Goal: Task Accomplishment & Management: Manage account settings

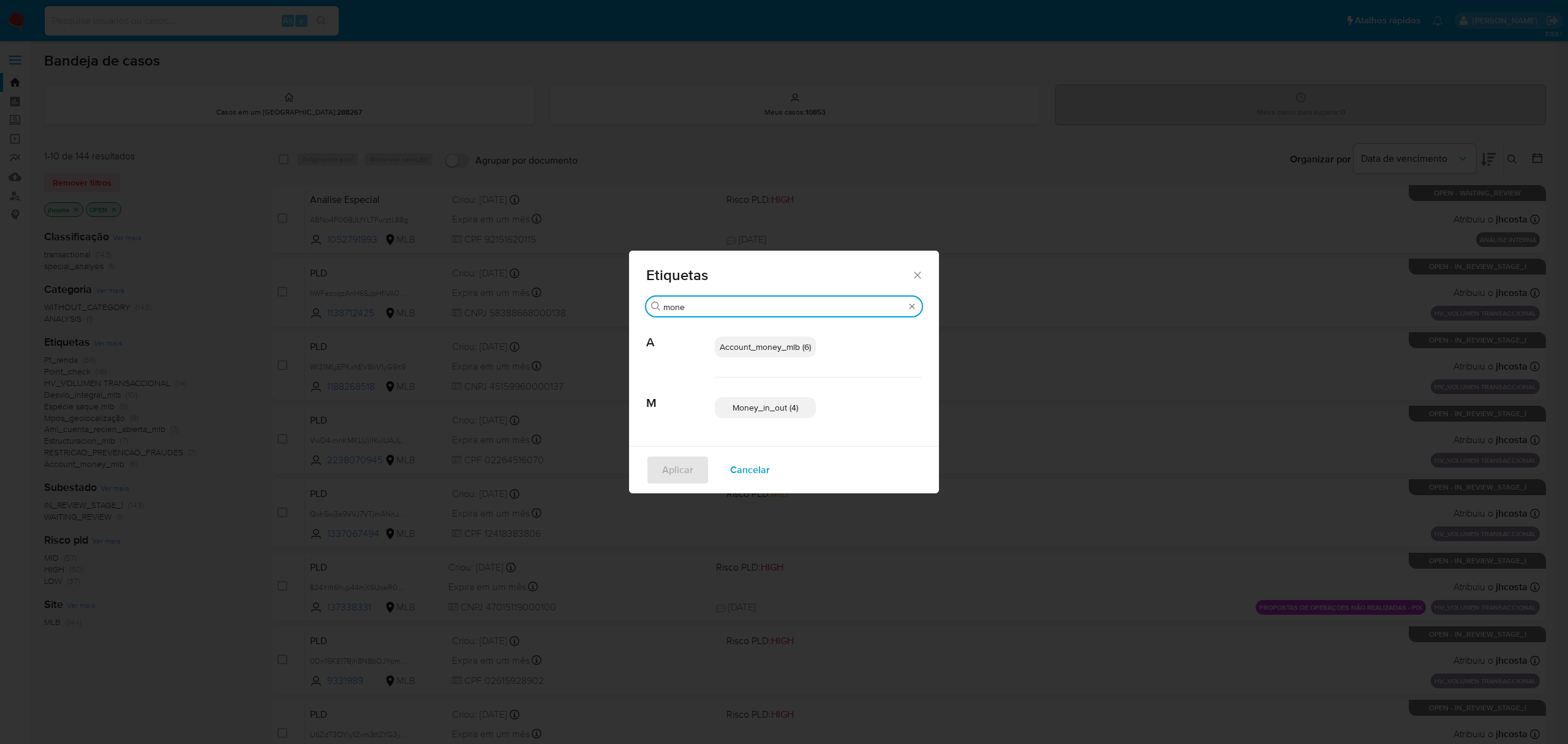
click at [917, 274] on icon "Fechar" at bounding box center [917, 275] width 12 height 12
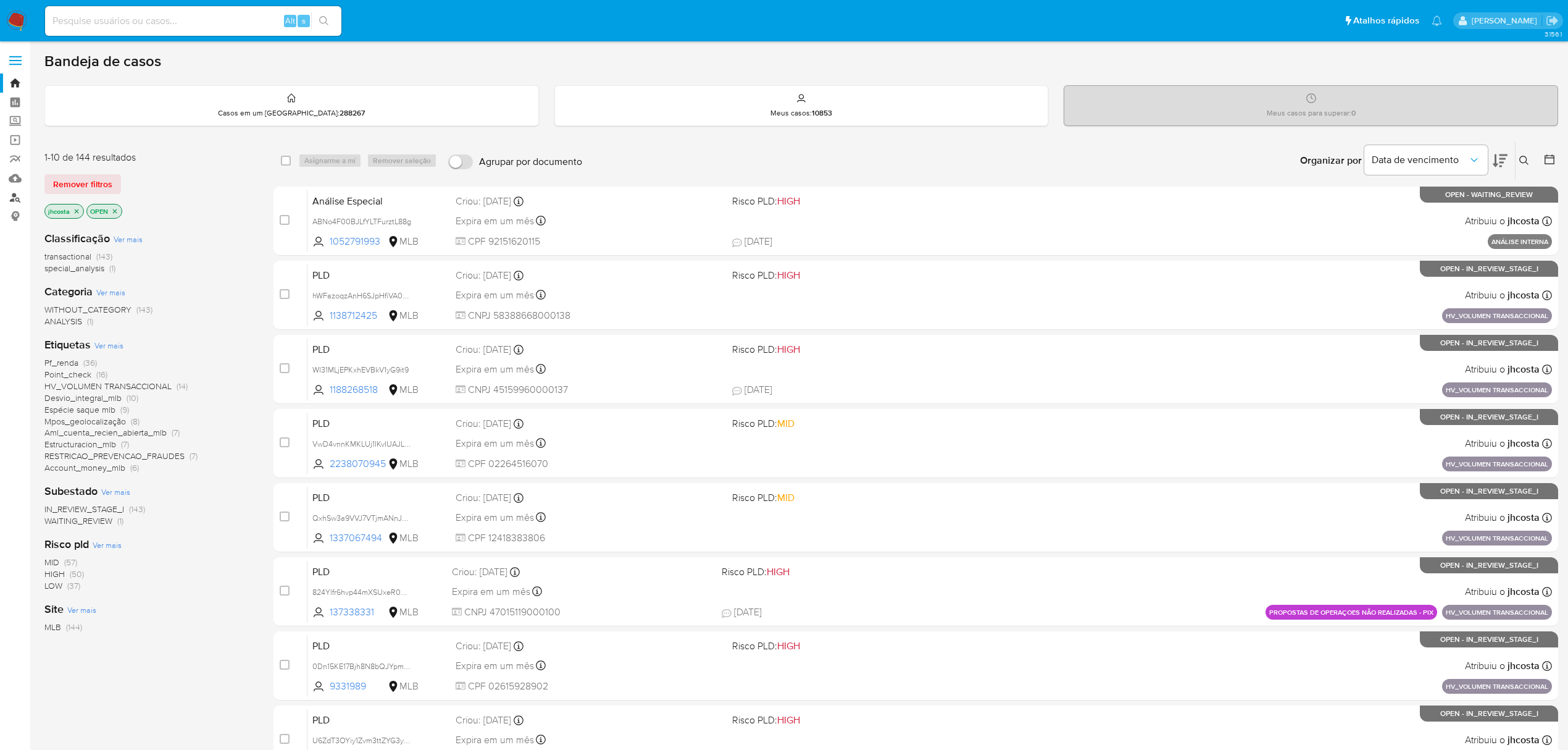
click at [13, 198] on link "Localizador de pessoas" at bounding box center [73, 197] width 147 height 19
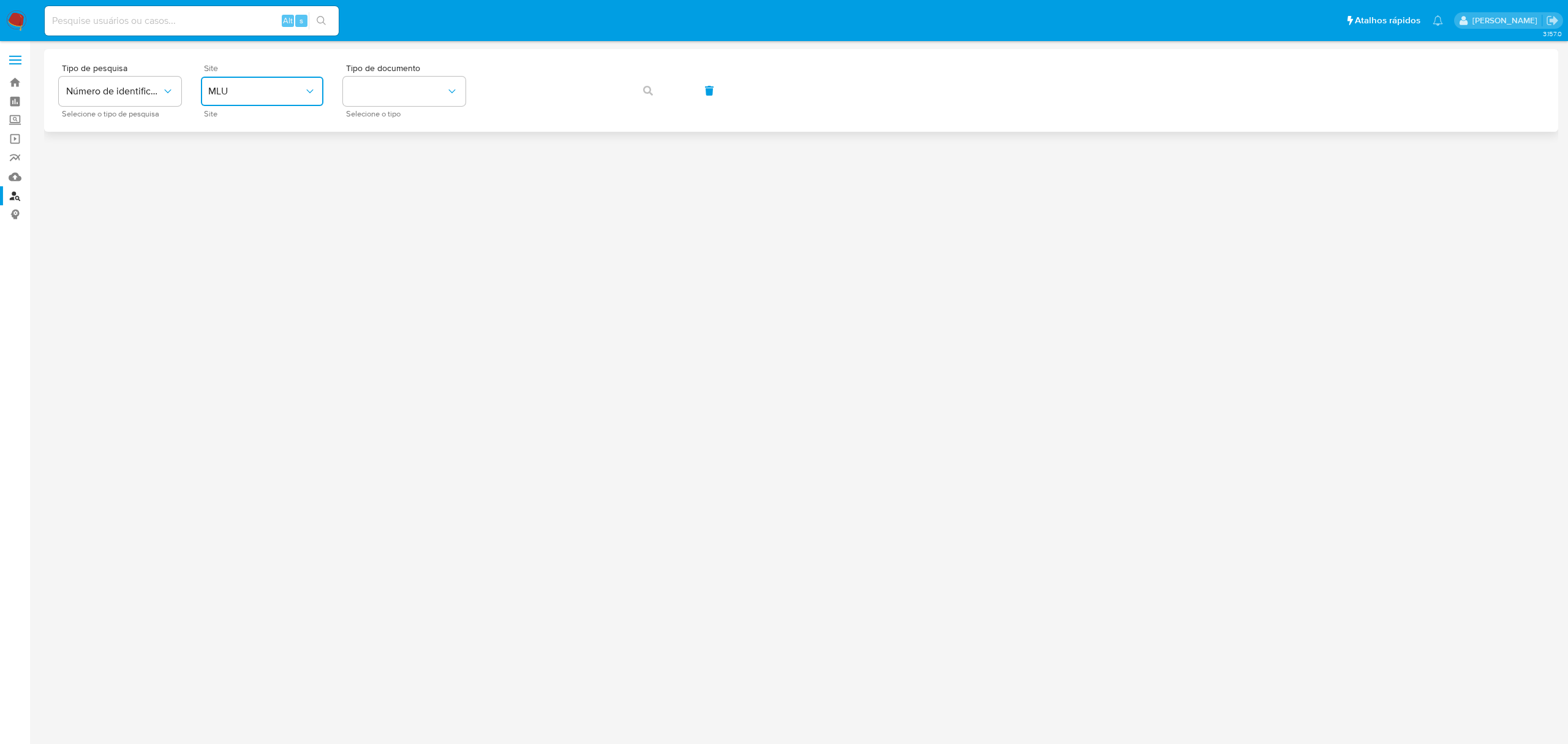
click at [273, 89] on span "MLU" at bounding box center [256, 91] width 96 height 12
click at [250, 184] on div "MLB" at bounding box center [258, 183] width 101 height 29
click at [404, 87] on button "identificationType" at bounding box center [404, 91] width 122 height 29
click at [408, 174] on div "CPF CPF" at bounding box center [401, 172] width 101 height 42
click at [640, 84] on button "button" at bounding box center [648, 90] width 42 height 29
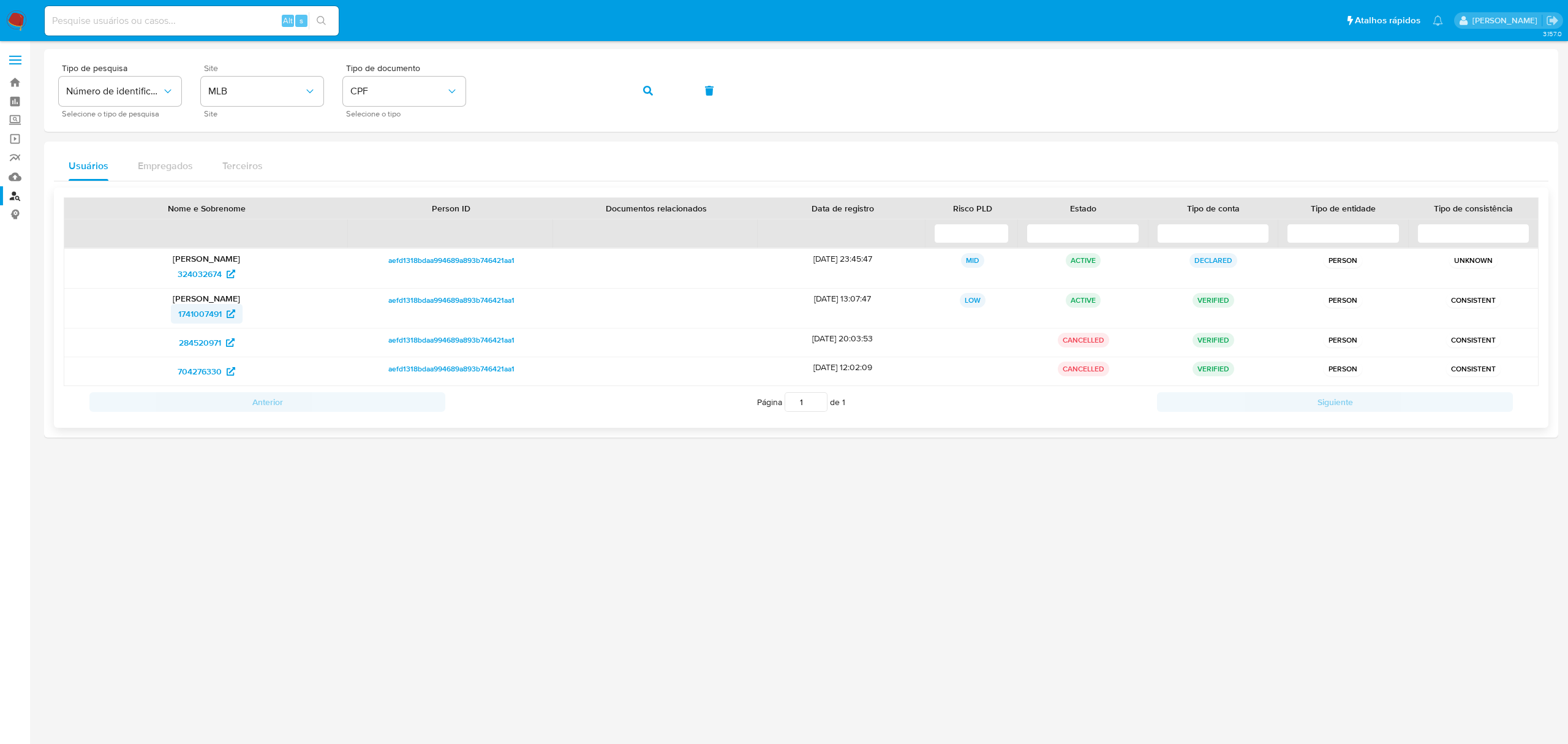
click at [209, 309] on span "1741007491" at bounding box center [199, 314] width 43 height 20
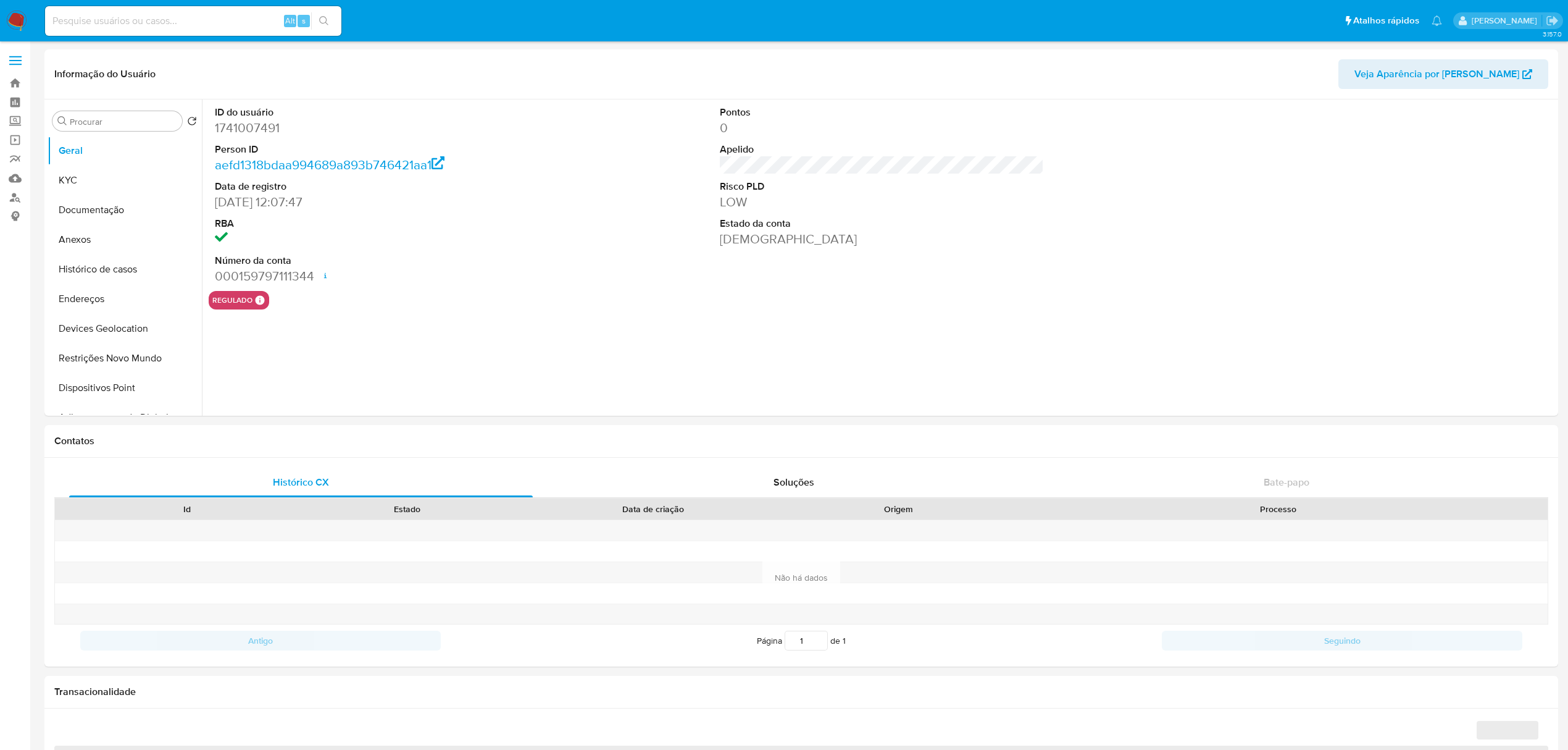
select select "10"
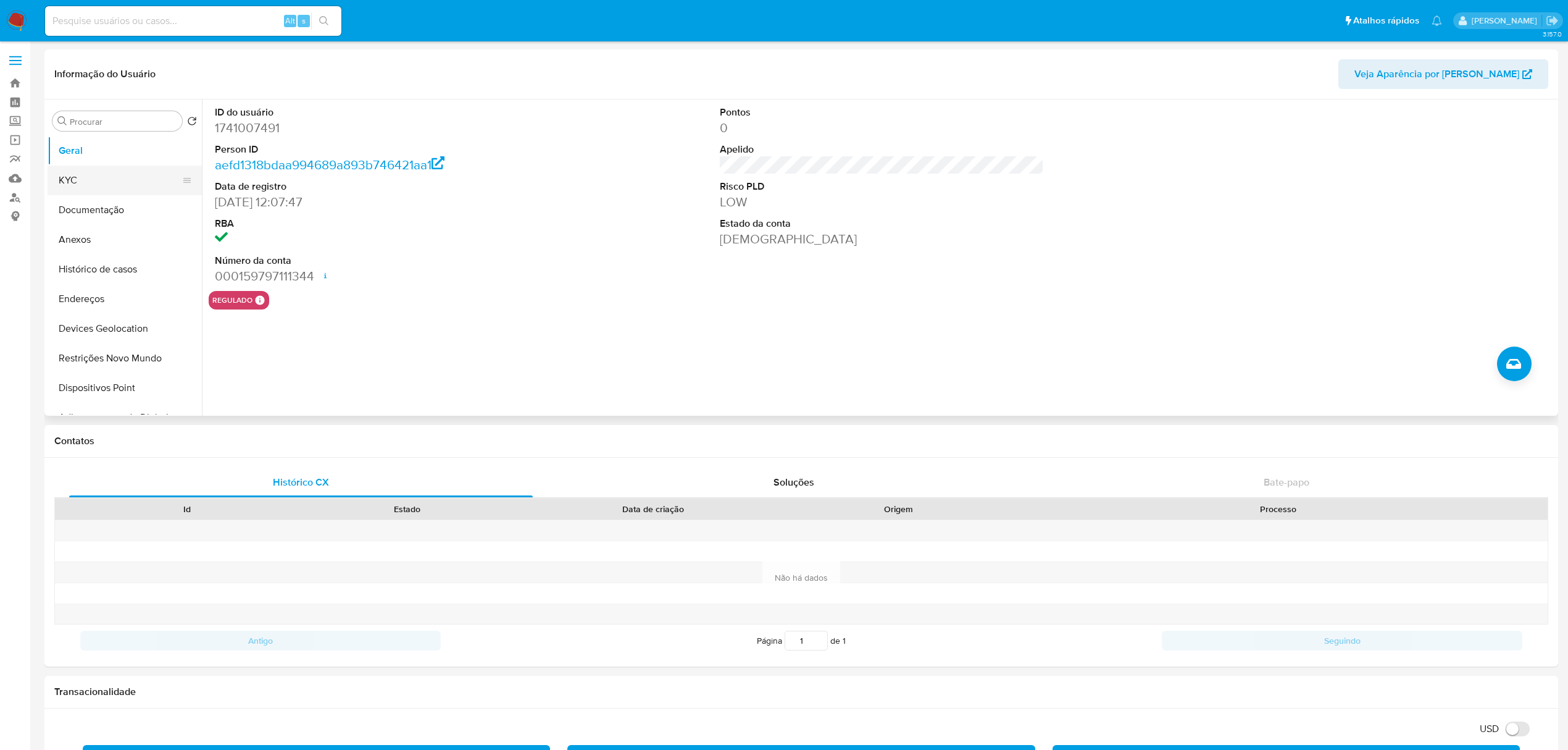
click at [116, 176] on button "KYC" at bounding box center [120, 180] width 144 height 29
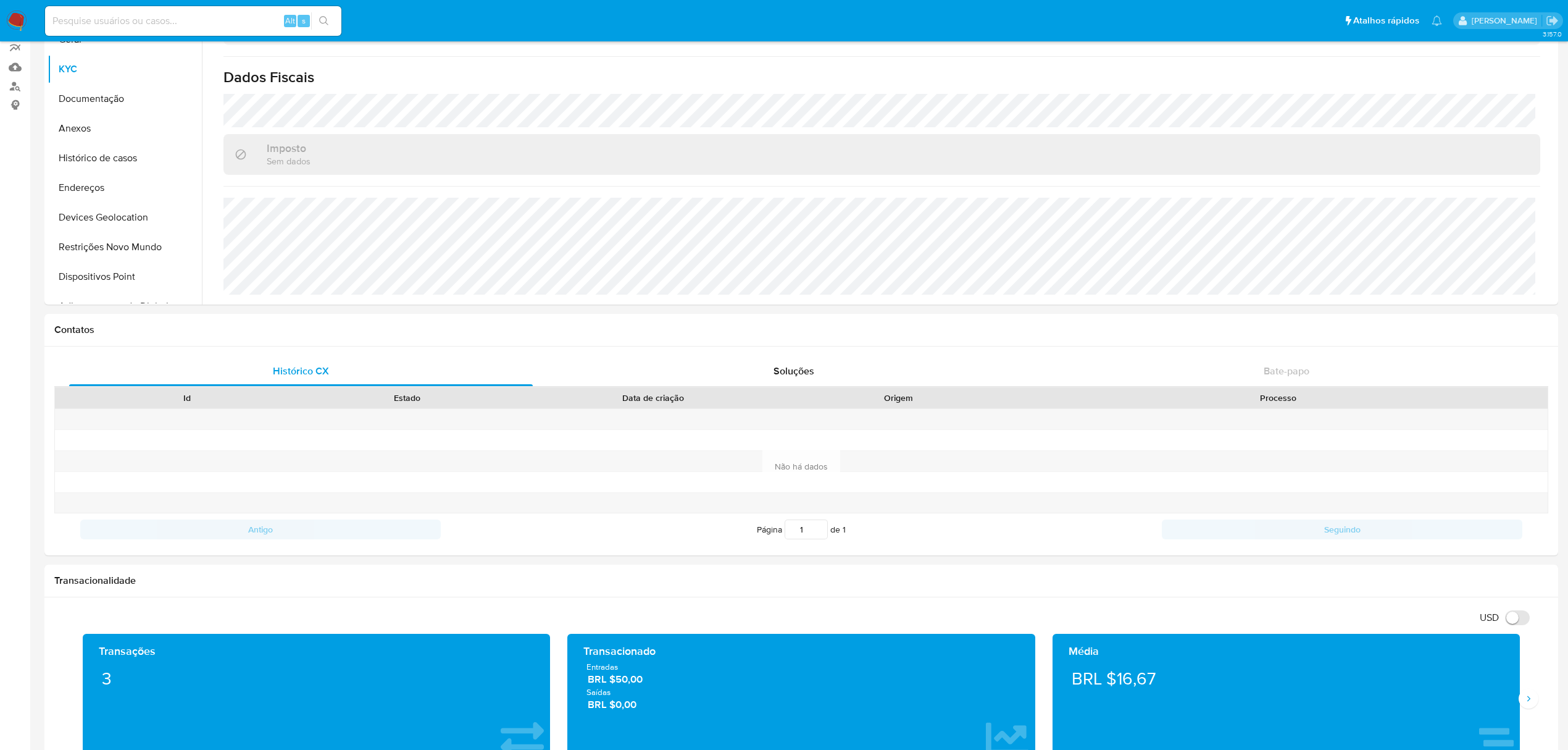
scroll to position [82, 0]
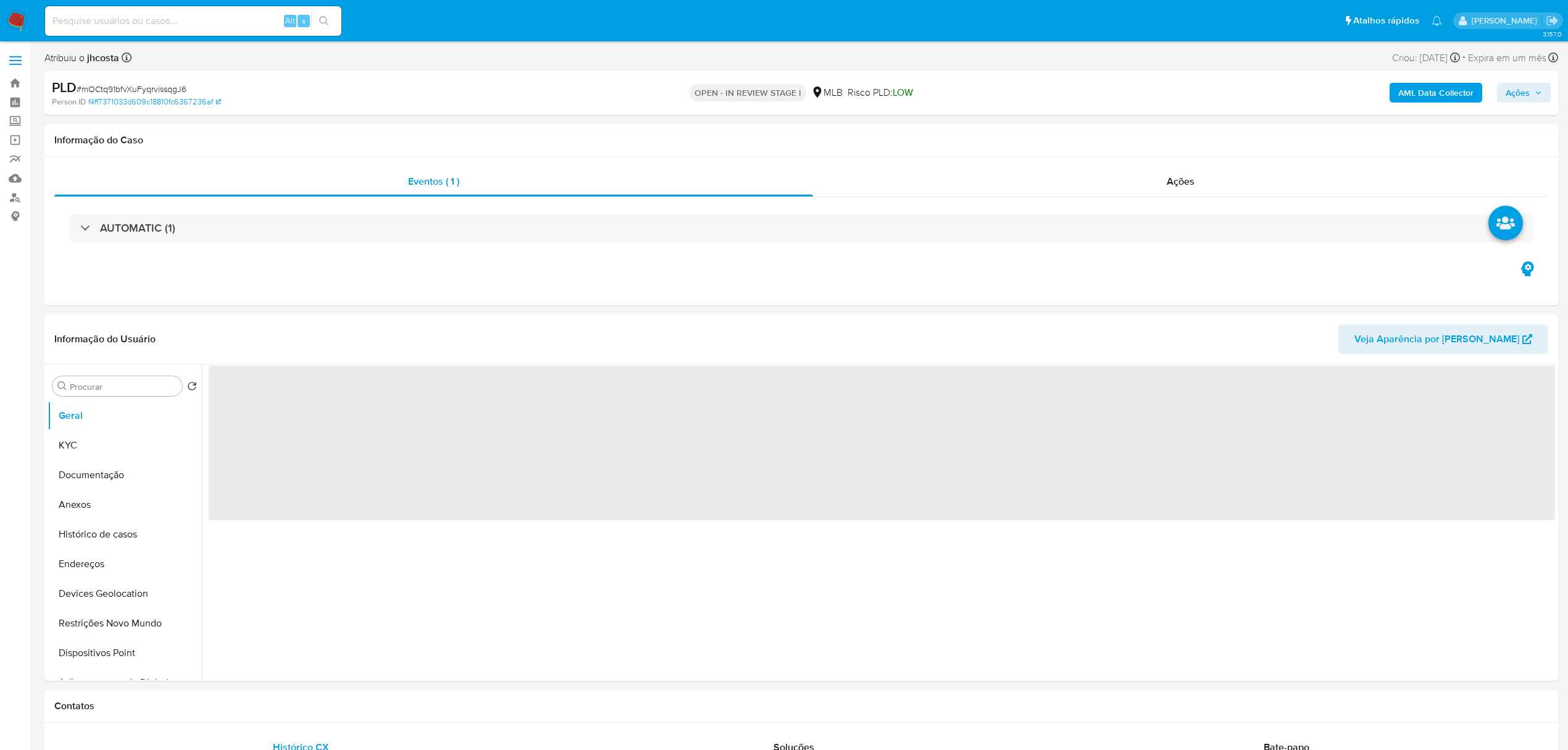
click at [1519, 88] on span "Ações" at bounding box center [1517, 93] width 24 height 20
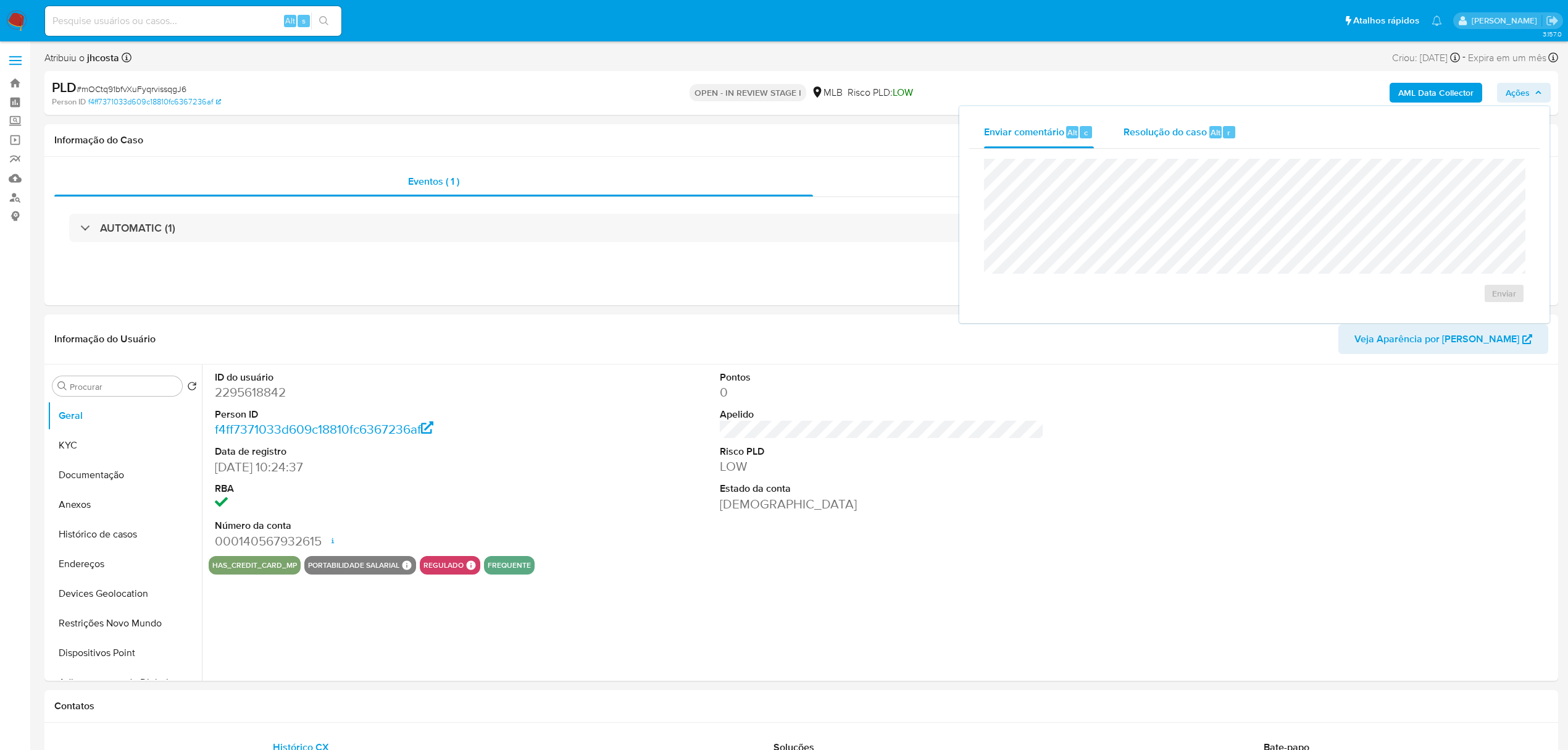
click at [1189, 125] on span "Resolução do caso" at bounding box center [1164, 132] width 83 height 14
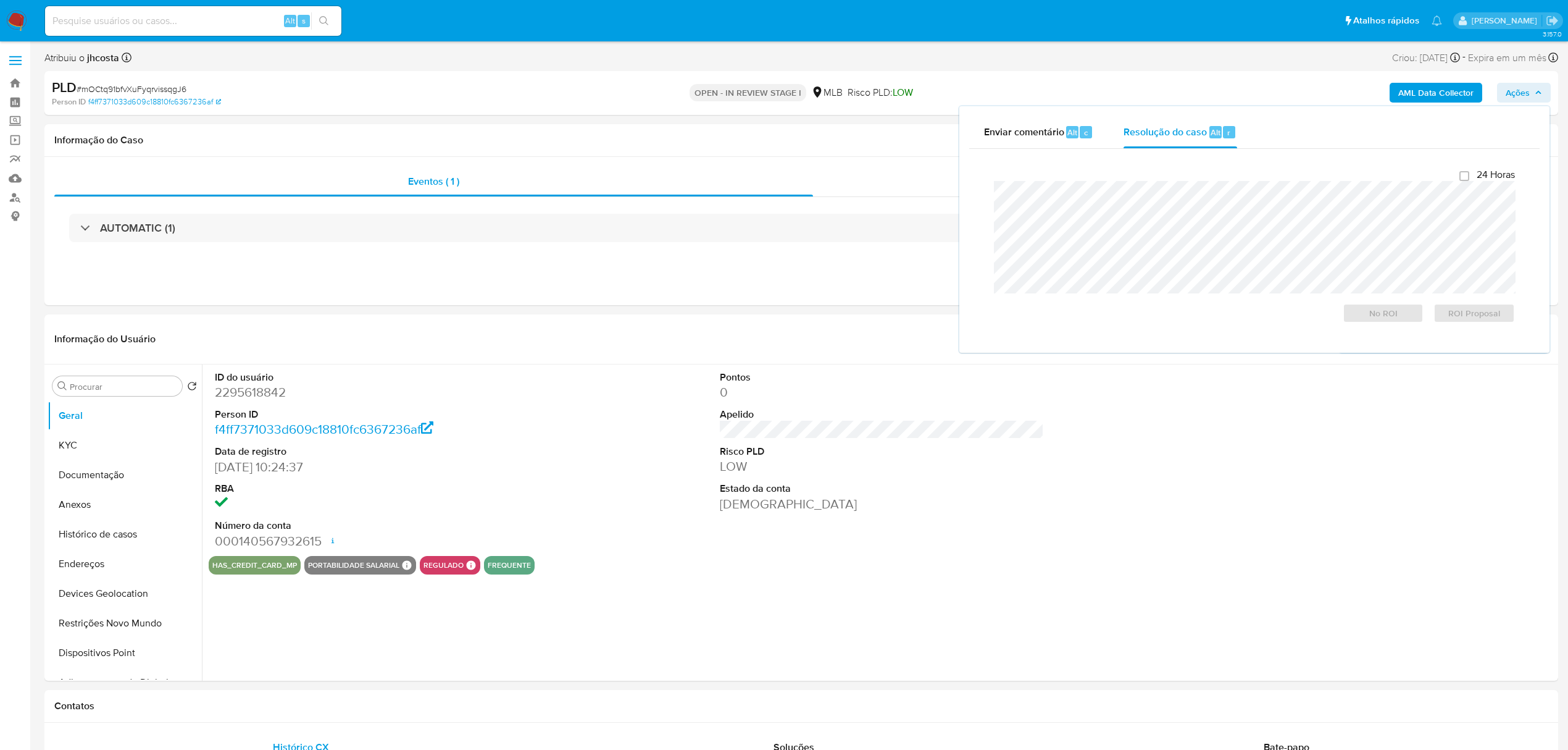
select select "10"
click at [86, 507] on button "Anexos" at bounding box center [120, 504] width 144 height 29
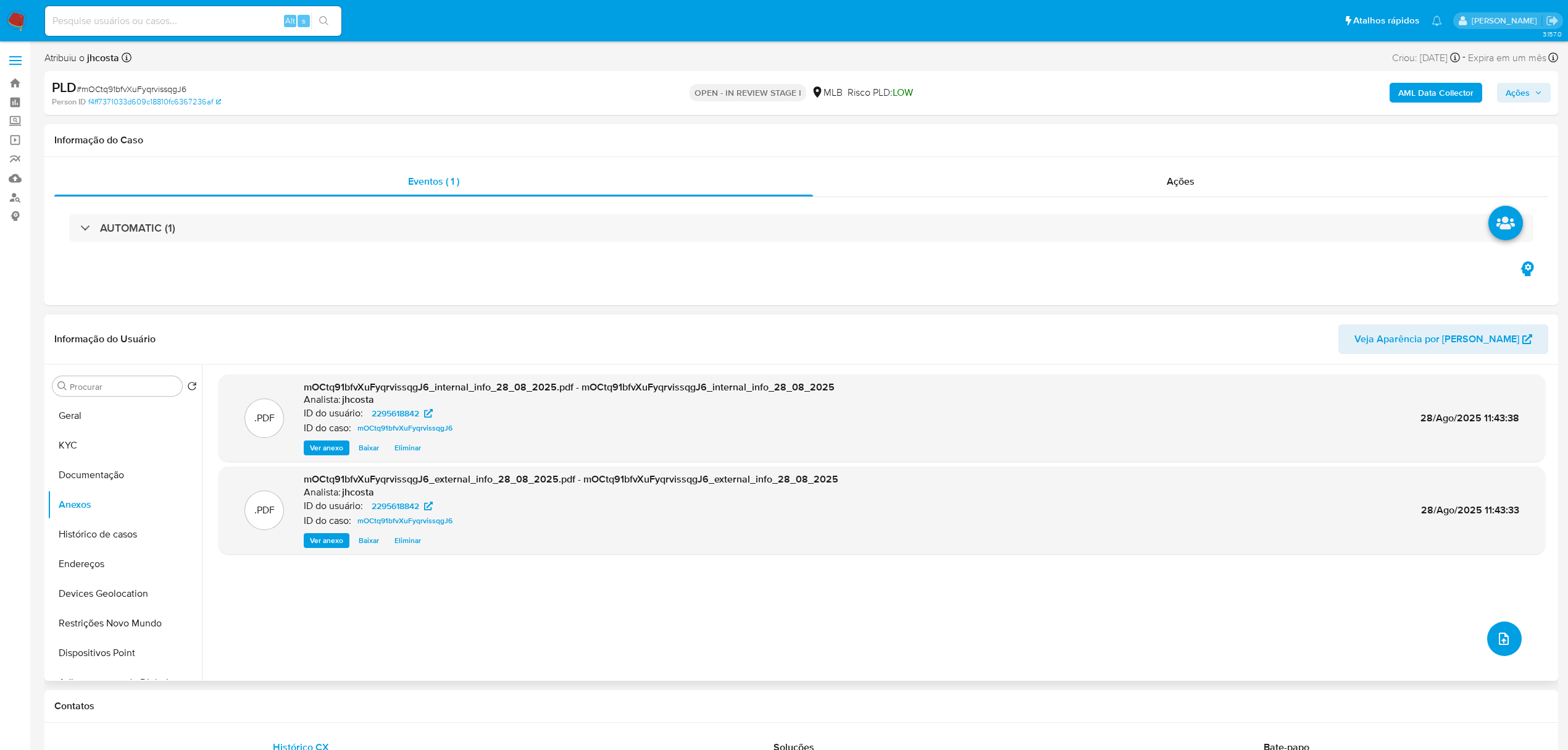
click at [1496, 635] on icon "upload-file" at bounding box center [1504, 639] width 15 height 15
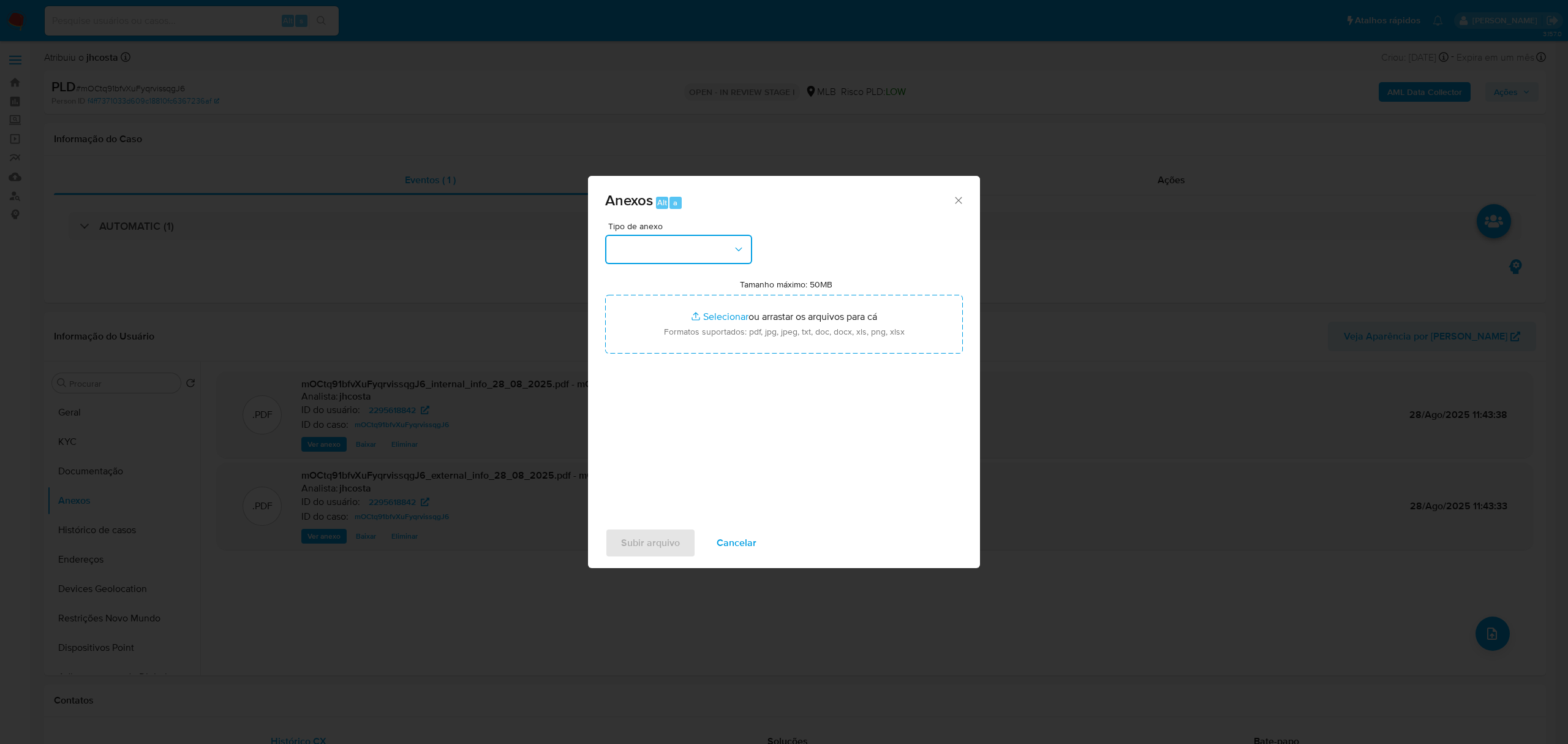
click at [725, 253] on button "button" at bounding box center [678, 249] width 147 height 29
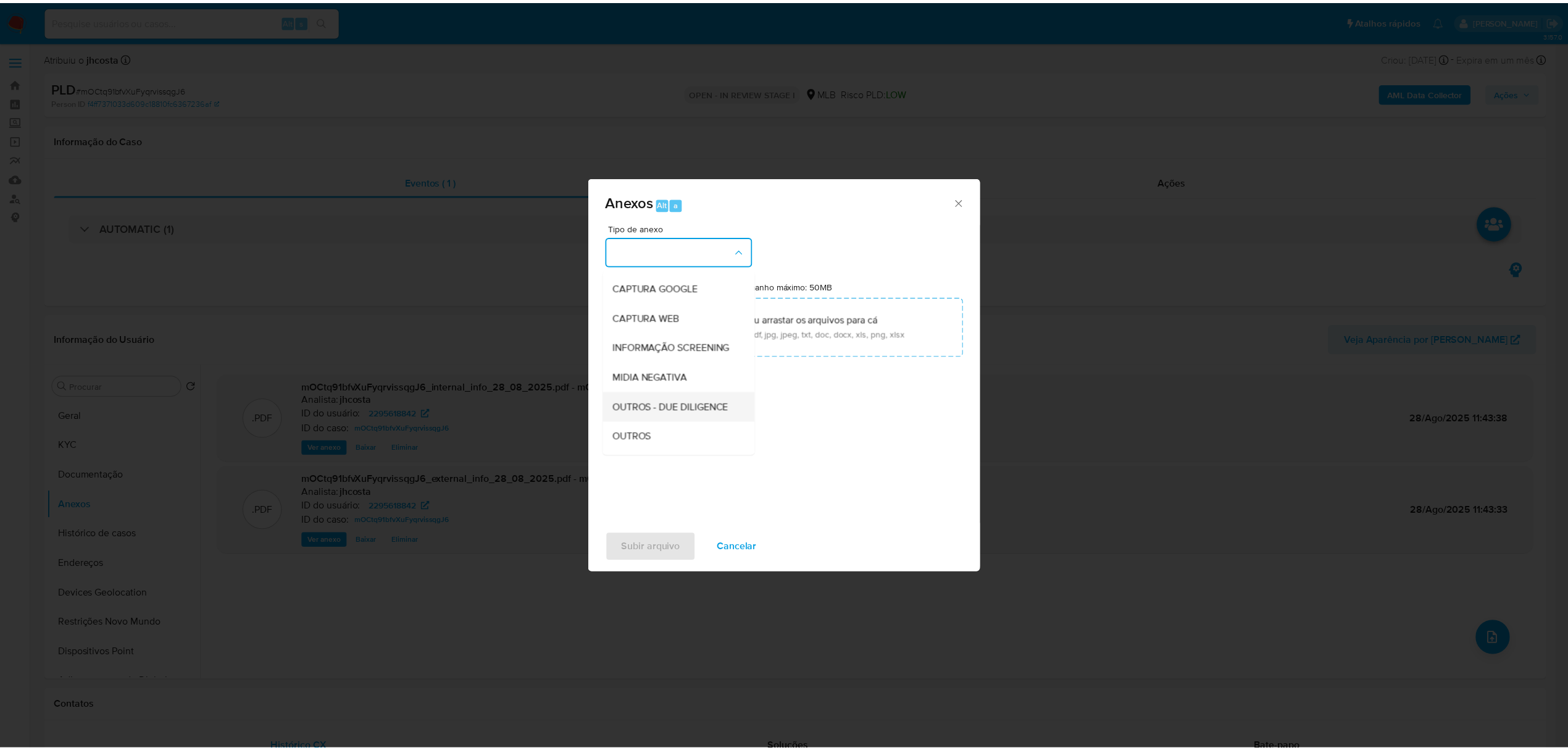
scroll to position [82, 0]
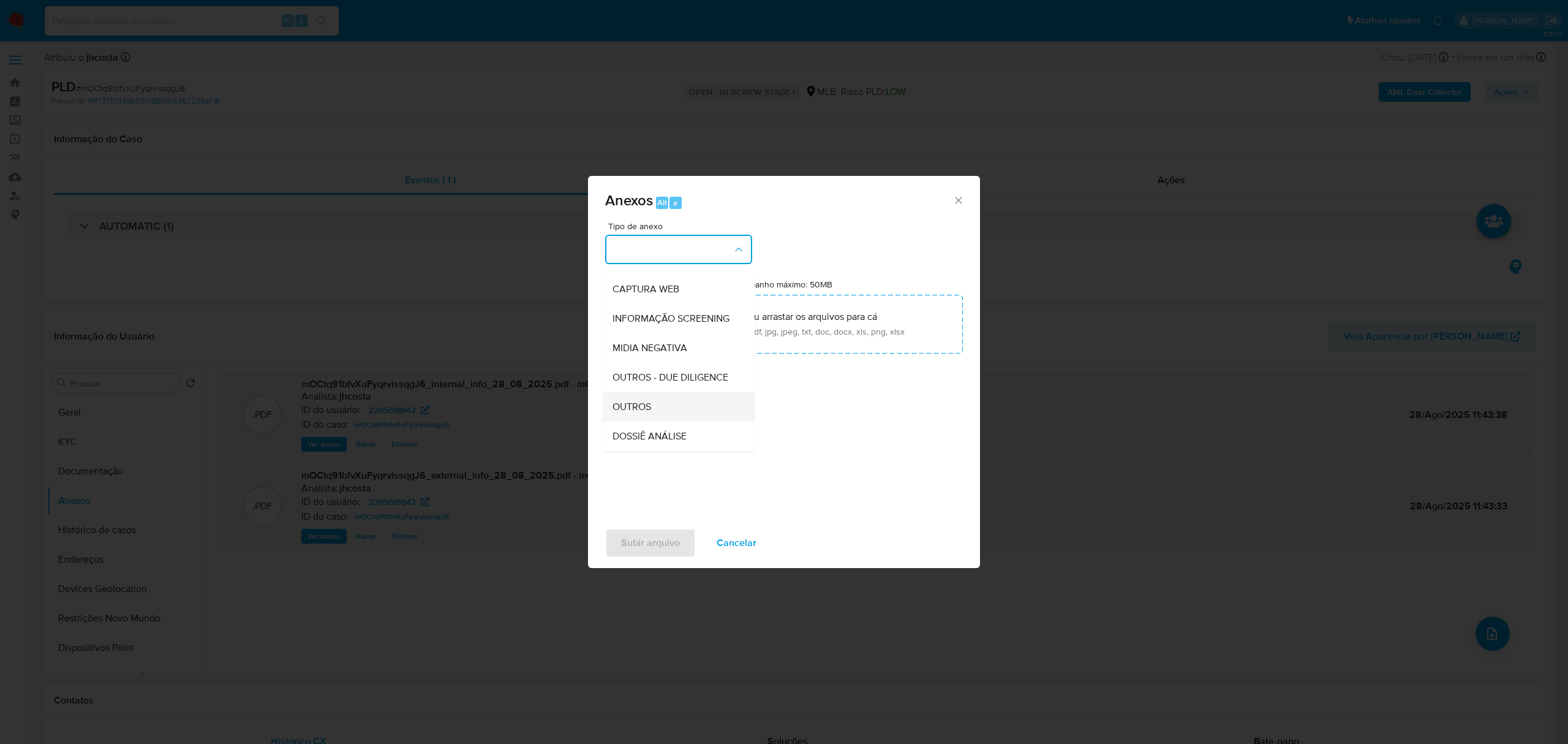
click at [645, 413] on span "OUTROS" at bounding box center [632, 406] width 38 height 12
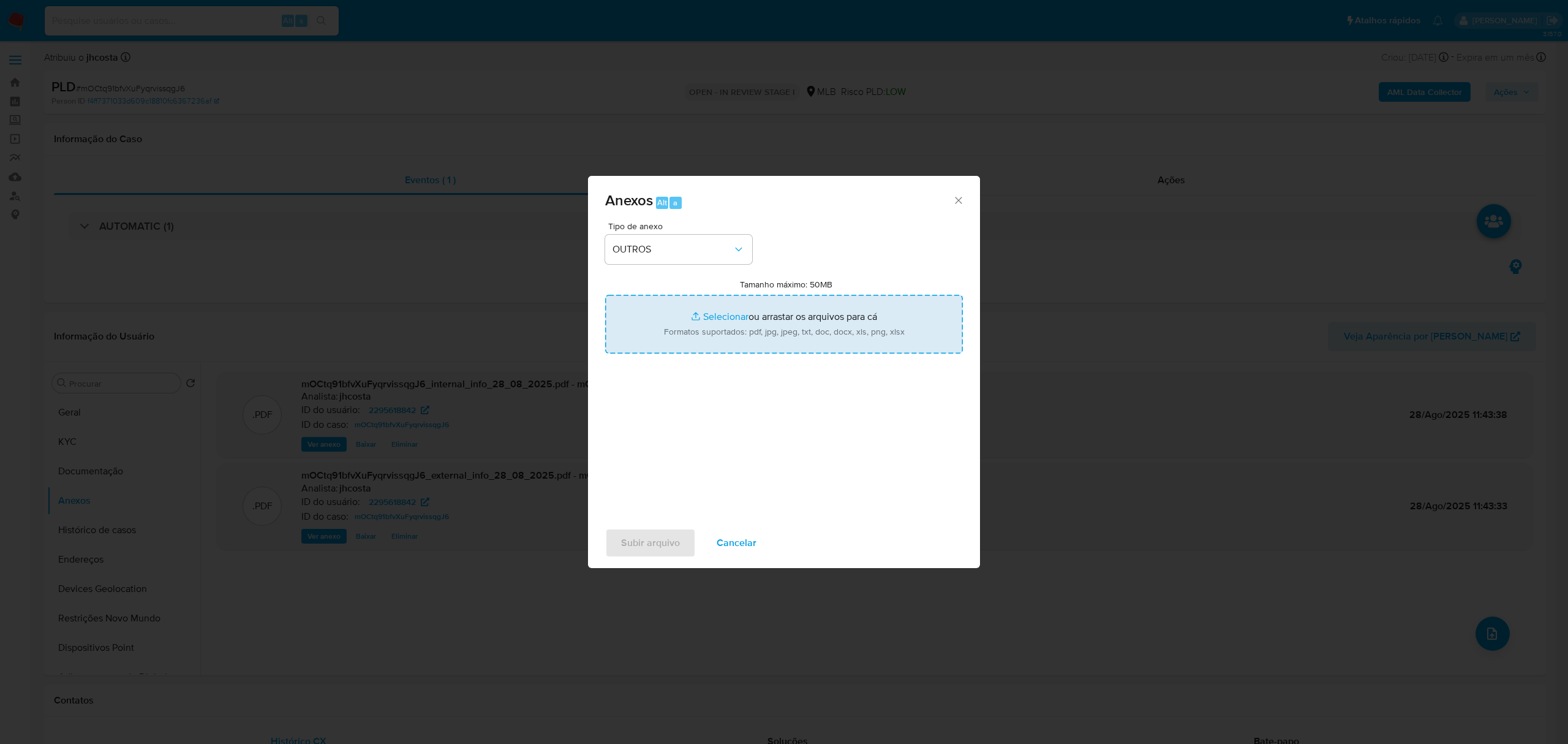
click at [788, 312] on input "Tamanho máximo: 50MB Selecionar arquivos" at bounding box center [784, 323] width 357 height 59
type input "C:\fakepath\Mulan 2295618842_2025_08_27_09_04_22.xlsx"
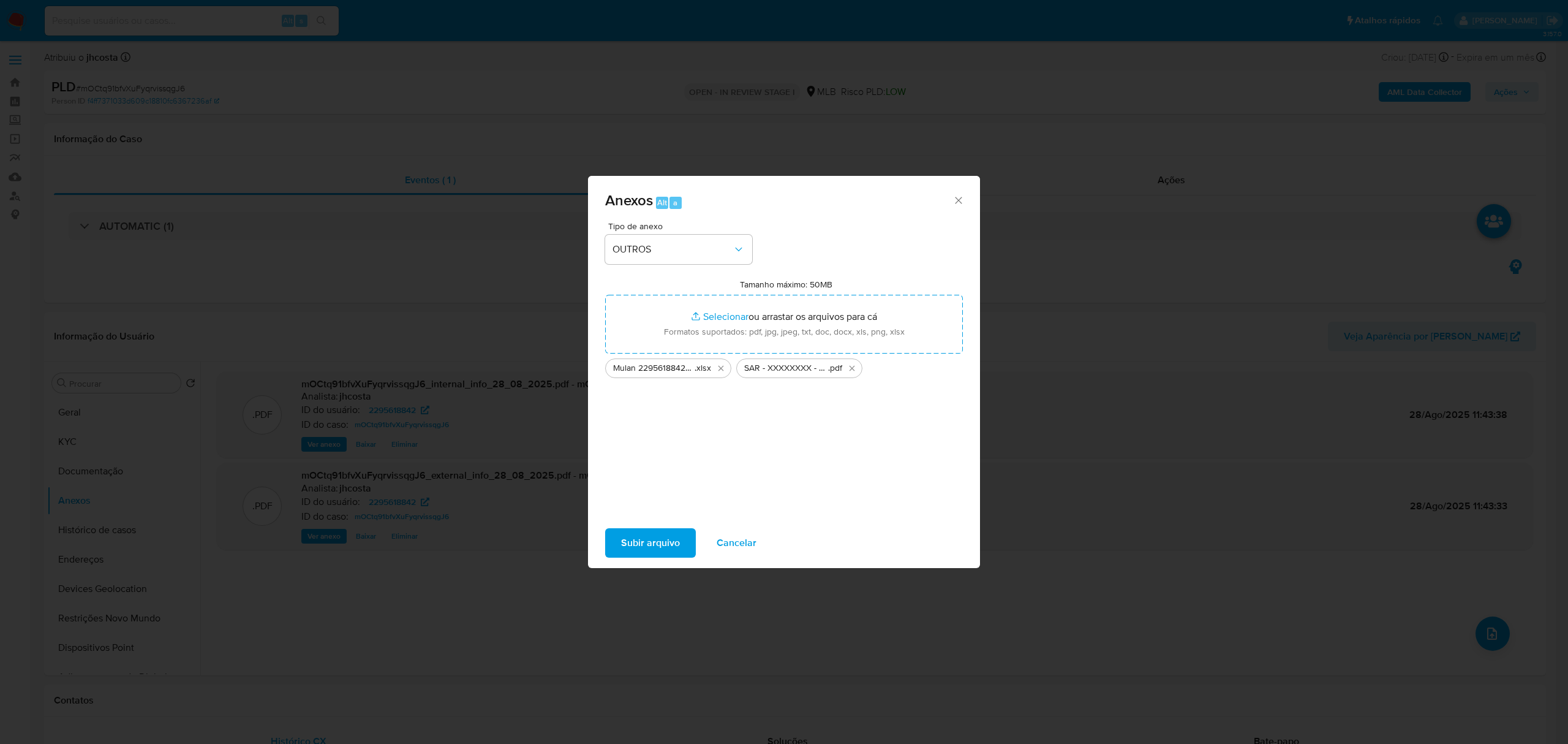
click at [667, 543] on span "Subir arquivo" at bounding box center [650, 543] width 59 height 27
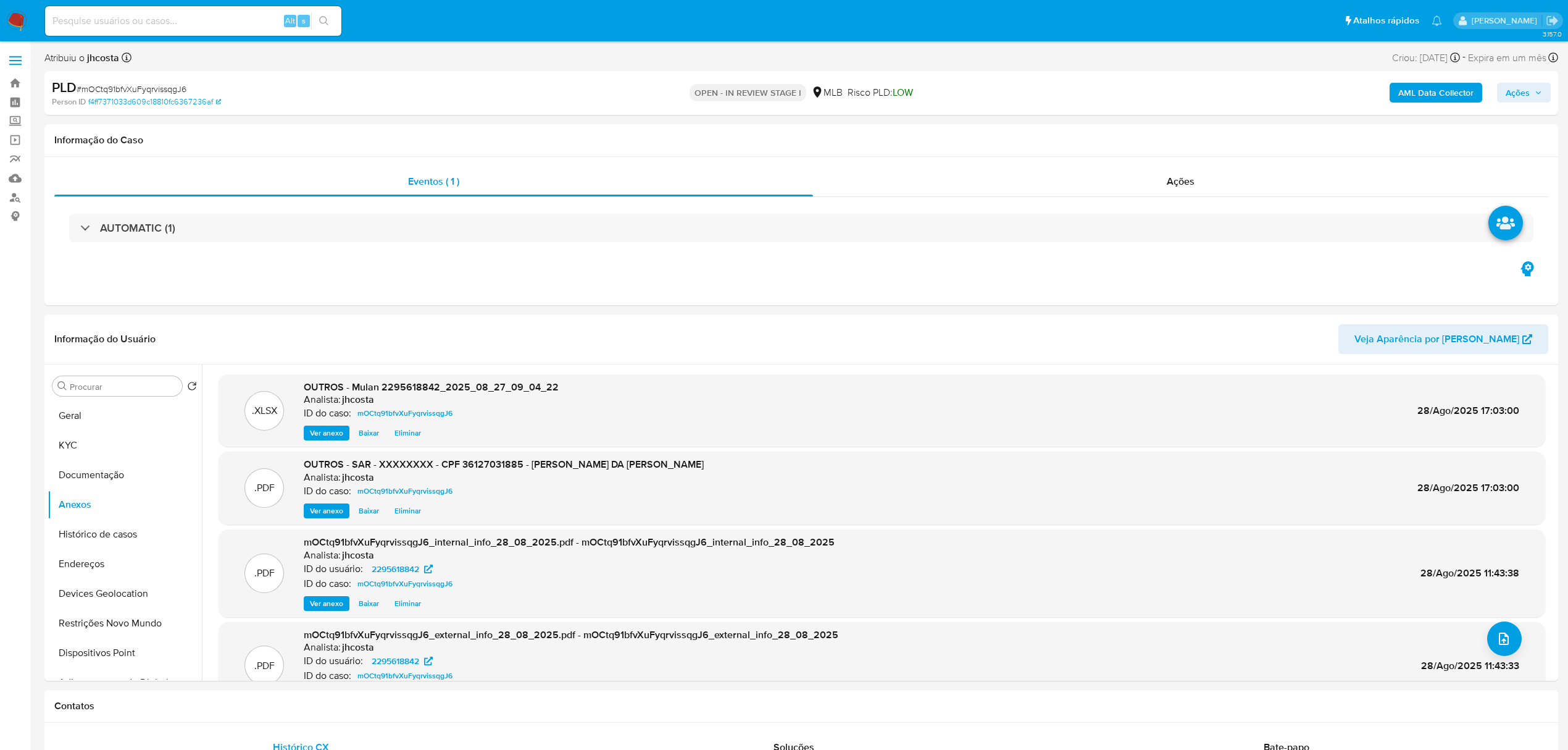
click at [1532, 87] on span "Ações" at bounding box center [1523, 92] width 36 height 18
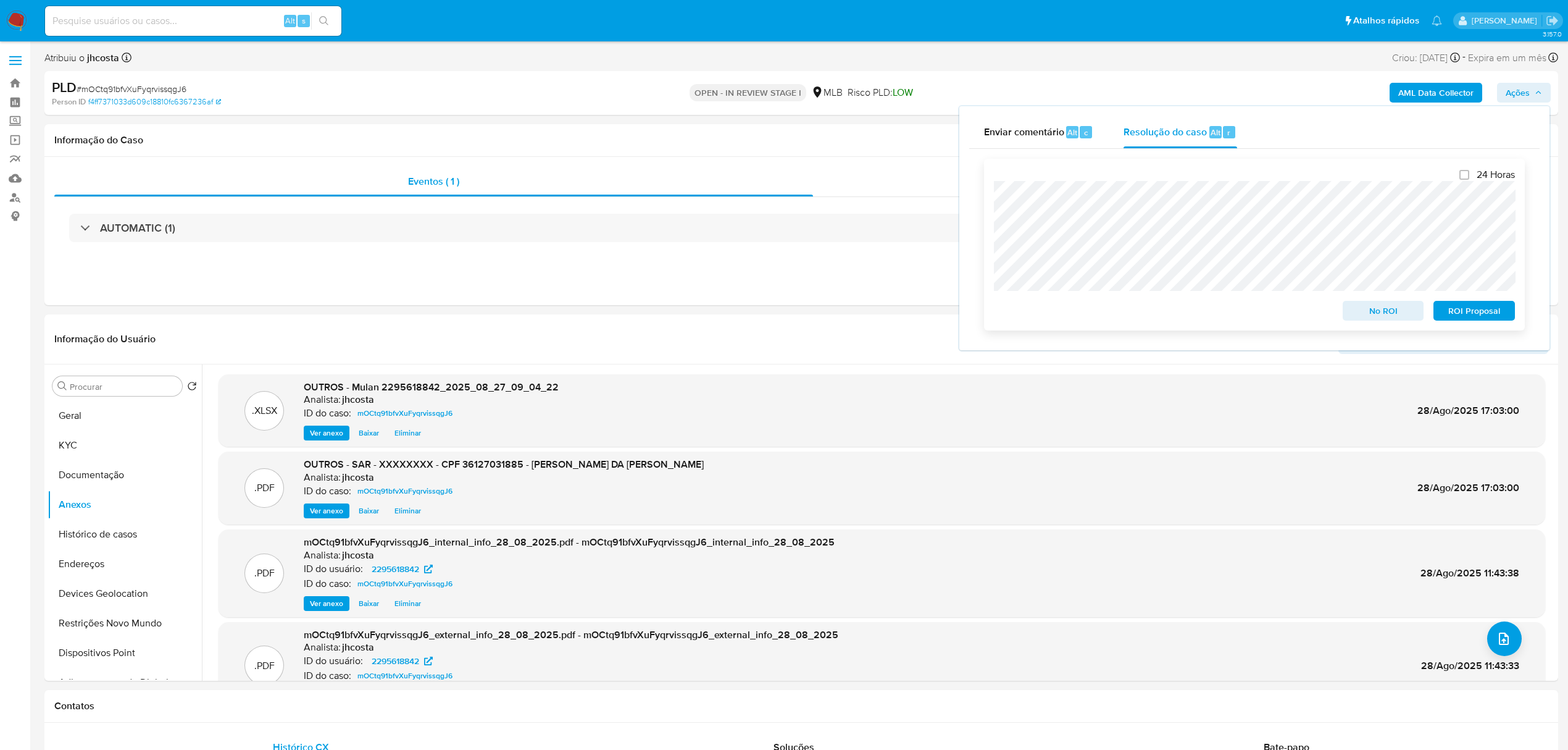
click at [1480, 313] on span "ROI Proposal" at bounding box center [1474, 310] width 64 height 18
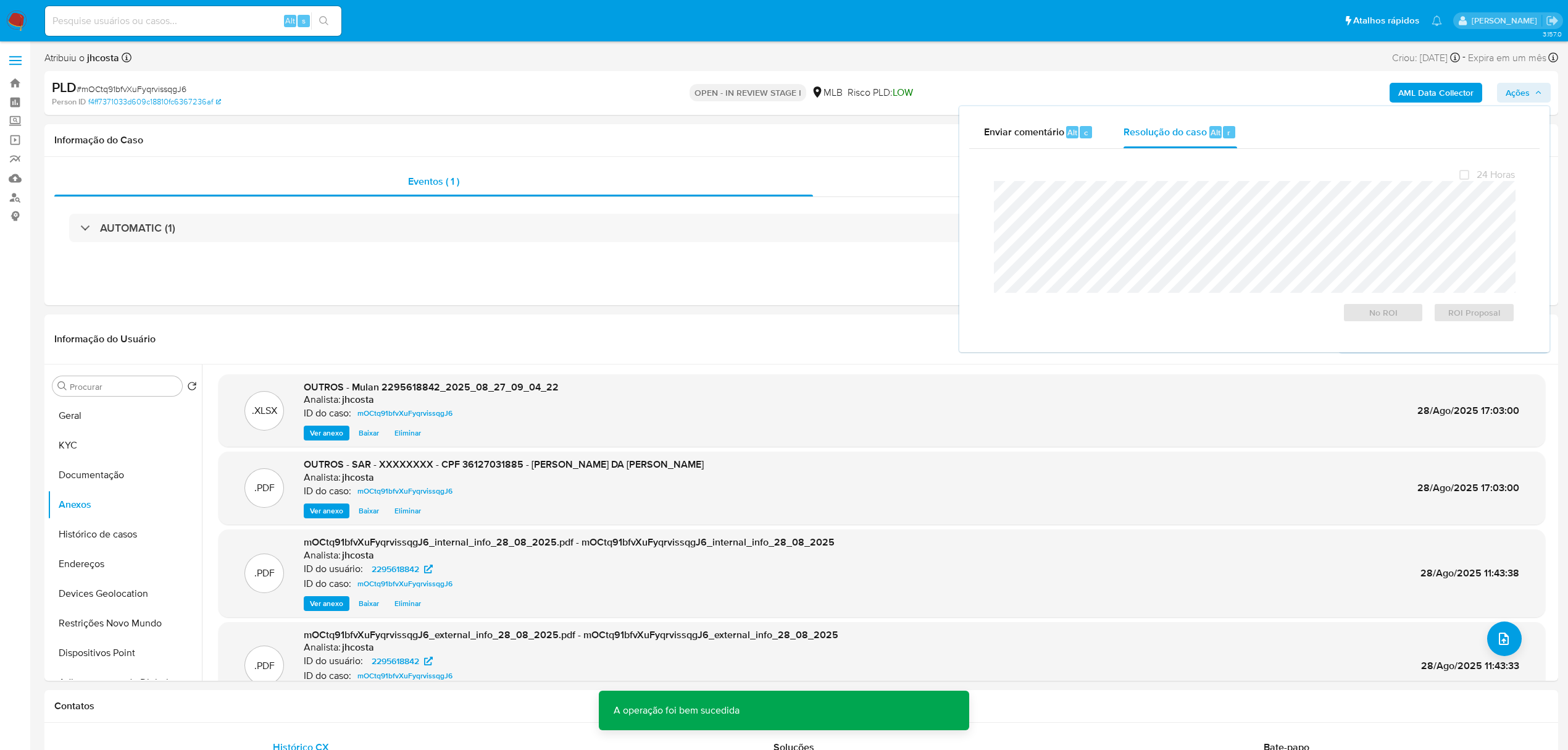
click at [169, 90] on span "# mOCtq91bfvXuFyqrvissqgJ6" at bounding box center [131, 89] width 110 height 13
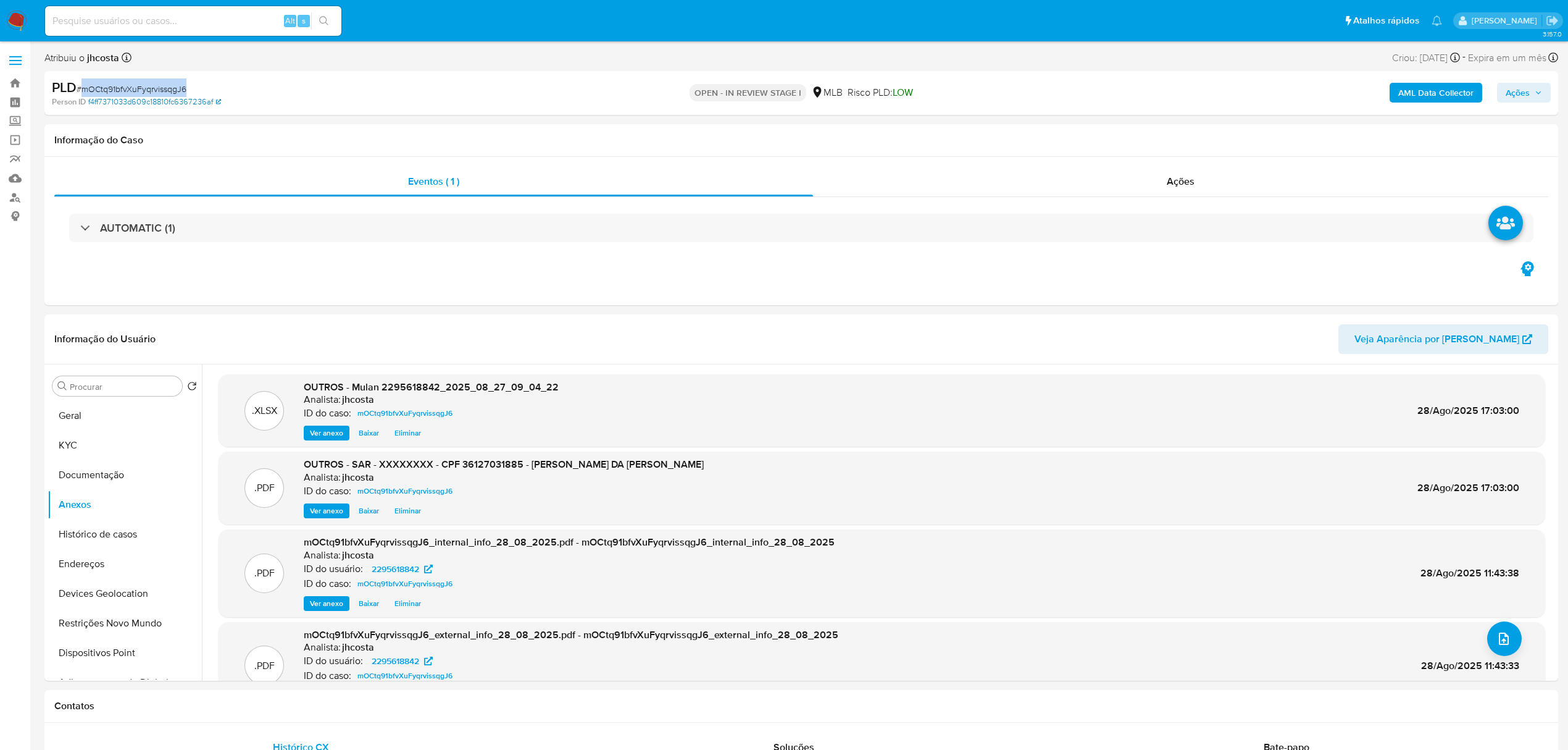
copy span "mOCtq91bfvXuFyqrvissqgJ6"
click at [1179, 187] on span "Ações" at bounding box center [1180, 181] width 28 height 14
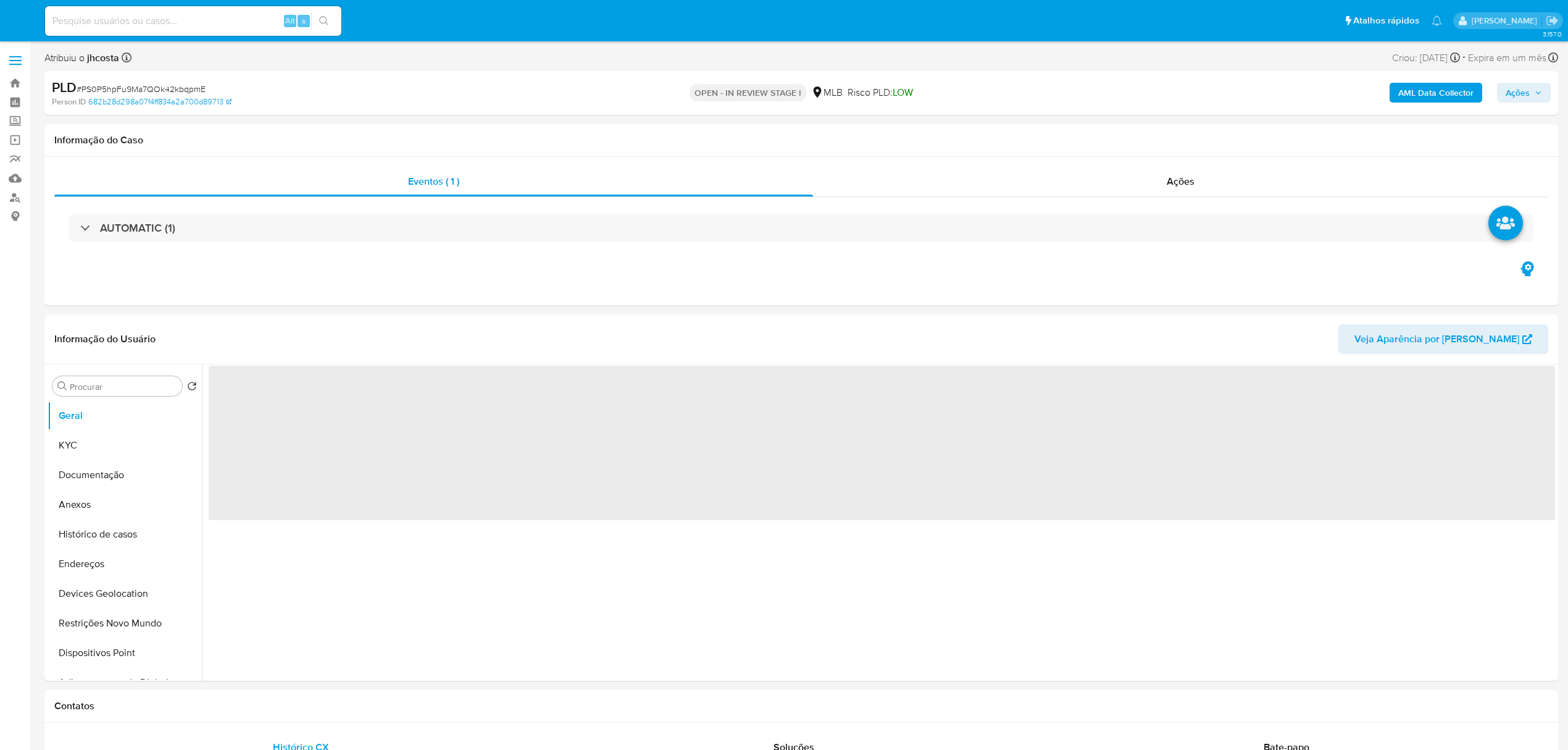
select select "10"
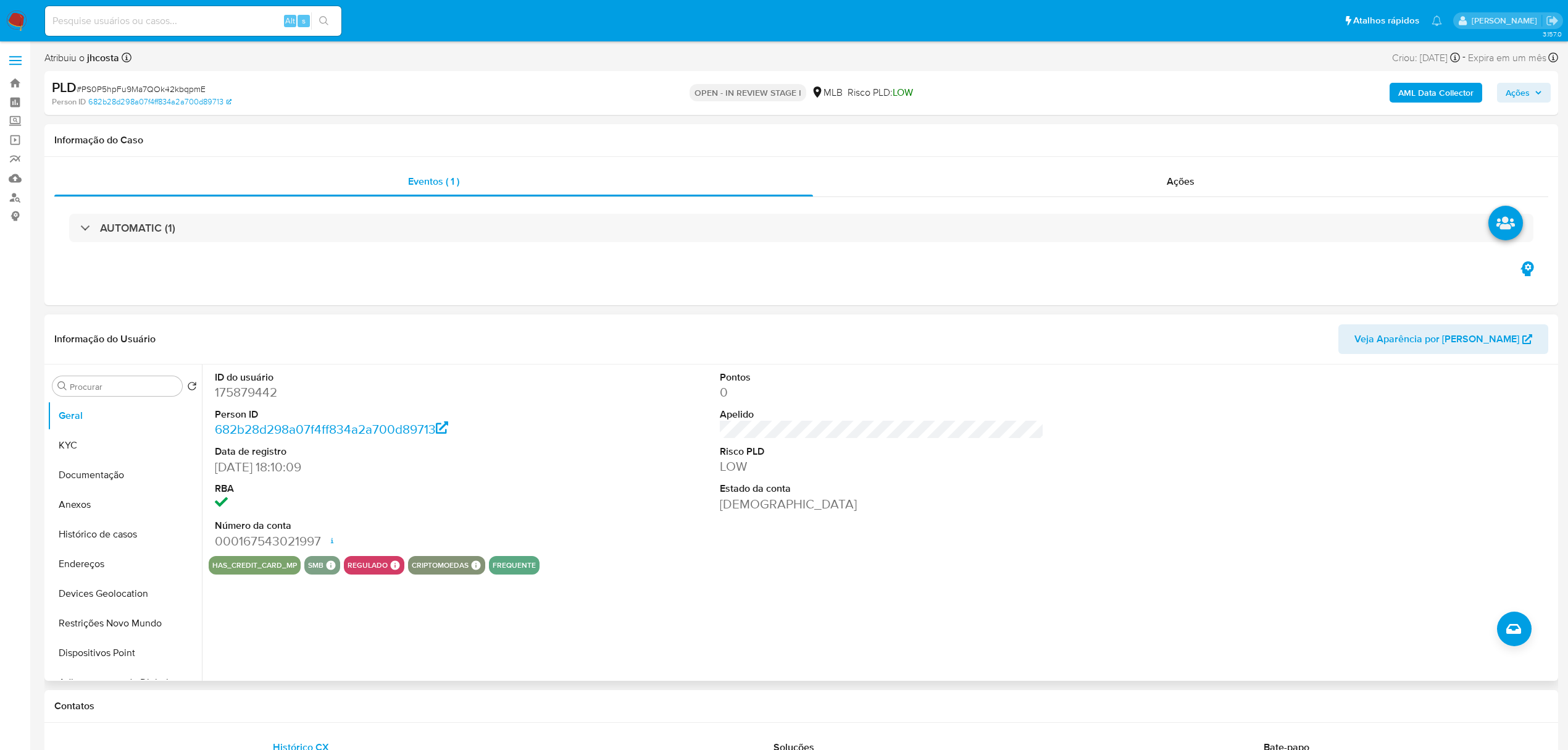
click at [238, 386] on dd "175879442" at bounding box center [376, 392] width 324 height 18
copy dd "175879442"
click at [595, 489] on div "ID do usuário 175879442 Person ID 682b28d298a07f4ff834a2a700d89713 Data de regi…" at bounding box center [881, 460] width 1346 height 191
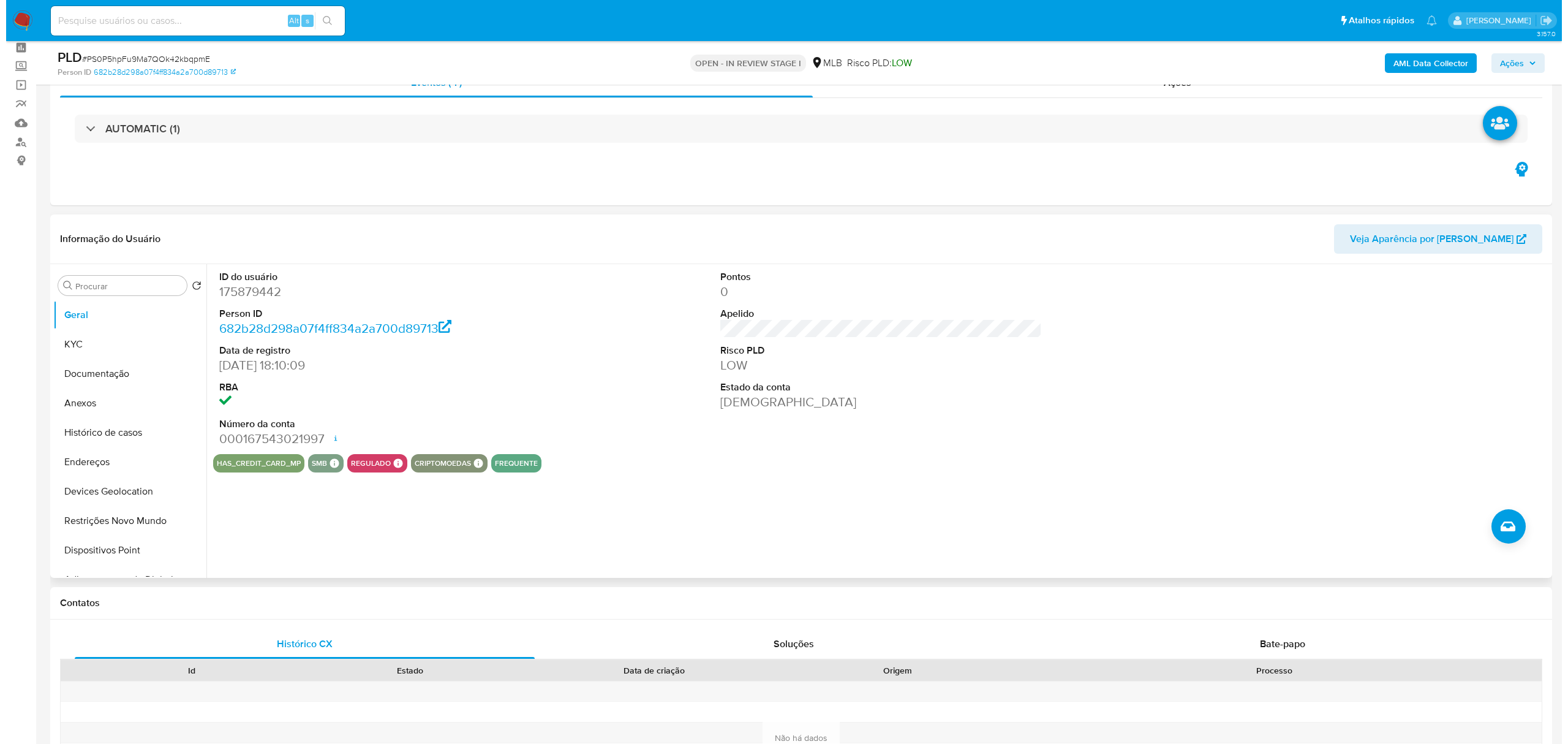
scroll to position [81, 0]
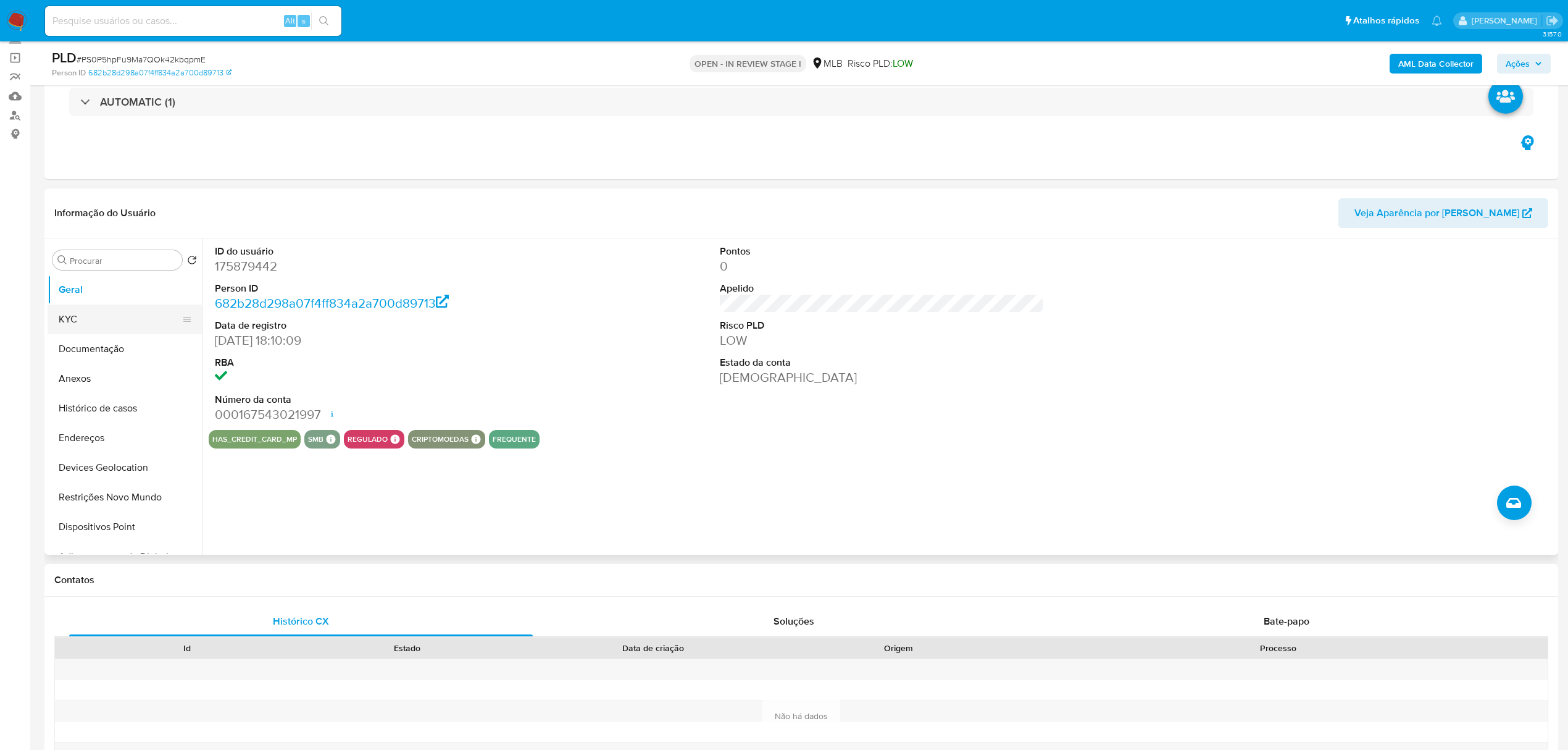
click at [64, 314] on button "KYC" at bounding box center [120, 318] width 144 height 29
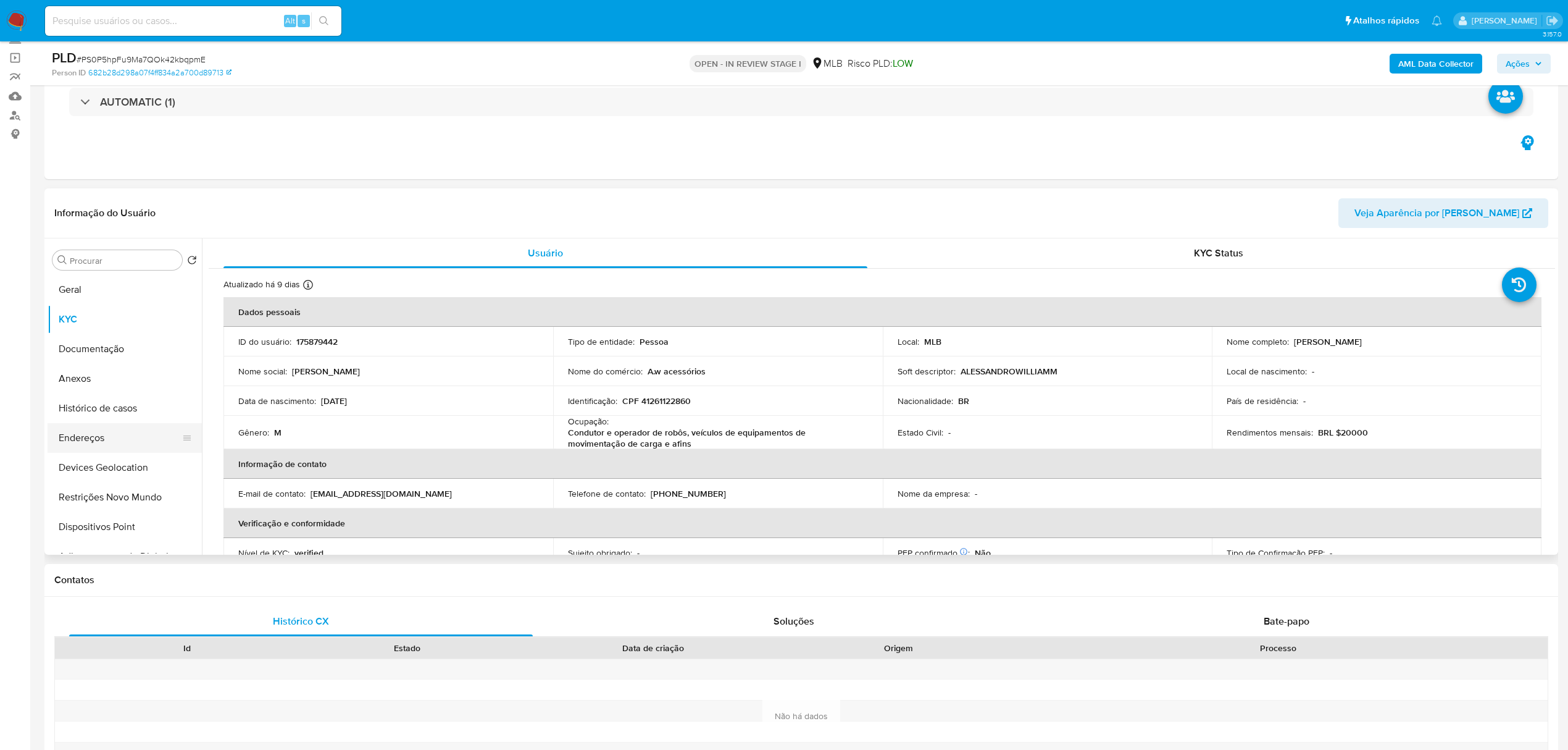
click at [121, 438] on button "Endereços" at bounding box center [120, 437] width 144 height 29
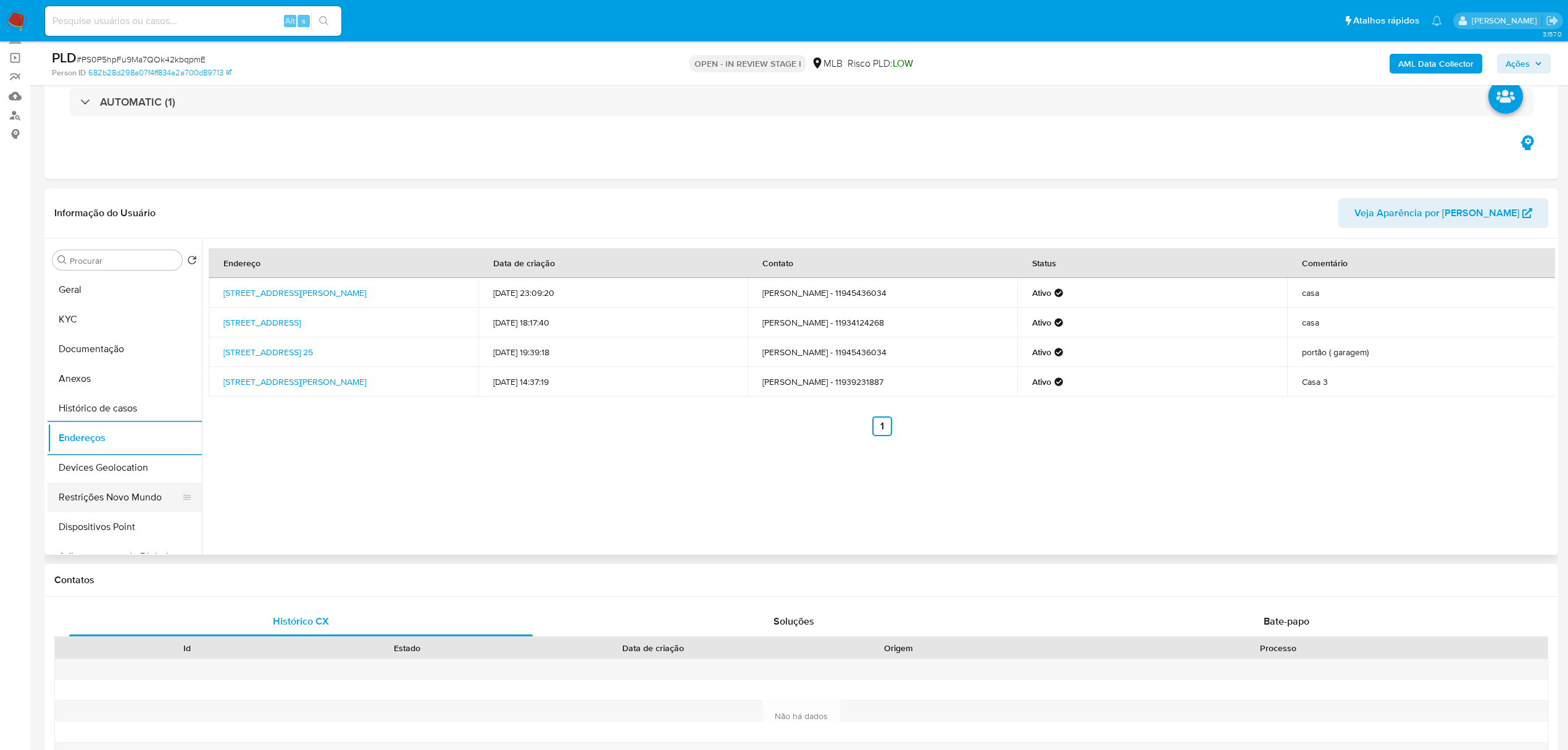
click at [140, 485] on button "Restrições Novo Mundo" at bounding box center [120, 497] width 144 height 29
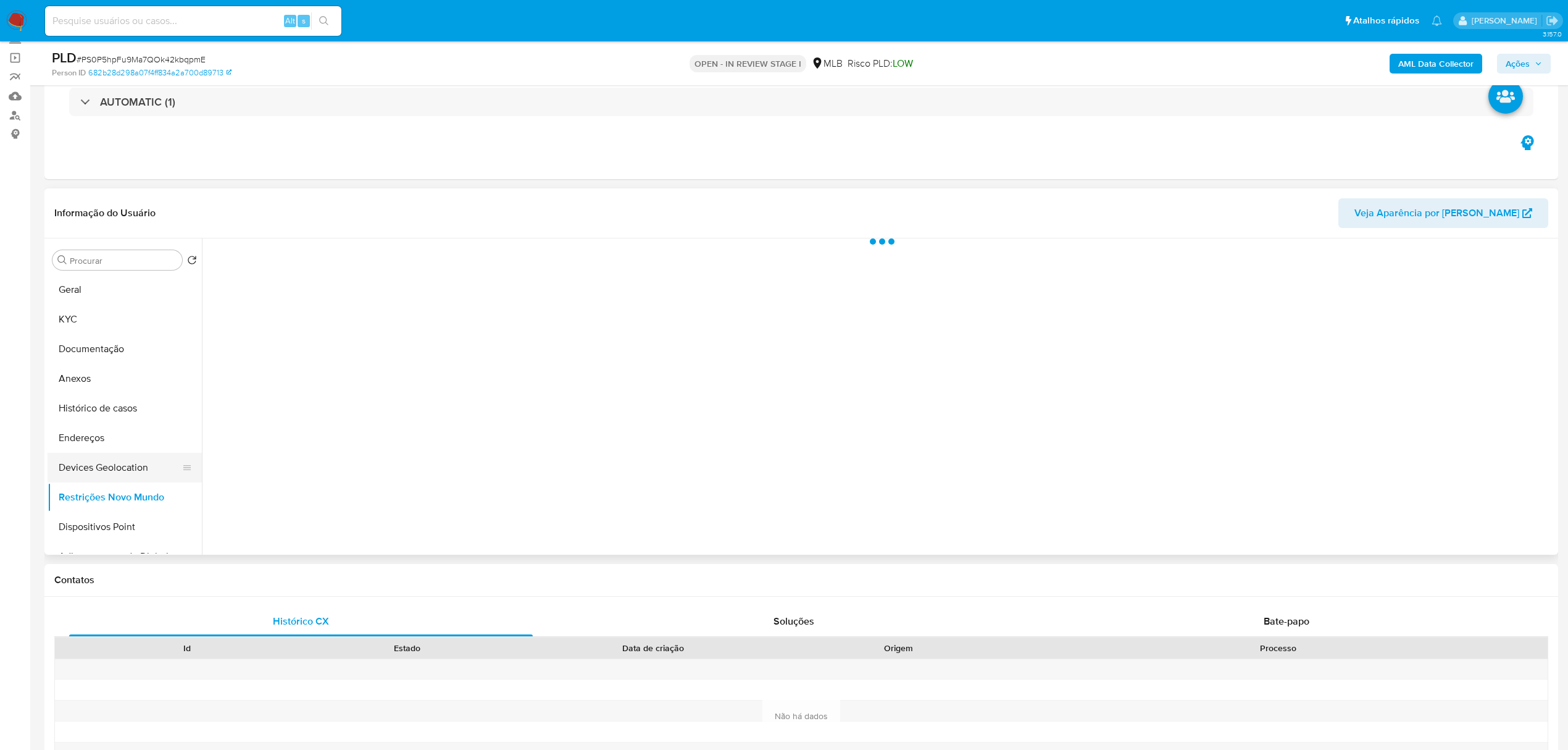
click at [133, 478] on button "Devices Geolocation" at bounding box center [120, 467] width 144 height 29
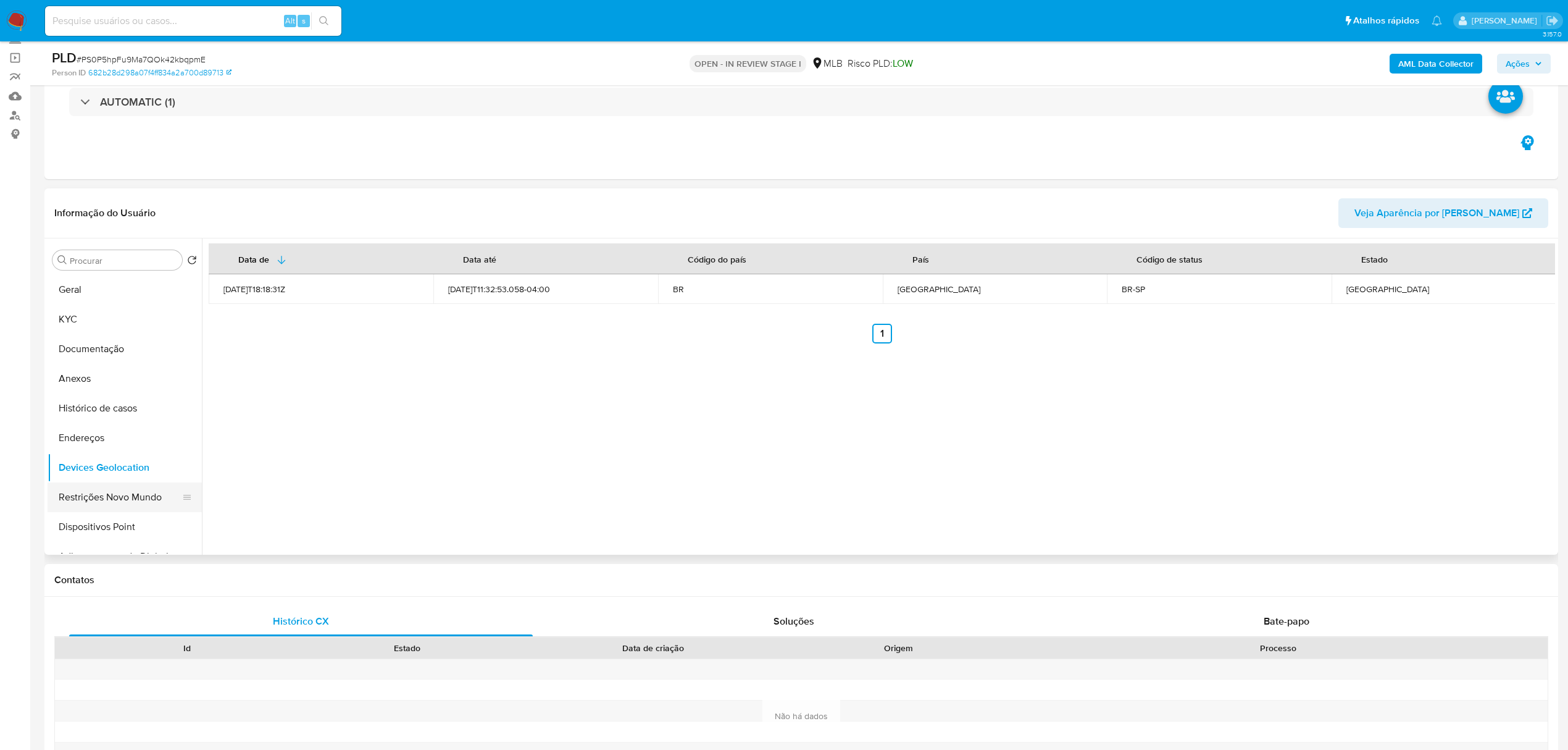
click at [90, 501] on button "Restrições Novo Mundo" at bounding box center [120, 497] width 144 height 29
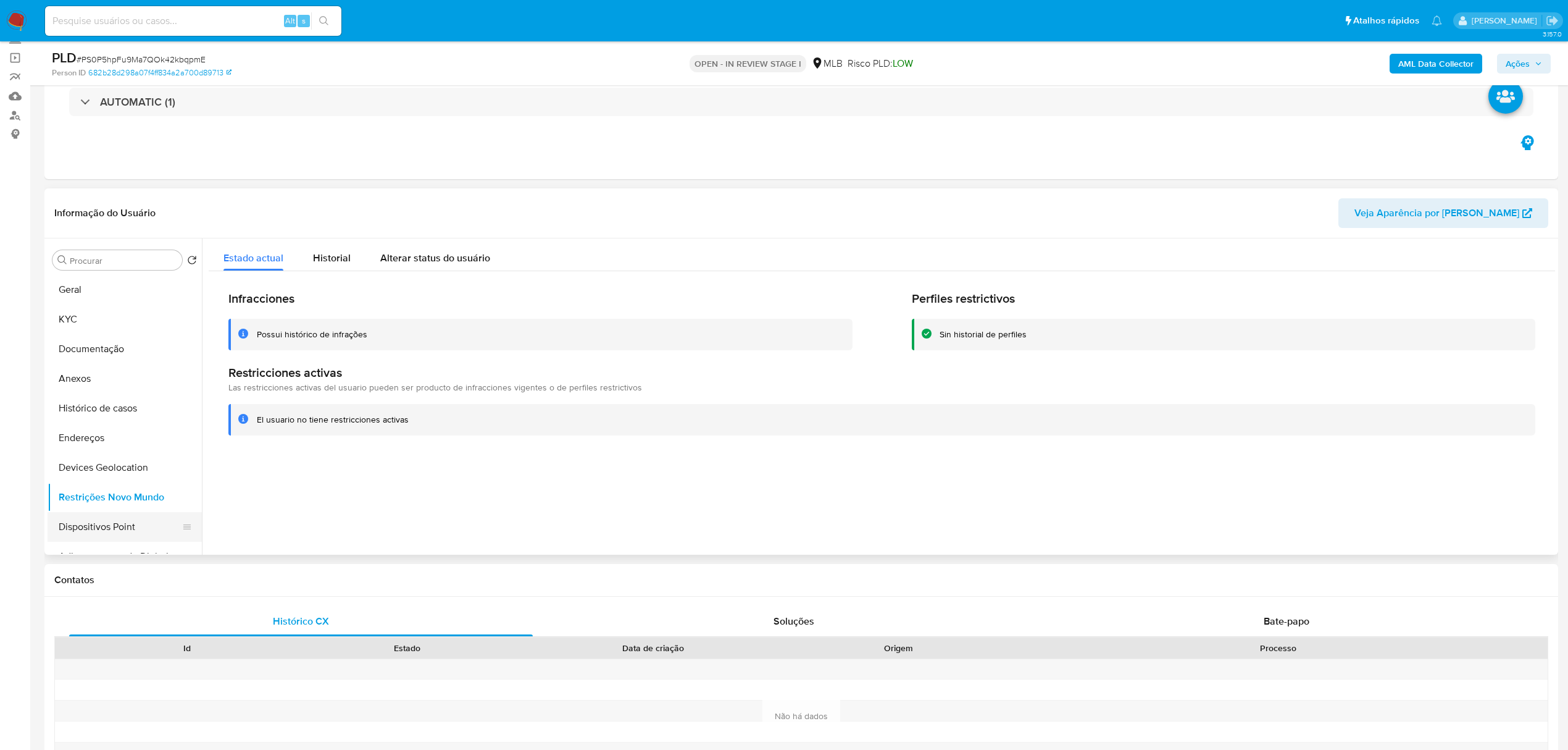
click at [107, 520] on button "Dispositivos Point" at bounding box center [120, 526] width 144 height 29
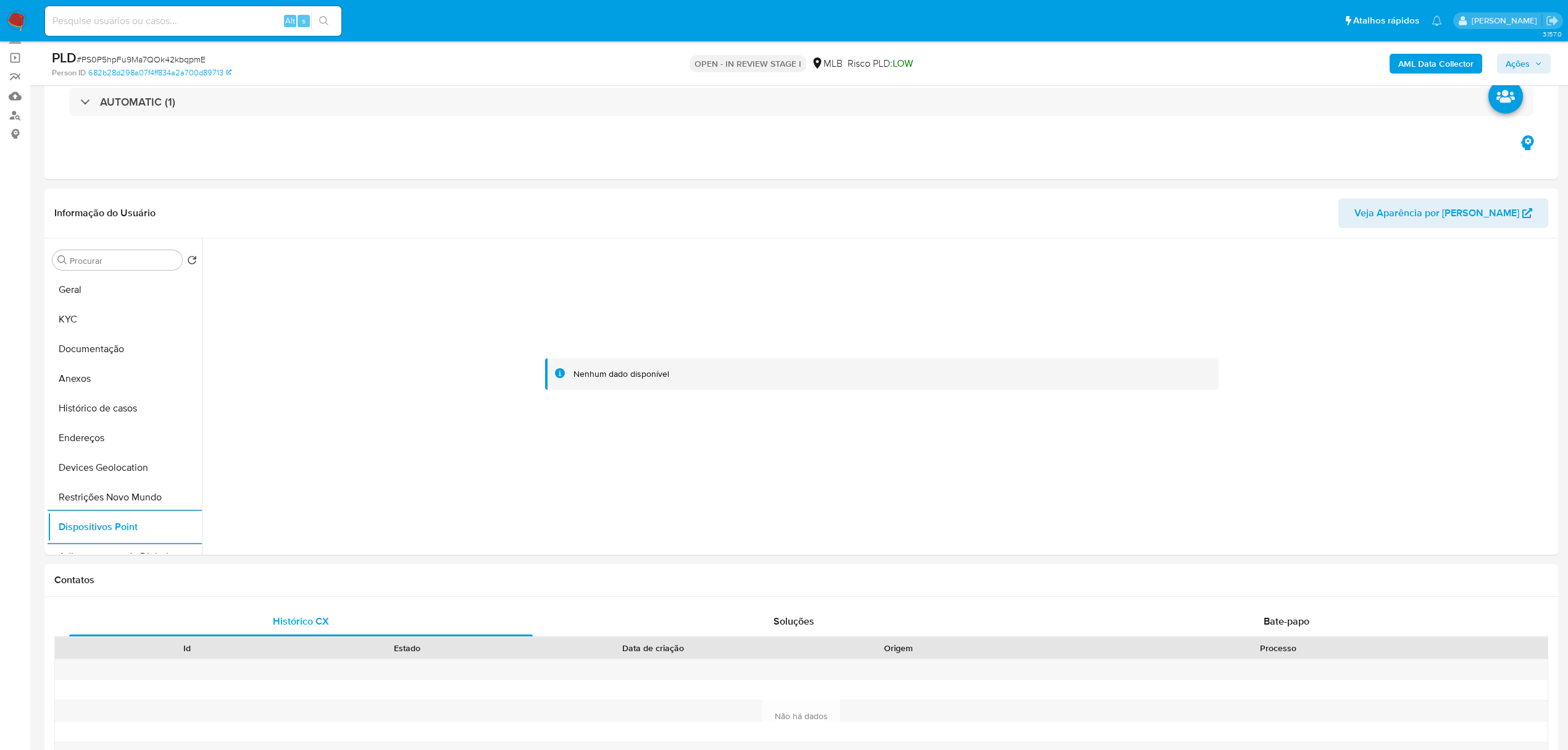
click at [1406, 65] on b "AML Data Collector" at bounding box center [1436, 64] width 75 height 20
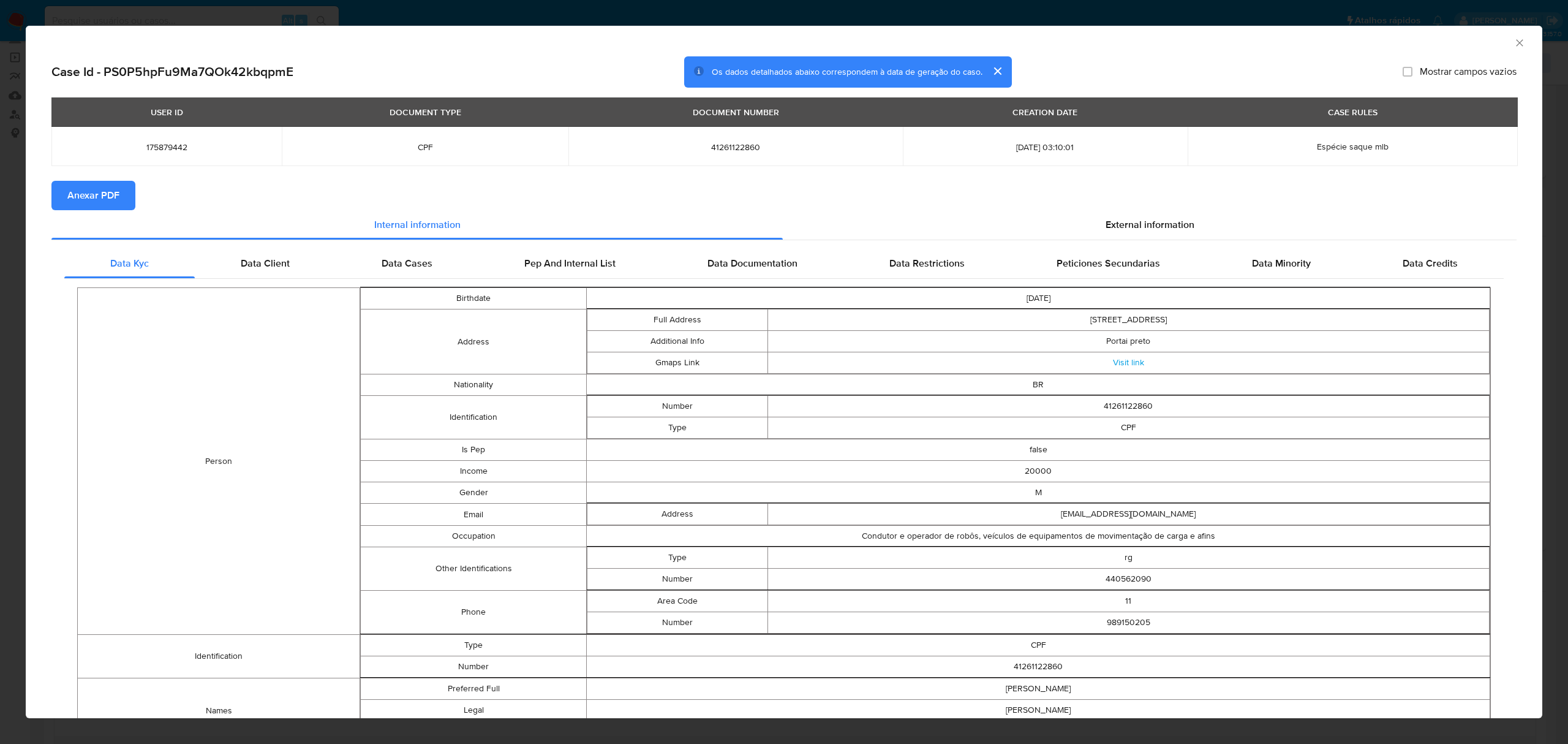
click at [99, 204] on span "Anexar PDF" at bounding box center [93, 195] width 52 height 27
click at [1128, 222] on span "External information" at bounding box center [1149, 227] width 89 height 14
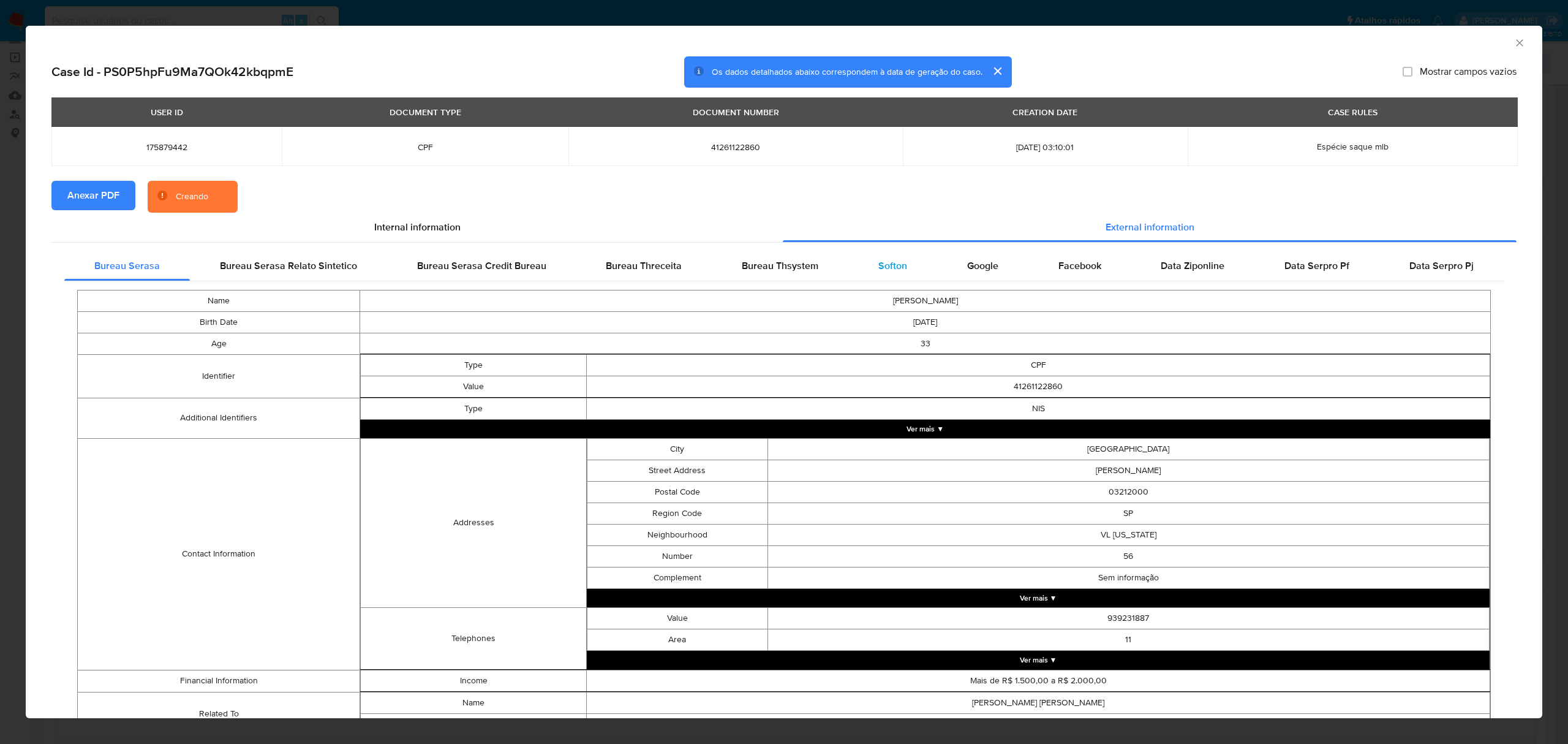
click at [889, 265] on span "Softon" at bounding box center [892, 265] width 29 height 14
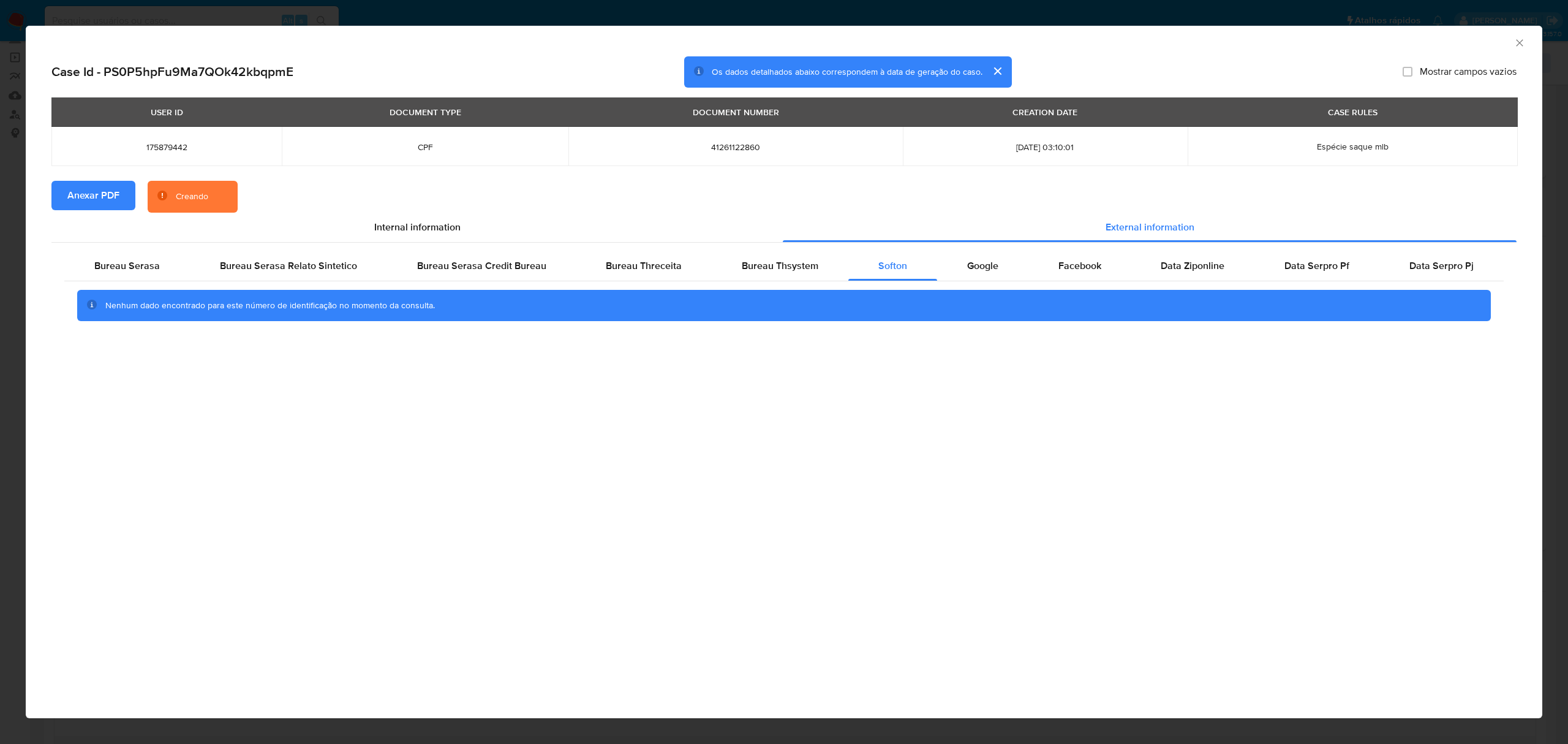
click at [969, 7] on div "AML Data Collector Case Id - PS0P5hpFu9Ma7QOk42kbqpmE Os dados detalhados abaix…" at bounding box center [784, 372] width 1568 height 744
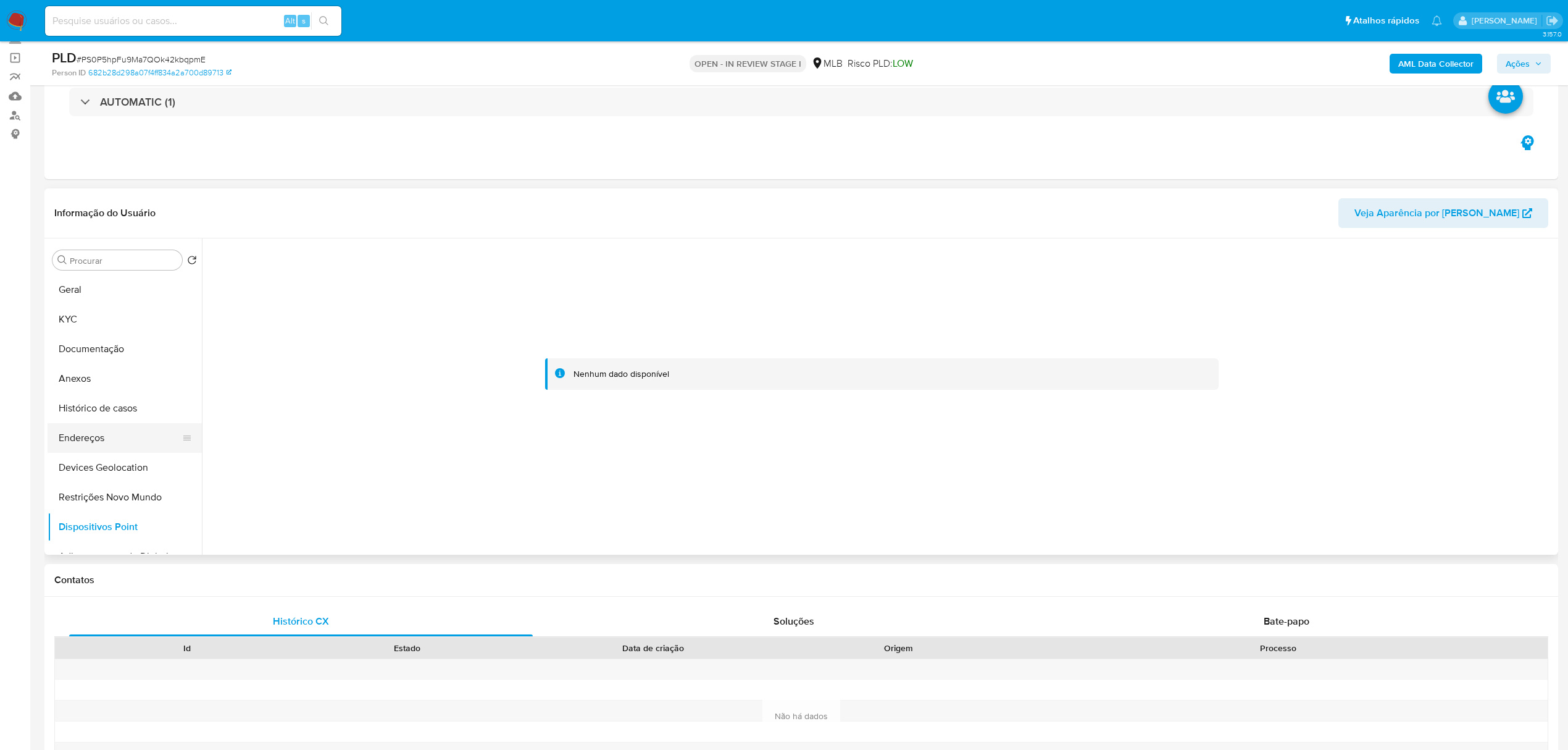
click at [101, 445] on button "Endereços" at bounding box center [120, 437] width 144 height 29
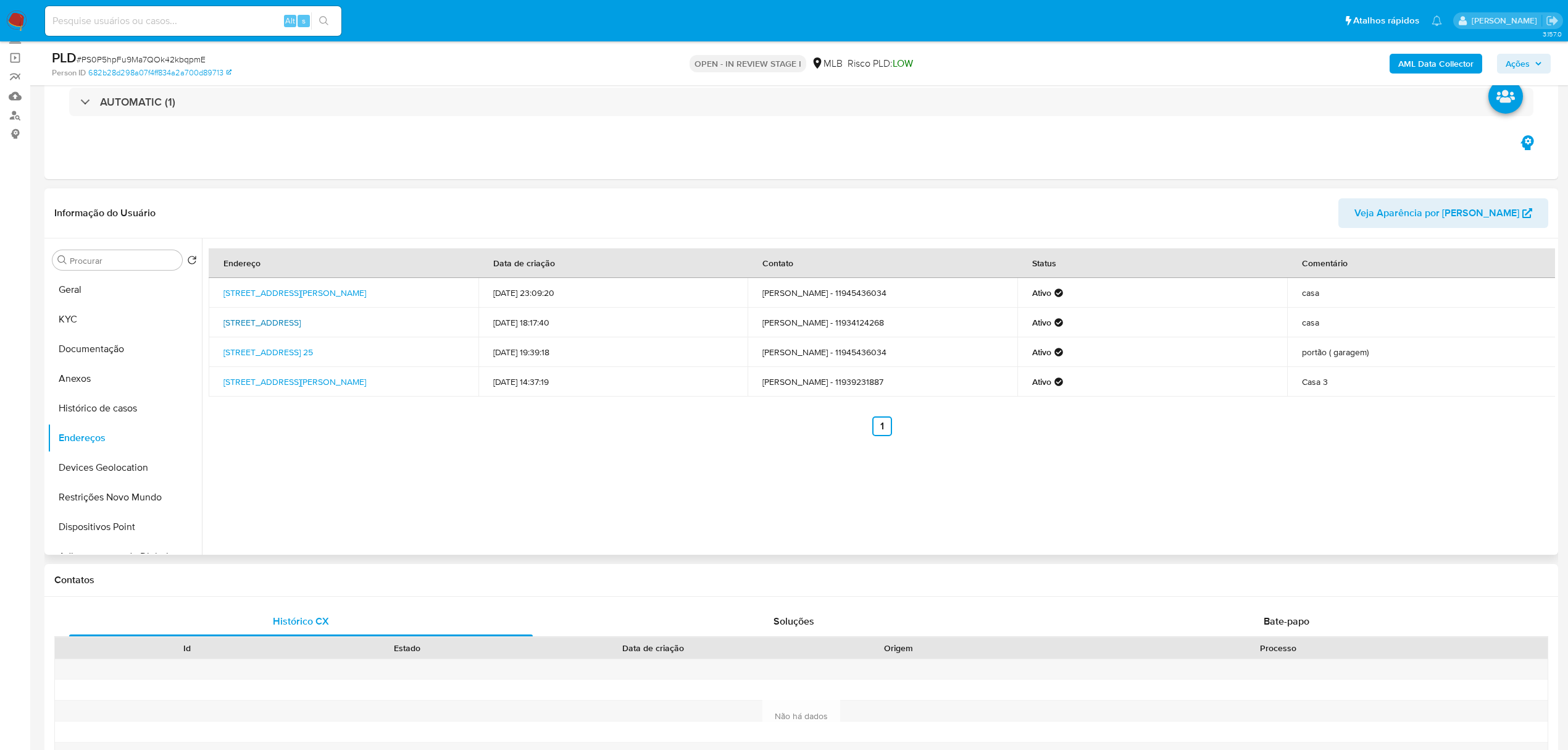
drag, startPoint x: 272, startPoint y: 325, endPoint x: 424, endPoint y: 323, distance: 152.0
click at [424, 323] on td "Rua Três Pedras 58, São Paulo, São Paulo, 03209010, Brasil 58" at bounding box center [343, 322] width 270 height 29
copy link "Rua Três Pedras 58, São Paulo, São Paulo, 03209010"
click at [301, 323] on link "Rua Três Pedras 58, São Paulo, São Paulo, 03209010, Brasil 58" at bounding box center [262, 322] width 77 height 13
click at [126, 310] on button "KYC" at bounding box center [120, 318] width 144 height 29
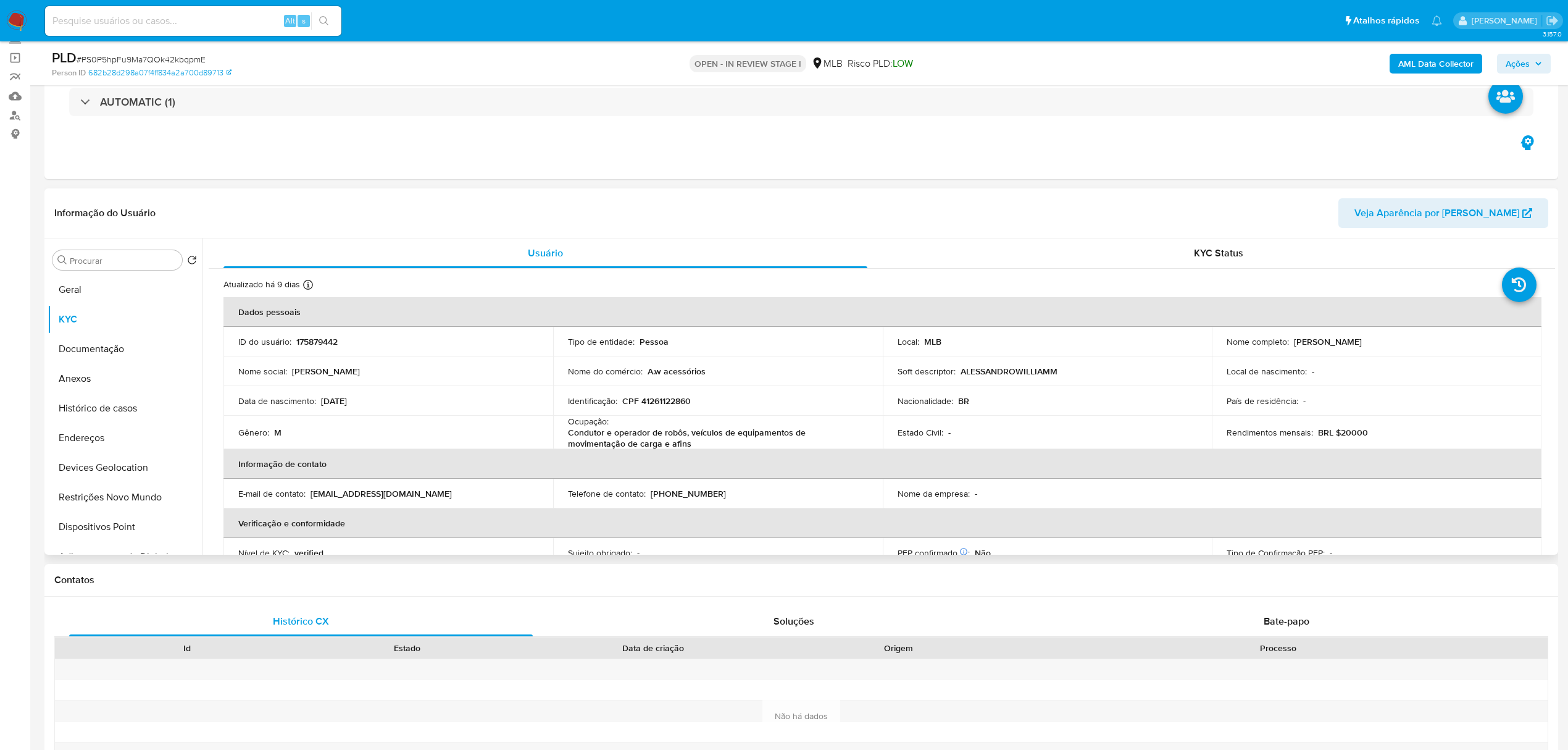
click at [672, 396] on p "CPF 41261122860" at bounding box center [657, 401] width 69 height 11
copy p "41261122860"
click at [674, 401] on p "CPF 41261122860" at bounding box center [657, 401] width 69 height 11
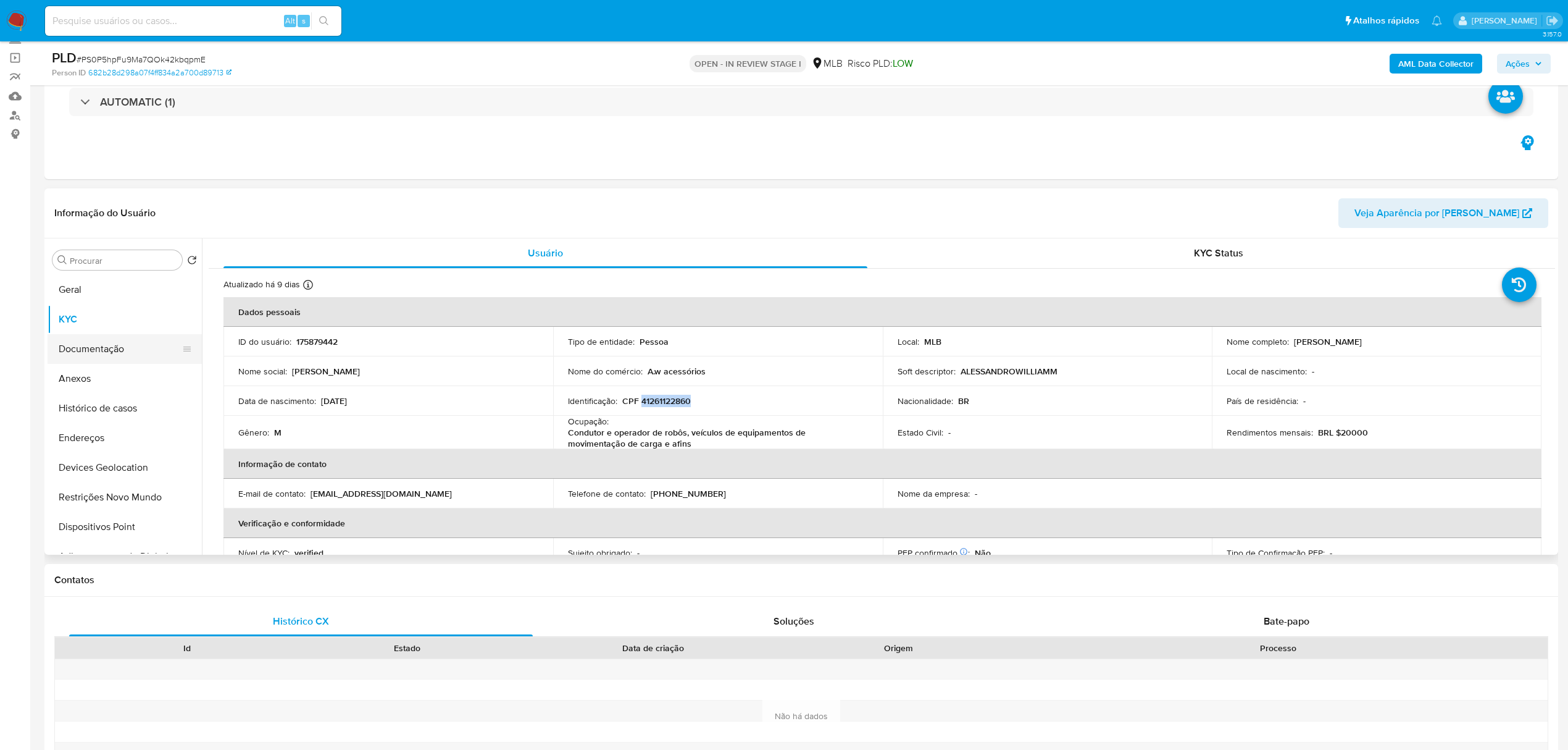
click at [100, 344] on button "Documentação" at bounding box center [120, 349] width 144 height 29
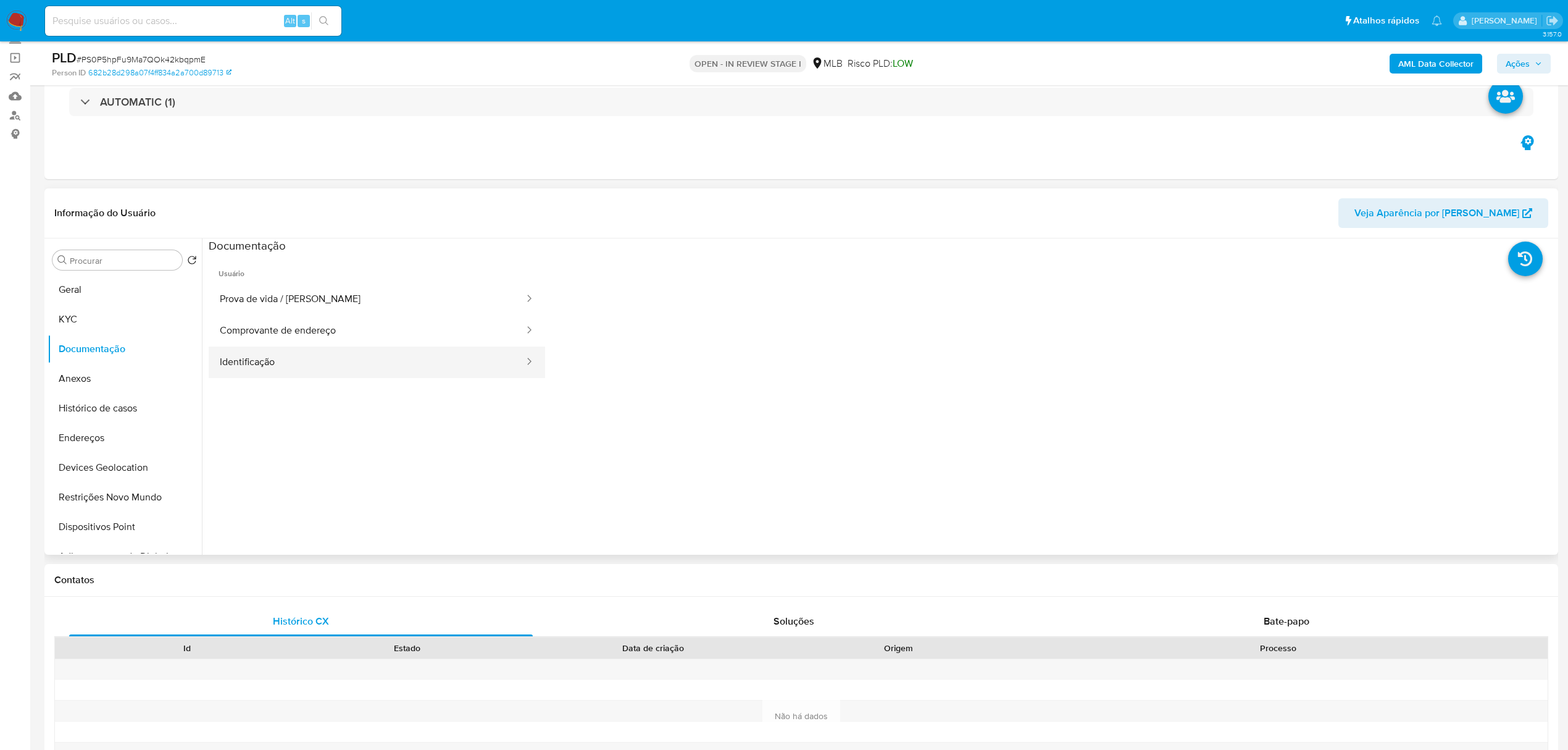
click at [377, 365] on button "Identificação" at bounding box center [367, 362] width 317 height 32
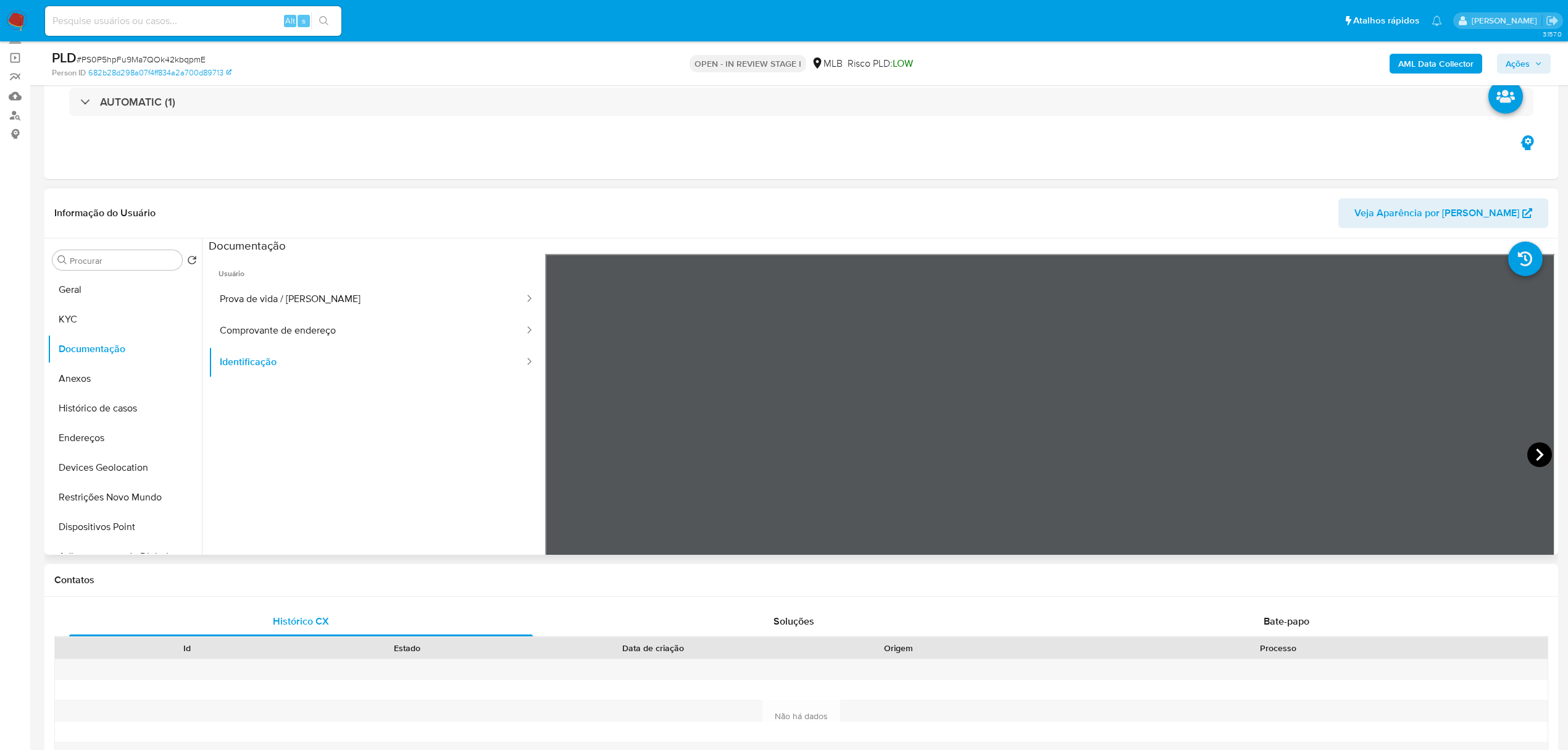
click at [1527, 451] on icon at bounding box center [1539, 454] width 24 height 24
click at [88, 320] on button "KYC" at bounding box center [120, 318] width 144 height 29
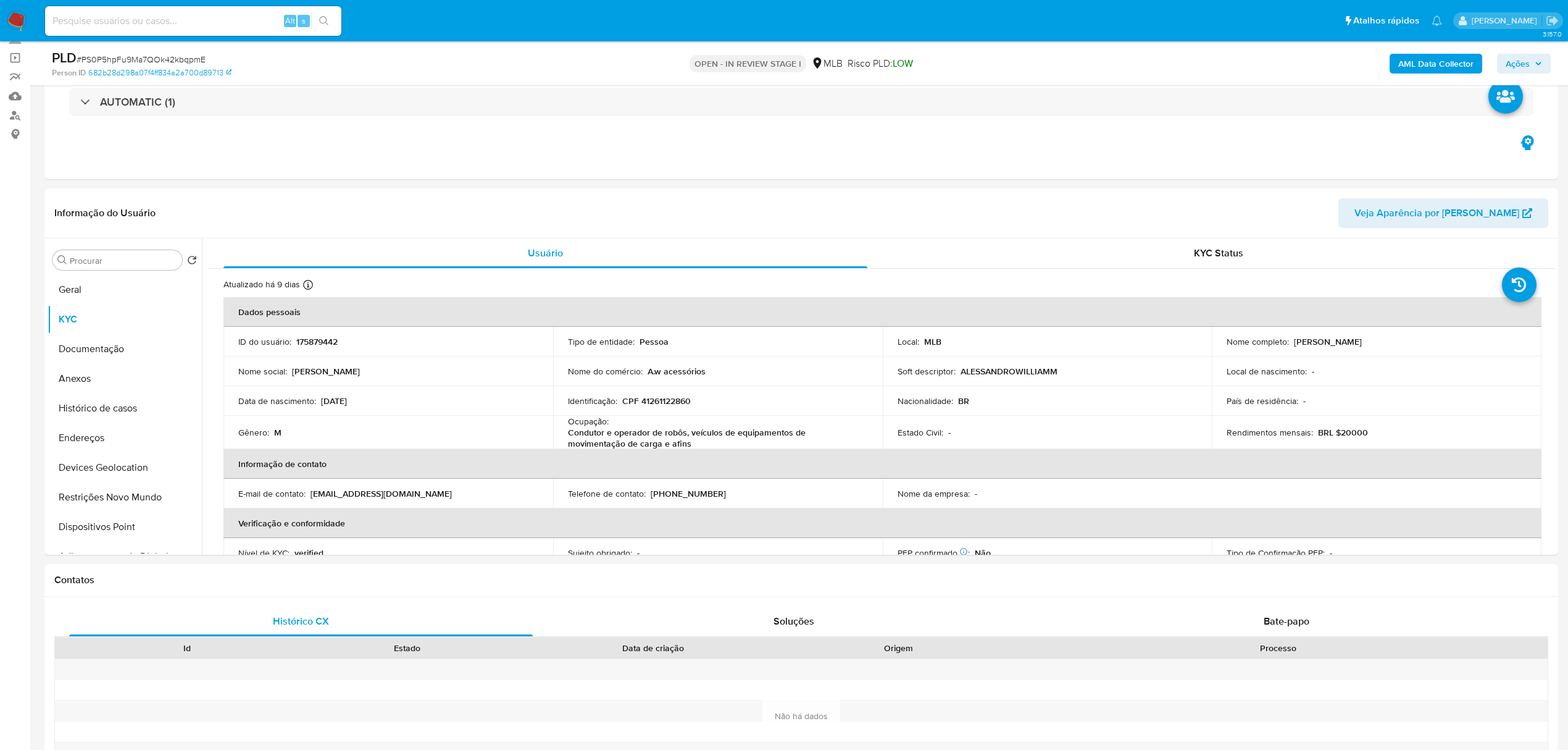
drag, startPoint x: 1290, startPoint y: 342, endPoint x: 1451, endPoint y: 341, distance: 161.0
click at [1451, 341] on div "Nome completo : Alessandro William Moura da Silva" at bounding box center [1376, 341] width 300 height 11
copy p "Alessandro William Moura da Silva"
click at [121, 337] on button "Documentação" at bounding box center [120, 349] width 144 height 29
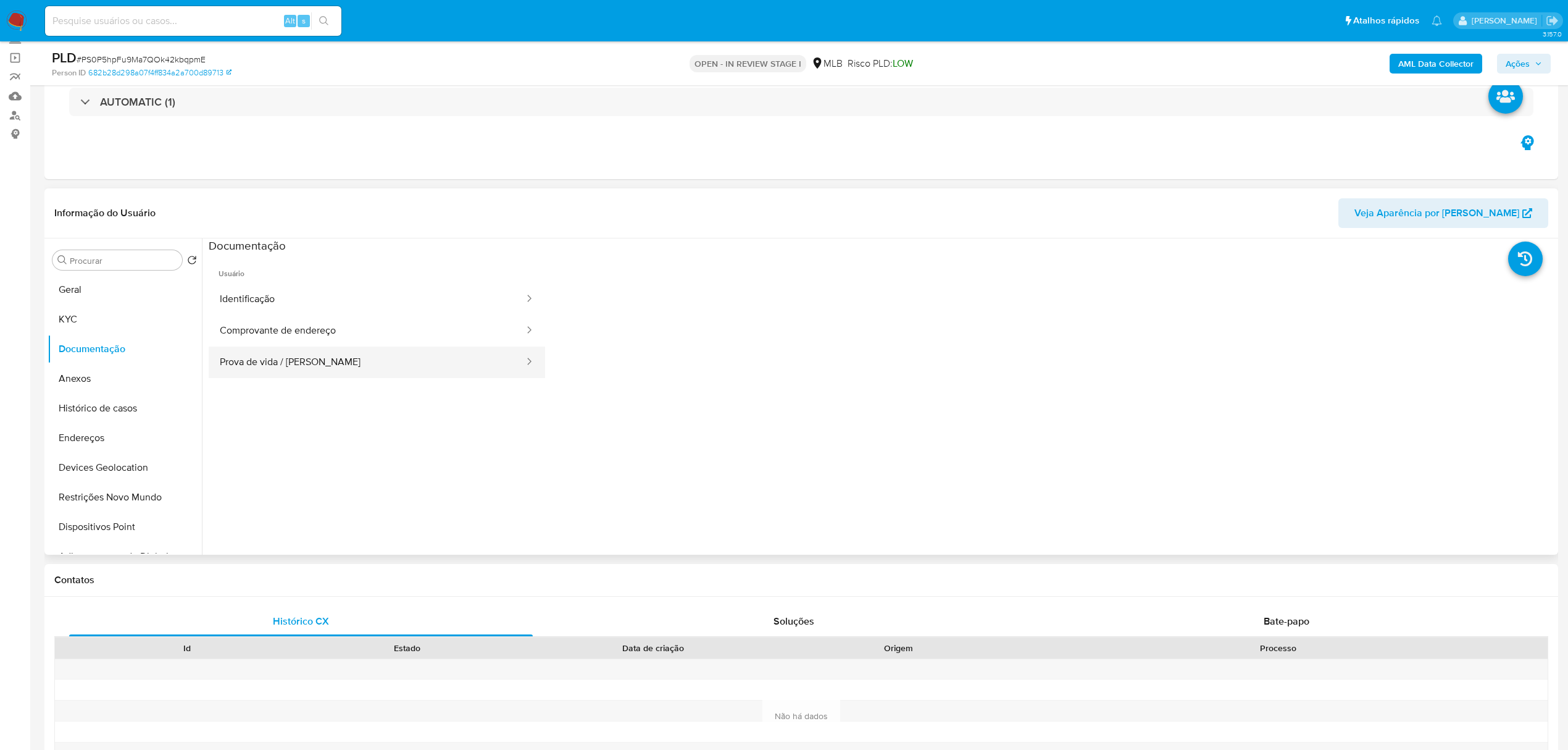
click at [405, 351] on button "Prova de vida / Selfie" at bounding box center [367, 362] width 317 height 32
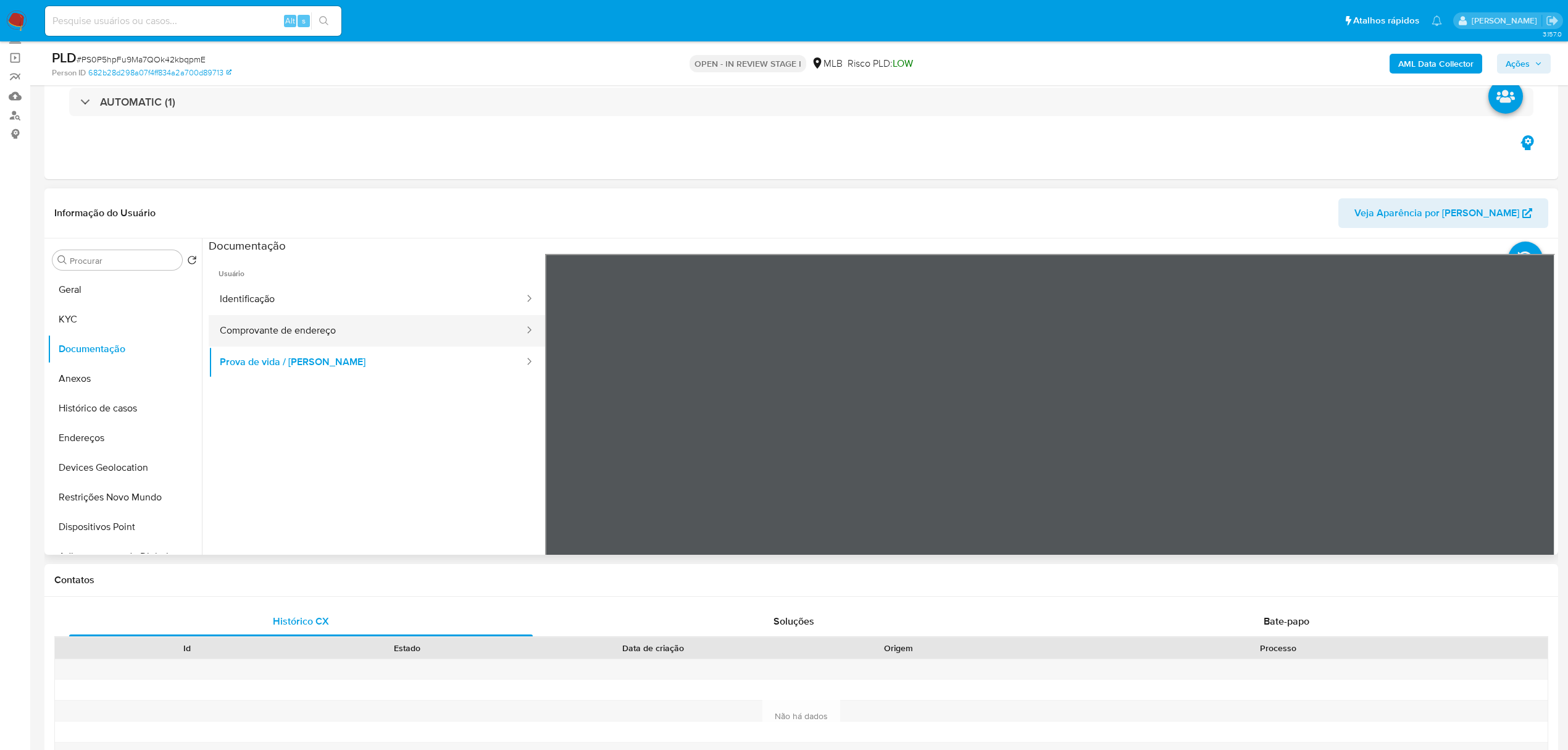
click at [402, 337] on button "Comprovante de endereço" at bounding box center [367, 331] width 317 height 32
click at [100, 295] on button "Geral" at bounding box center [120, 289] width 144 height 29
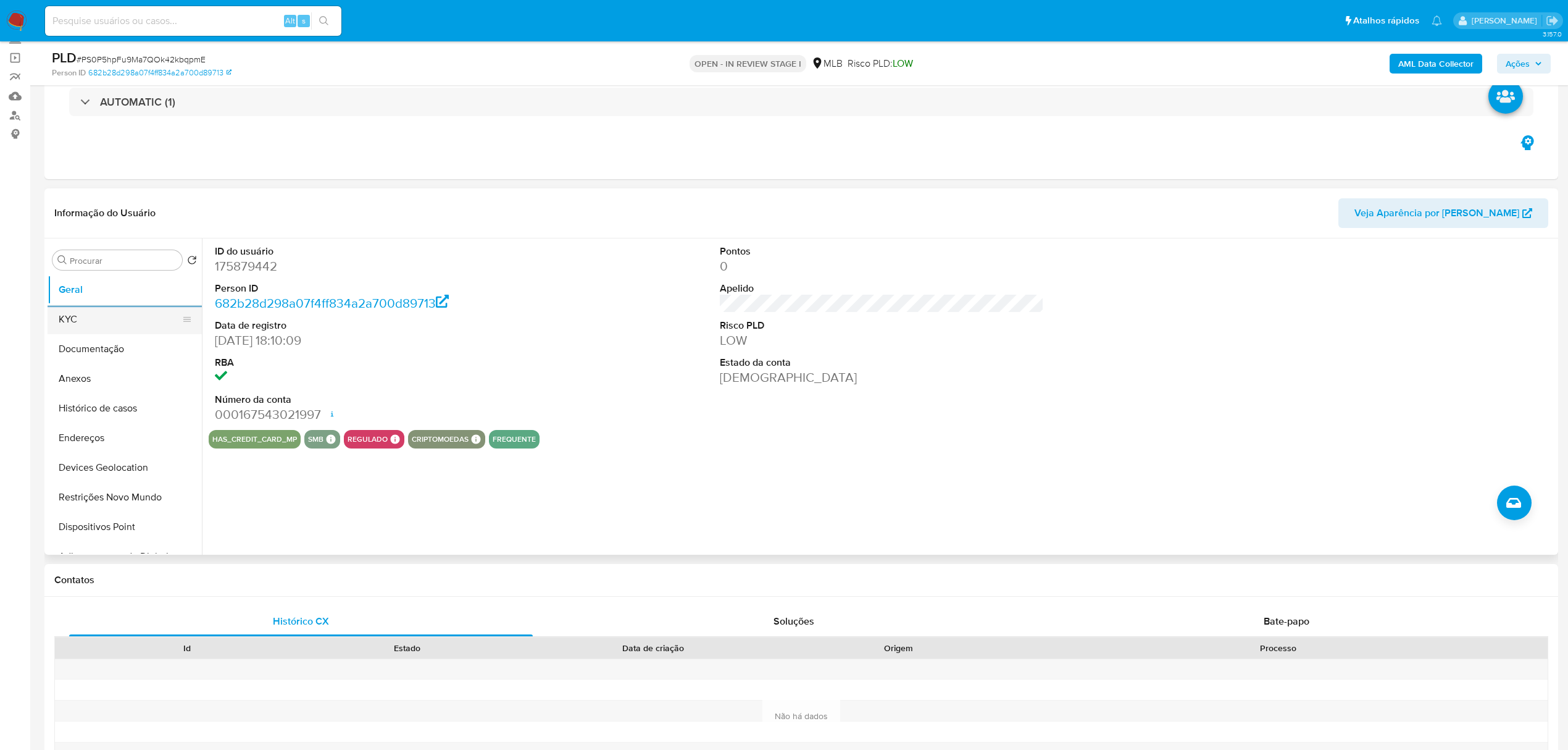
click at [123, 322] on button "KYC" at bounding box center [120, 318] width 144 height 29
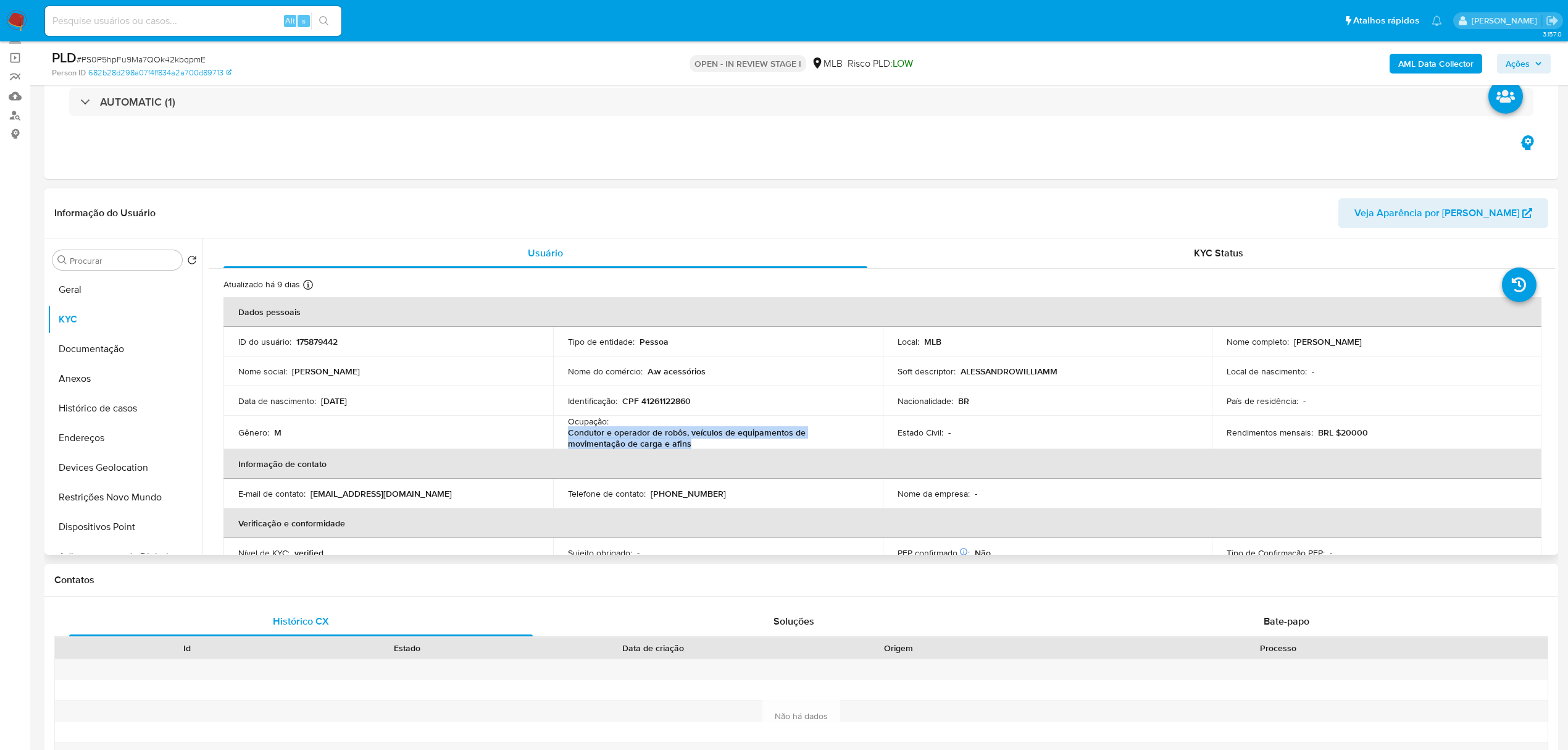
drag, startPoint x: 565, startPoint y: 436, endPoint x: 641, endPoint y: 443, distance: 76.3
click at [641, 443] on td "Ocupação : Condutor e operador de robôs, veículos de equipamentos de movimentaç…" at bounding box center [718, 432] width 330 height 34
copy p "Condutor e operador de robôs, veículos de equipamentos de movimentação de carga…"
drag, startPoint x: 1529, startPoint y: 62, endPoint x: 1513, endPoint y: 70, distance: 17.9
click at [1529, 62] on span "Ações" at bounding box center [1517, 64] width 24 height 20
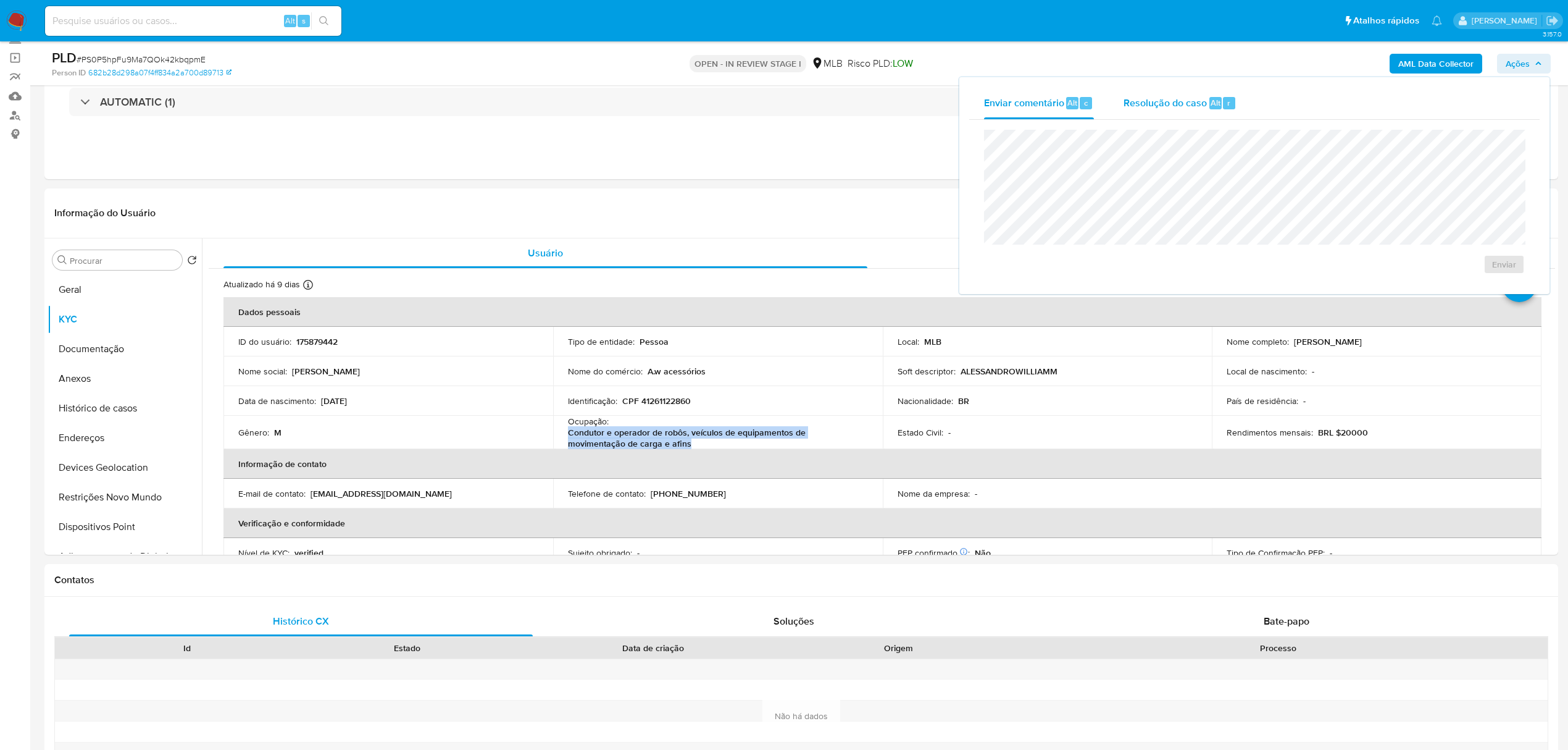
click at [1168, 102] on span "Resolução do caso" at bounding box center [1164, 101] width 83 height 14
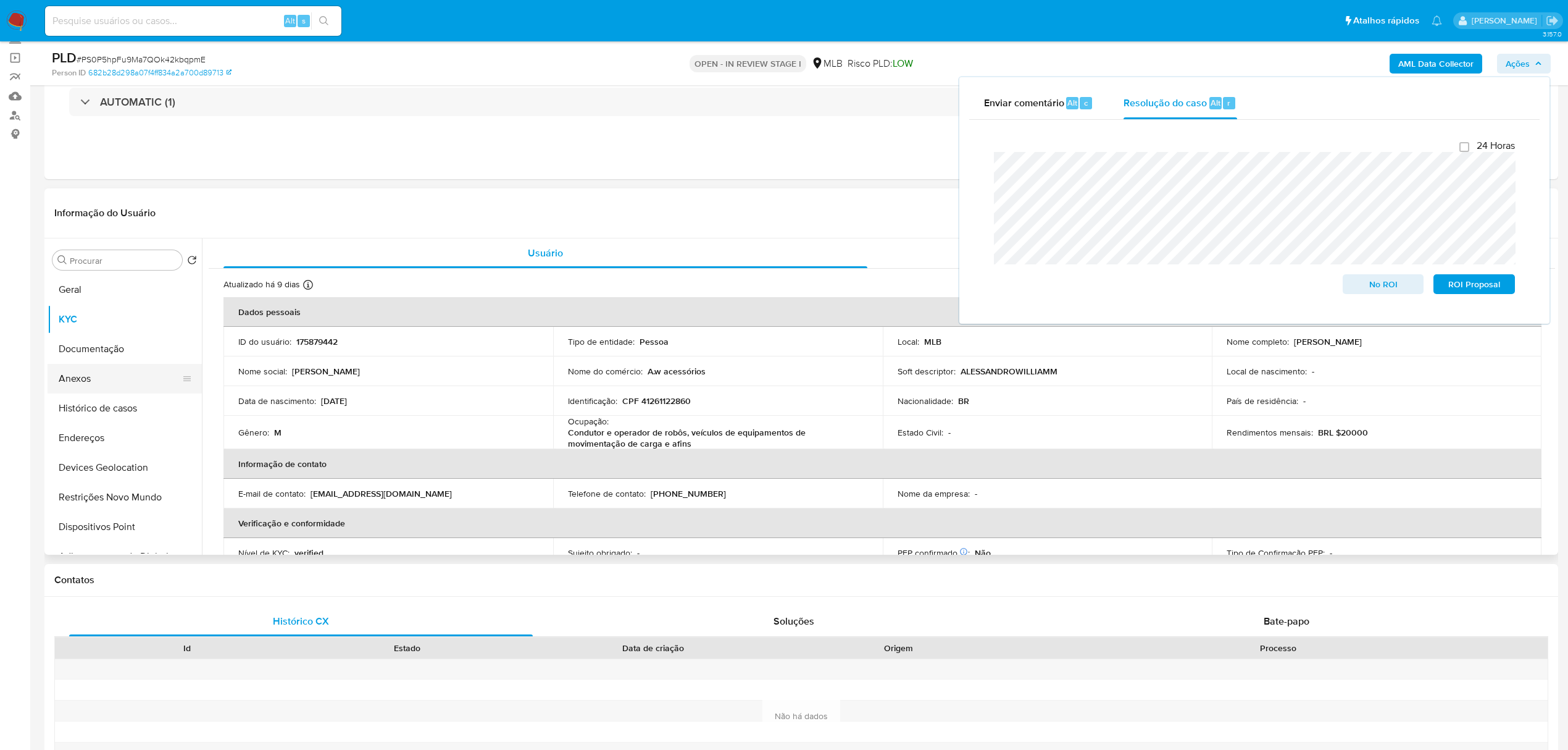
click at [120, 388] on button "Anexos" at bounding box center [120, 378] width 144 height 29
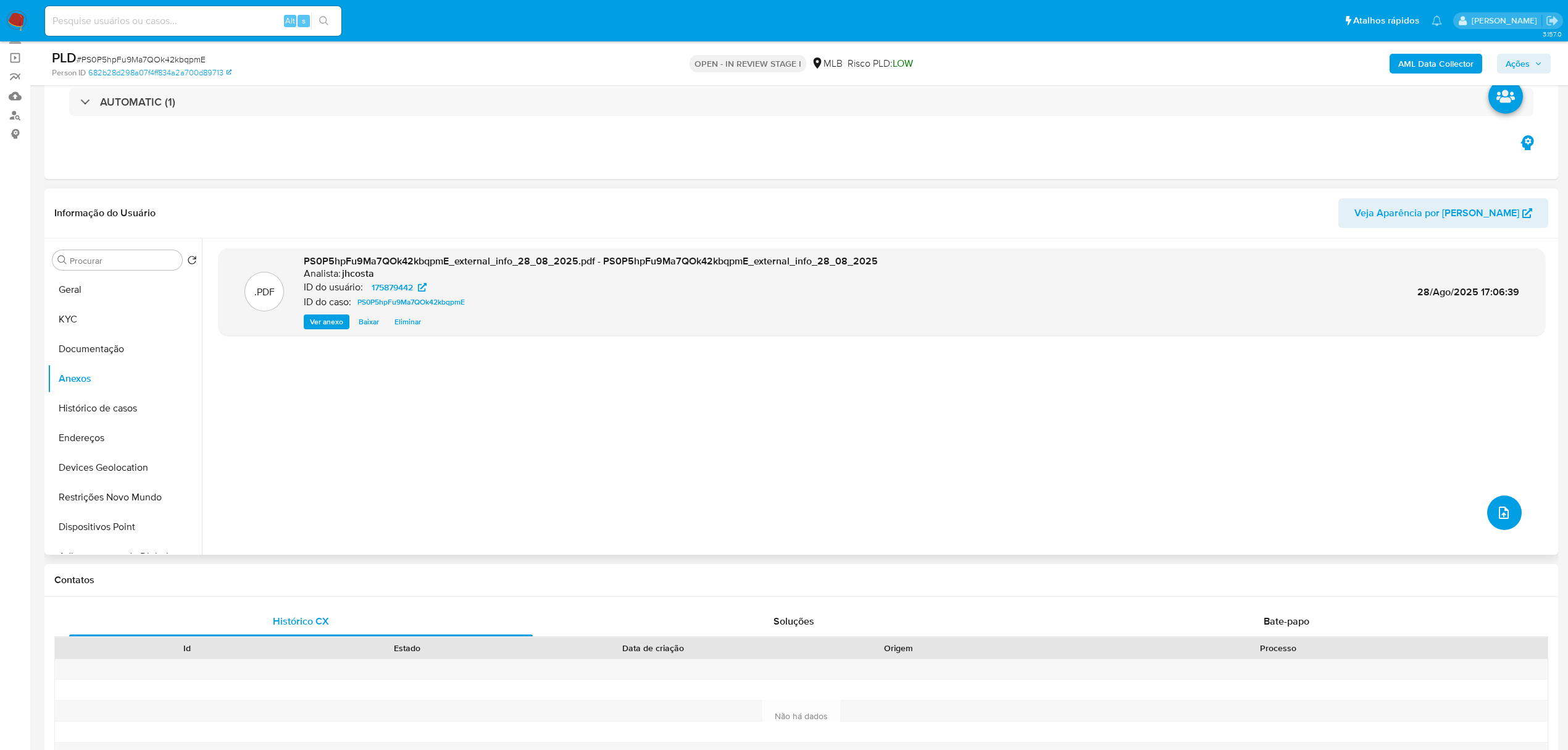
click at [1502, 511] on icon "upload-file" at bounding box center [1504, 513] width 15 height 15
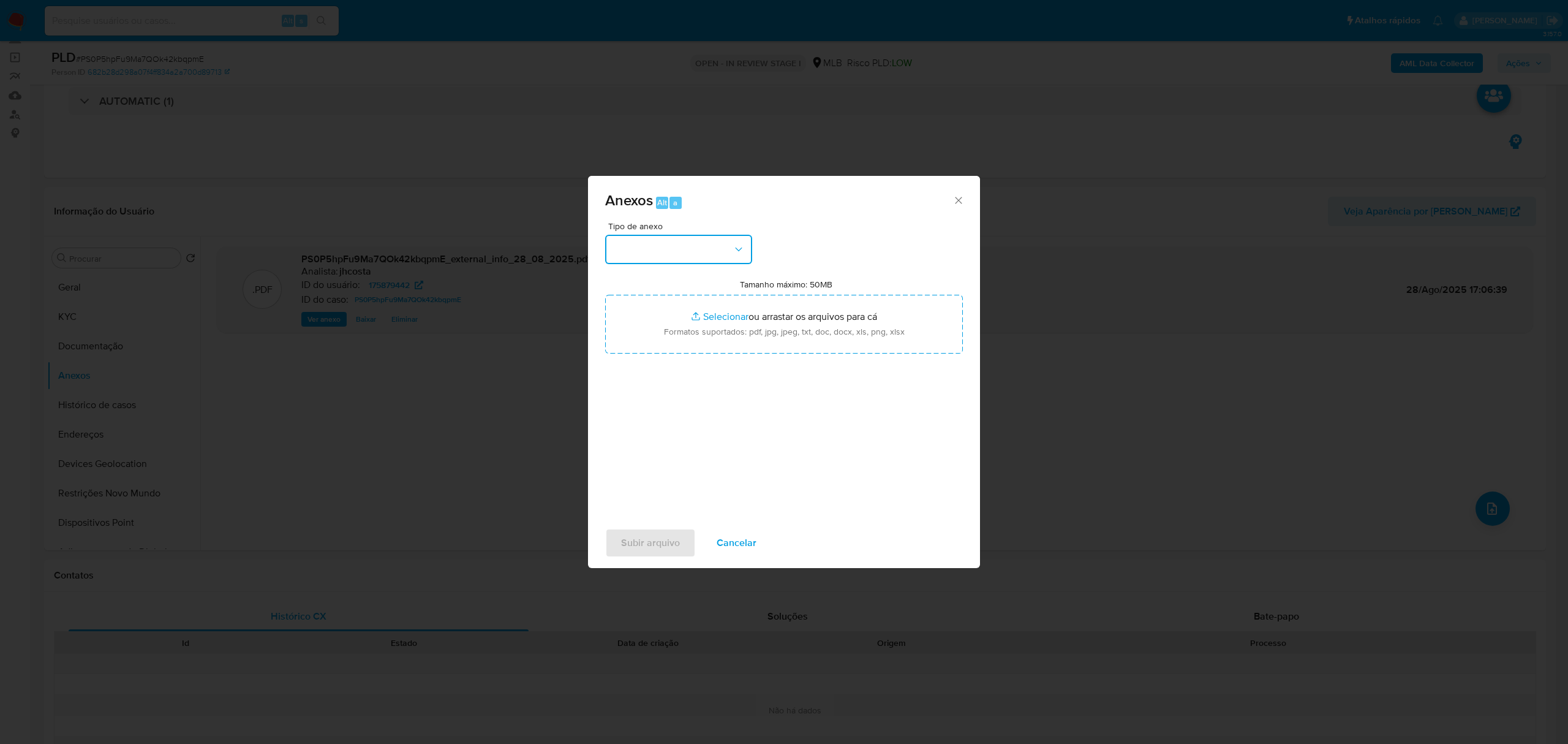
click at [748, 245] on button "button" at bounding box center [678, 249] width 147 height 29
click at [662, 421] on div "OUTROS" at bounding box center [675, 406] width 125 height 29
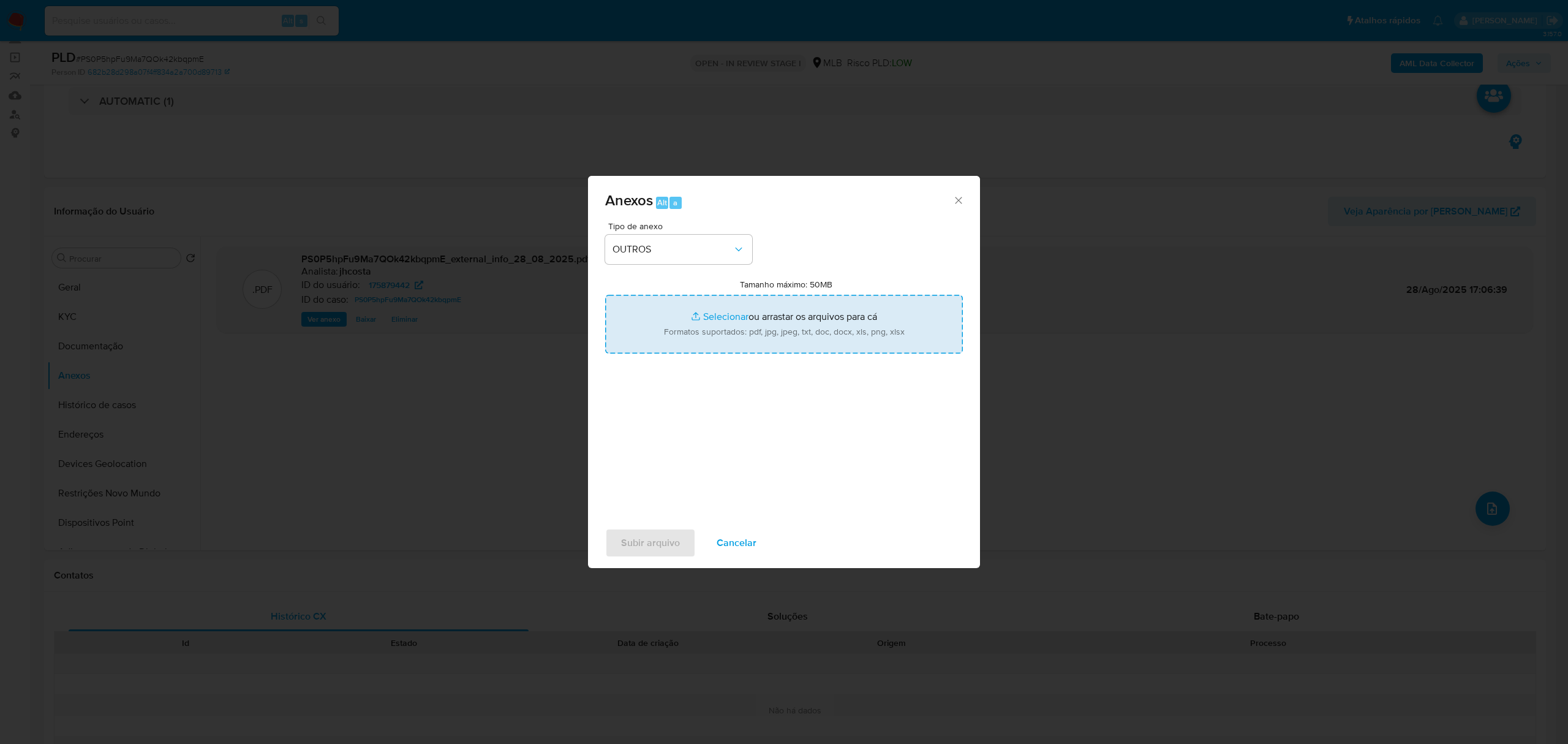
click at [768, 329] on input "Tamanho máximo: 50MB Selecionar arquivos" at bounding box center [784, 323] width 357 height 59
type input "C:\fakepath\Mulan 175879442_2025_08_28_10_24_46.xlsx"
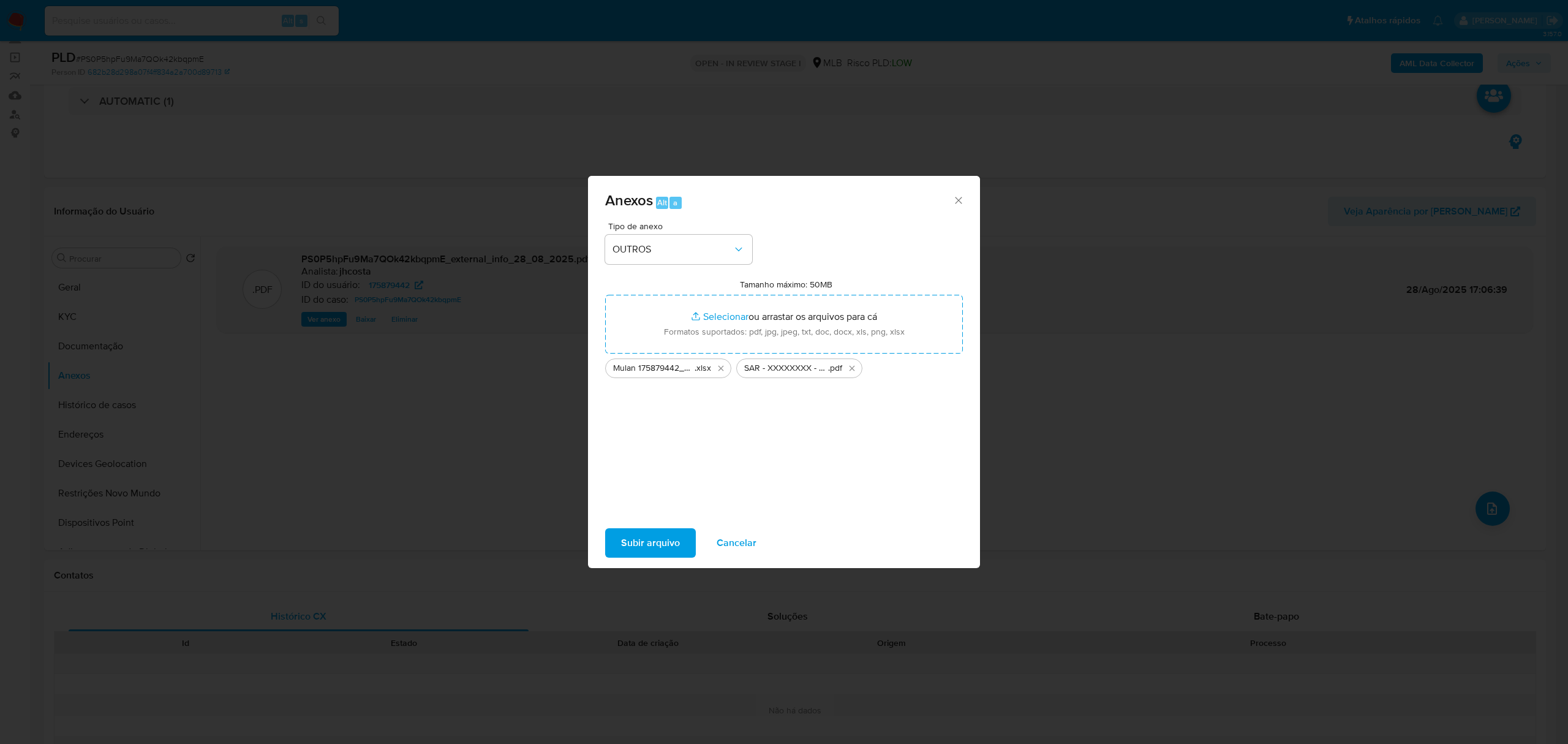
click at [657, 533] on span "Subir arquivo" at bounding box center [650, 543] width 59 height 27
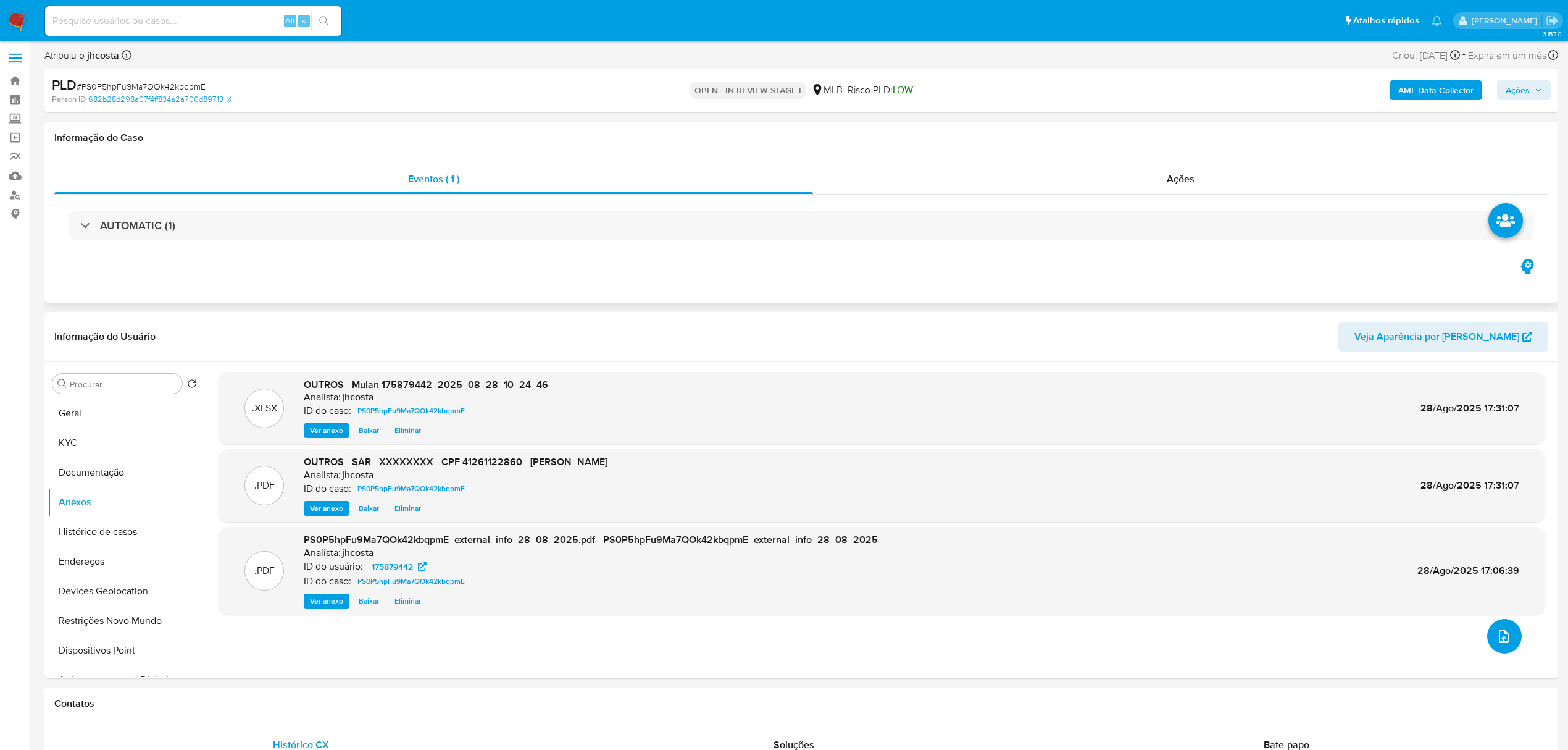
scroll to position [0, 0]
click at [1534, 81] on div "AML Data Collector Ações" at bounding box center [1302, 93] width 497 height 29
click at [1534, 89] on span "Ações" at bounding box center [1523, 92] width 36 height 18
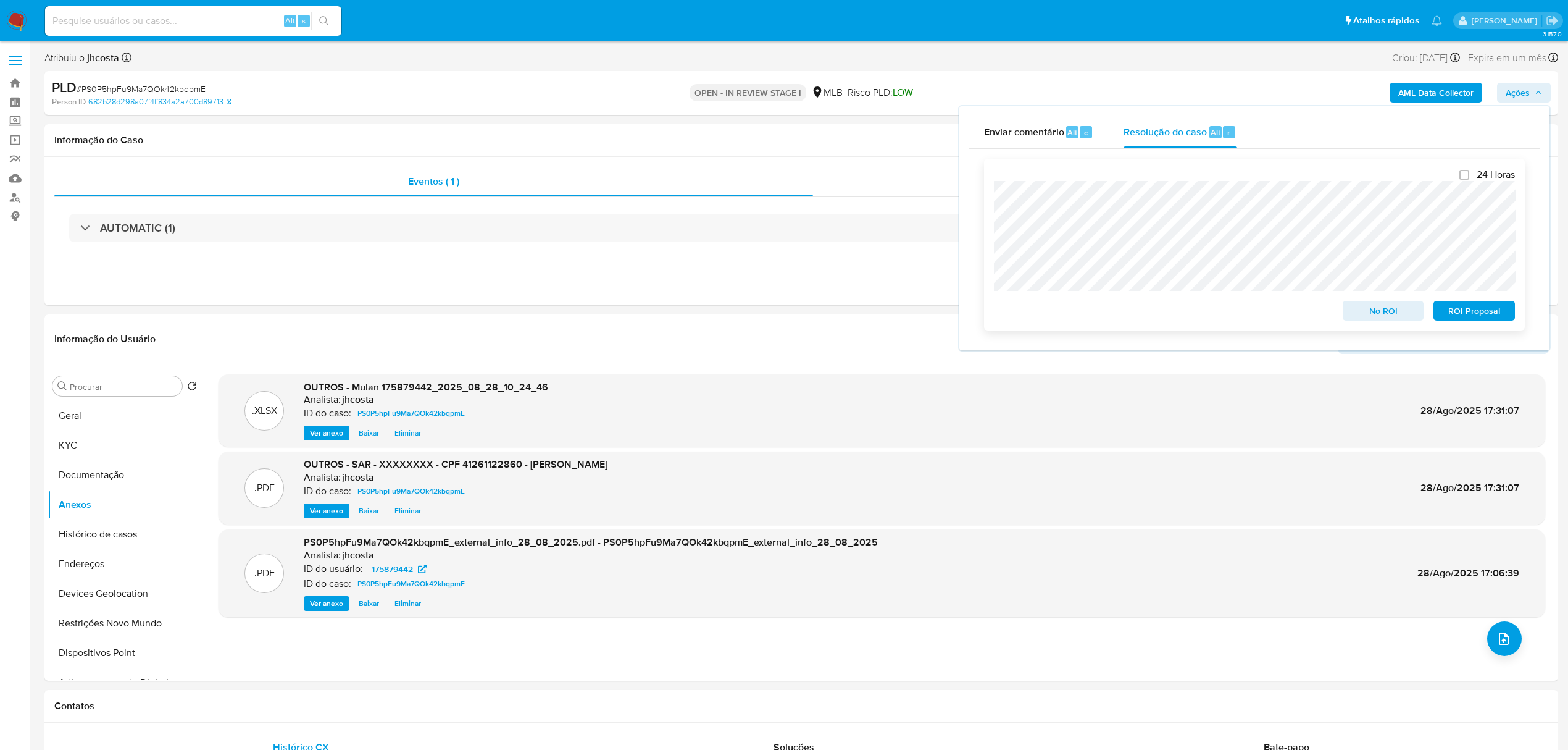
click at [1475, 312] on span "ROI Proposal" at bounding box center [1474, 310] width 64 height 18
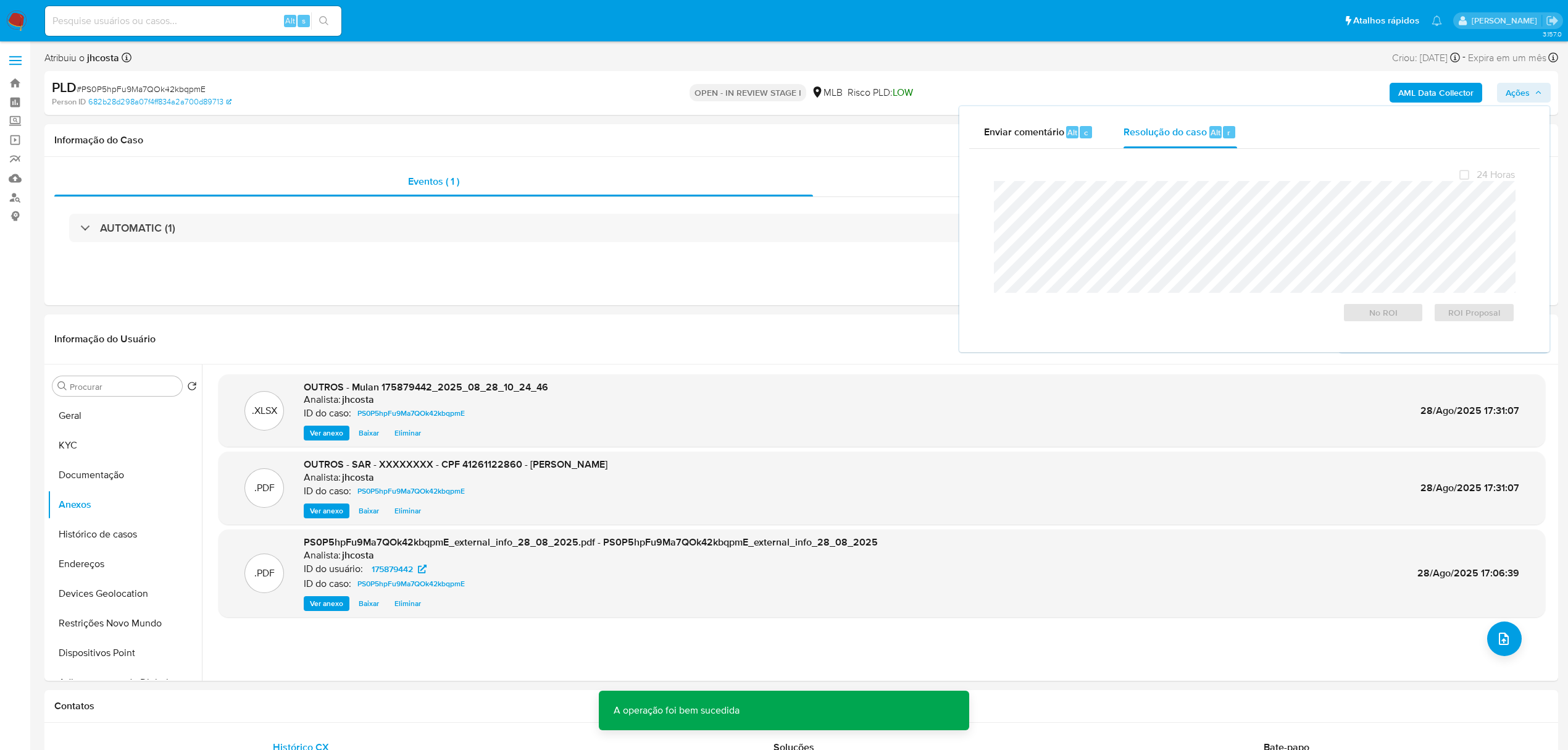
click at [141, 83] on span "# PS0P5hpFu9Ma7QOk42kbqpmE" at bounding box center [141, 89] width 129 height 13
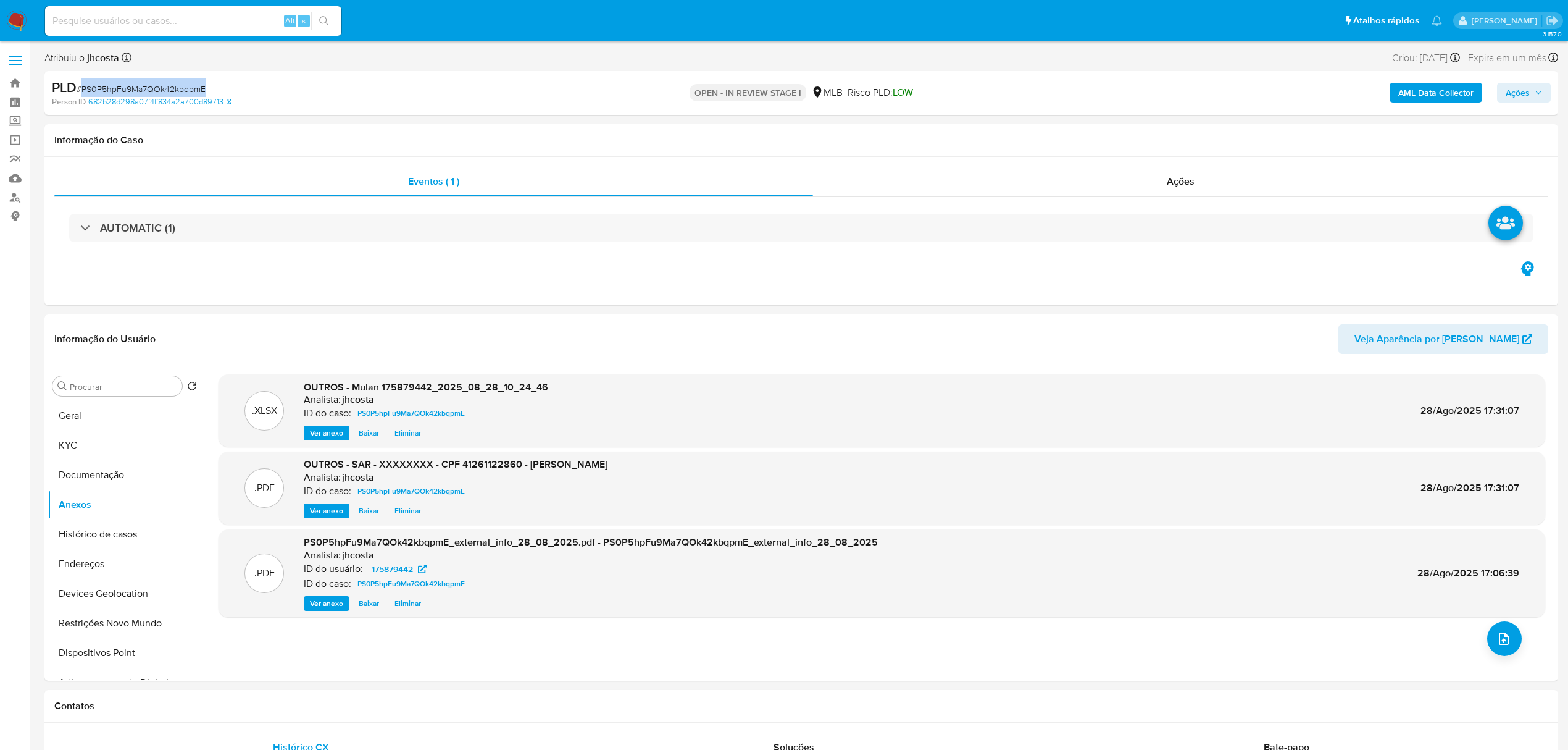
click at [141, 83] on span "# PS0P5hpFu9Ma7QOk42kbqpmE" at bounding box center [141, 89] width 129 height 13
copy span "PS0P5hpFu9Ma7QOk42kbqpmE"
click at [1225, 173] on div "Ações" at bounding box center [1181, 181] width 735 height 29
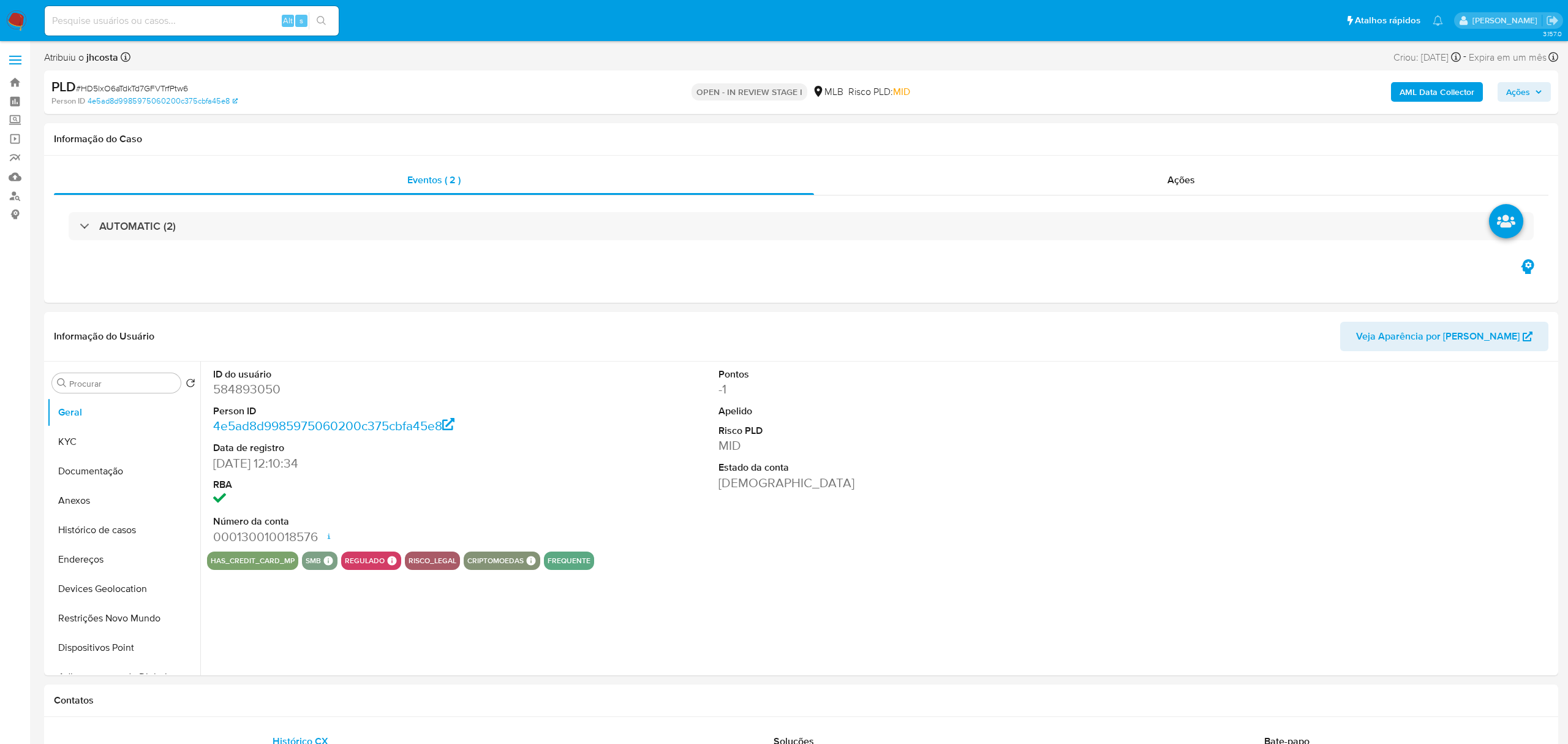
select select "10"
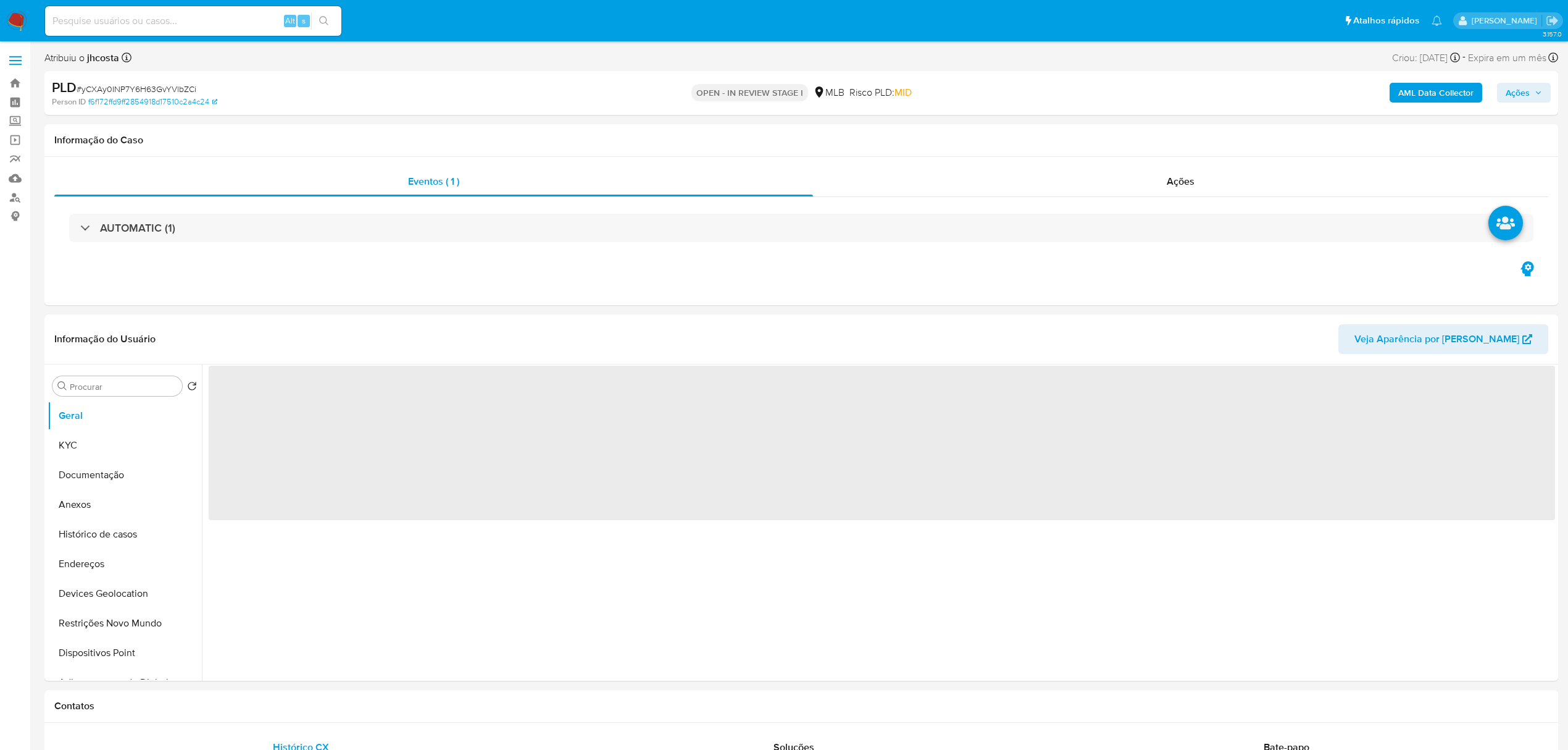
select select "10"
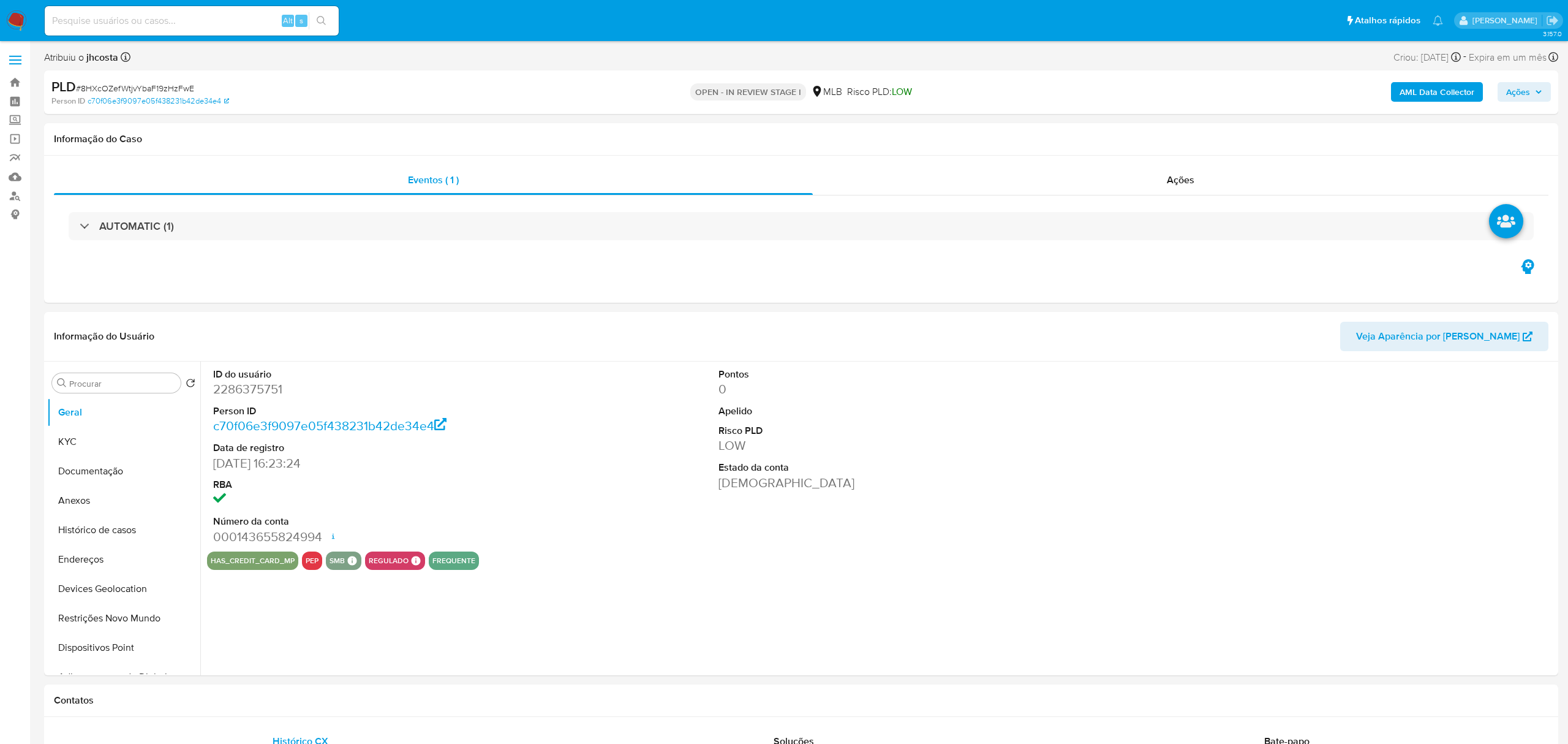
select select "10"
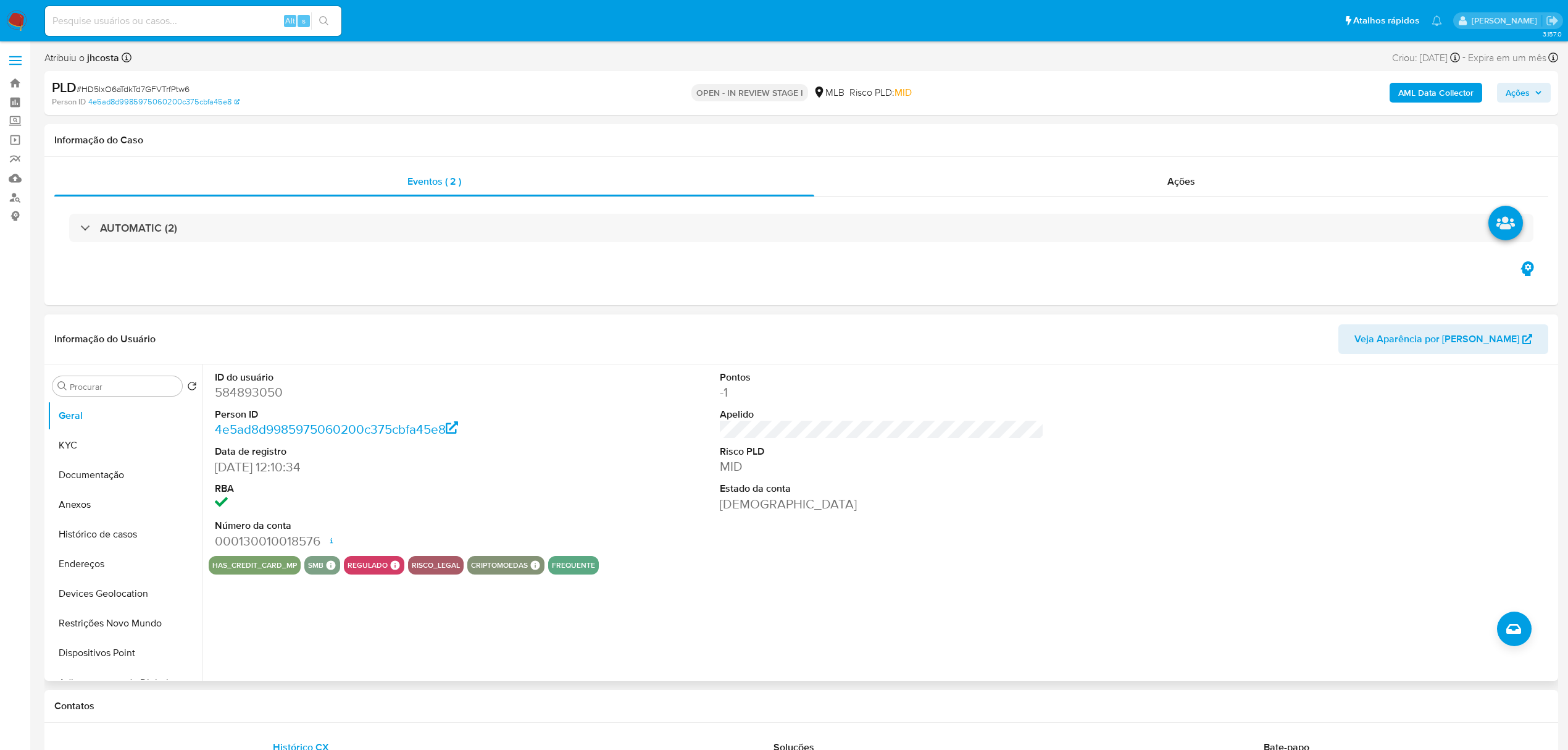
click at [260, 391] on dd "584893050" at bounding box center [376, 392] width 324 height 18
copy dd "584893050"
click at [630, 440] on div "ID do usuário 584893050 Person ID 4e5ad8d9985975060200c375cbfa45e8 Data de regi…" at bounding box center [881, 460] width 1346 height 191
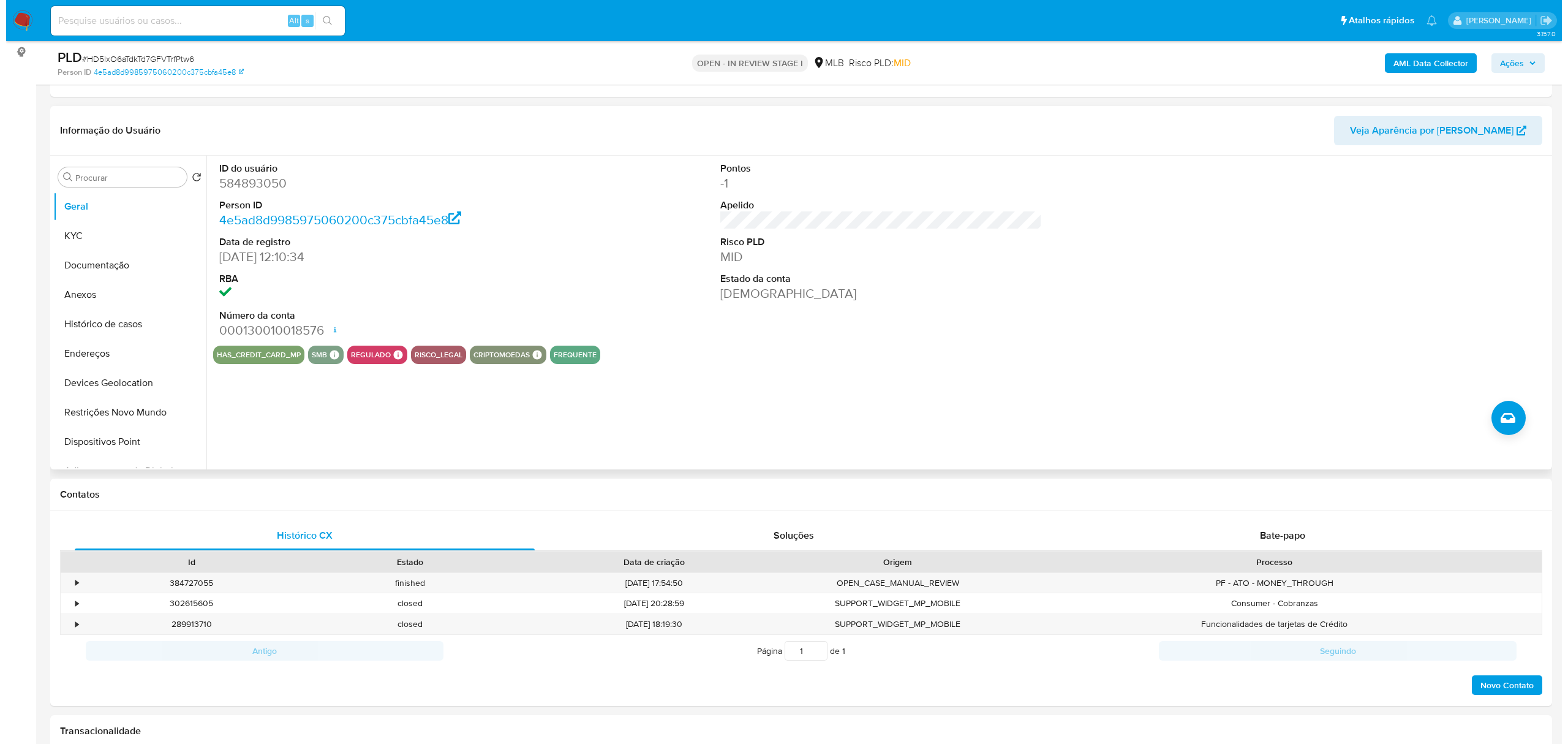
scroll to position [163, 0]
click at [91, 238] on button "KYC" at bounding box center [119, 234] width 143 height 29
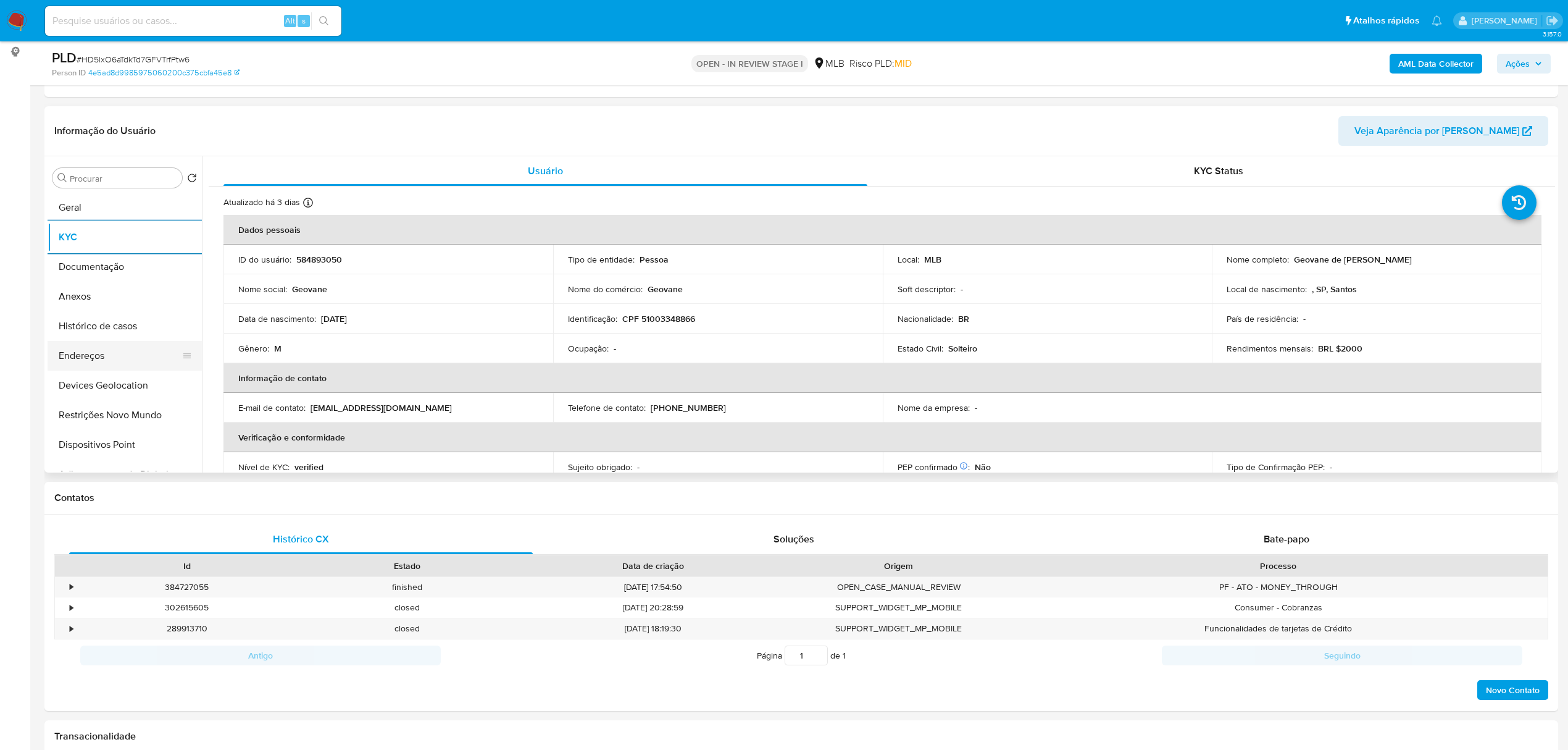
click at [85, 351] on button "Endereços" at bounding box center [120, 355] width 144 height 29
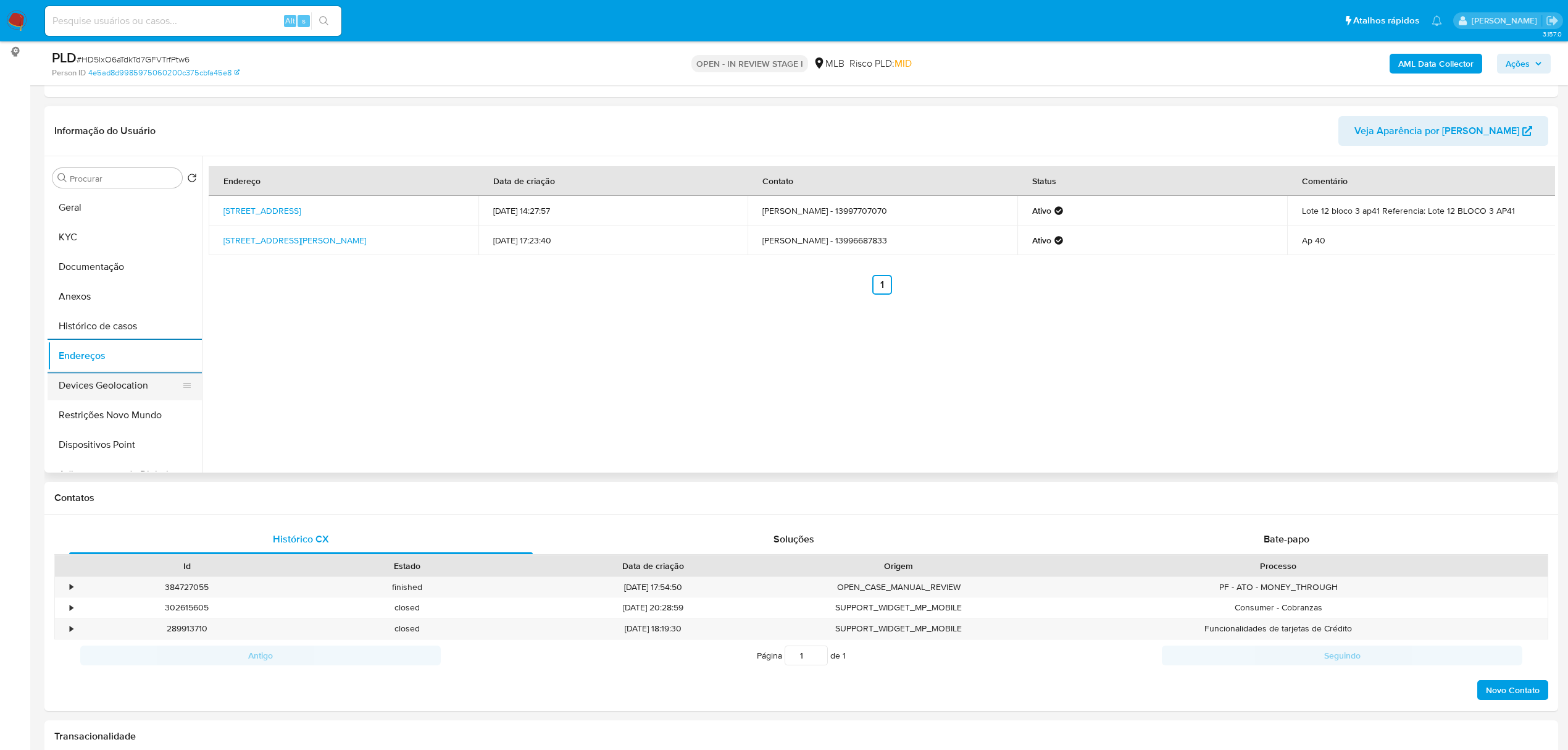
click at [161, 377] on button "Devices Geolocation" at bounding box center [120, 385] width 144 height 29
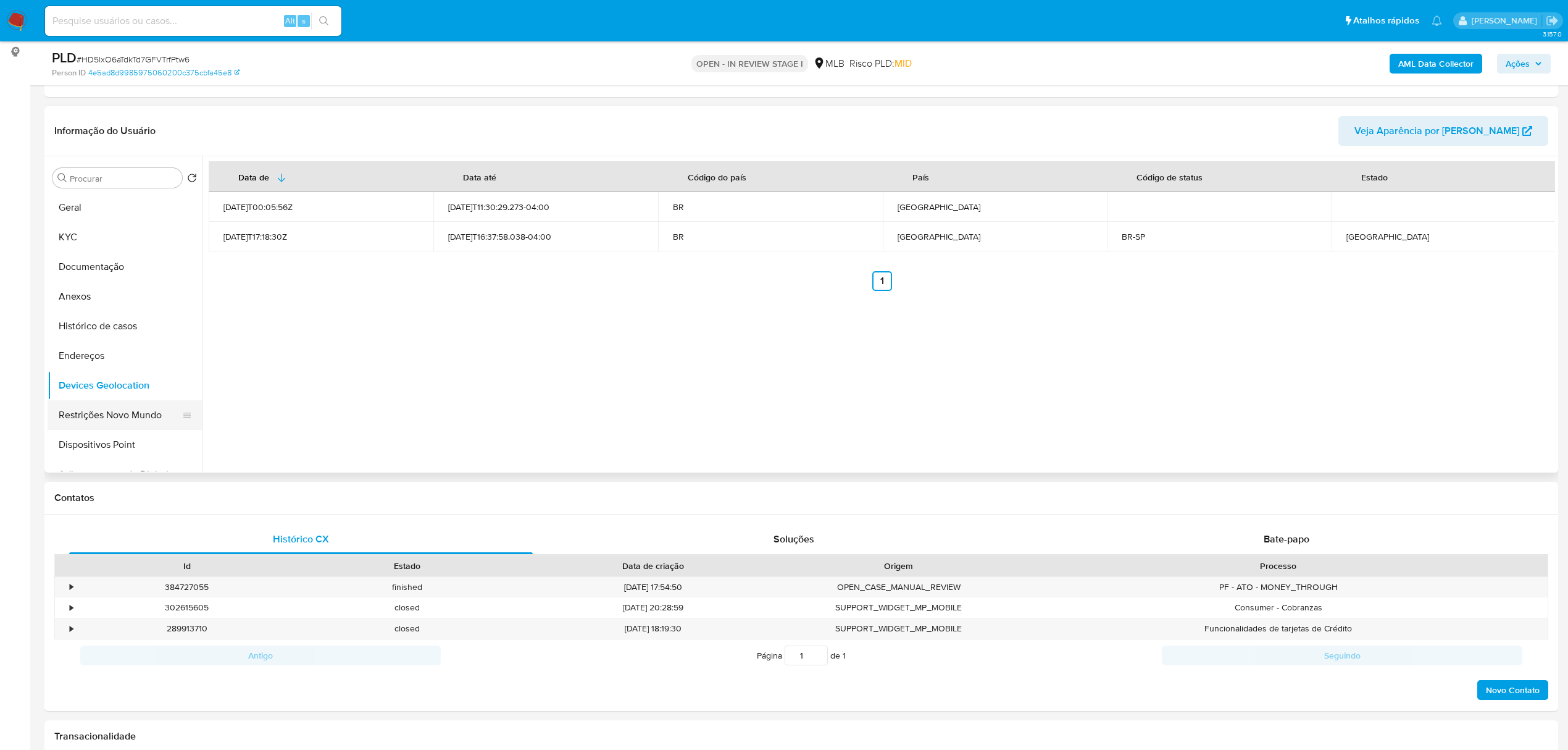
click at [132, 409] on button "Restrições Novo Mundo" at bounding box center [120, 415] width 144 height 29
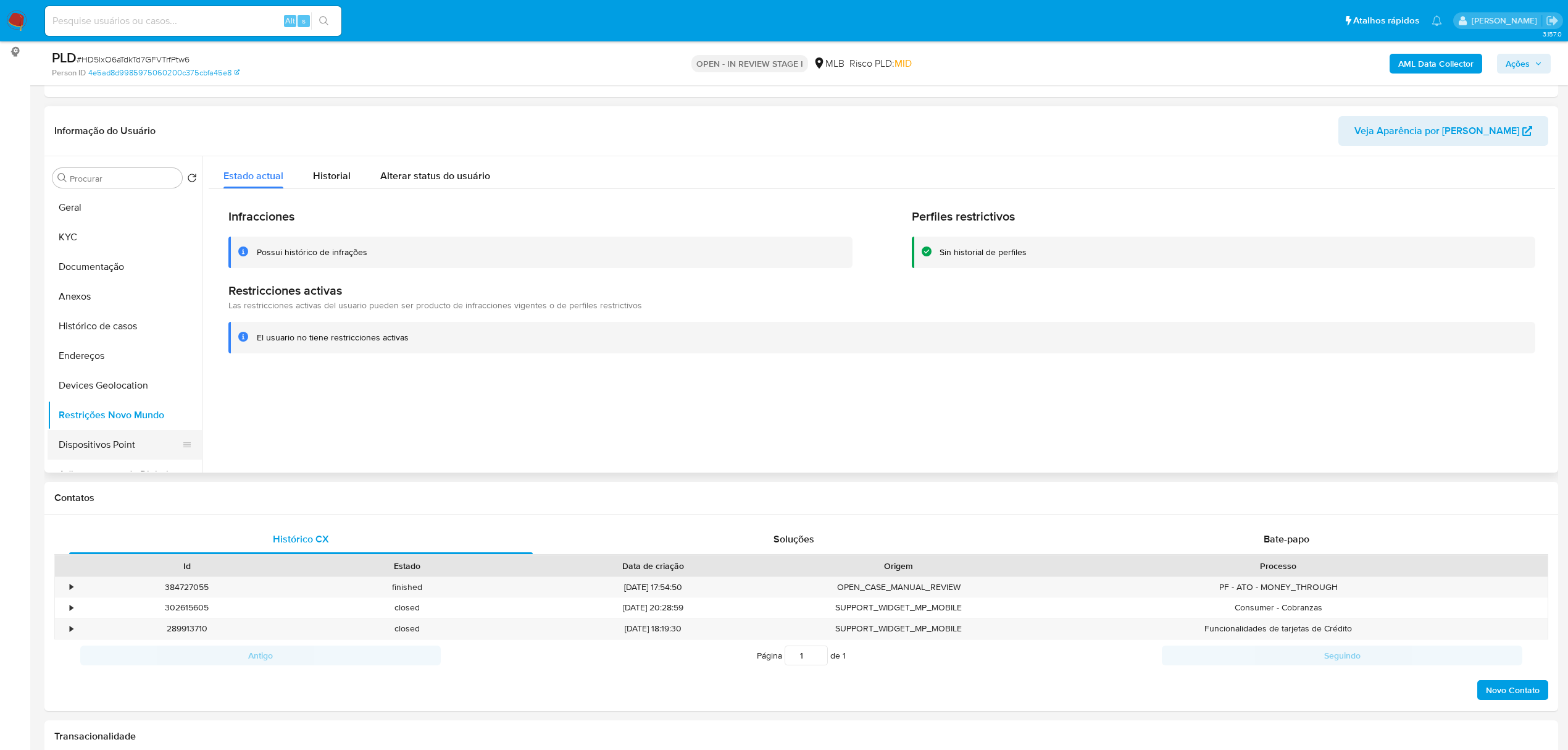
click at [121, 445] on button "Dispositivos Point" at bounding box center [120, 444] width 144 height 29
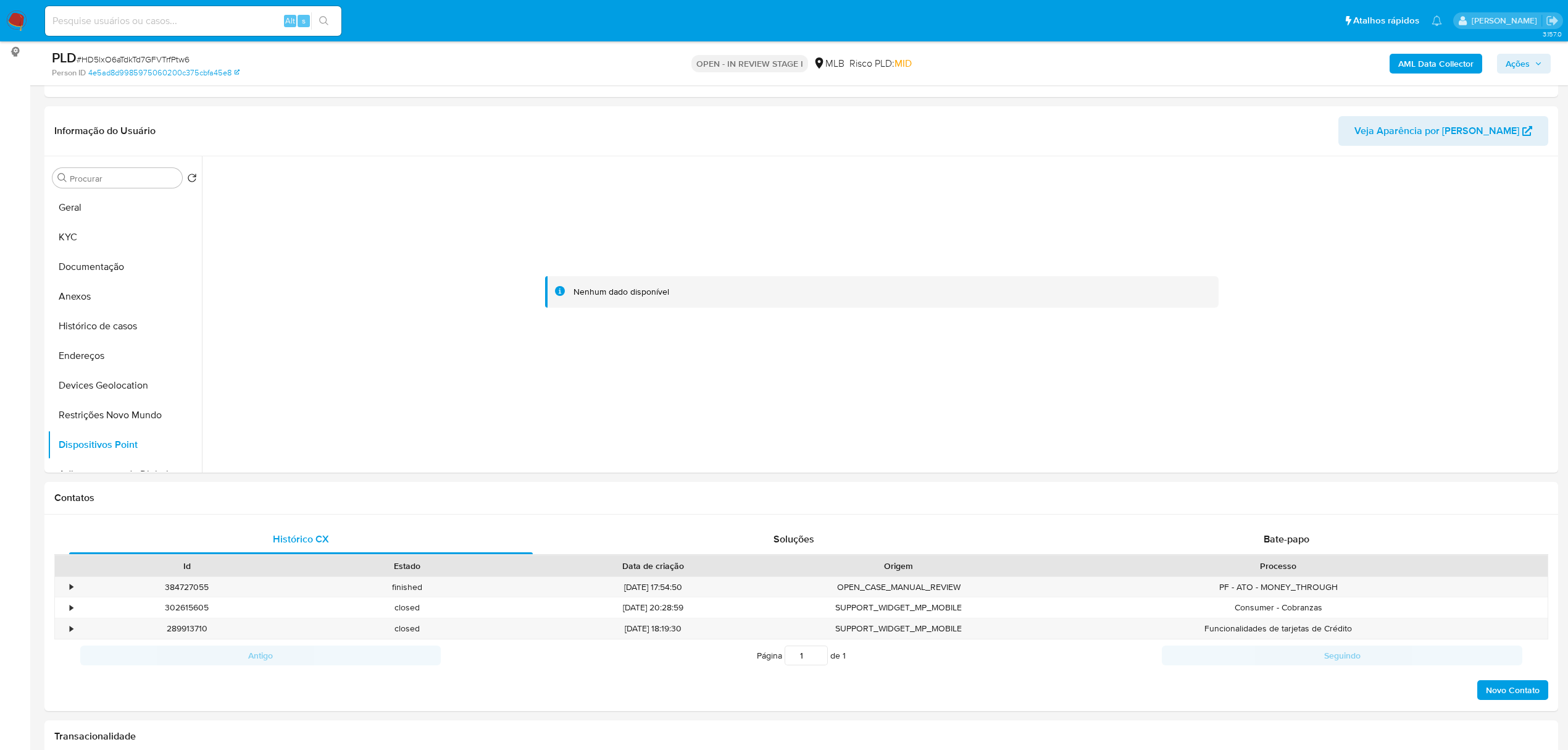
click at [1421, 65] on b "AML Data Collector" at bounding box center [1436, 64] width 75 height 20
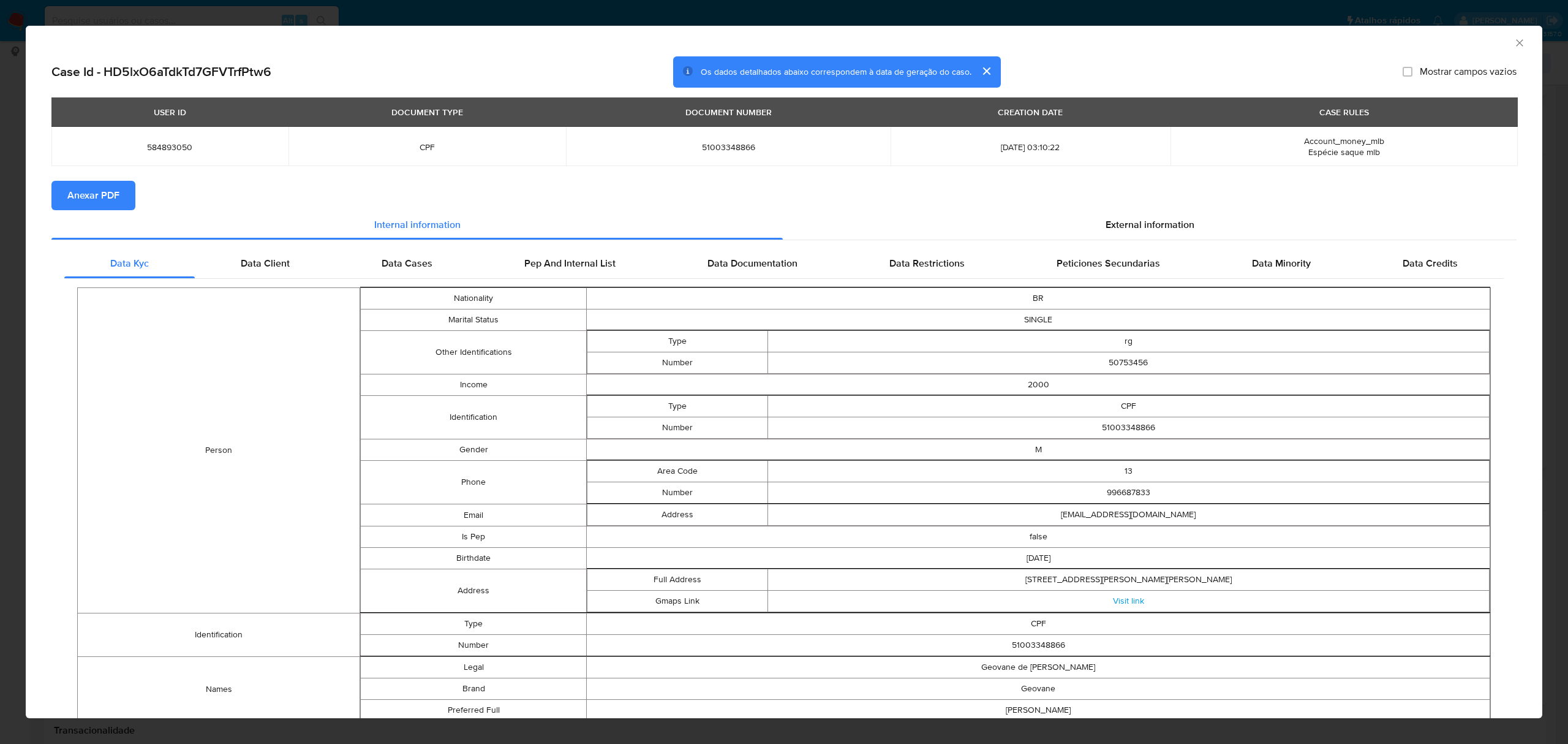
click at [85, 190] on span "Anexar PDF" at bounding box center [93, 195] width 52 height 27
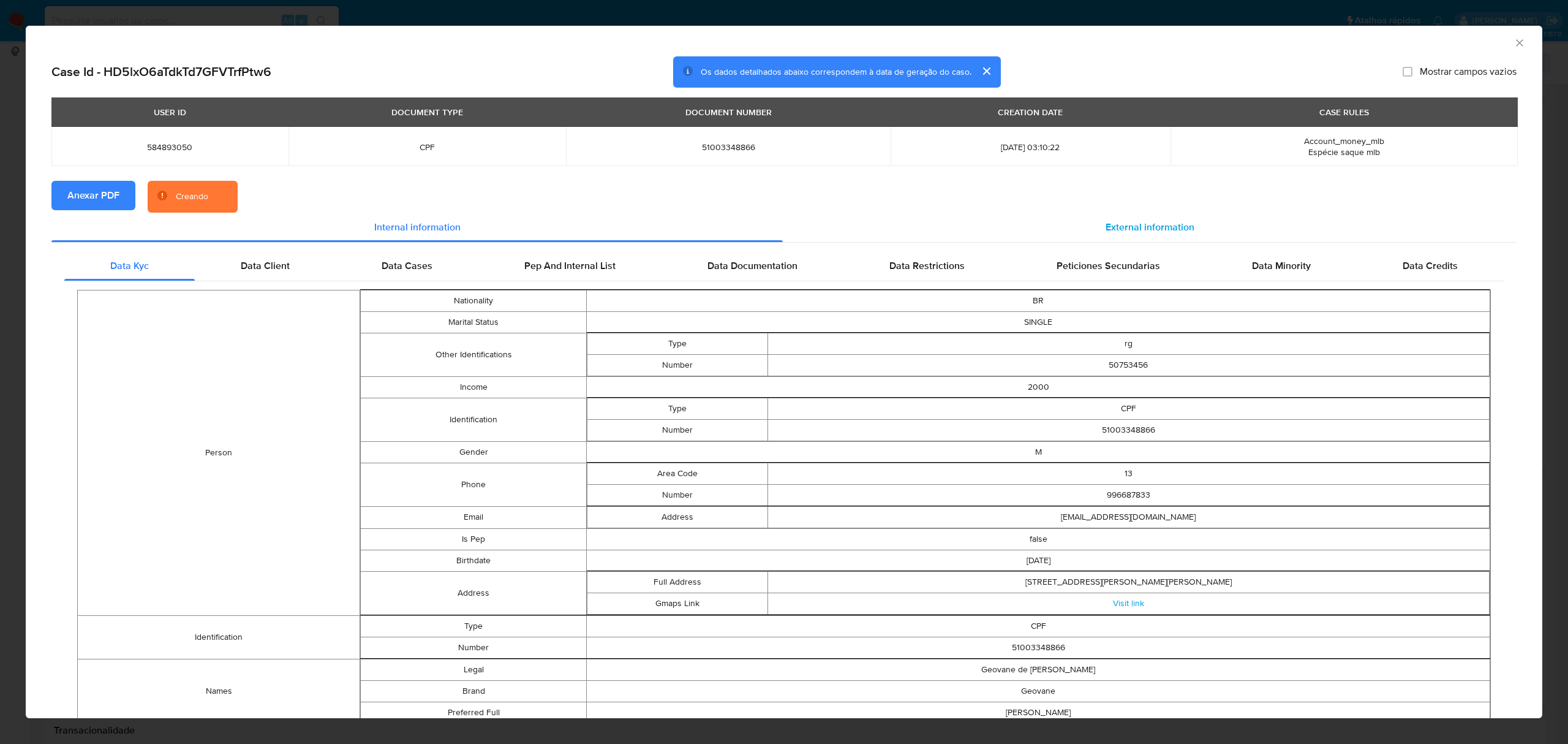
click at [1158, 225] on span "External information" at bounding box center [1149, 227] width 89 height 14
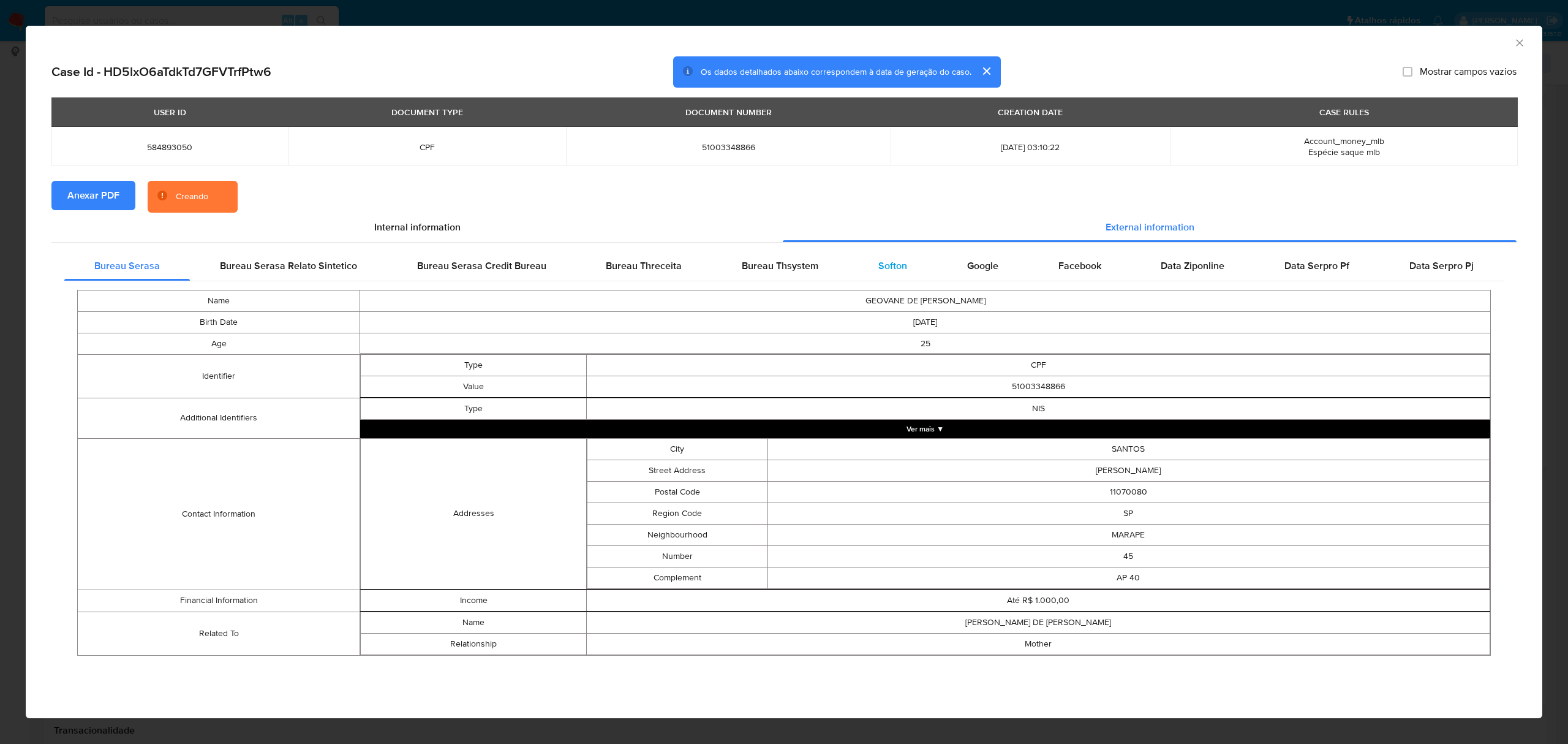
click at [907, 266] on div "Softon" at bounding box center [892, 265] width 89 height 29
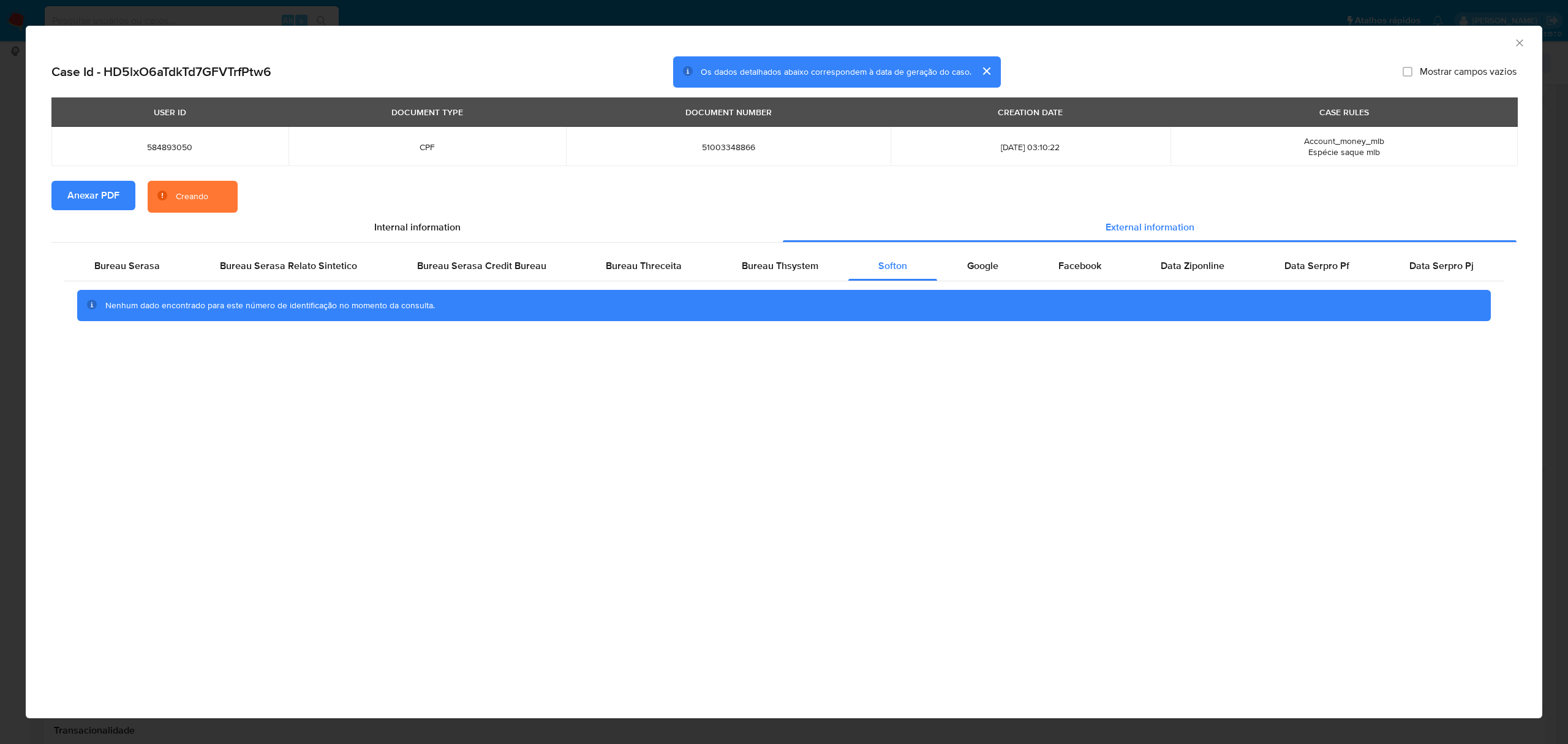
click at [840, 15] on div "AML Data Collector Case Id - HD5lxO6aTdkTd7GFVTrfPtw6 Os dados detalhados abaix…" at bounding box center [784, 372] width 1568 height 744
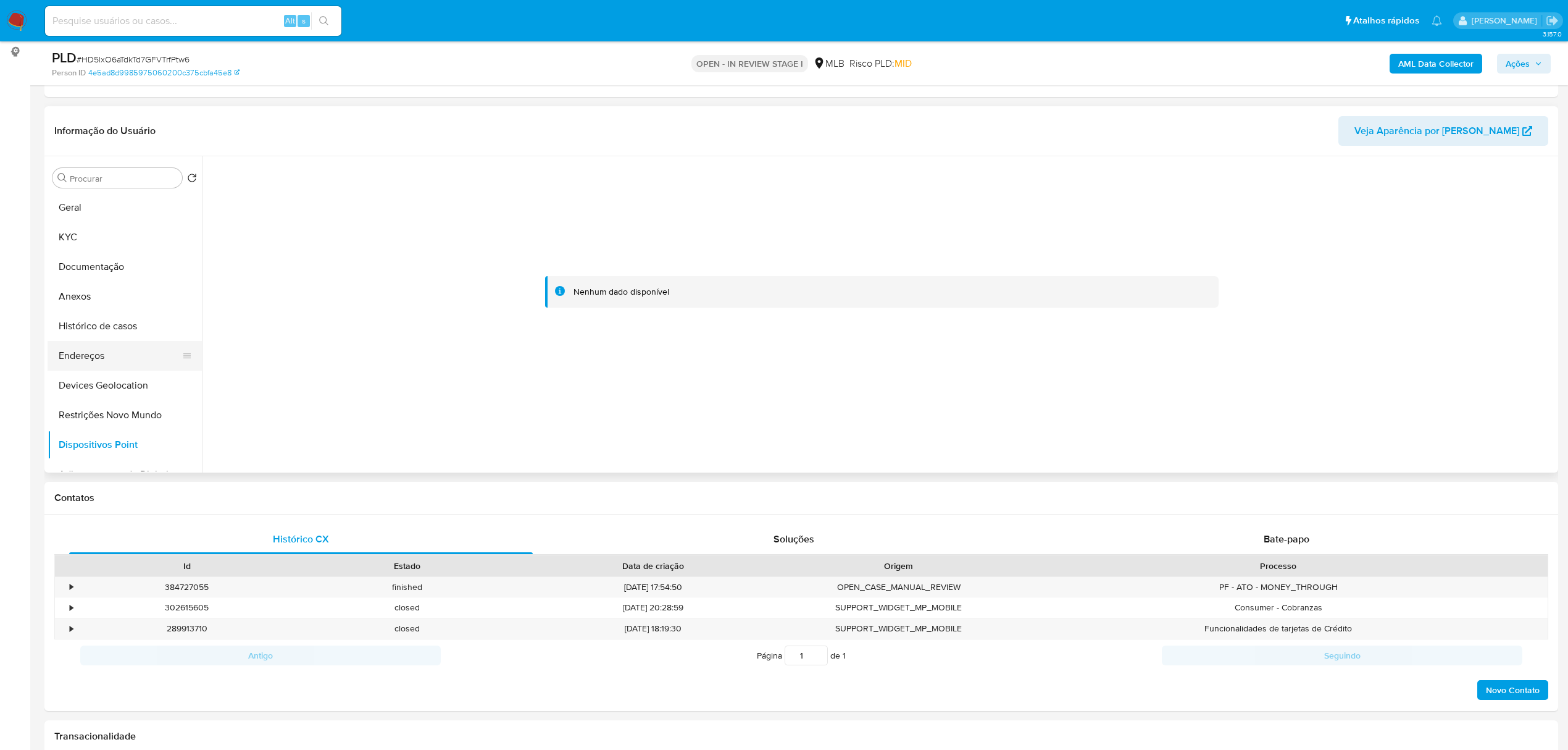
click at [93, 354] on button "Endereços" at bounding box center [120, 355] width 144 height 29
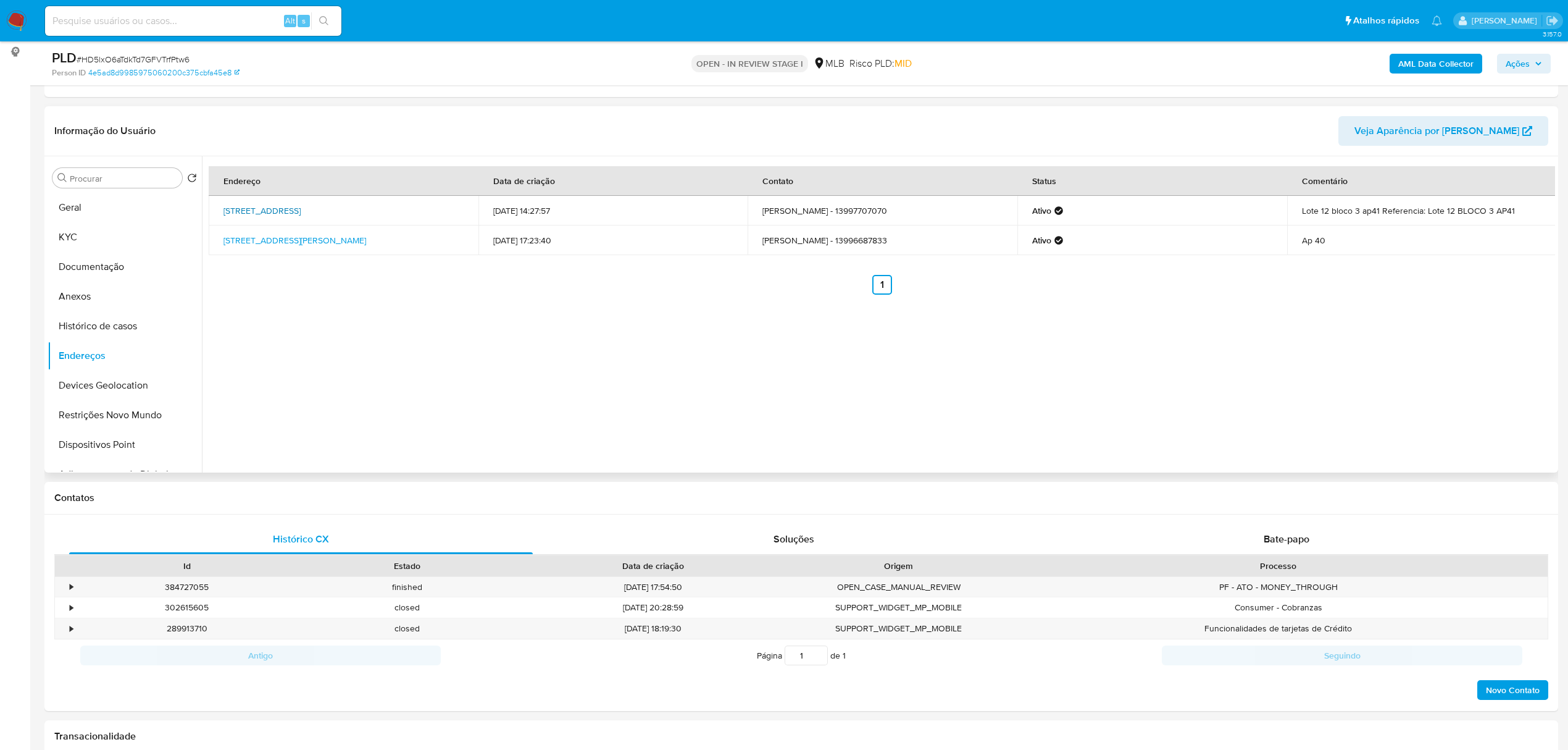
drag, startPoint x: 217, startPoint y: 199, endPoint x: 458, endPoint y: 205, distance: 241.1
click at [458, 205] on td "Rua Manoel Sierra Perez 12, São Vicente, São Paulo, 11350650, Brasil 12" at bounding box center [343, 210] width 270 height 29
copy link "Rua Manoel Sierra Perez 12, São Vicente, São Paulo, 11350650"
click at [301, 206] on link "Rua Manoel Sierra Perez 12, São Vicente, São Paulo, 11350650, Brasil 12" at bounding box center [262, 210] width 77 height 13
click at [123, 228] on button "KYC" at bounding box center [120, 236] width 144 height 29
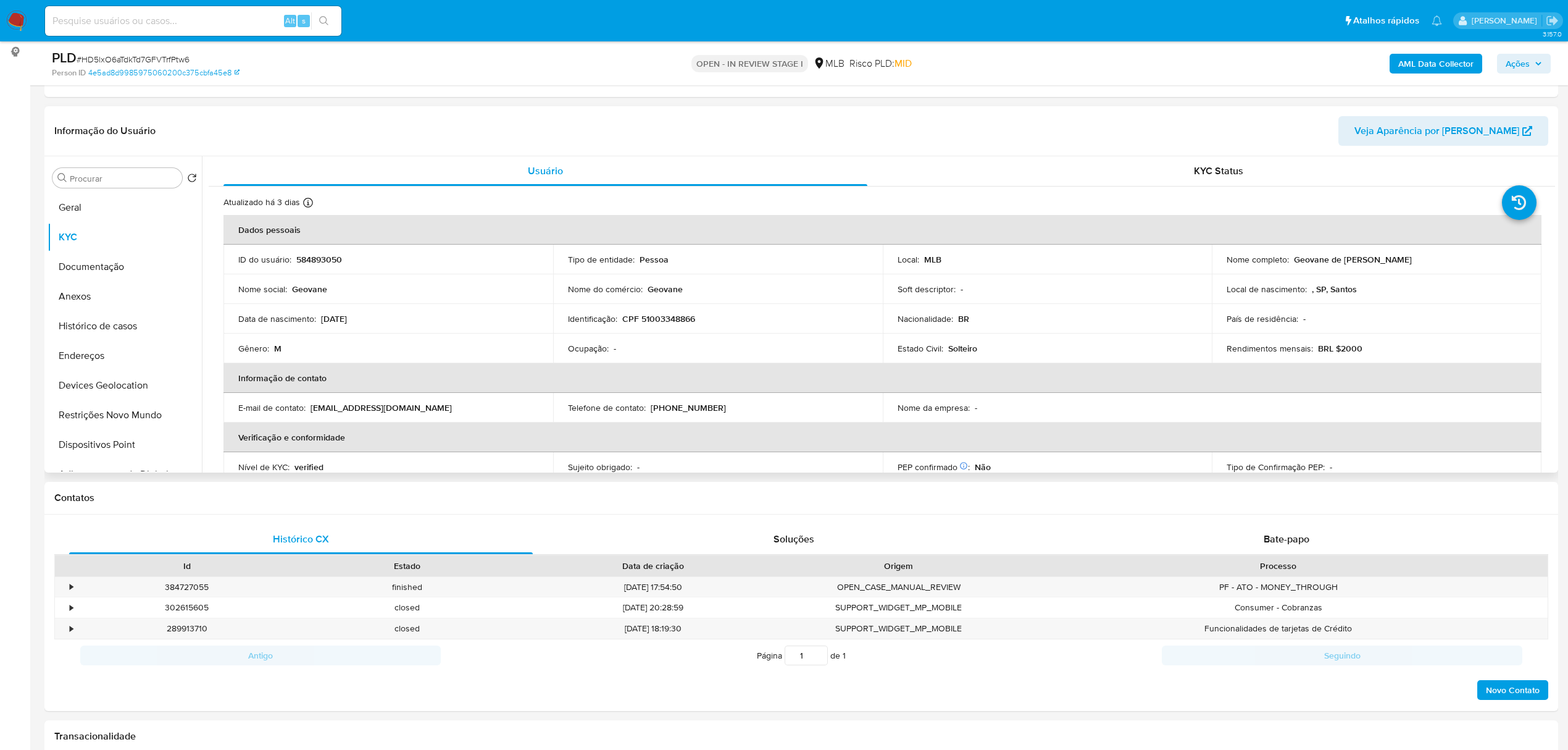
click at [661, 320] on p "CPF 51003348866" at bounding box center [658, 318] width 73 height 11
copy p "51003348866"
click at [114, 266] on button "Documentação" at bounding box center [120, 266] width 144 height 29
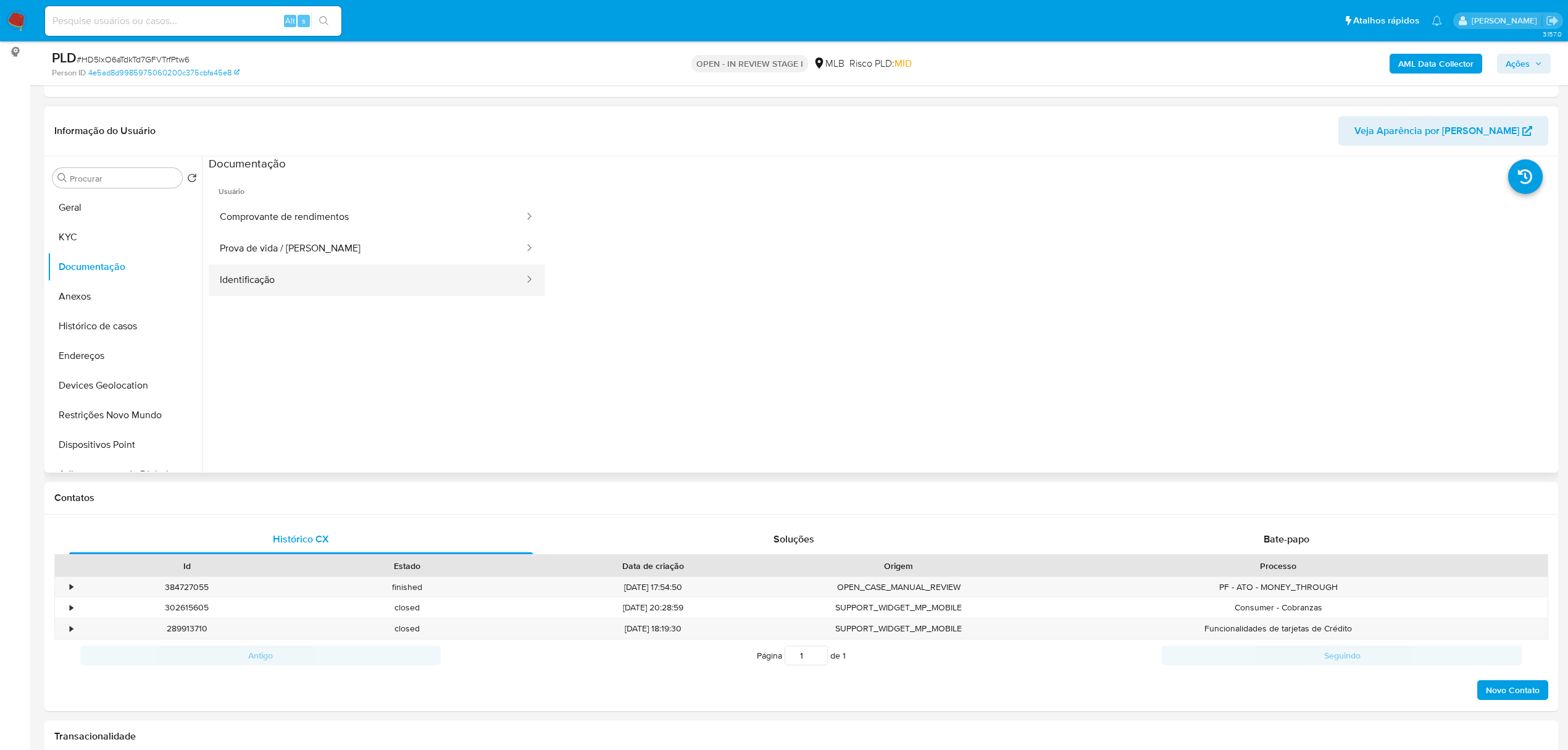
click at [317, 279] on button "Identificação" at bounding box center [367, 280] width 317 height 32
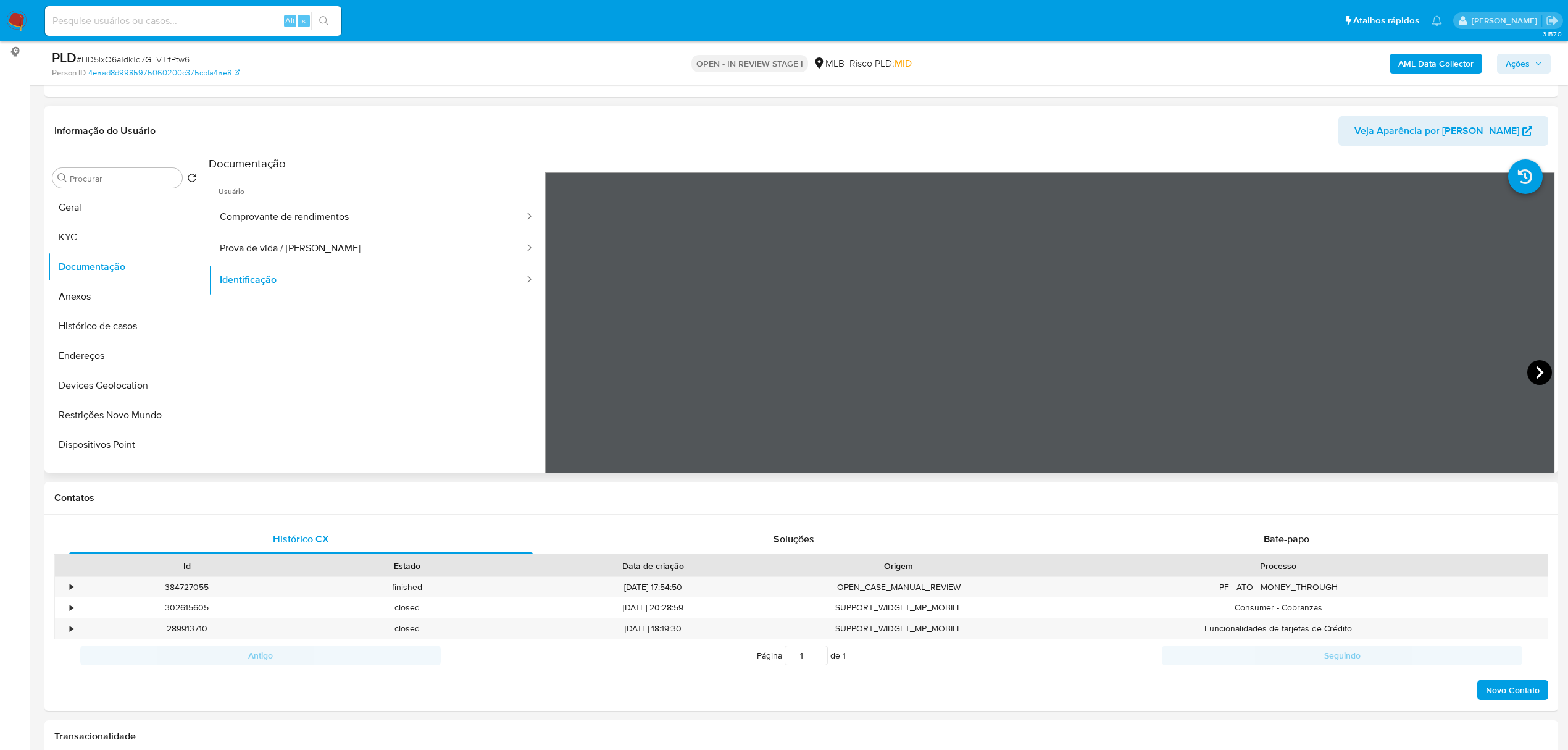
click at [1534, 372] on icon at bounding box center [1539, 372] width 24 height 24
click at [85, 241] on button "KYC" at bounding box center [120, 236] width 144 height 29
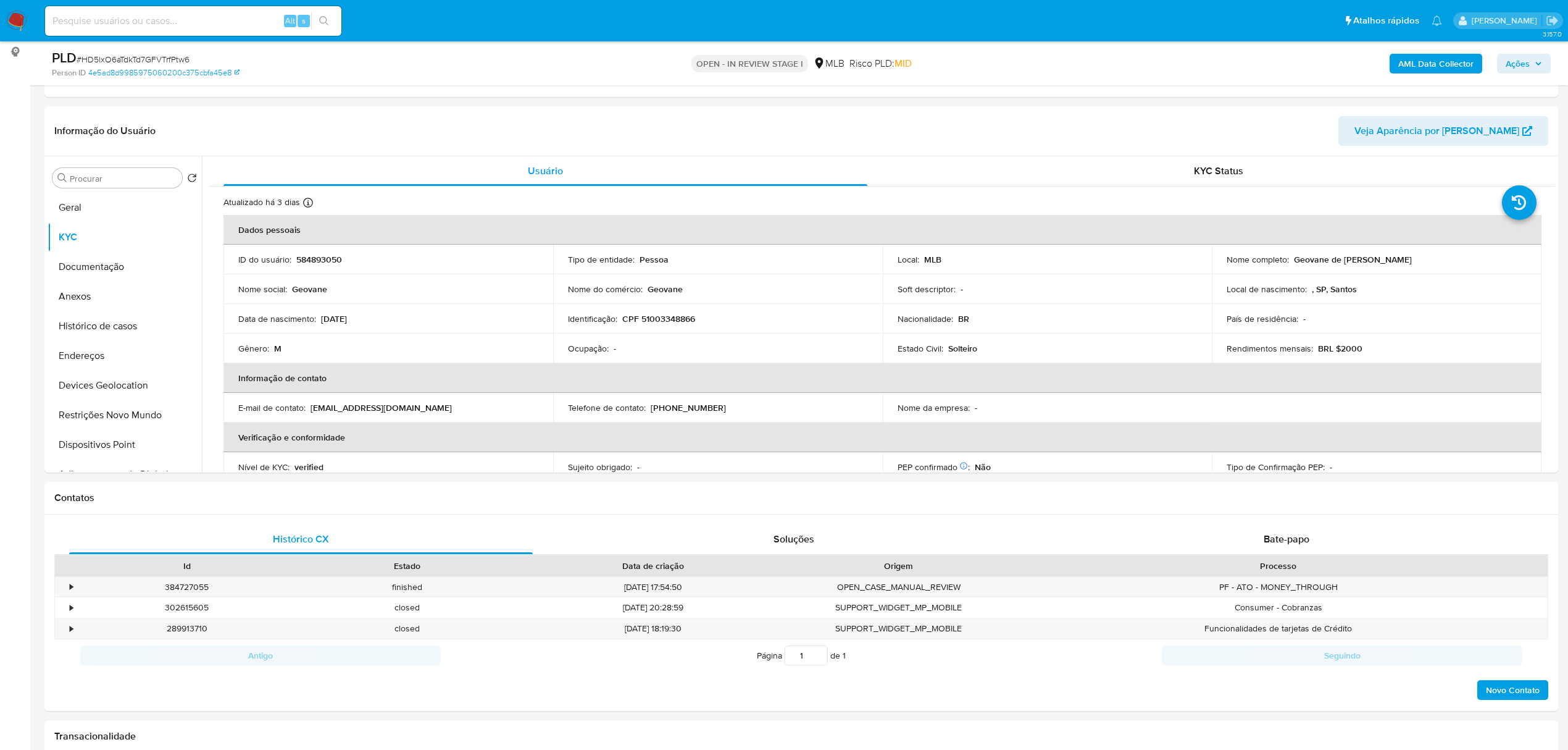
click at [673, 318] on p "CPF 51003348866" at bounding box center [658, 318] width 73 height 11
copy p "51003348866"
drag, startPoint x: 1292, startPoint y: 256, endPoint x: 1412, endPoint y: 264, distance: 120.3
click at [1412, 264] on div "Nome completo : Geovane de Paiva Santos" at bounding box center [1376, 259] width 300 height 11
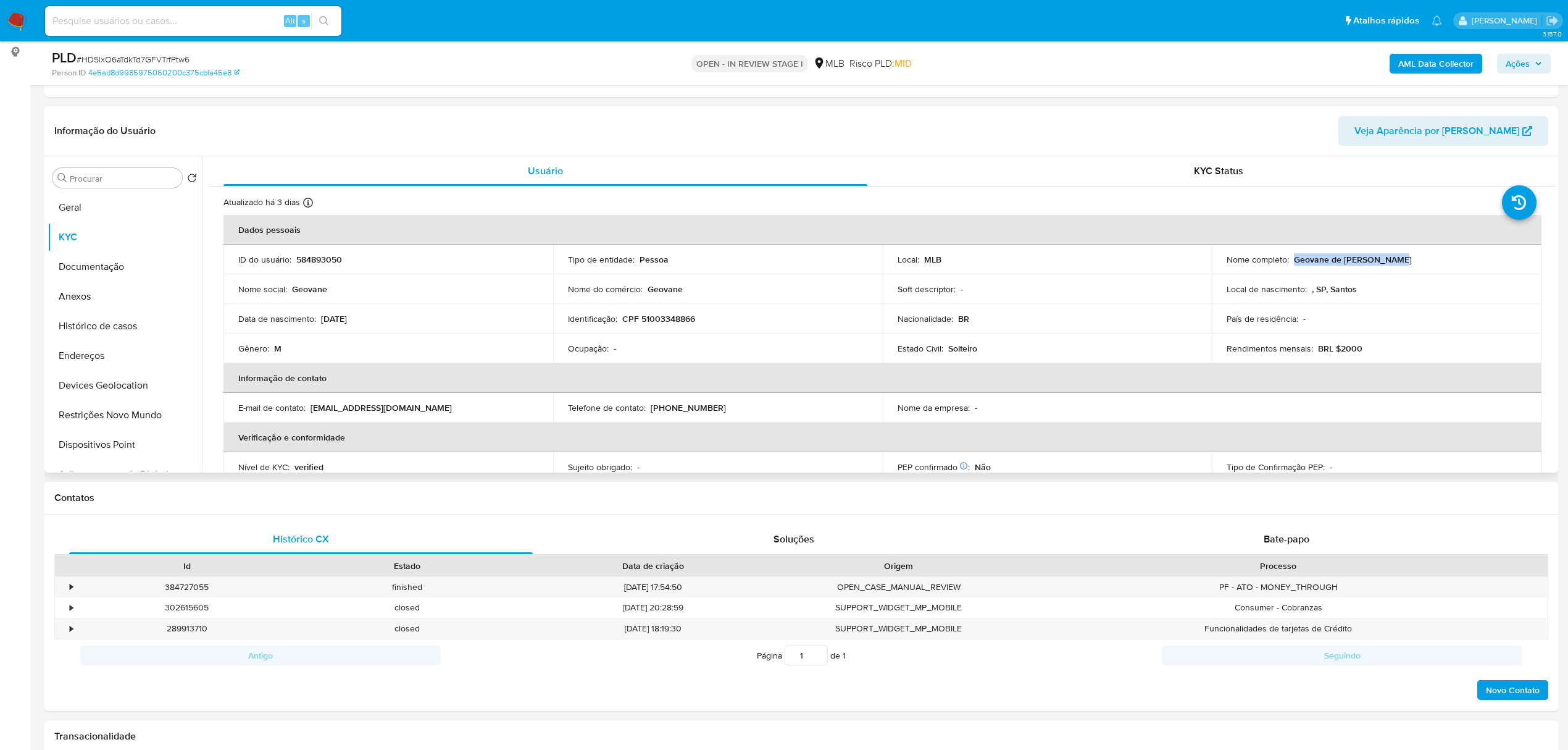
copy p "Geovane de Paiva Santos"
click at [126, 274] on button "Documentação" at bounding box center [120, 266] width 144 height 29
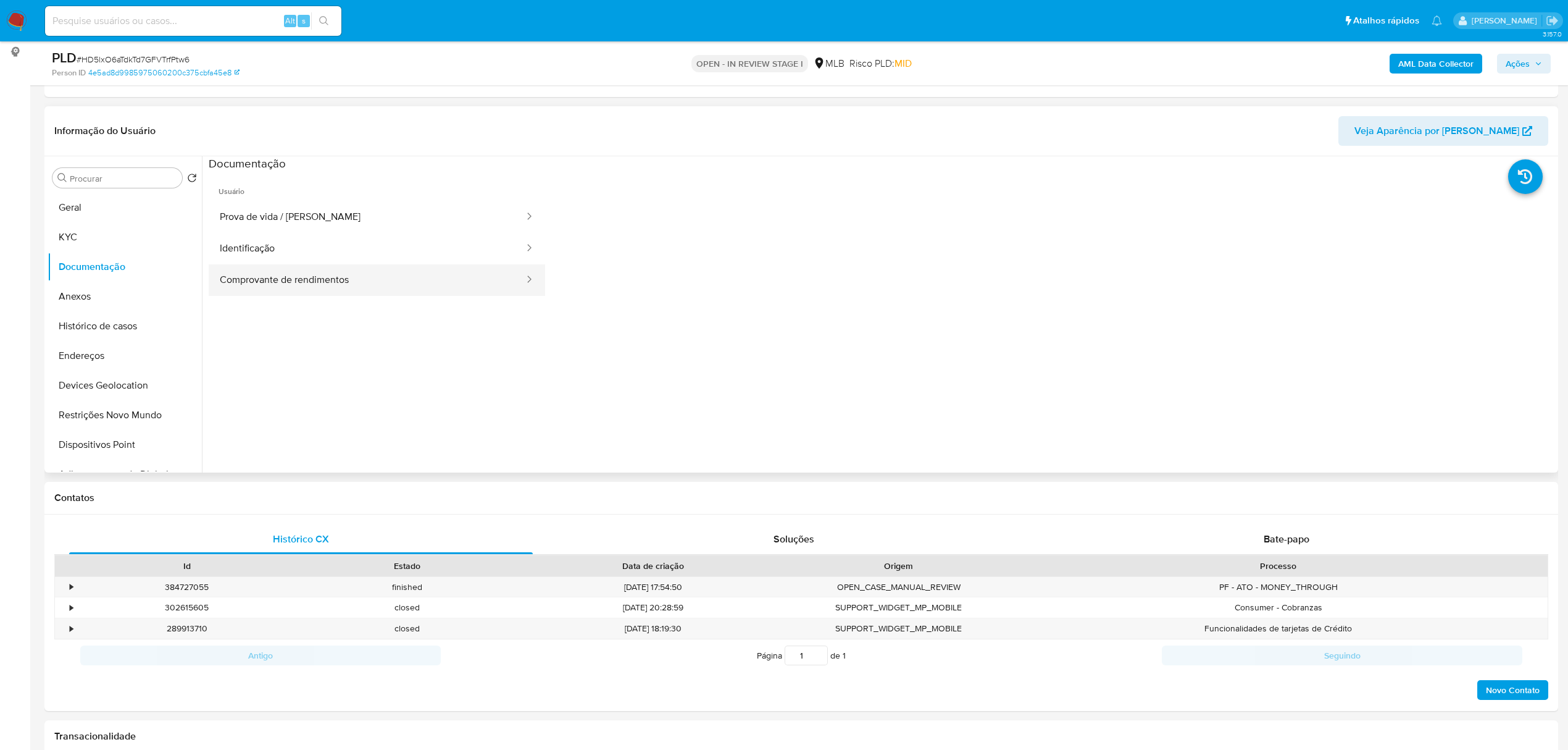
click at [455, 277] on button "Comprovante de rendimentos" at bounding box center [367, 280] width 317 height 32
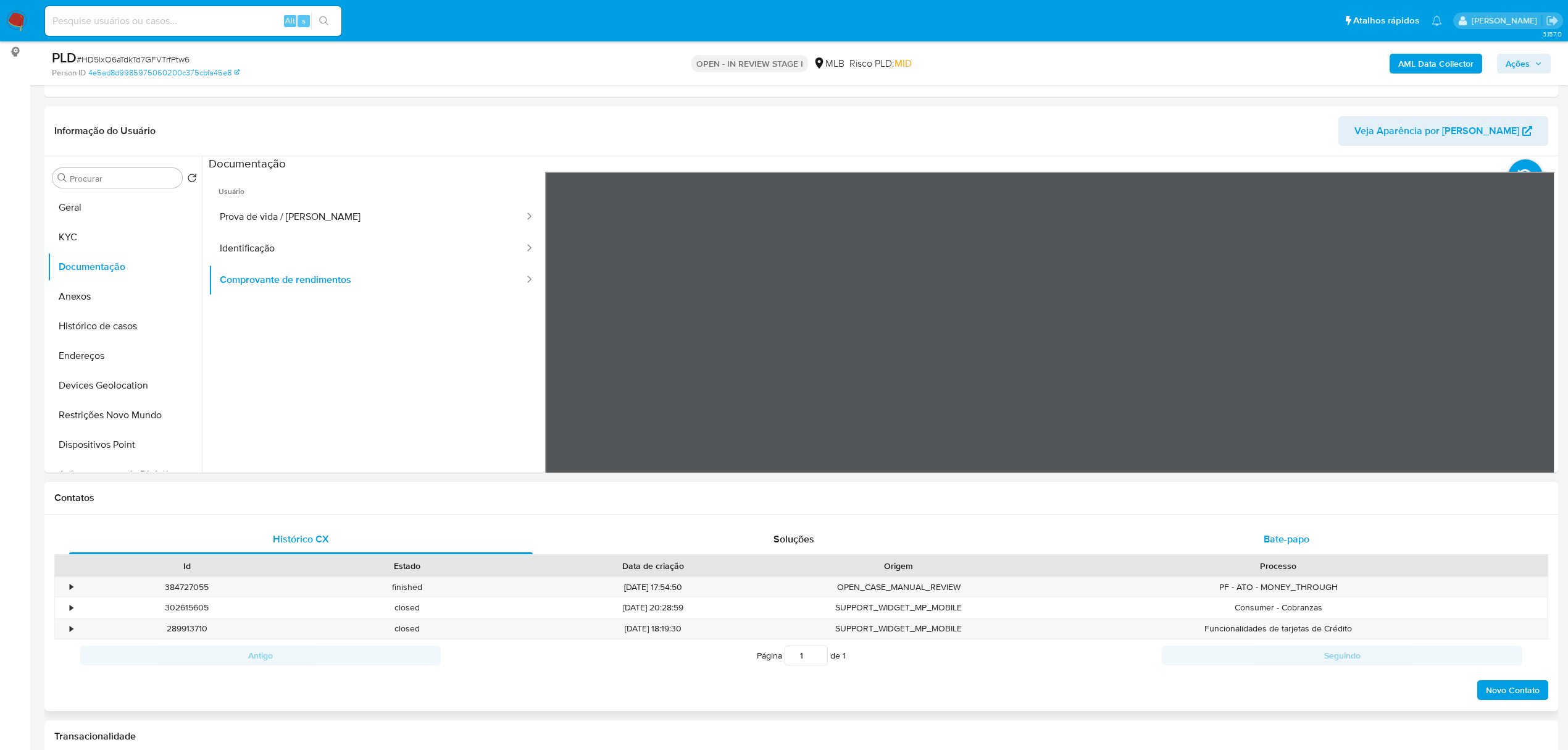
click at [88, 194] on button "Geral" at bounding box center [120, 207] width 144 height 29
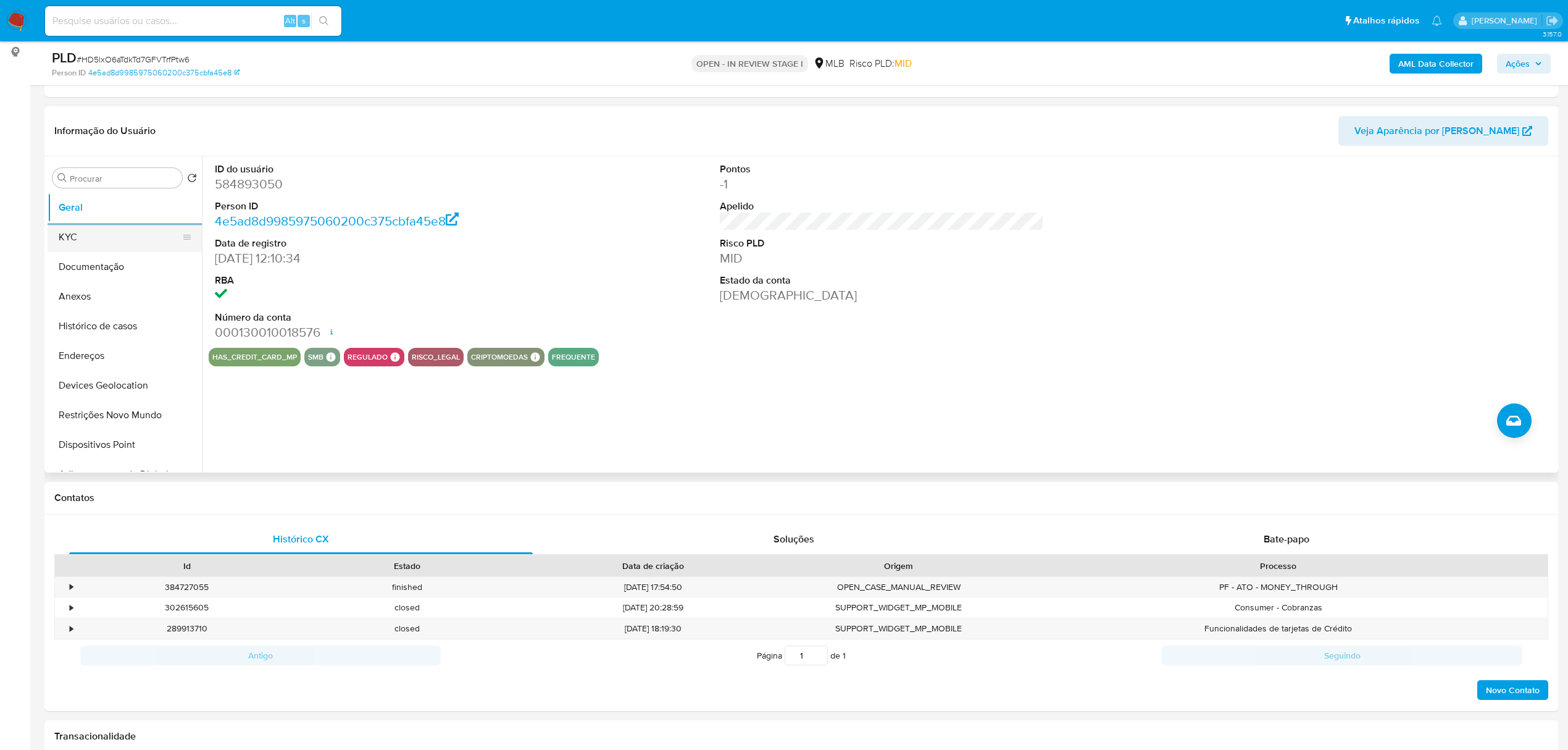
click at [117, 235] on button "KYC" at bounding box center [120, 236] width 144 height 29
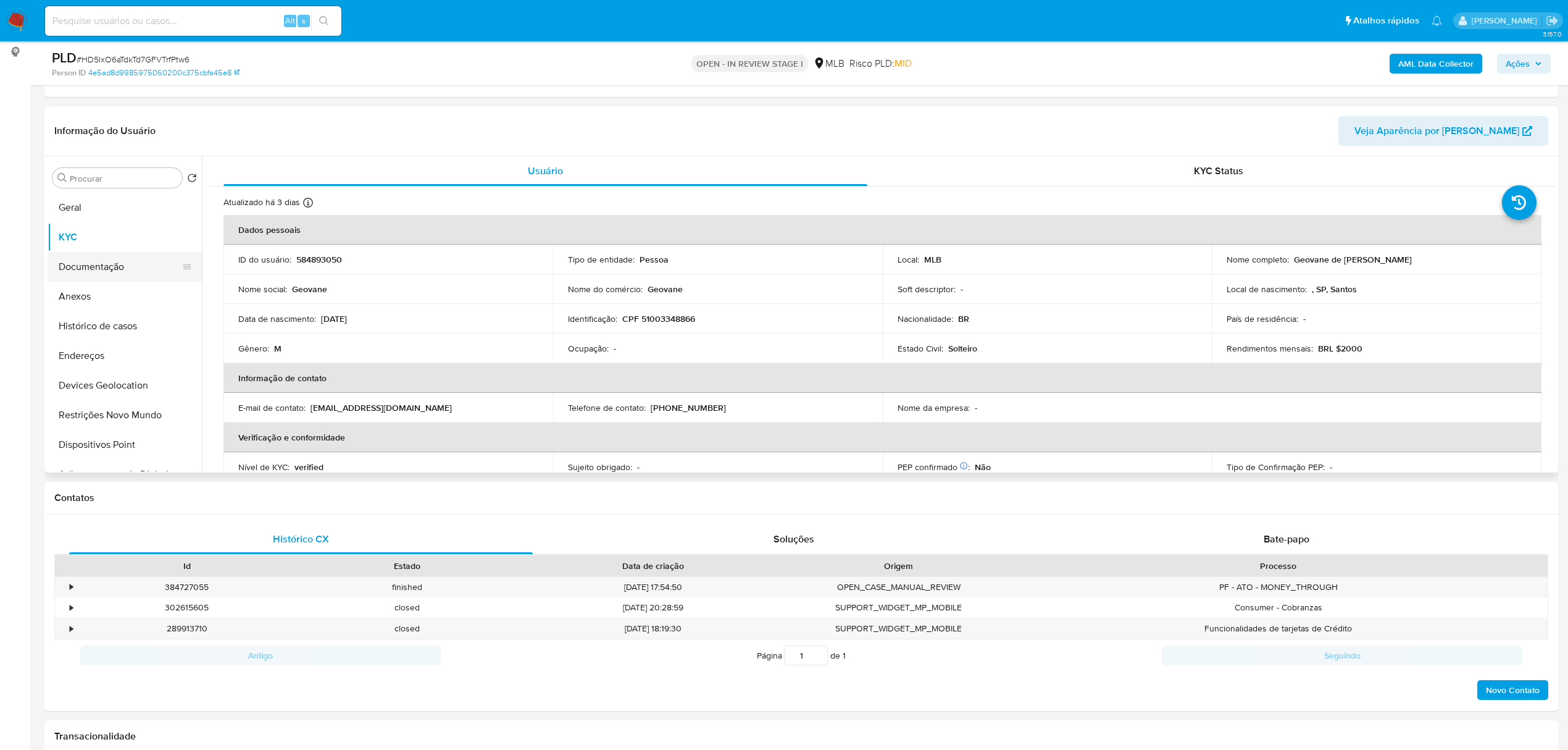
click at [114, 272] on button "Documentação" at bounding box center [120, 266] width 144 height 29
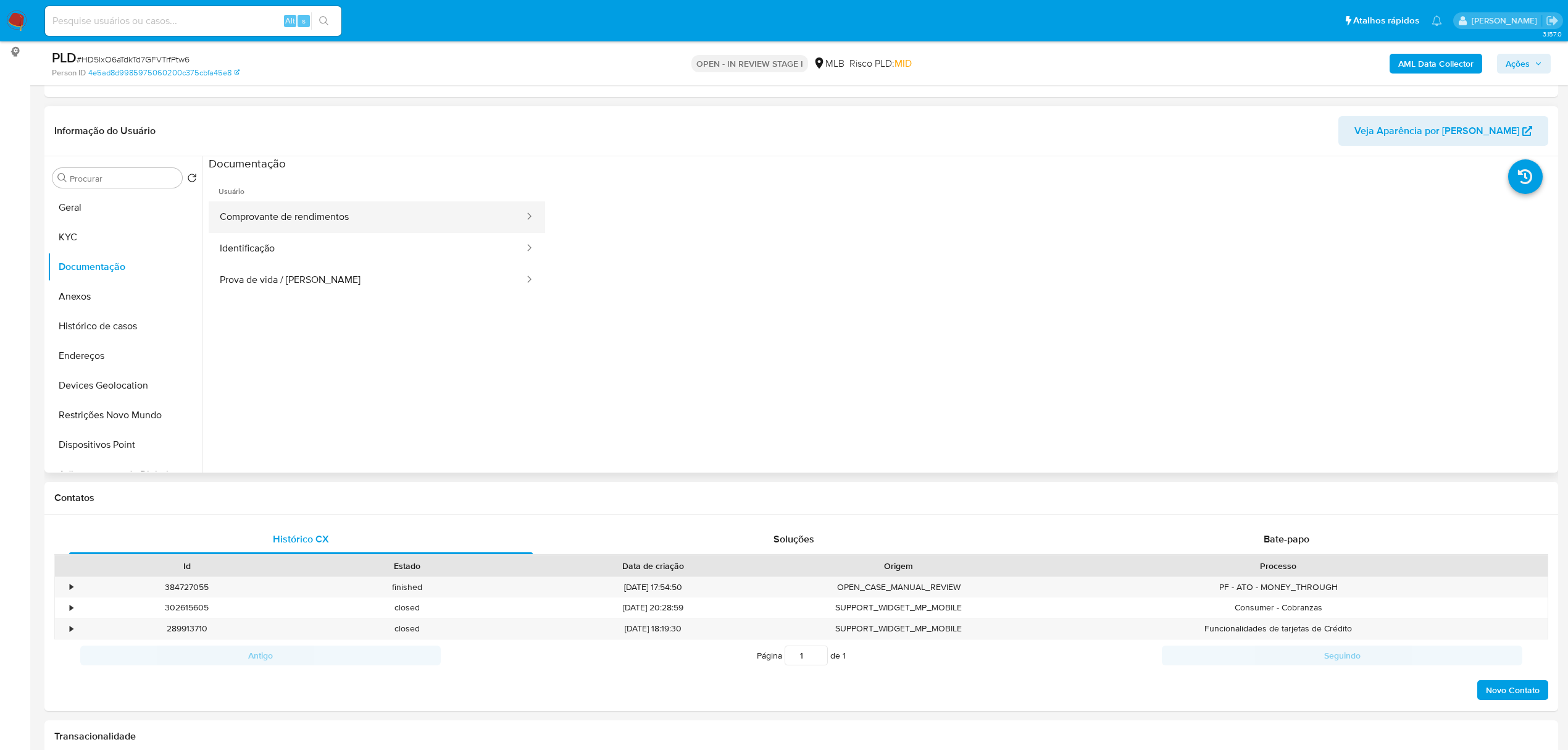
click at [401, 224] on button "Comprovante de rendimentos" at bounding box center [367, 217] width 317 height 32
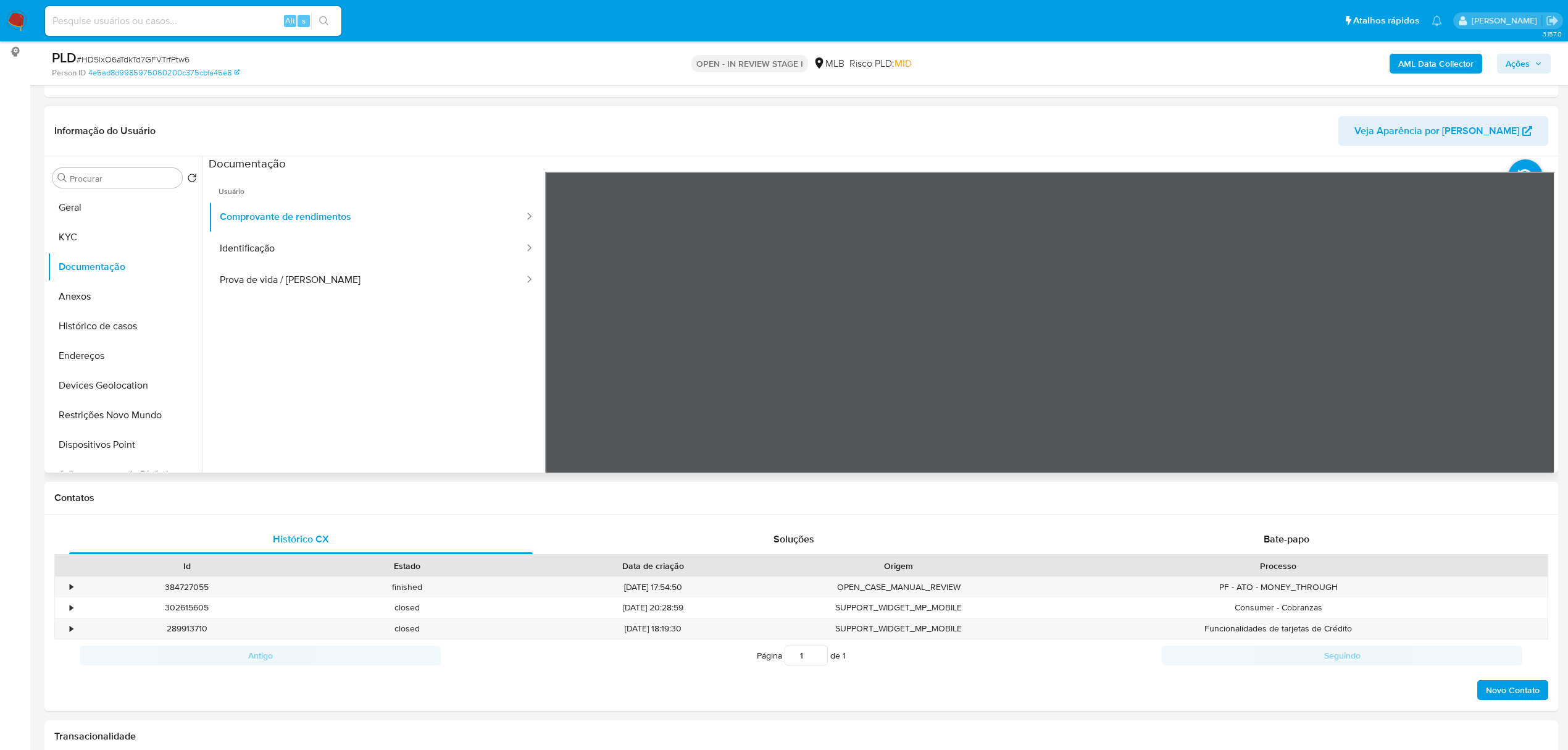
click at [1015, 129] on div "Informação do Usuário Veja Aparência por Pessoa Procurar Retornar ao pedido pad…" at bounding box center [801, 289] width 1514 height 366
click at [916, 149] on div "Informação do Usuário Veja Aparência por Pessoa Procurar Retornar ao pedido pad…" at bounding box center [801, 289] width 1514 height 366
click at [1521, 63] on span "Ações" at bounding box center [1517, 64] width 24 height 20
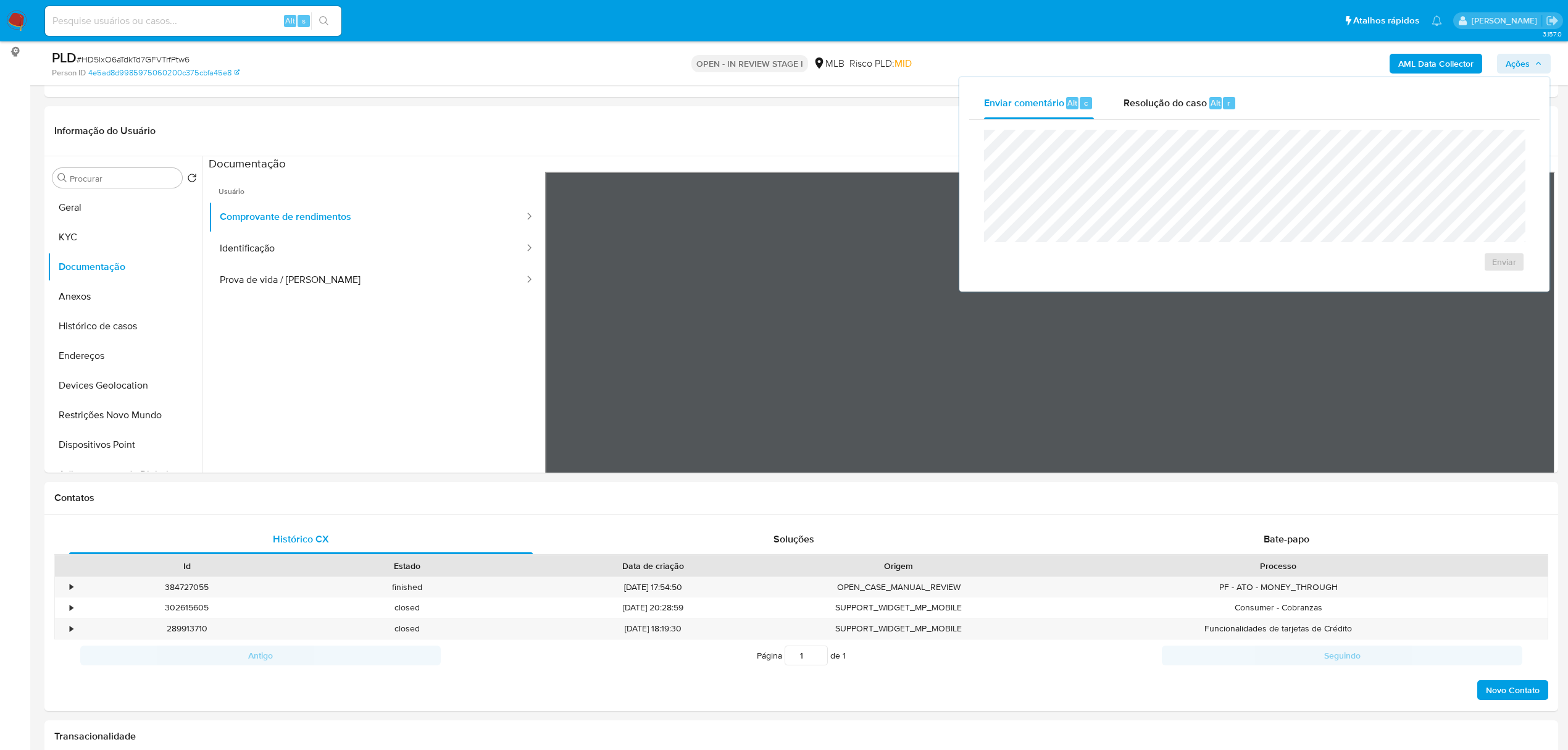
click at [1173, 111] on div "Resolução do caso Alt r" at bounding box center [1179, 103] width 113 height 32
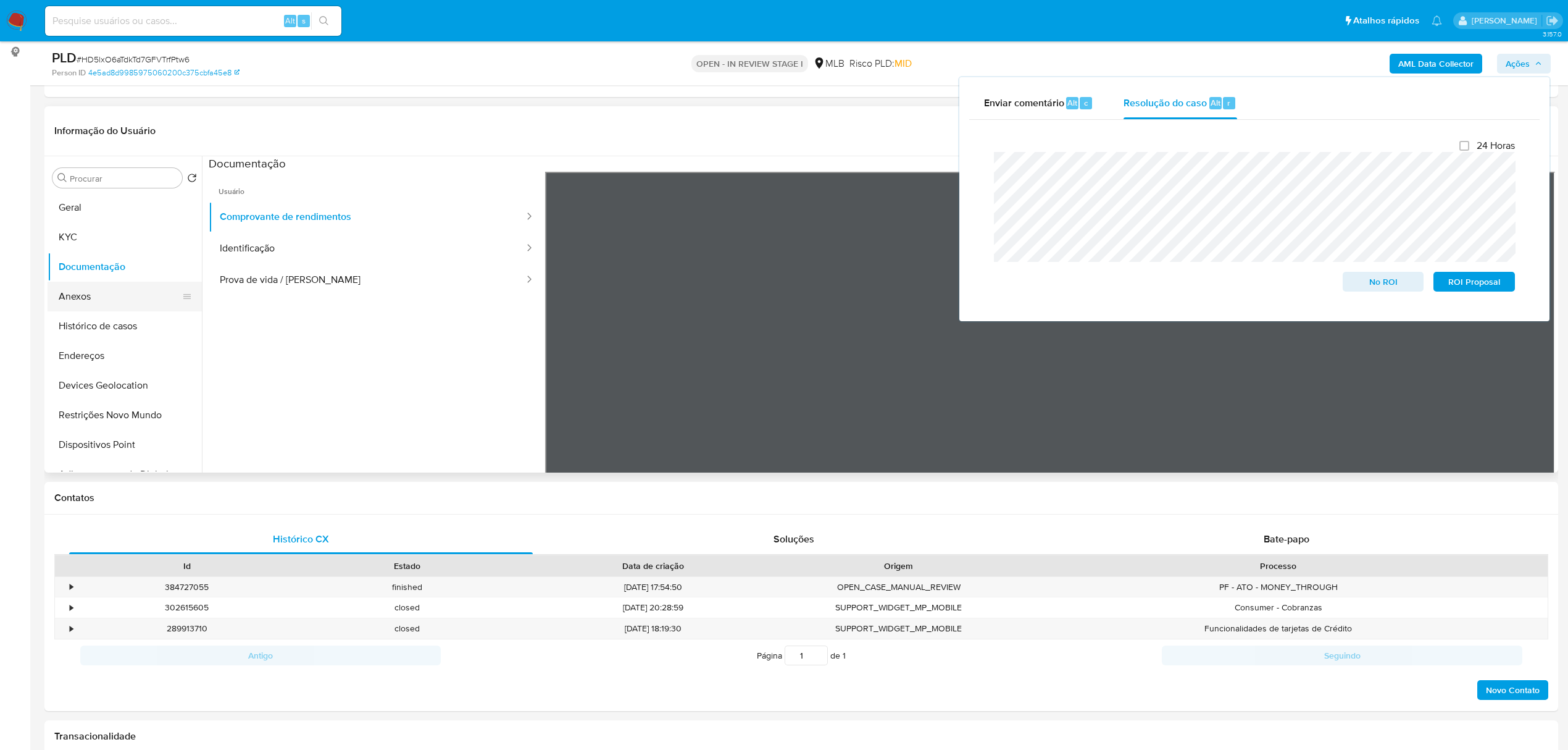
click at [85, 307] on button "Anexos" at bounding box center [120, 296] width 144 height 29
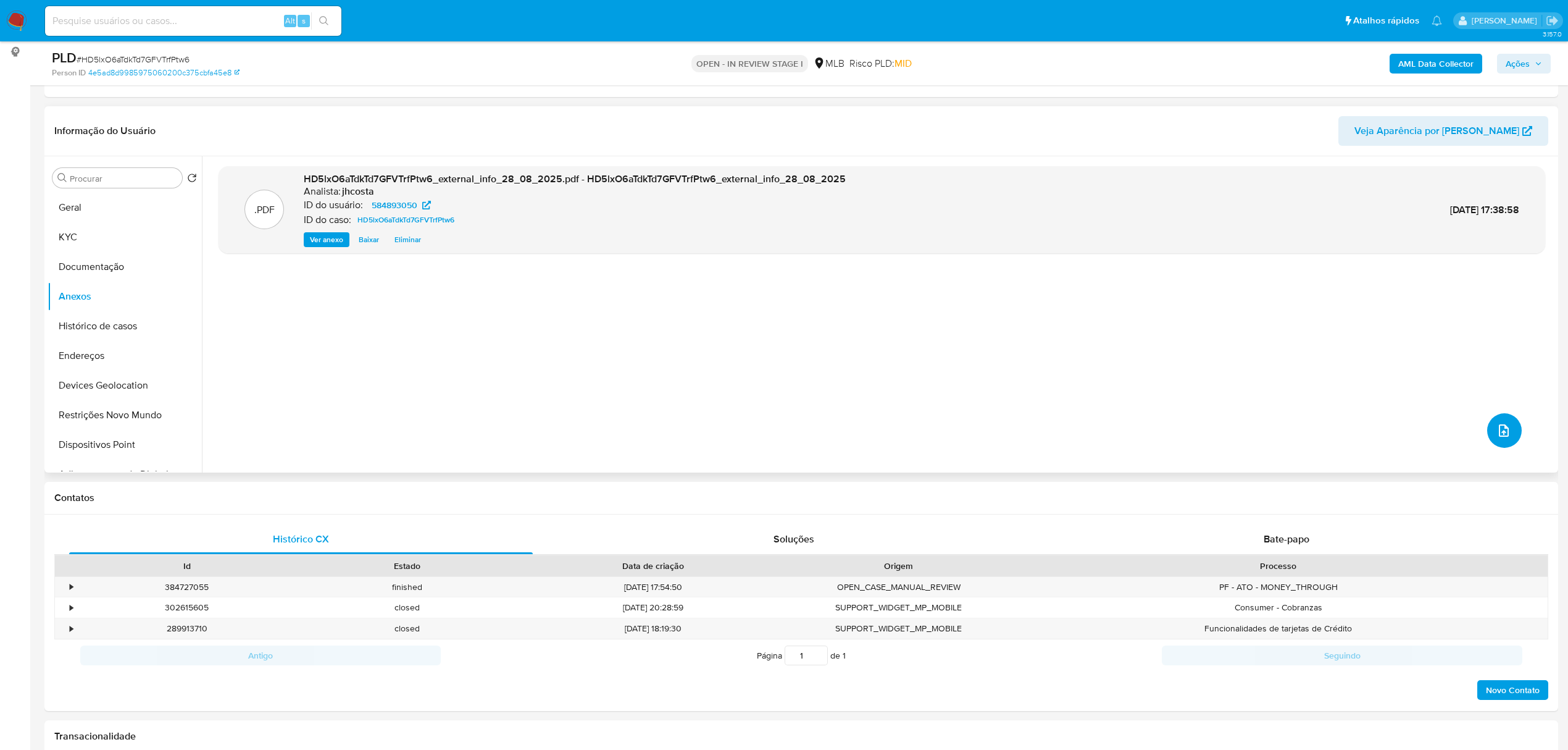
click at [1498, 431] on icon "upload-file" at bounding box center [1504, 431] width 15 height 15
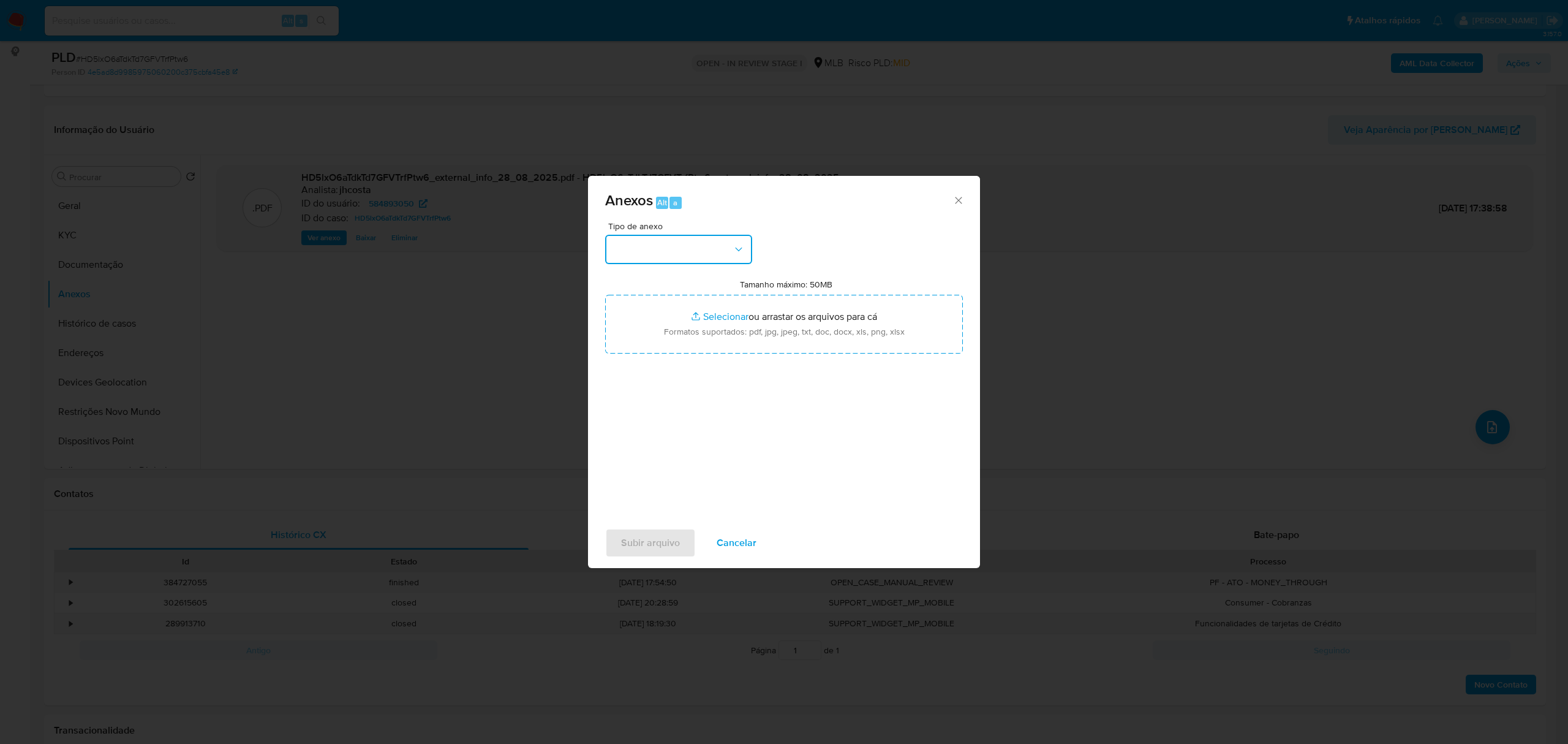
click at [730, 249] on button "button" at bounding box center [678, 249] width 147 height 29
click at [646, 332] on span "OUTROS" at bounding box center [632, 325] width 38 height 12
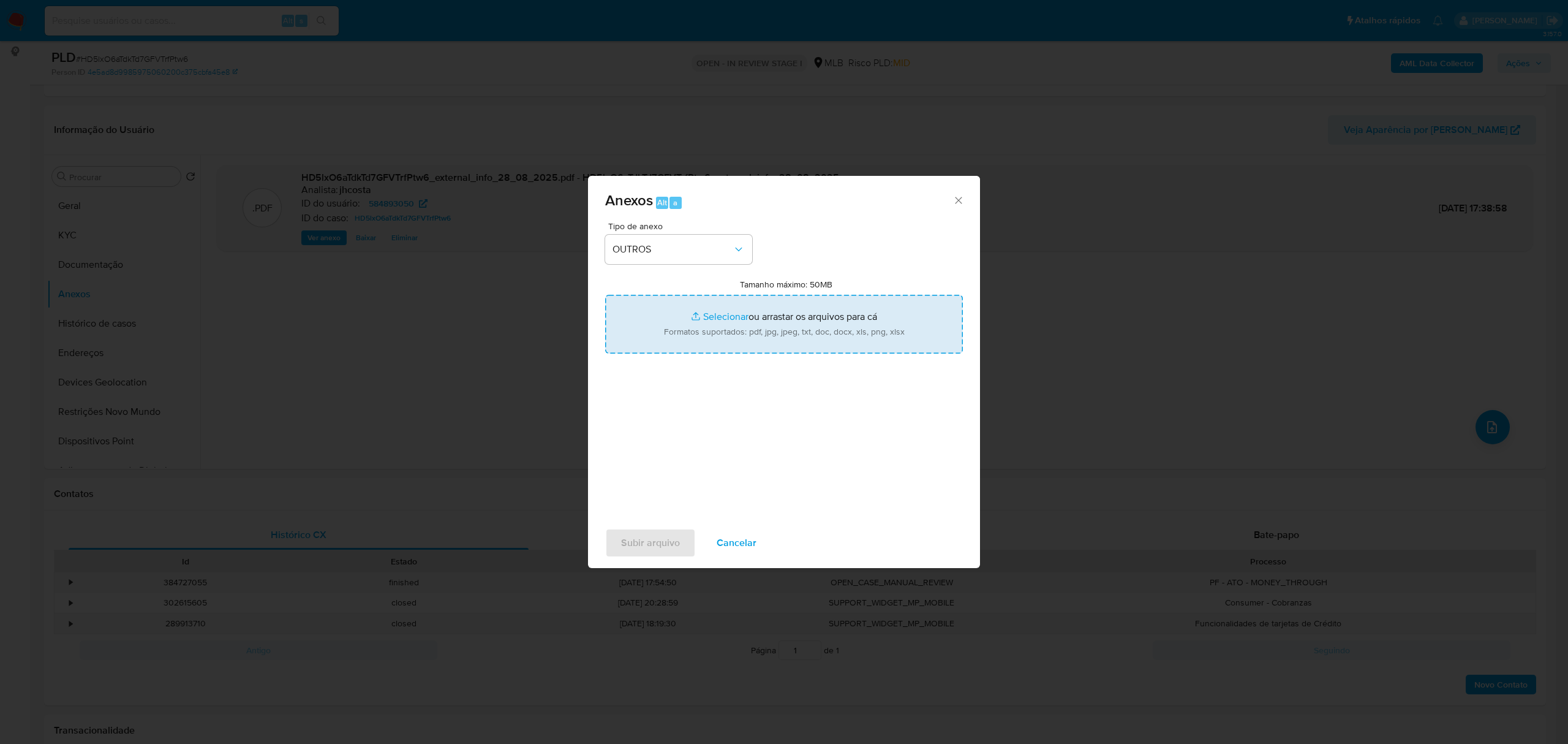
click at [746, 323] on input "Tamanho máximo: 50MB Selecionar arquivos" at bounding box center [784, 323] width 357 height 59
type input "C:\fakepath\Mulan 584893050_2025_08_28_10_31_08.xlsx"
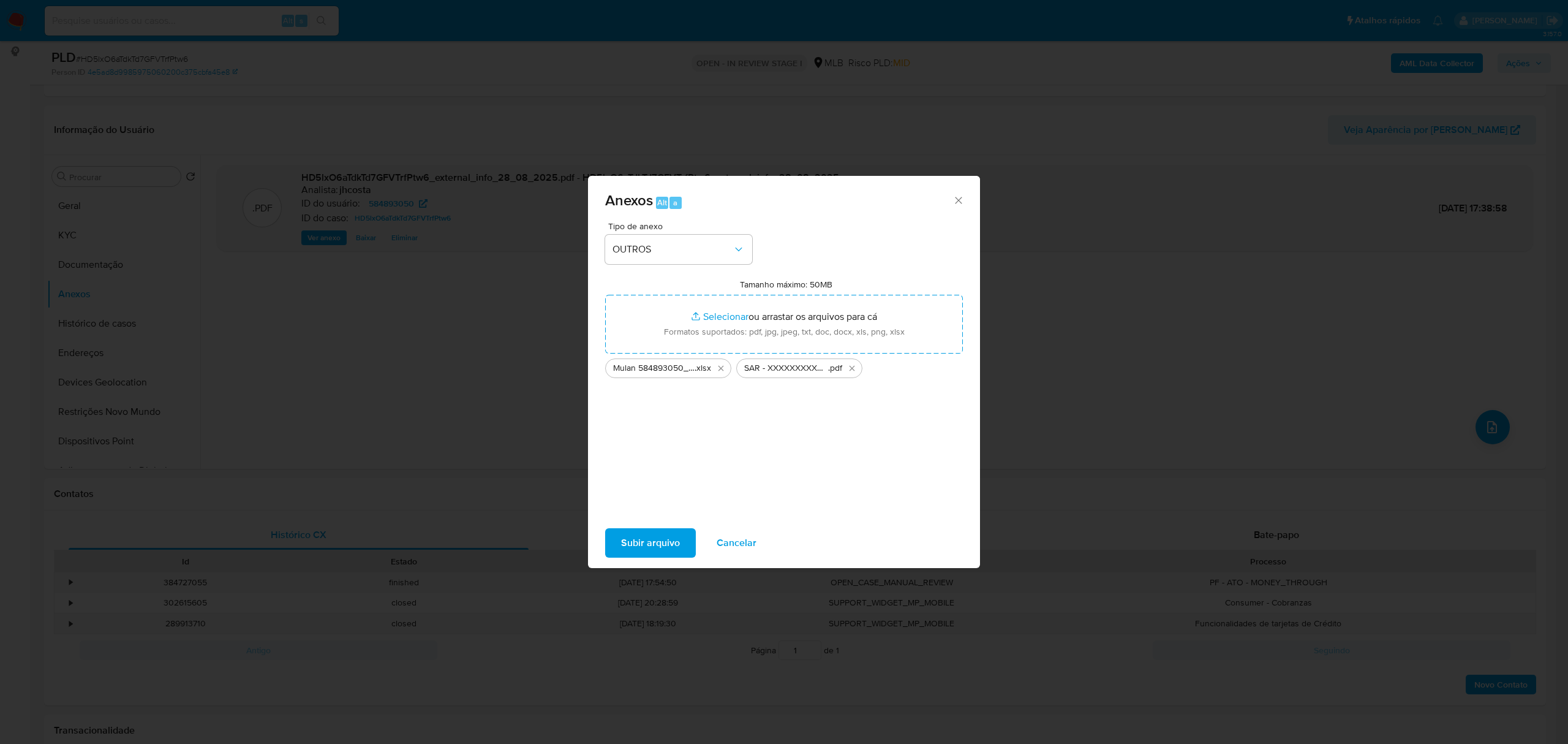
click at [662, 538] on span "Subir arquivo" at bounding box center [650, 543] width 59 height 27
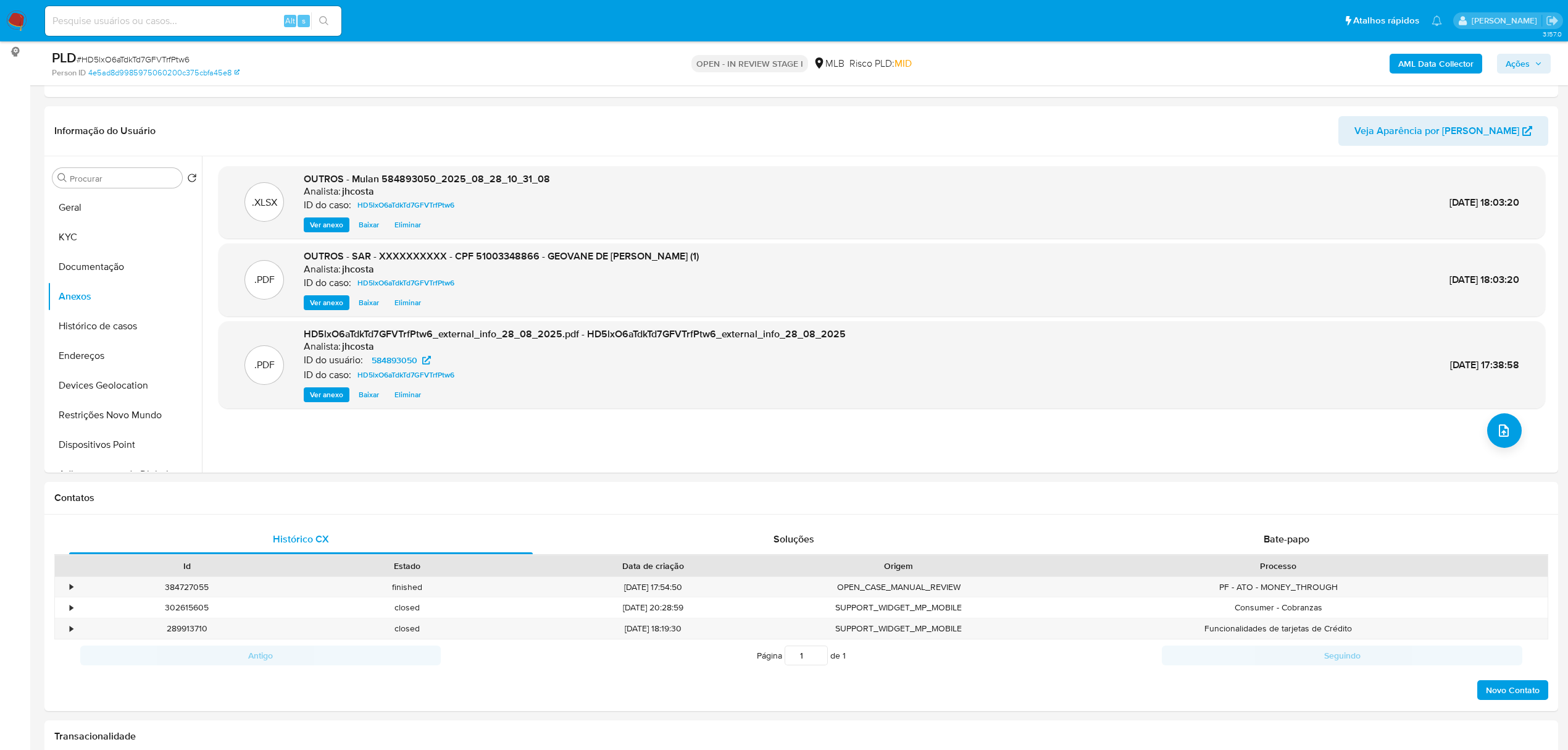
click at [1524, 60] on span "Ações" at bounding box center [1517, 64] width 24 height 20
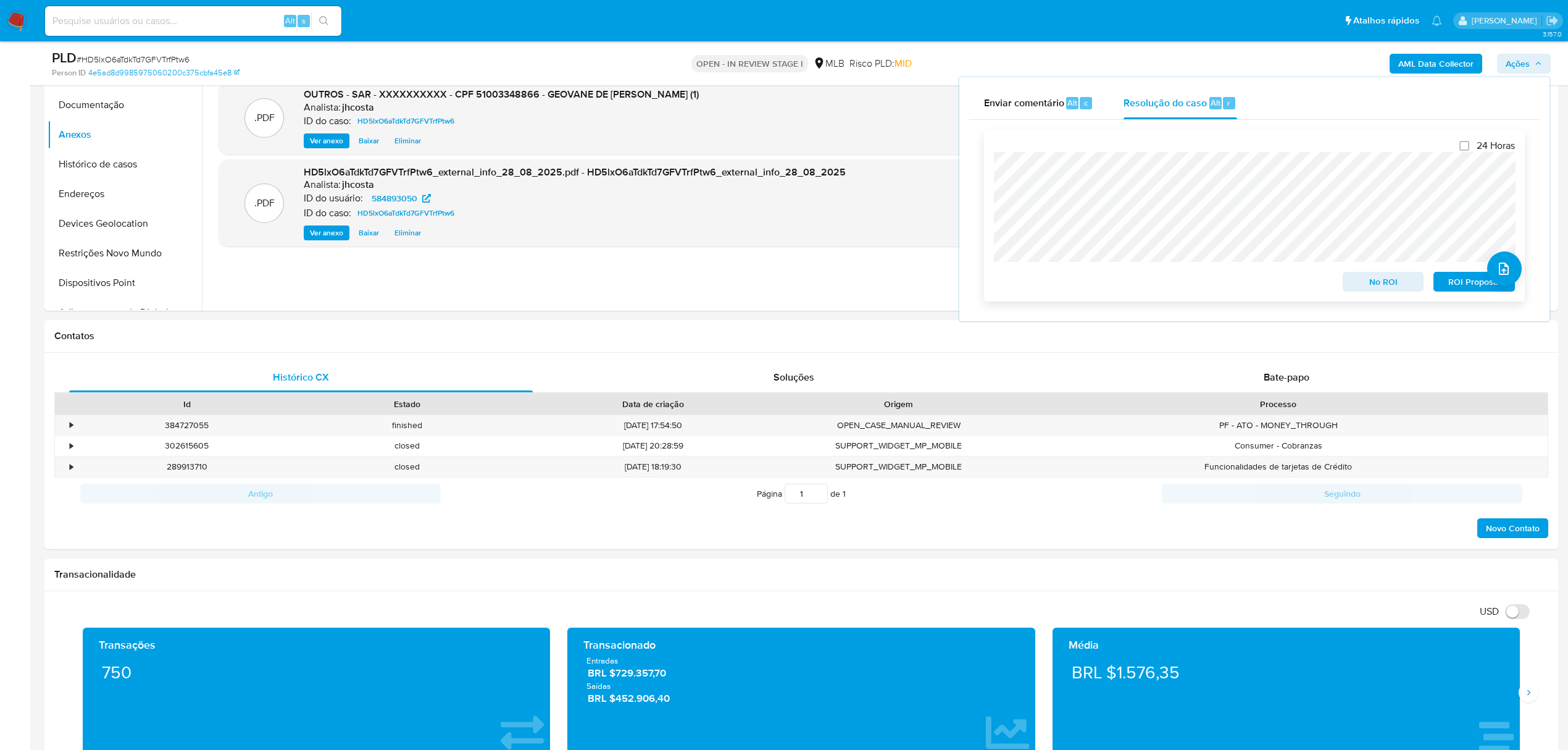
scroll to position [329, 0]
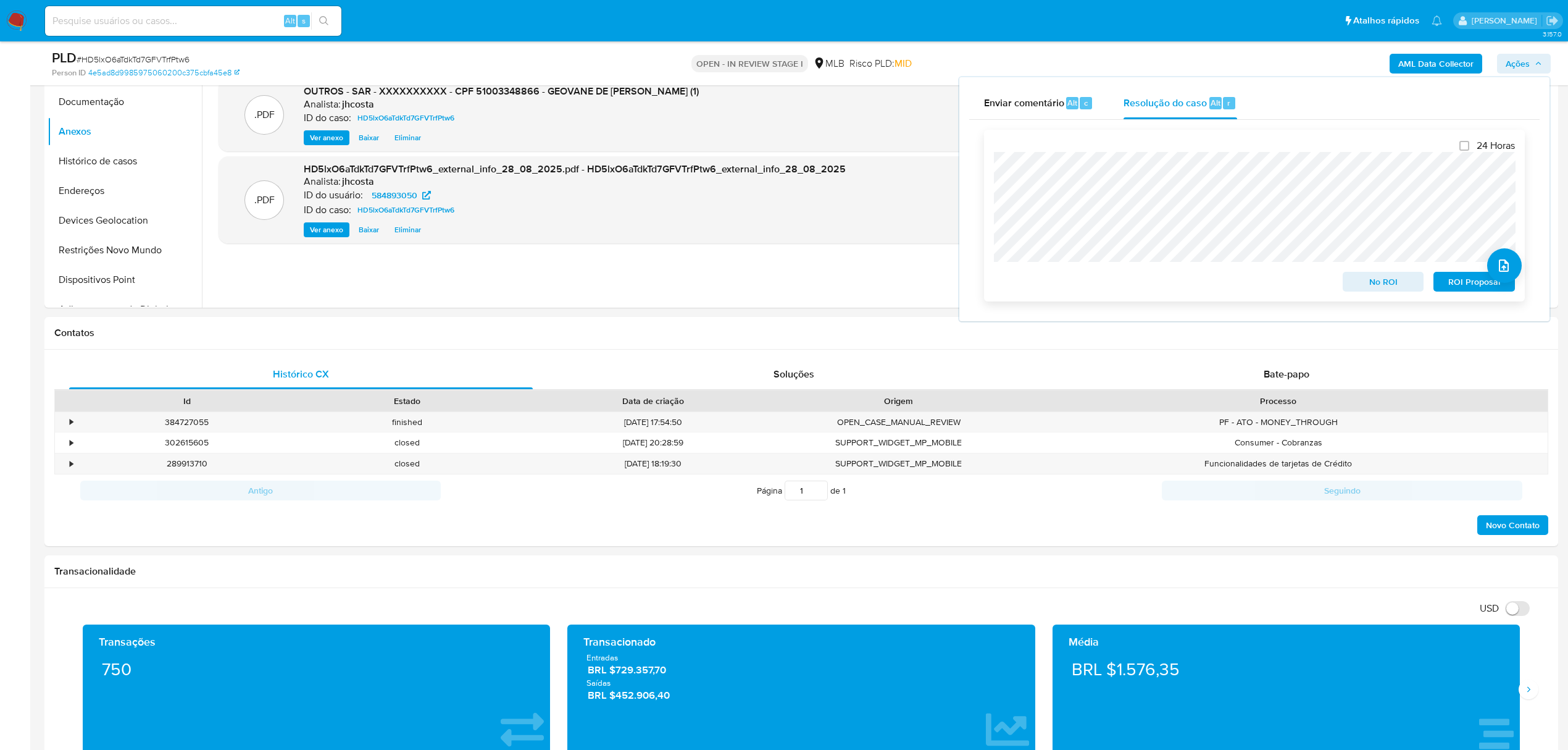
click at [1457, 285] on span "ROI Proposal" at bounding box center [1474, 282] width 64 height 18
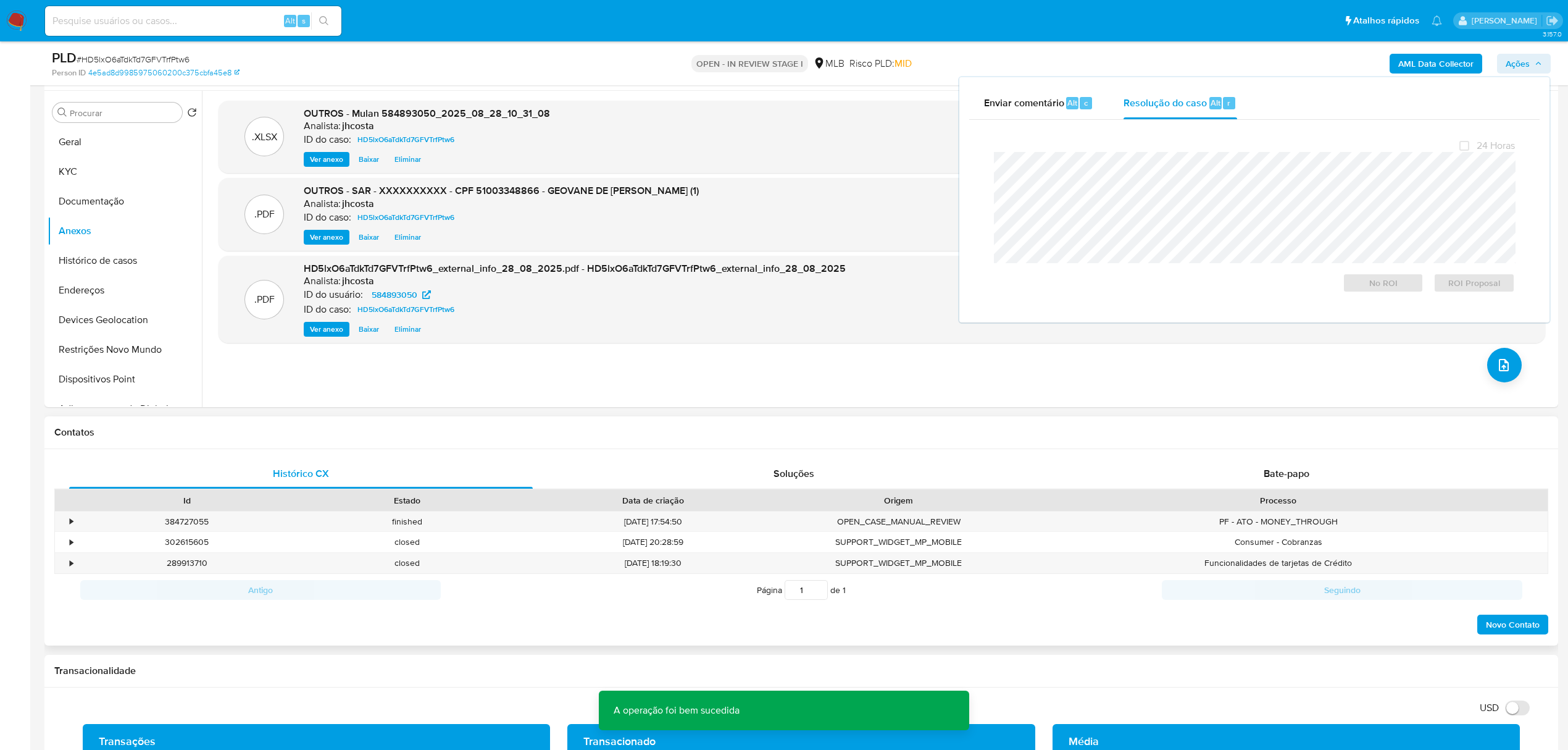
scroll to position [0, 0]
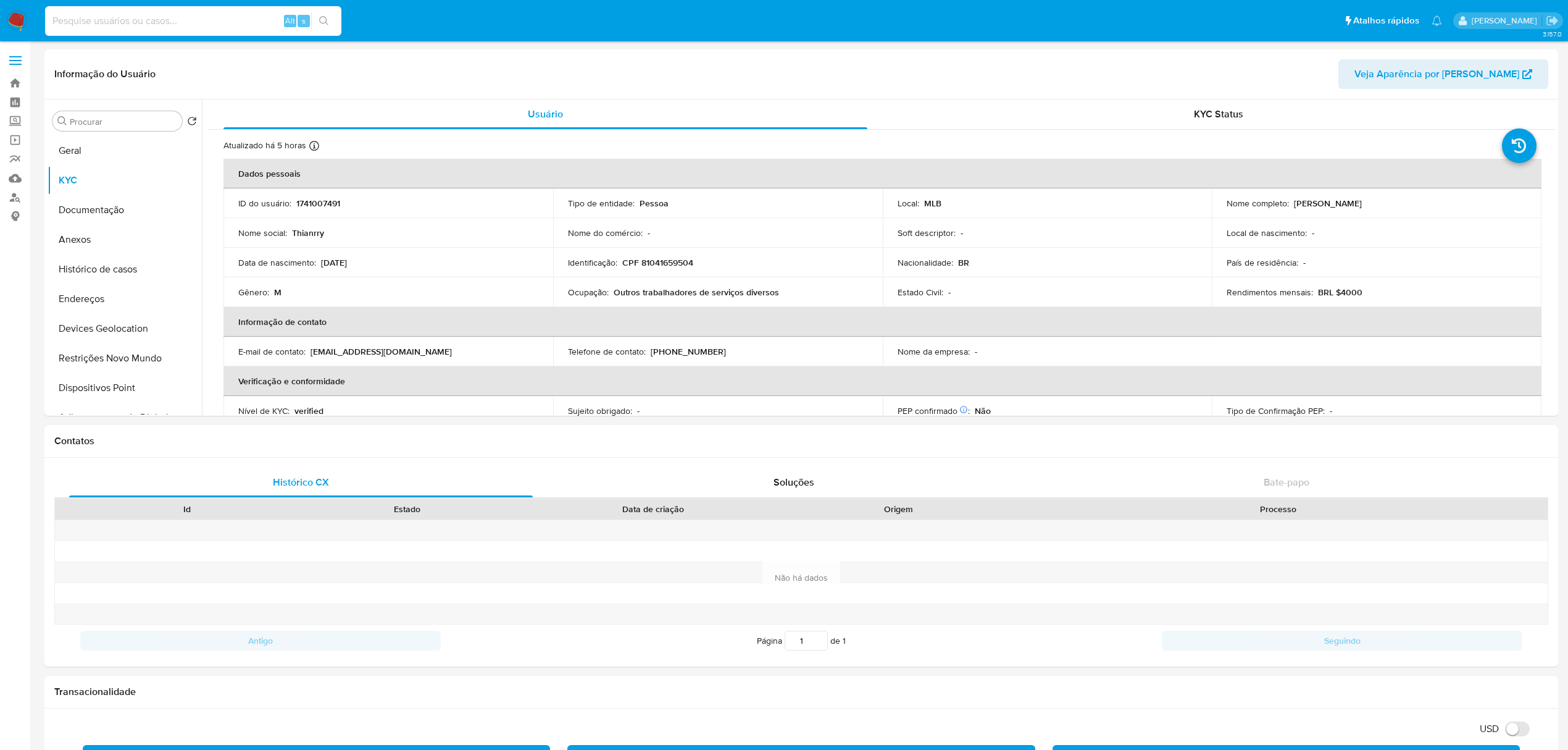
select select "10"
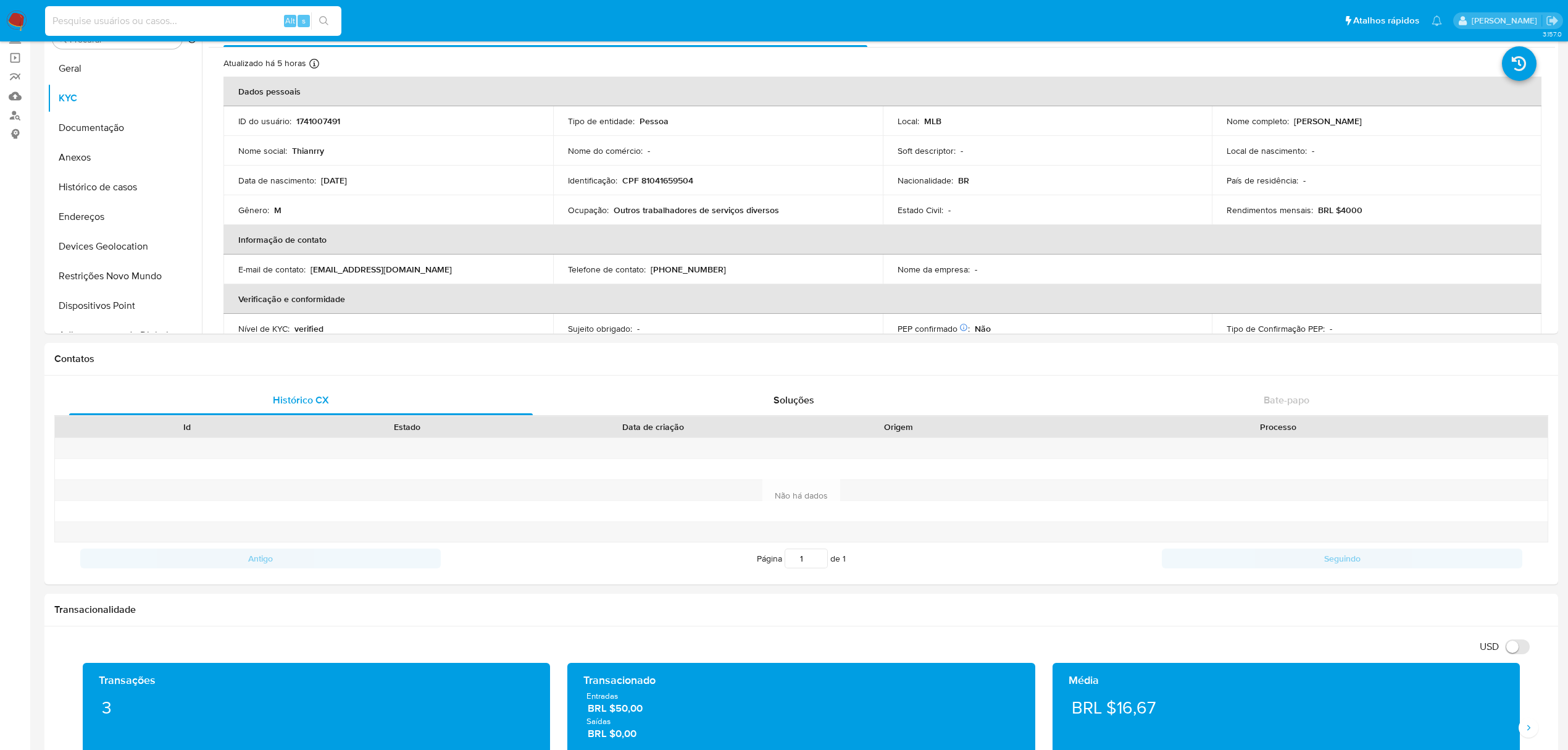
scroll to position [527, 0]
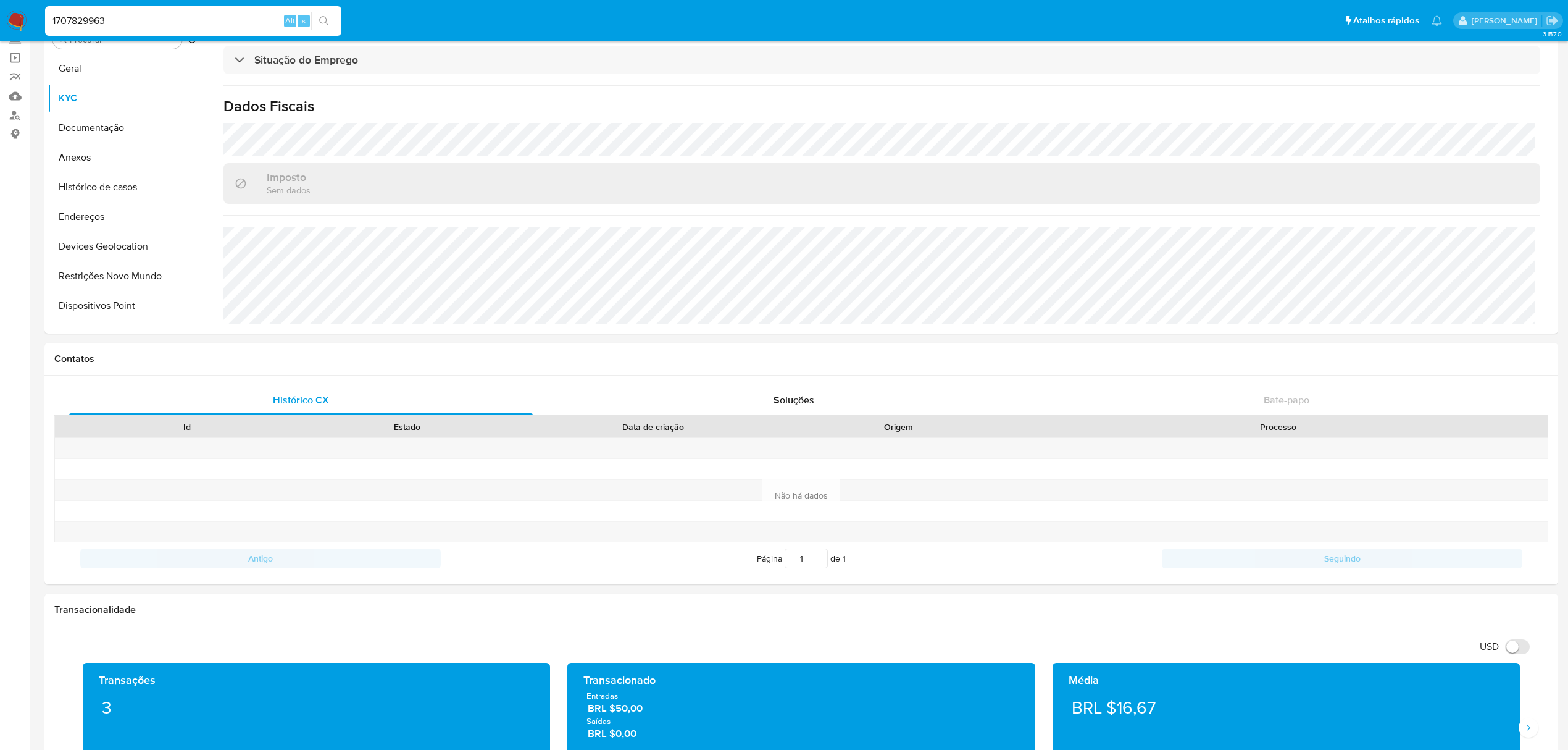
type input "1707829963"
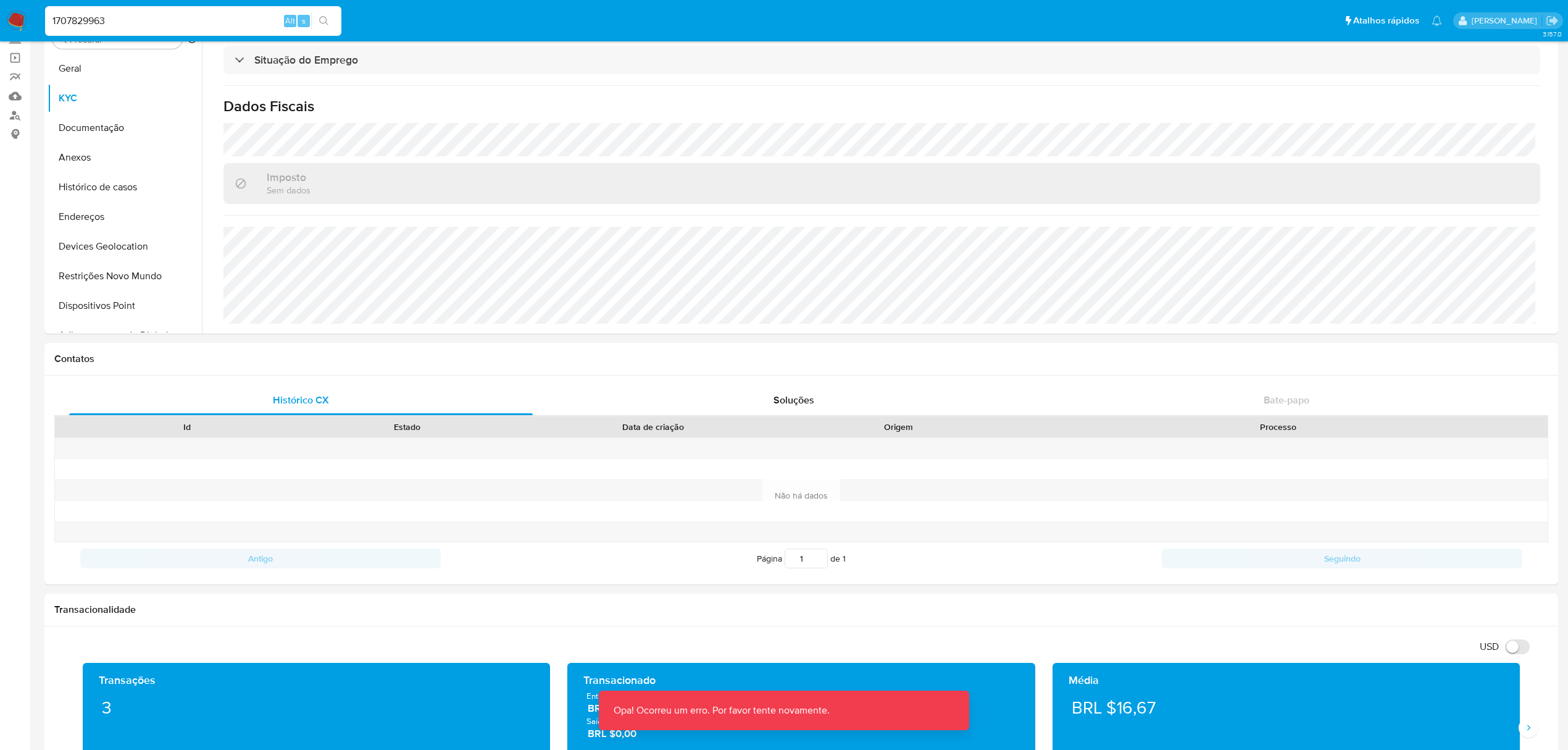
drag, startPoint x: 203, startPoint y: 20, endPoint x: 203, endPoint y: 13, distance: 7.0
click at [203, 20] on input "1707829963" at bounding box center [193, 20] width 297 height 16
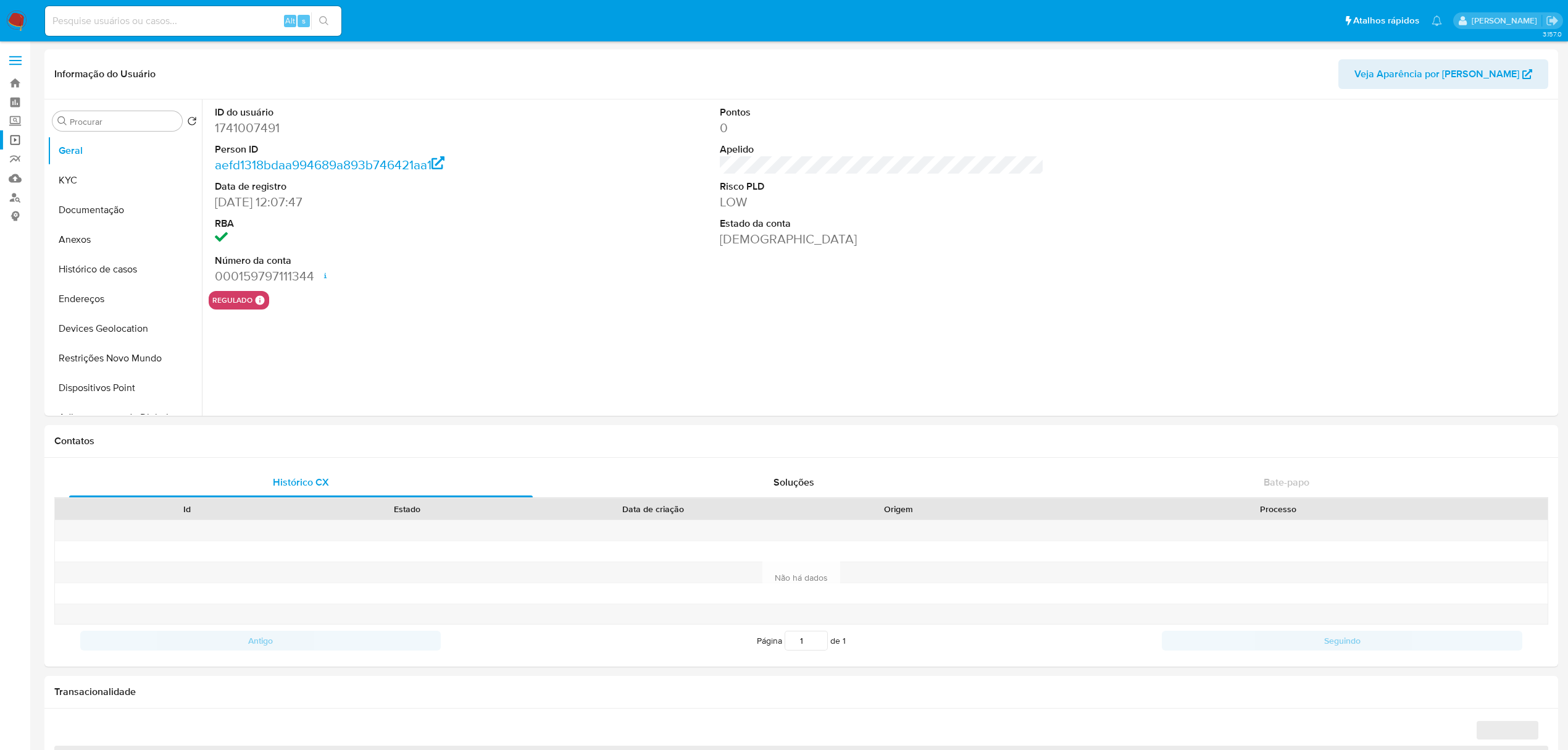
select select "10"
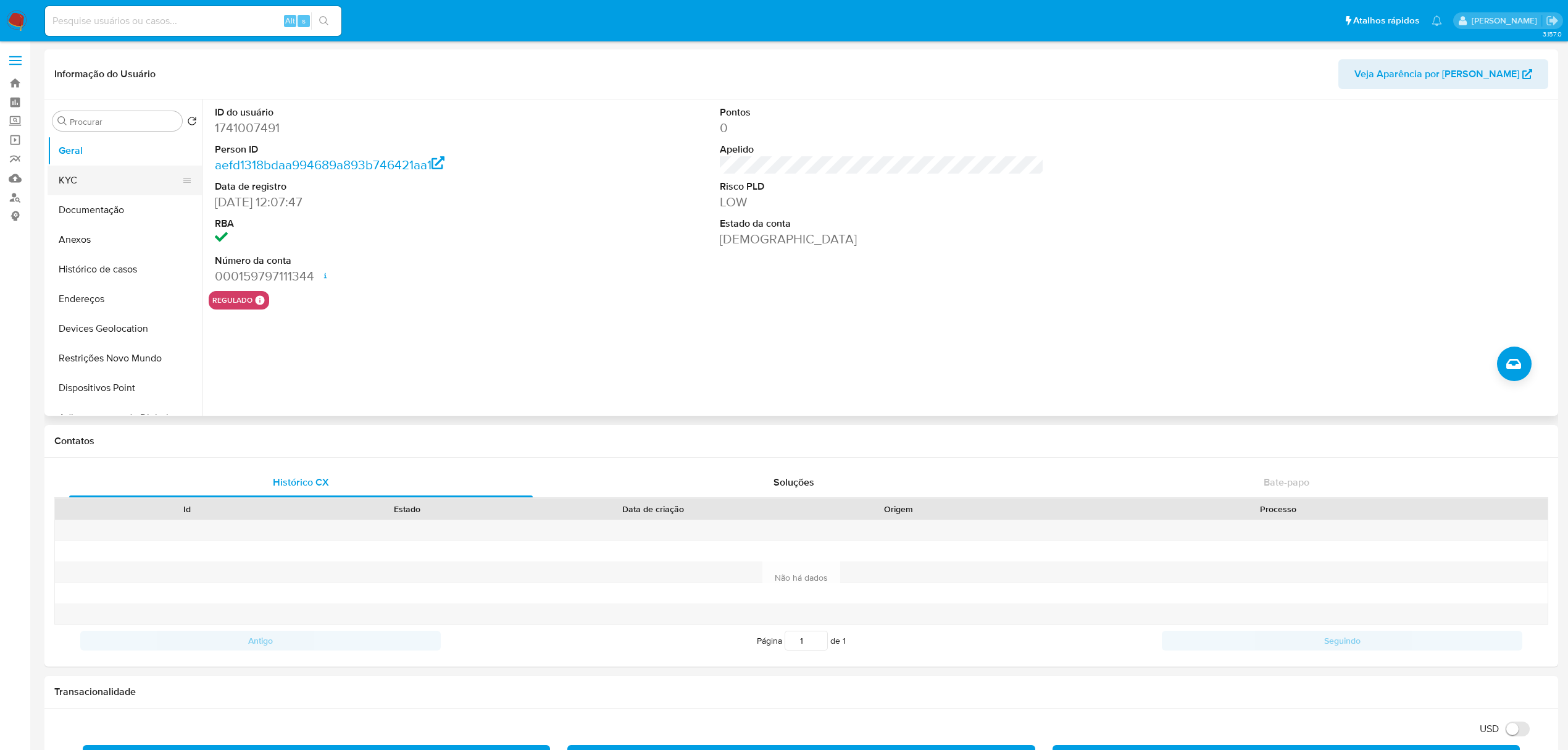
click at [76, 175] on button "KYC" at bounding box center [120, 180] width 144 height 29
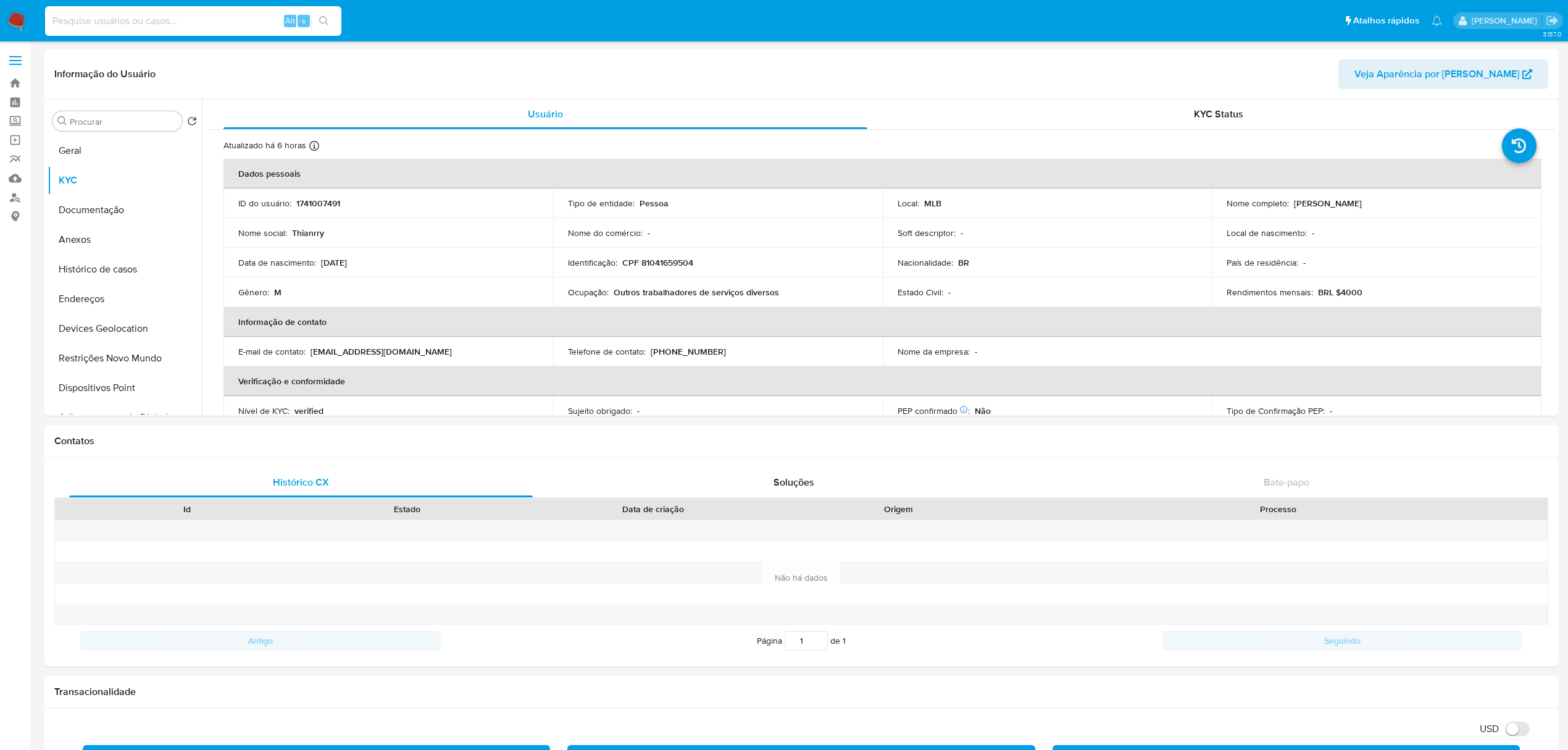
click at [220, 18] on input at bounding box center [193, 20] width 297 height 16
paste input "1385328877"
type input "1385328877"
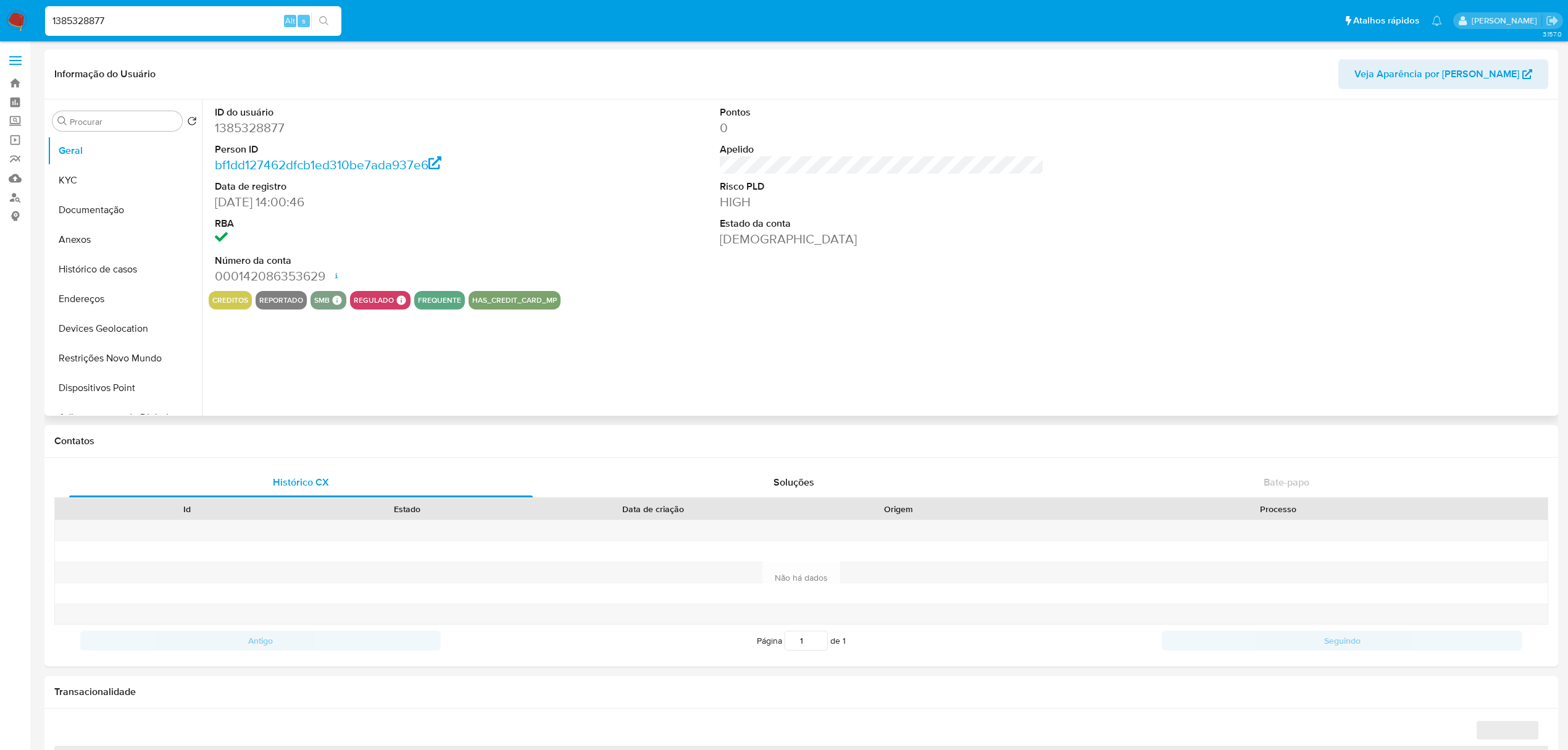
select select "10"
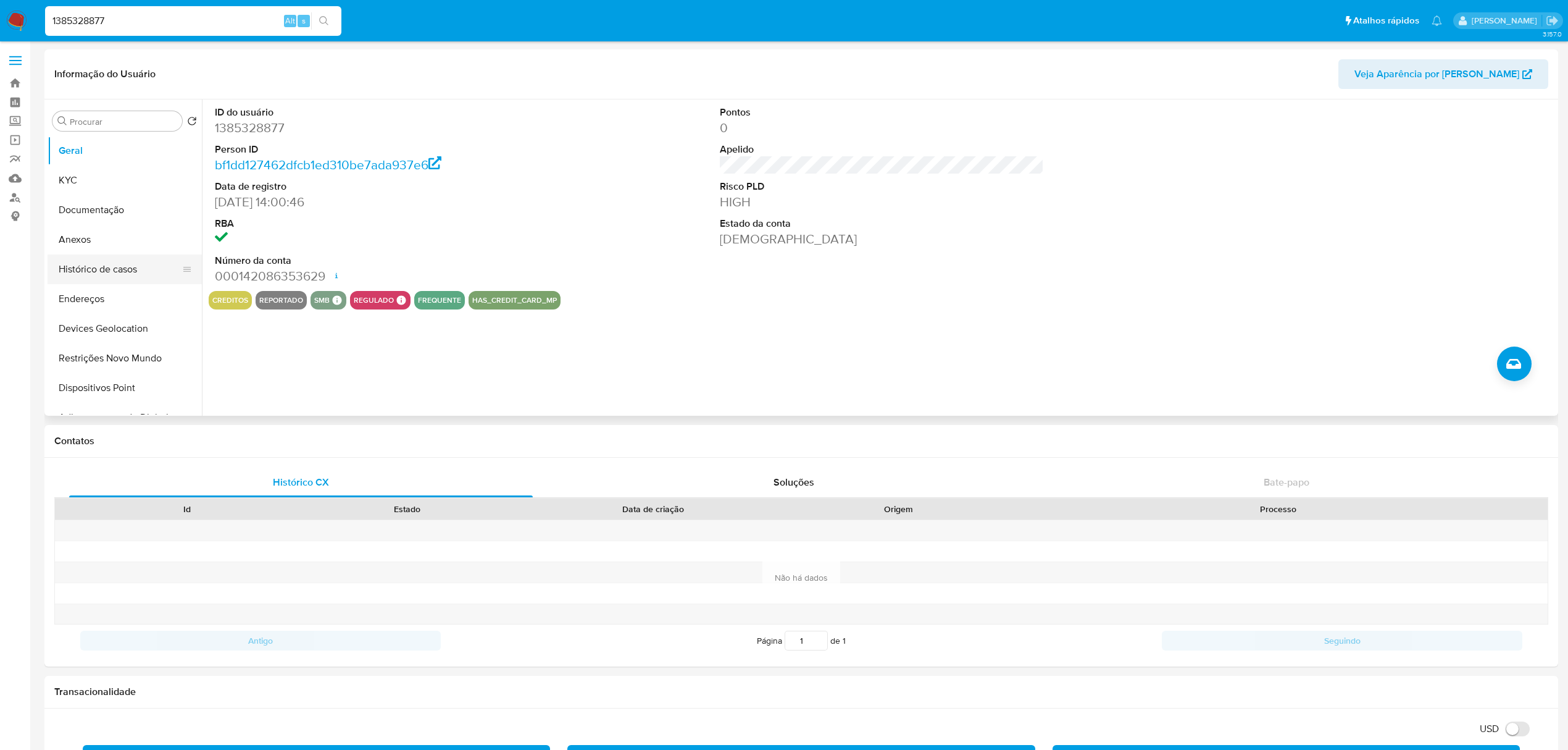
click at [109, 265] on button "Histórico de casos" at bounding box center [120, 269] width 144 height 29
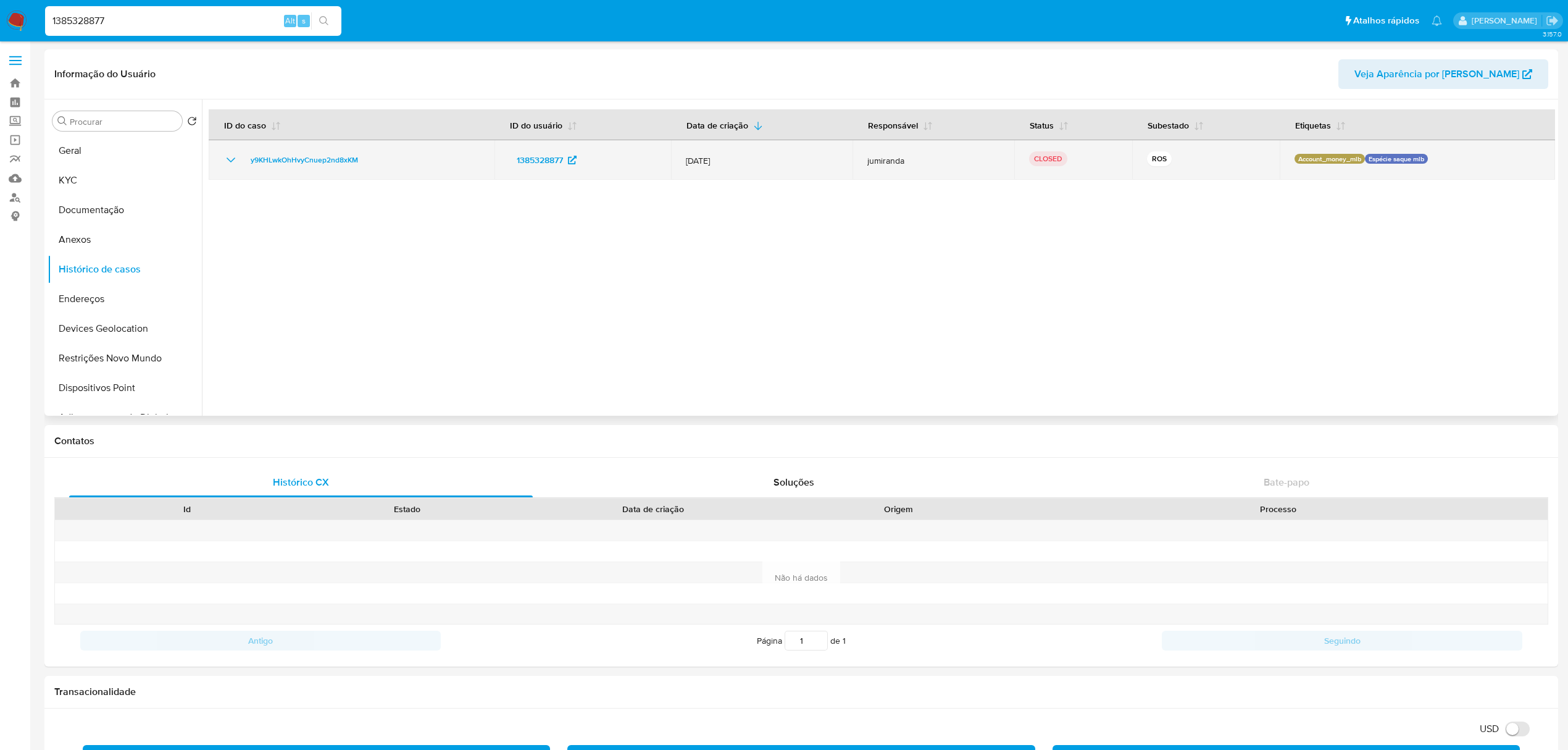
click at [230, 157] on icon "Mostrar/Ocultar" at bounding box center [231, 160] width 15 height 15
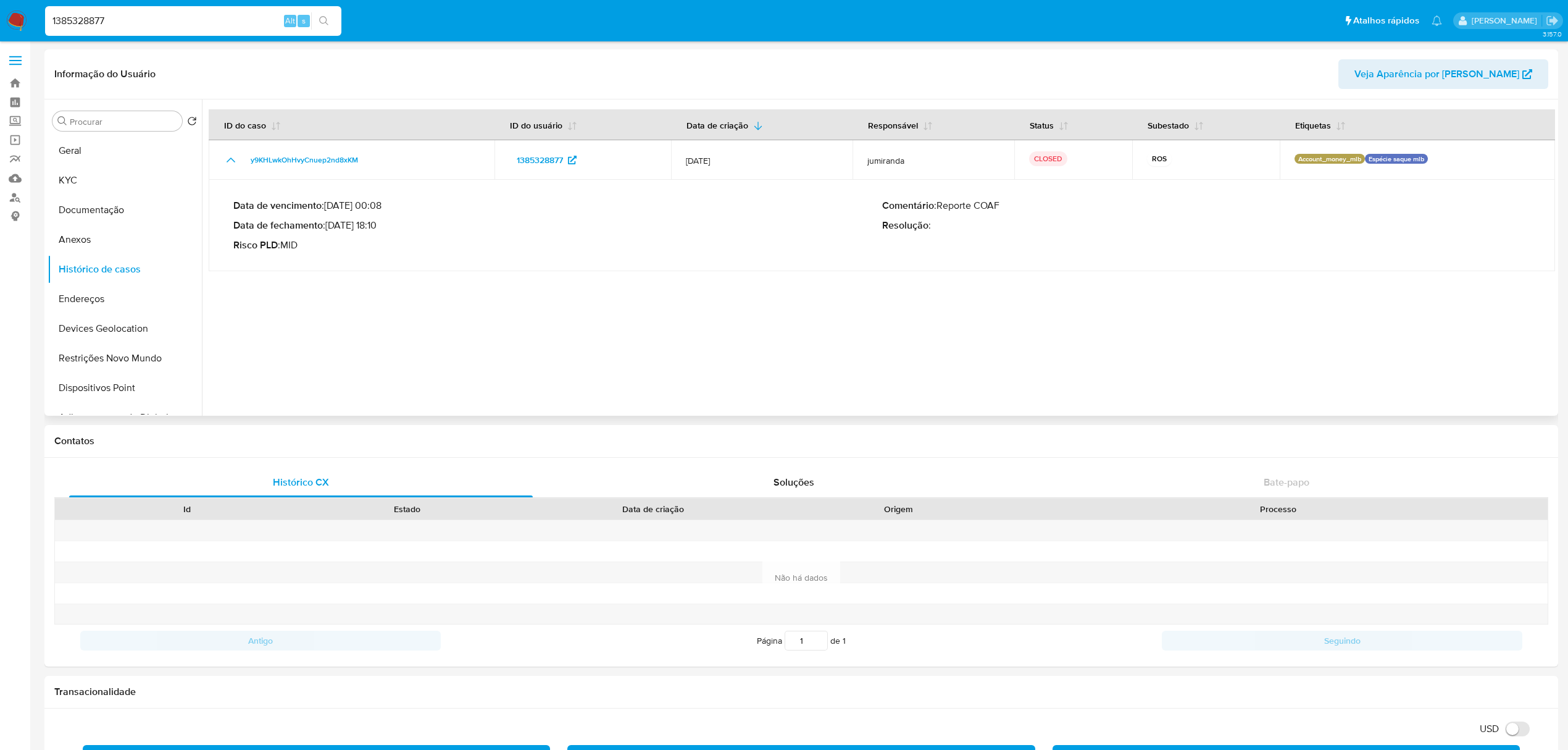
drag, startPoint x: 1160, startPoint y: 159, endPoint x: 1171, endPoint y: 195, distance: 37.6
click at [1174, 166] on div "ROS" at bounding box center [1205, 160] width 117 height 18
click at [1158, 213] on div "Comentário : Reporte COAF Resolução :" at bounding box center [1206, 225] width 649 height 52
click at [183, 18] on input "1385328877" at bounding box center [193, 20] width 297 height 16
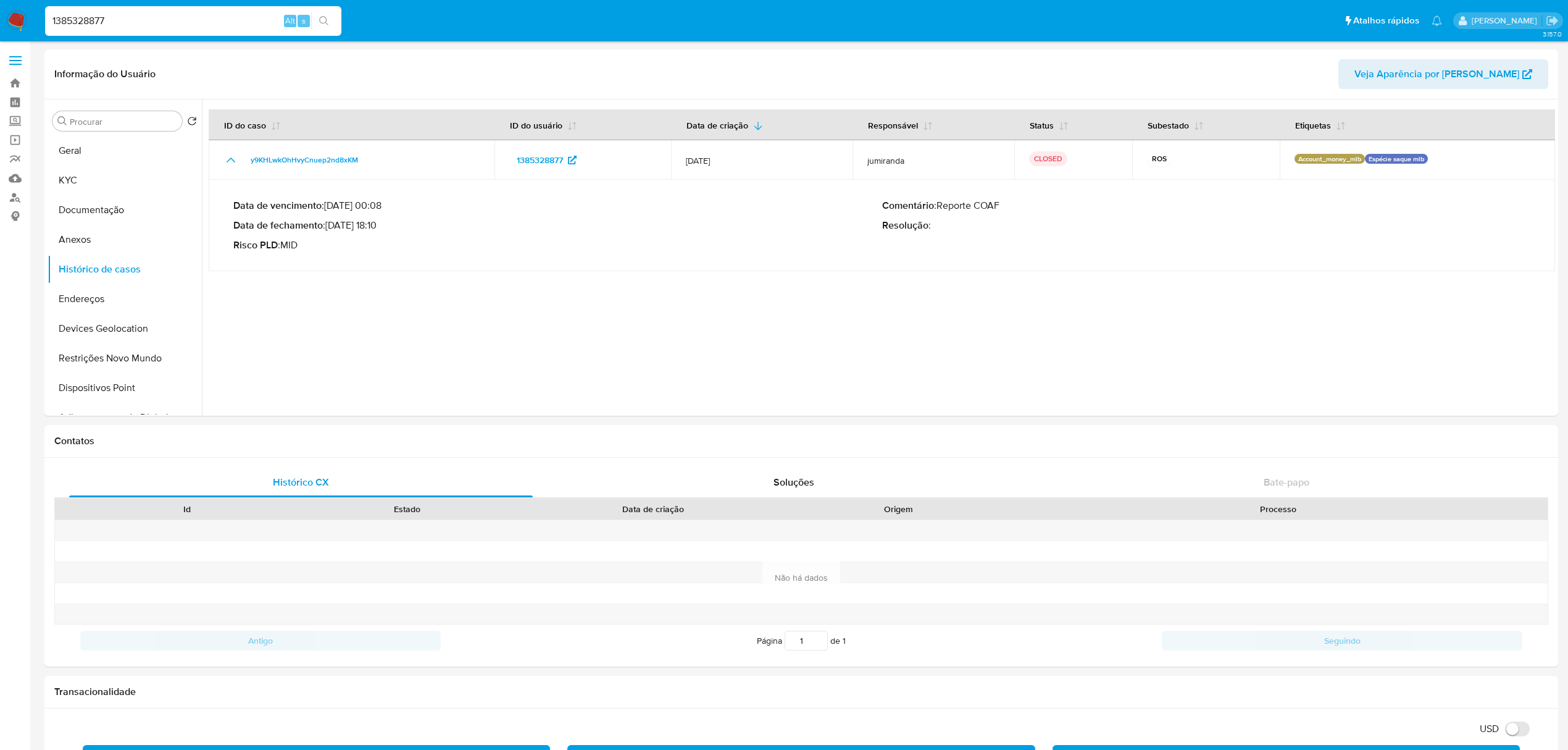
paste input "2341513061"
type input "2341513061"
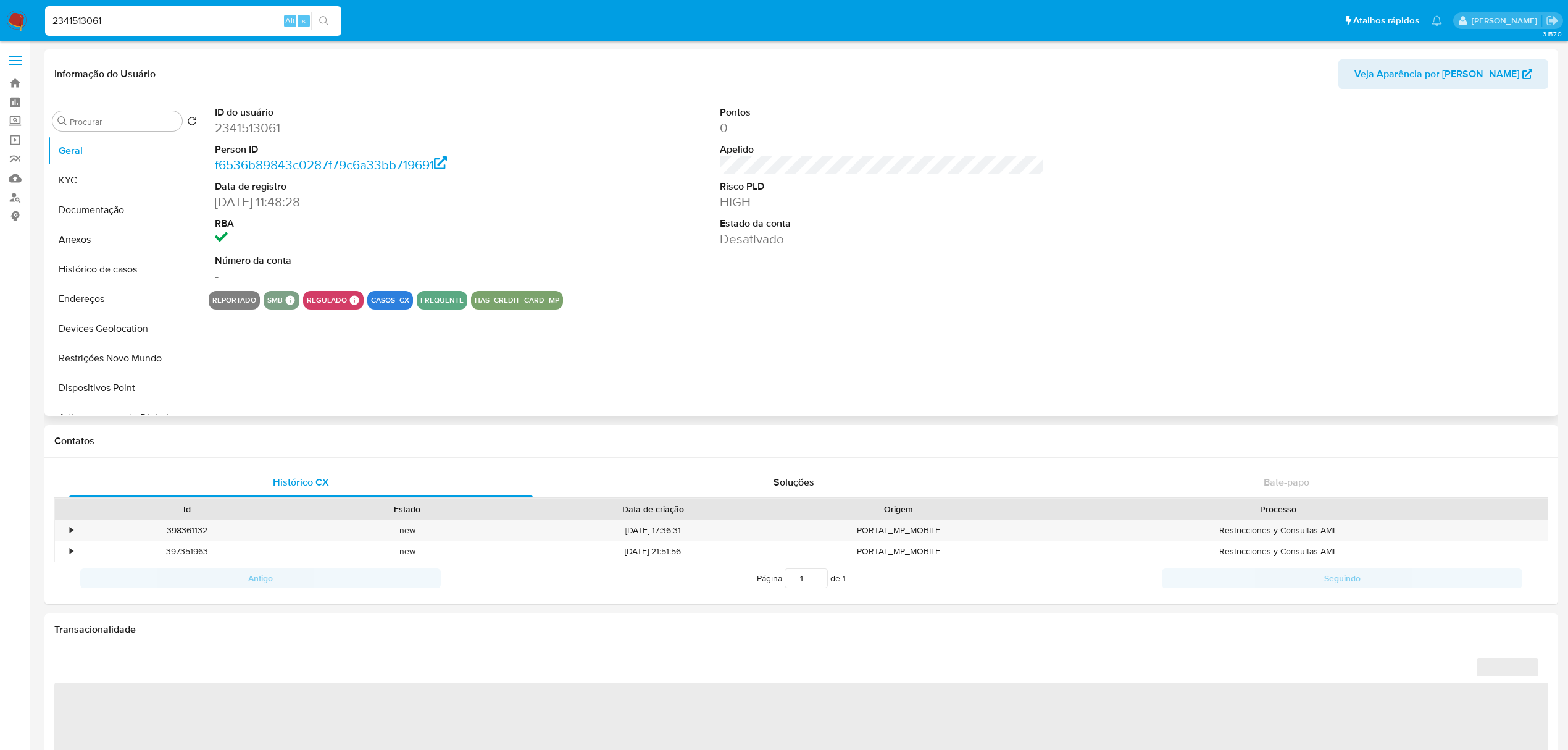
select select "10"
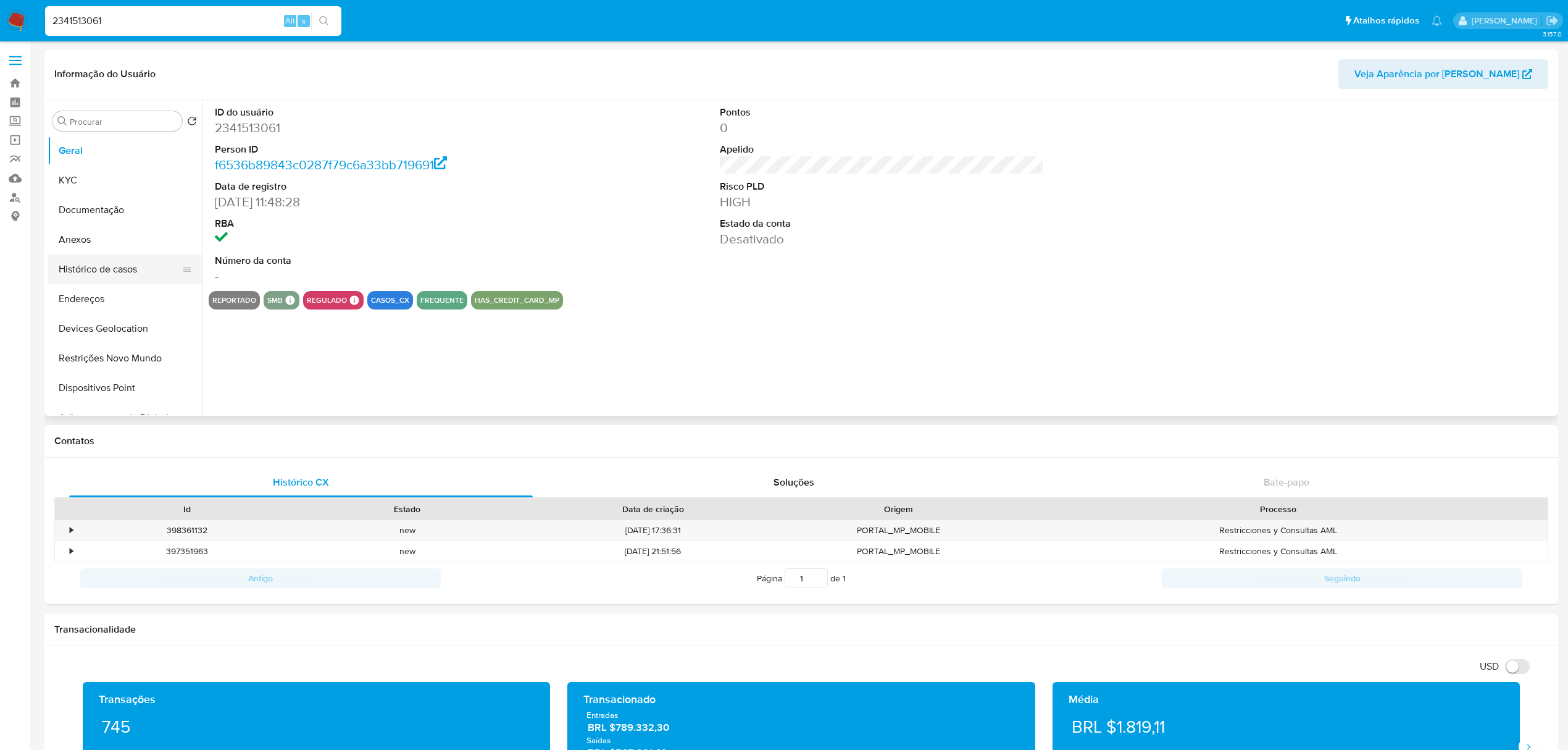
click at [111, 270] on button "Histórico de casos" at bounding box center [120, 269] width 144 height 29
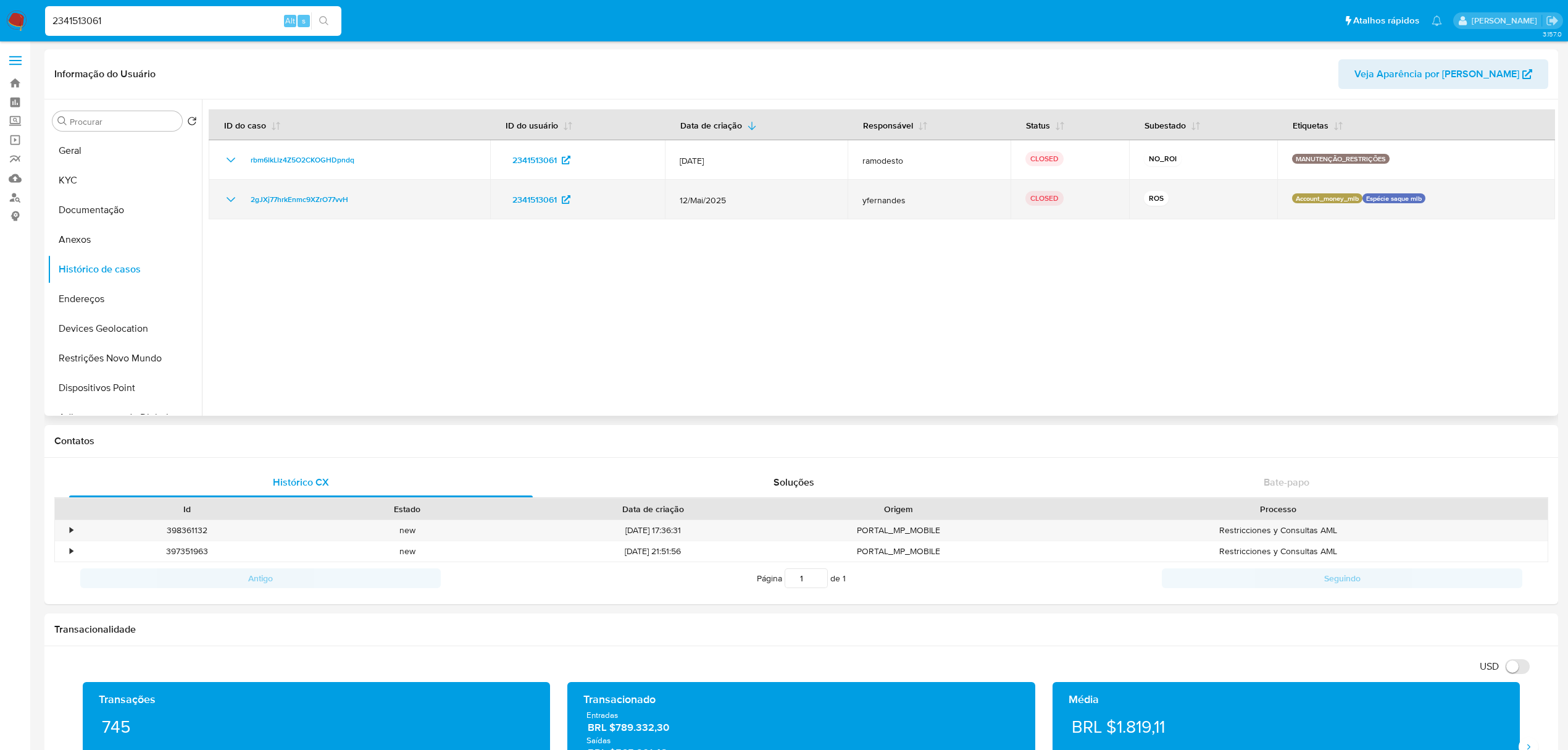
click at [238, 196] on icon "Mostrar/Ocultar" at bounding box center [231, 199] width 15 height 15
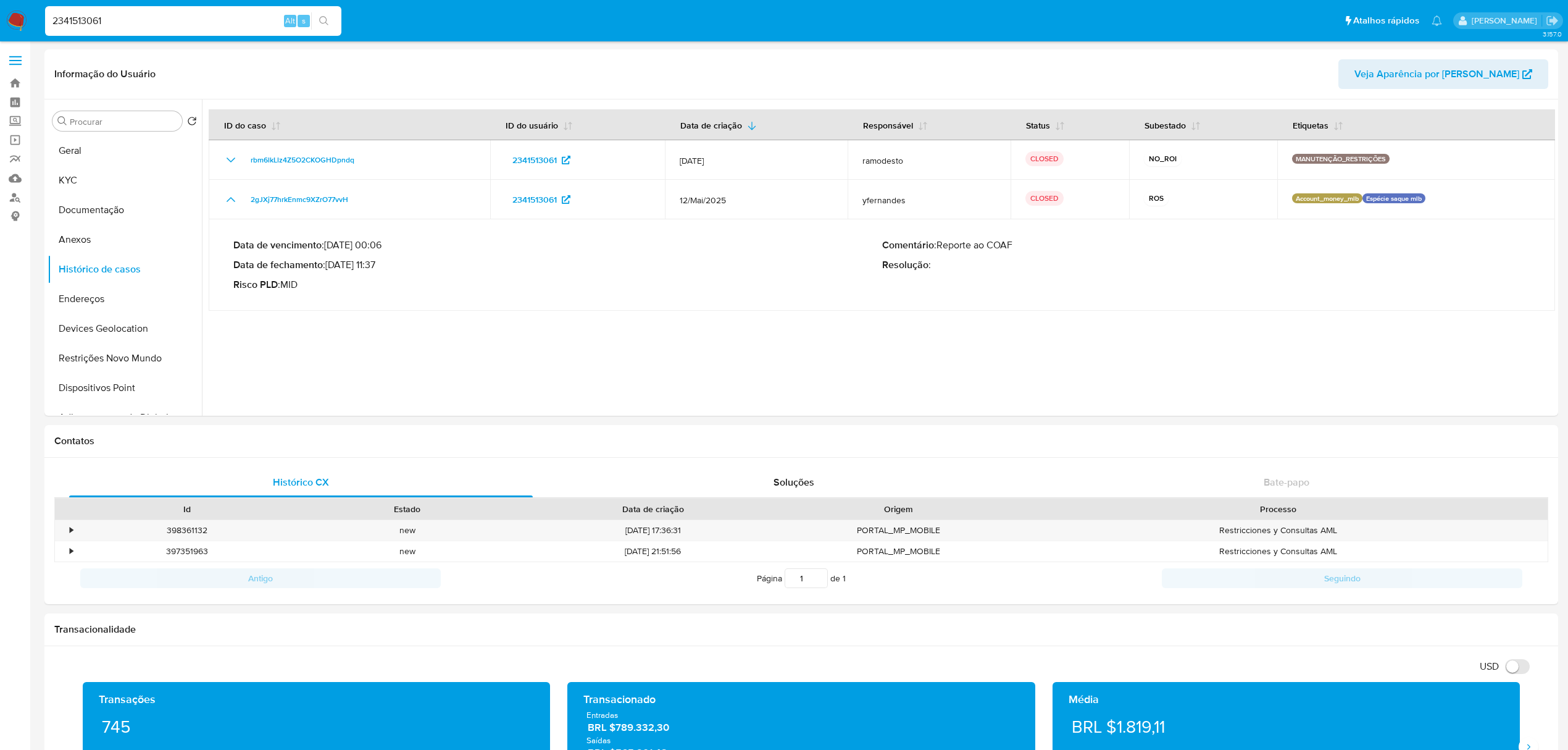
click at [149, 16] on input "2341513061" at bounding box center [193, 20] width 297 height 16
click at [172, 18] on input "2341513061" at bounding box center [193, 20] width 297 height 16
click at [189, 24] on input "2341513061" at bounding box center [193, 20] width 297 height 16
click at [189, 23] on input "2341513061" at bounding box center [193, 20] width 297 height 16
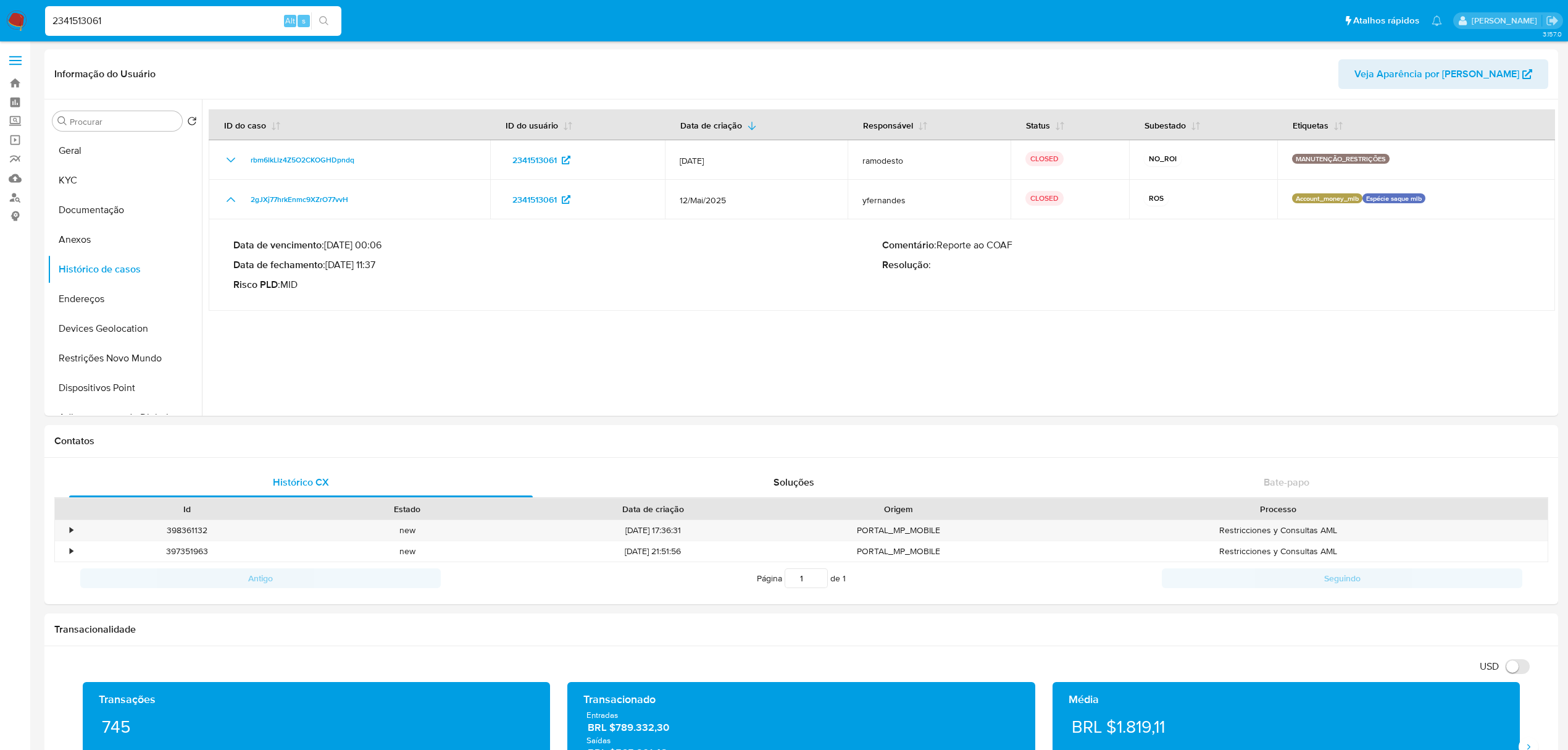
paste input "1385328877"
type input "1385328877"
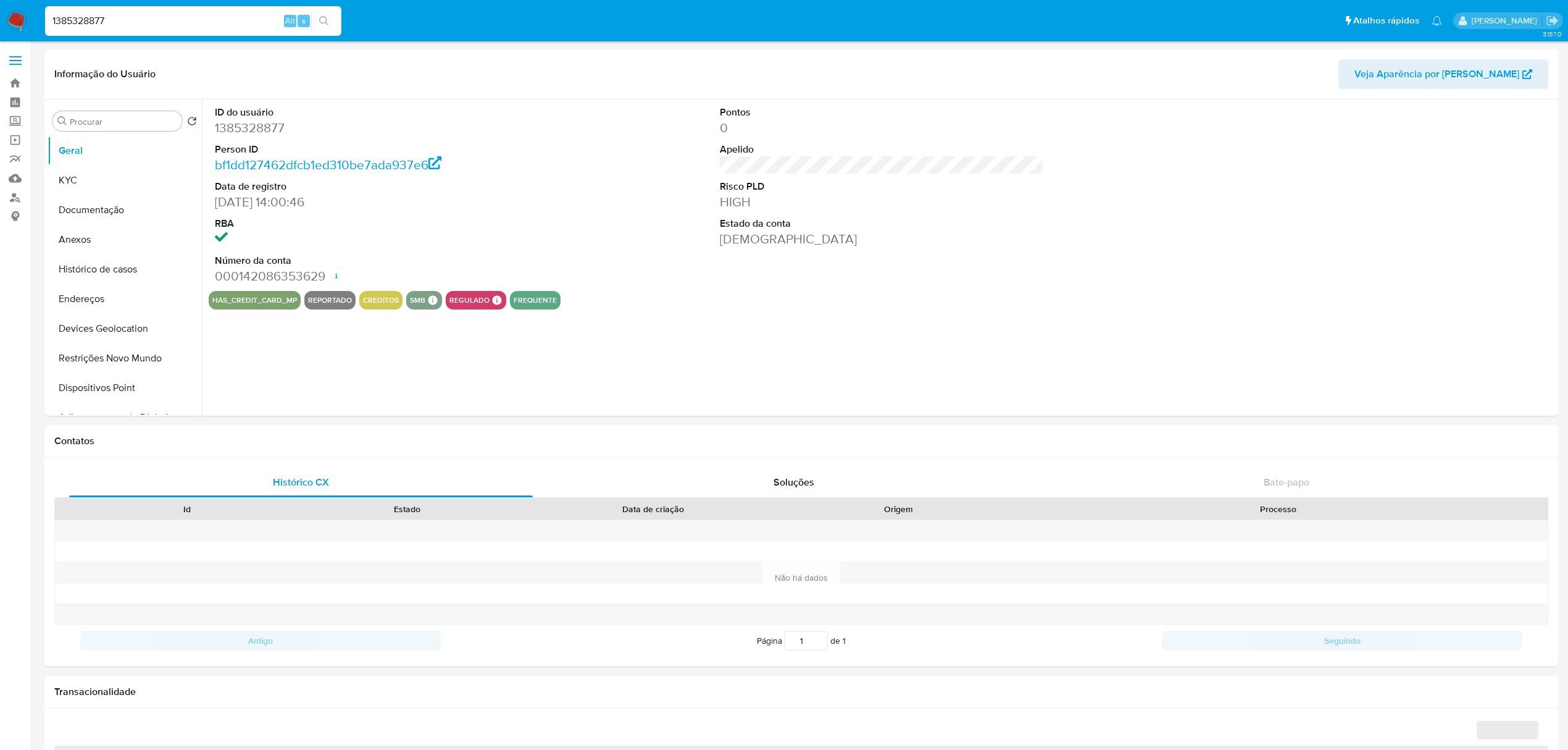
select select "10"
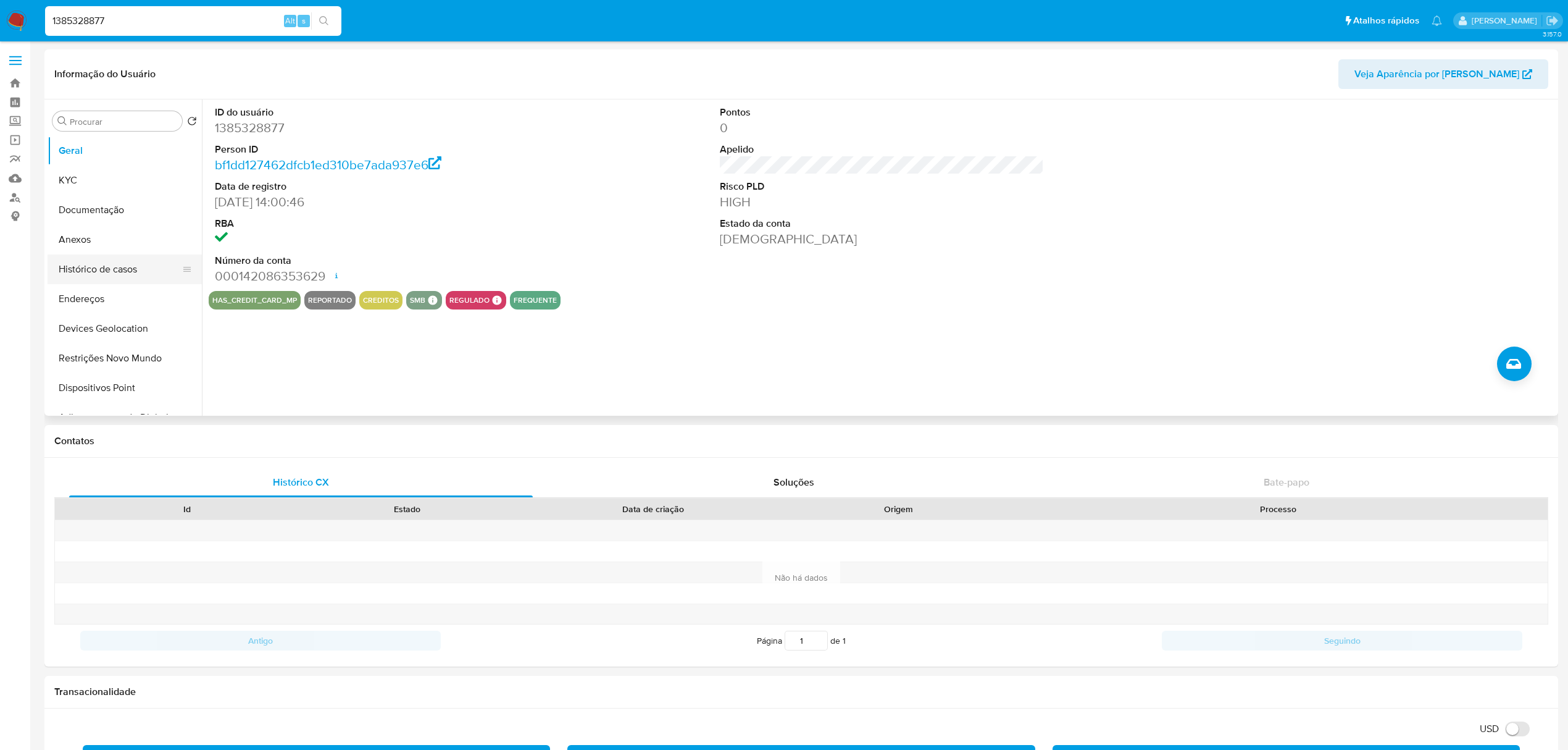
click at [105, 270] on button "Histórico de casos" at bounding box center [120, 269] width 144 height 29
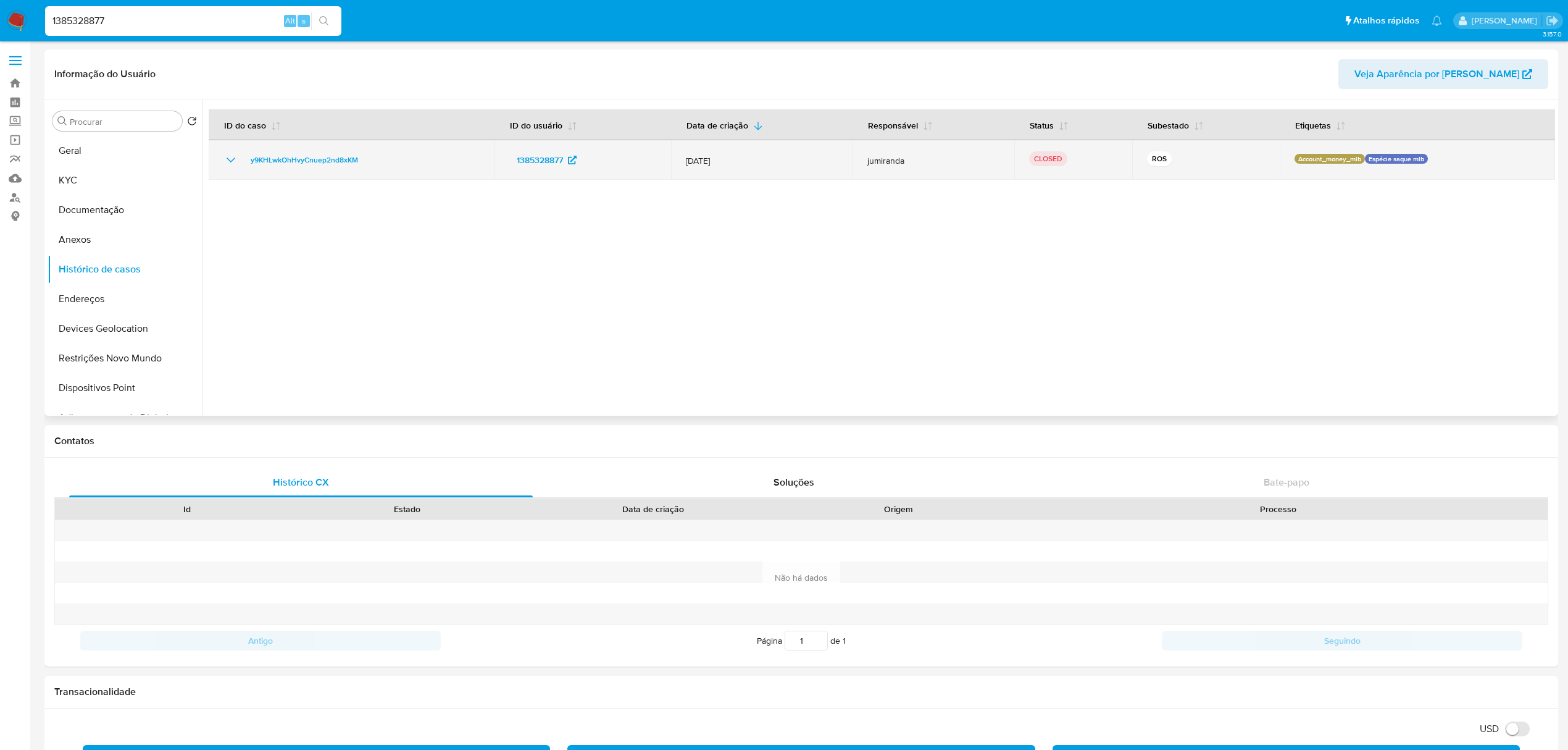
click at [227, 154] on icon "Mostrar/Ocultar" at bounding box center [231, 160] width 15 height 15
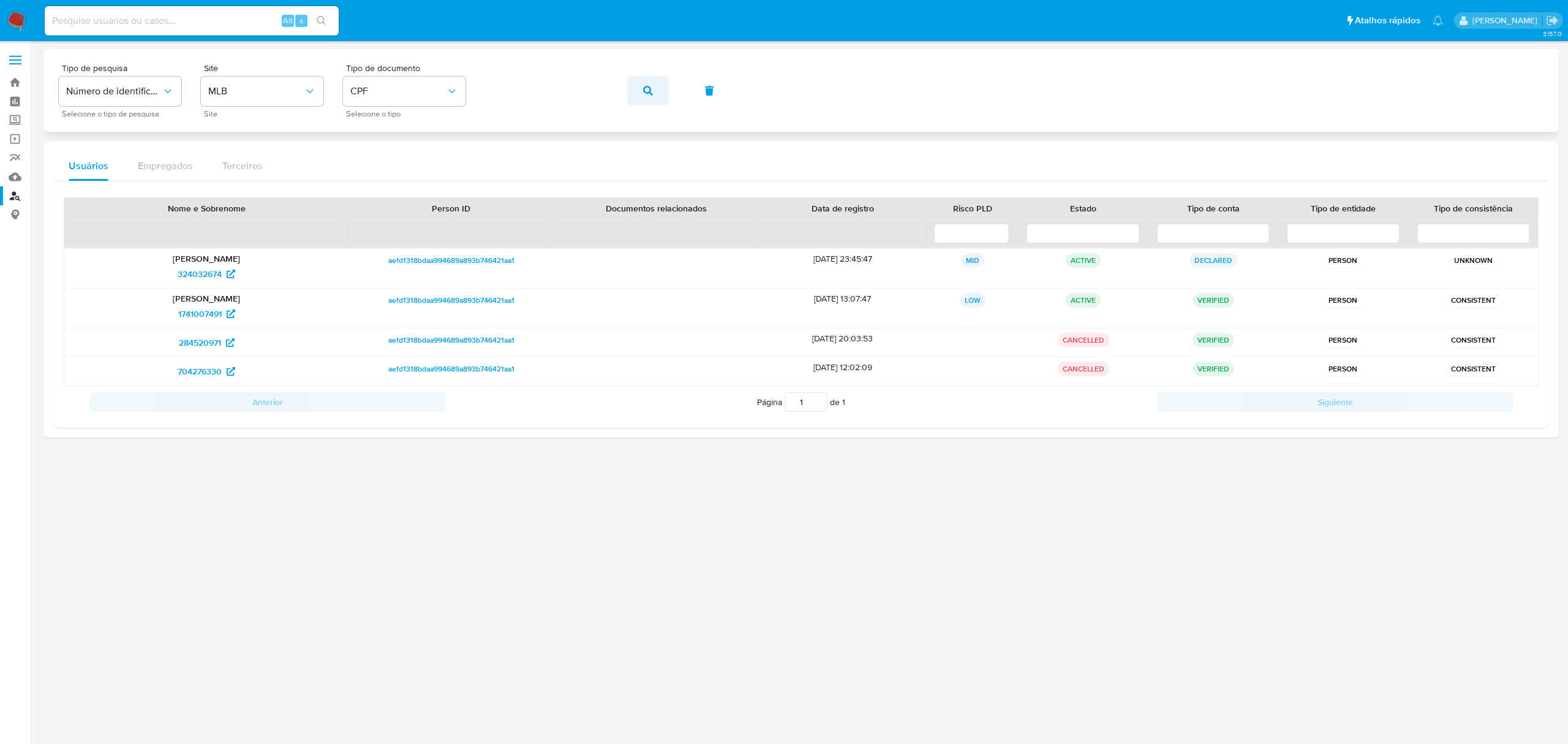
click at [637, 84] on button "button" at bounding box center [648, 90] width 42 height 29
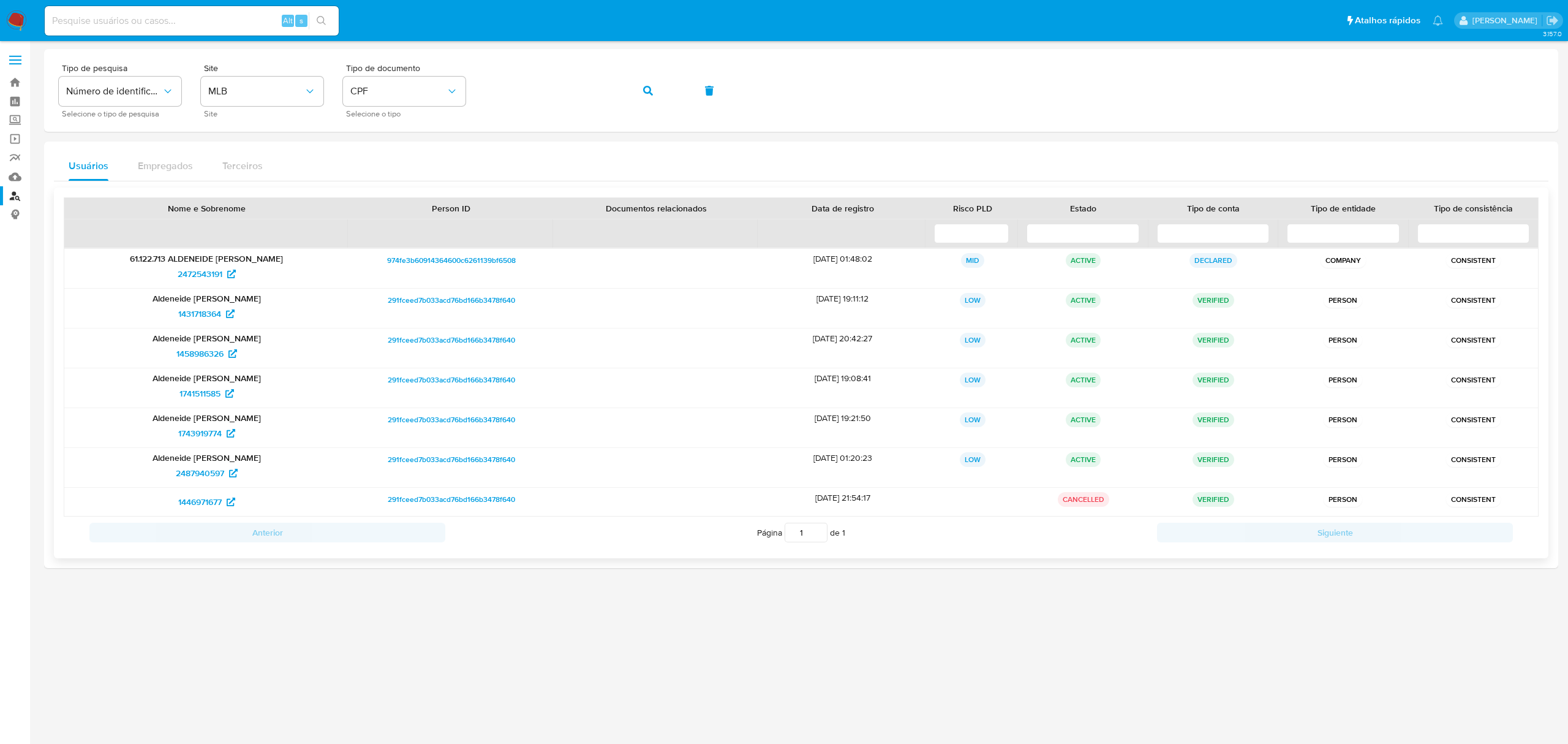
drag, startPoint x: 895, startPoint y: 458, endPoint x: 220, endPoint y: 458, distance: 675.0
click at [220, 458] on div "Aldeneide [PERSON_NAME] 2487940597 291fceed7b033acd76bd166b3478f640 [DATE] 01:2…" at bounding box center [800, 467] width 1473 height 39
click at [209, 473] on span "2487940597" at bounding box center [200, 473] width 48 height 20
click at [209, 436] on span "1743919774" at bounding box center [199, 433] width 43 height 20
click at [202, 396] on span "1741511585" at bounding box center [199, 393] width 41 height 20
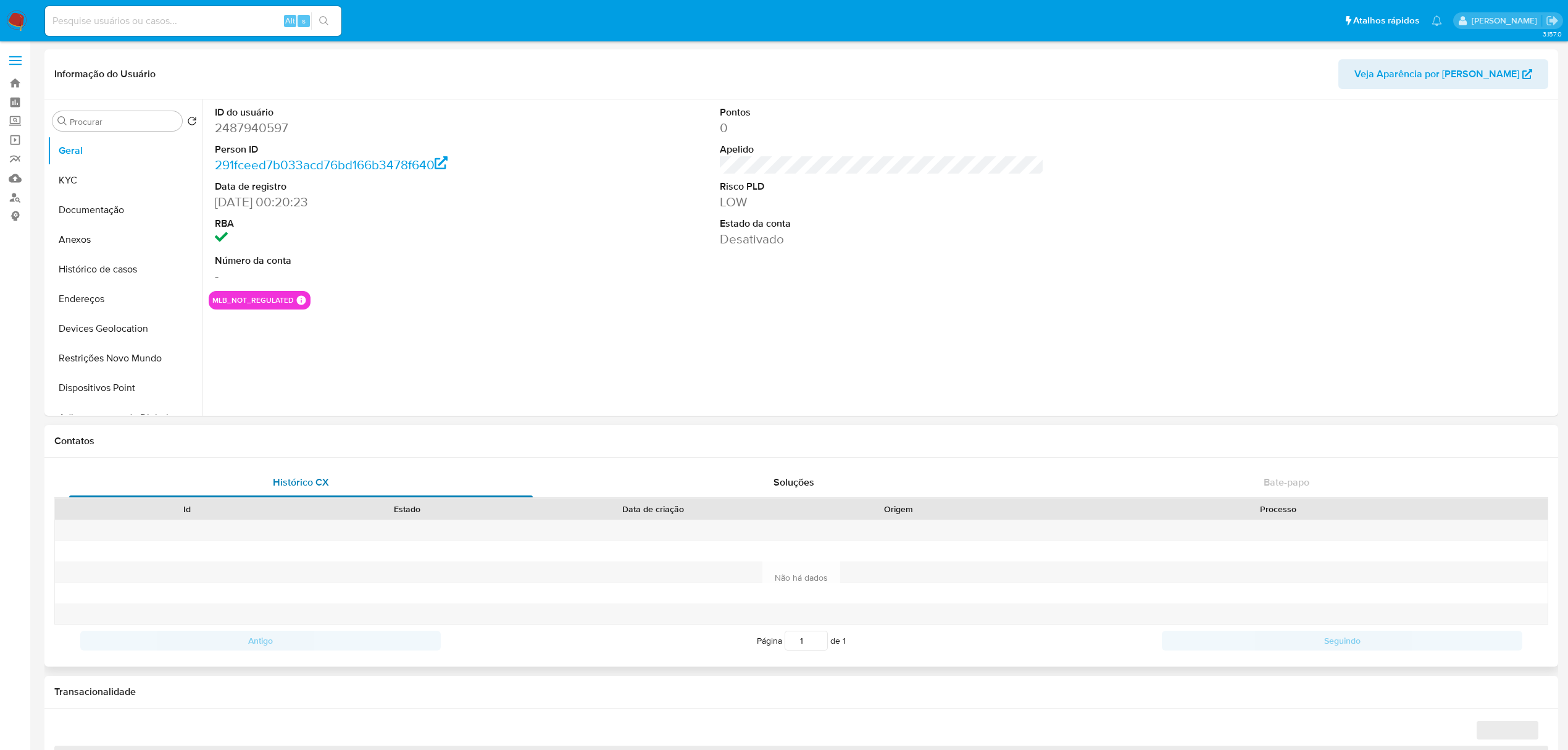
select select "10"
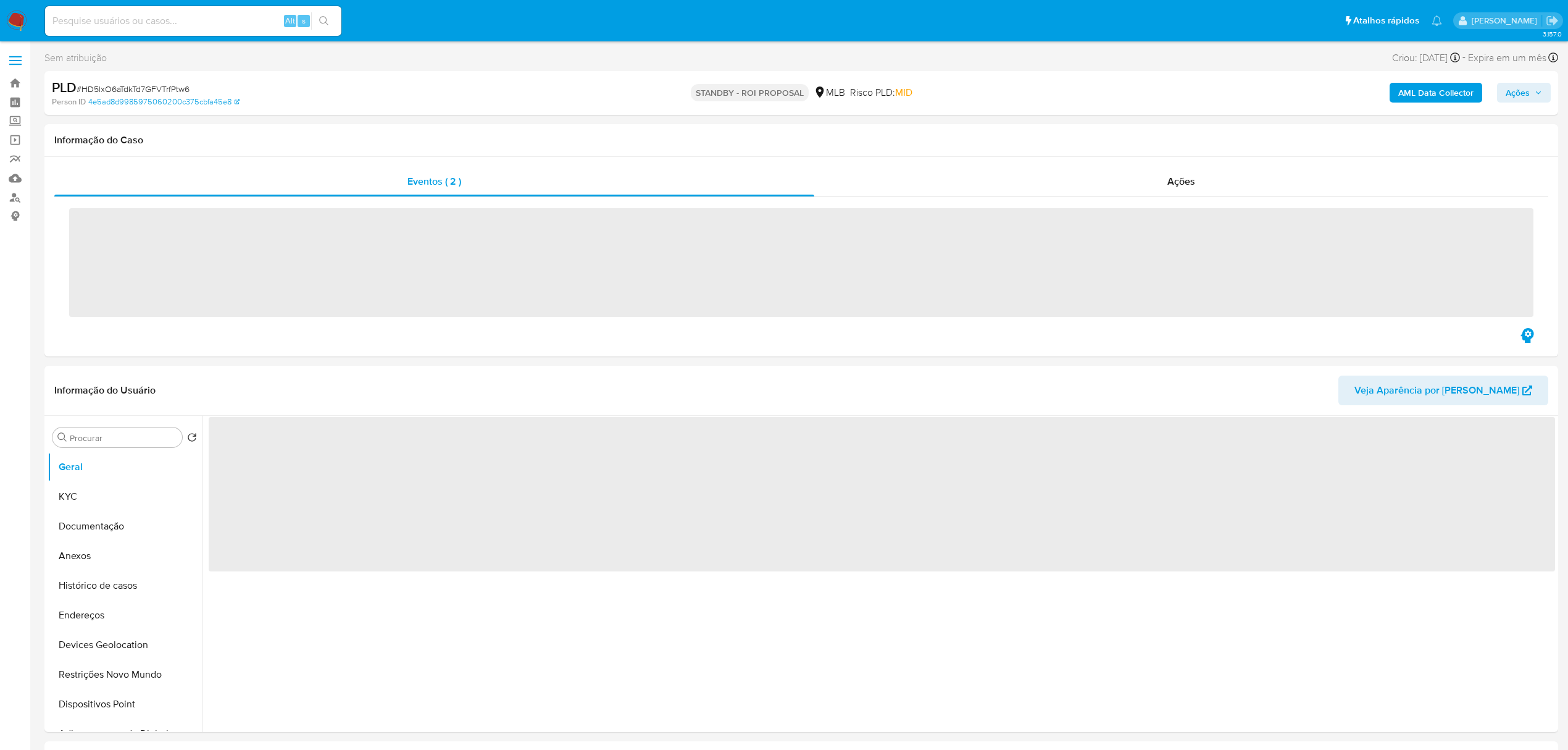
click at [152, 83] on span "# HD5lxO6aTdkTd7GFVTrfPtw6" at bounding box center [132, 89] width 113 height 13
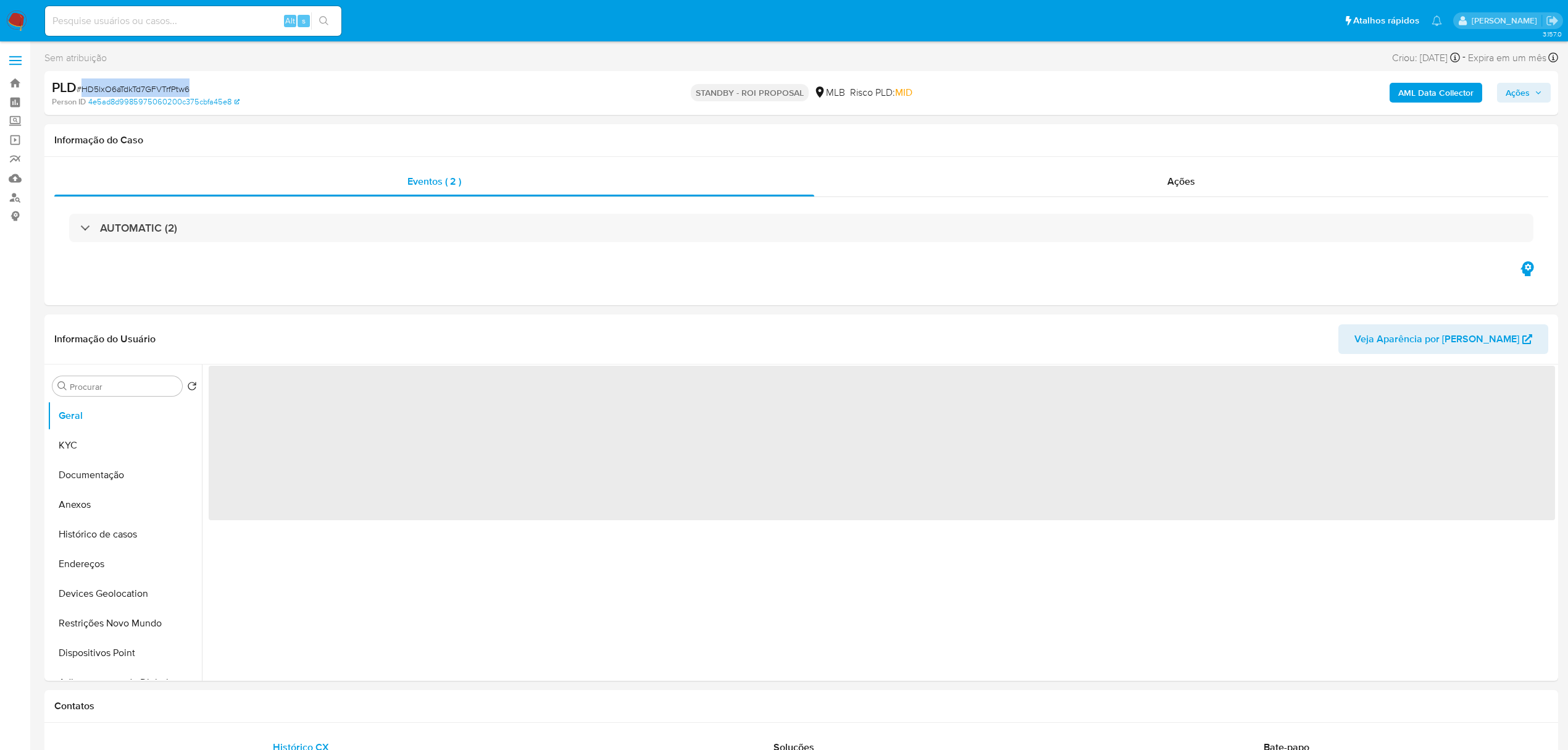
click at [152, 83] on span "# HD5lxO6aTdkTd7GFVTrfPtw6" at bounding box center [132, 89] width 113 height 13
copy span "HD5lxO6aTdkTd7GFVTrfPtw6"
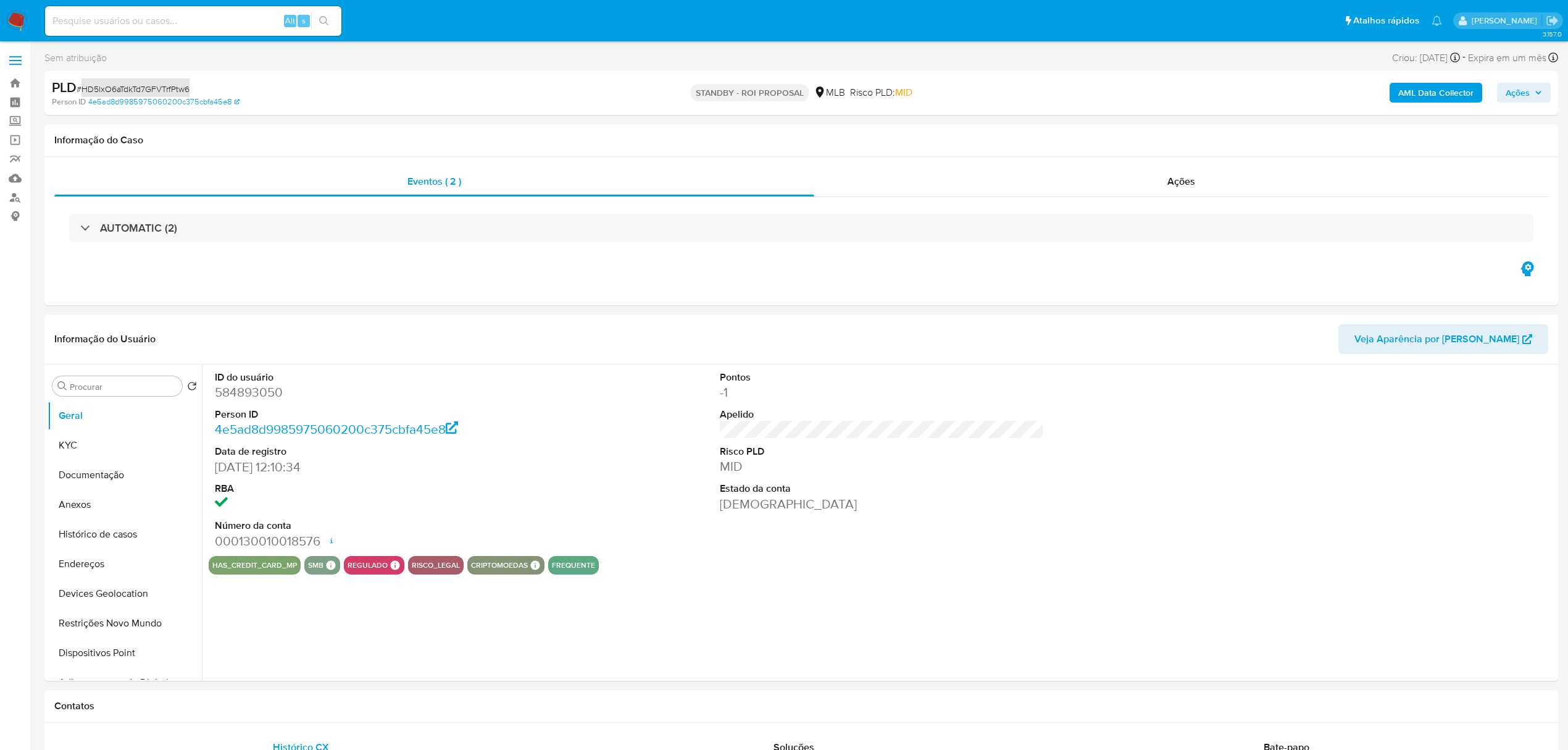
select select "10"
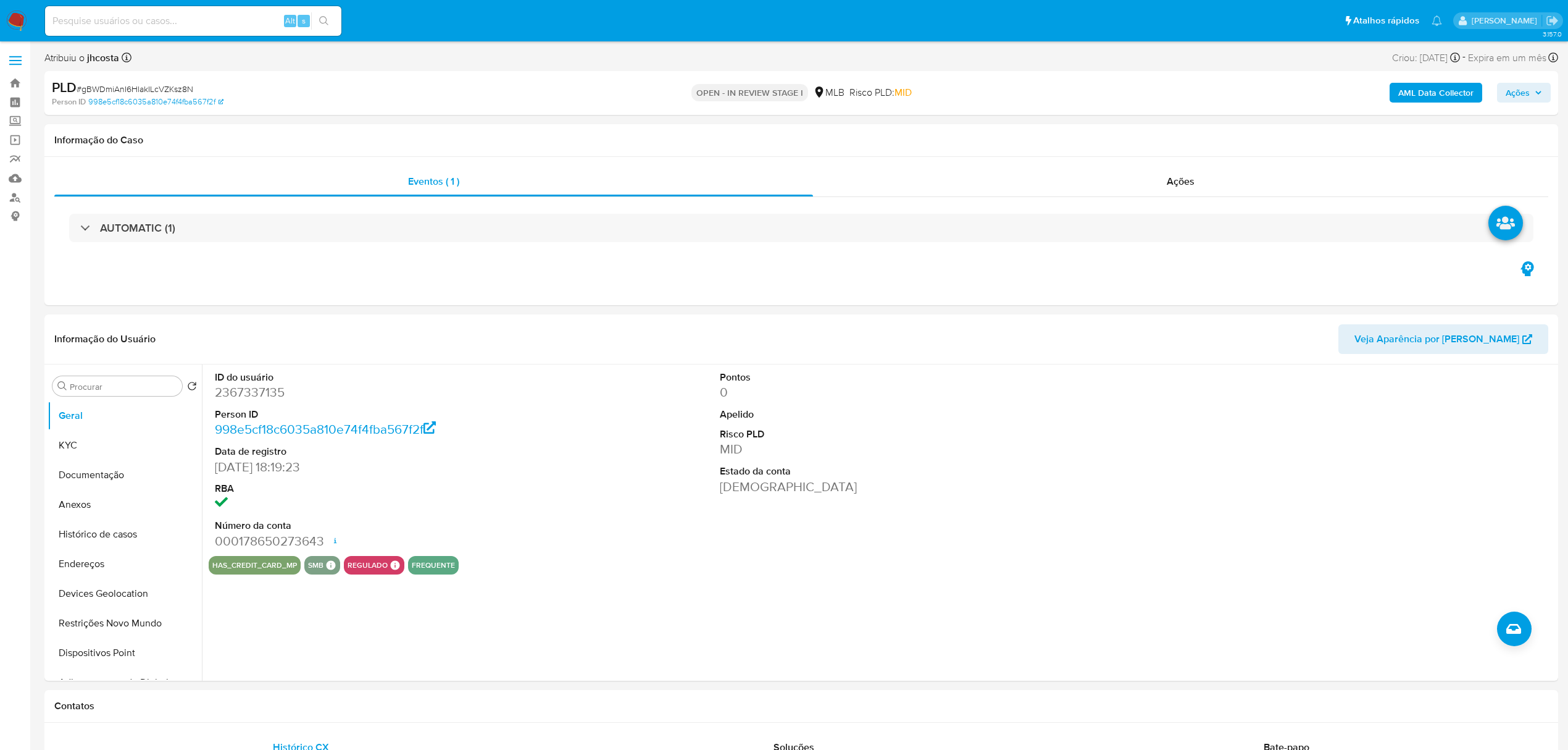
select select "10"
click at [257, 391] on dd "2367337135" at bounding box center [376, 392] width 324 height 18
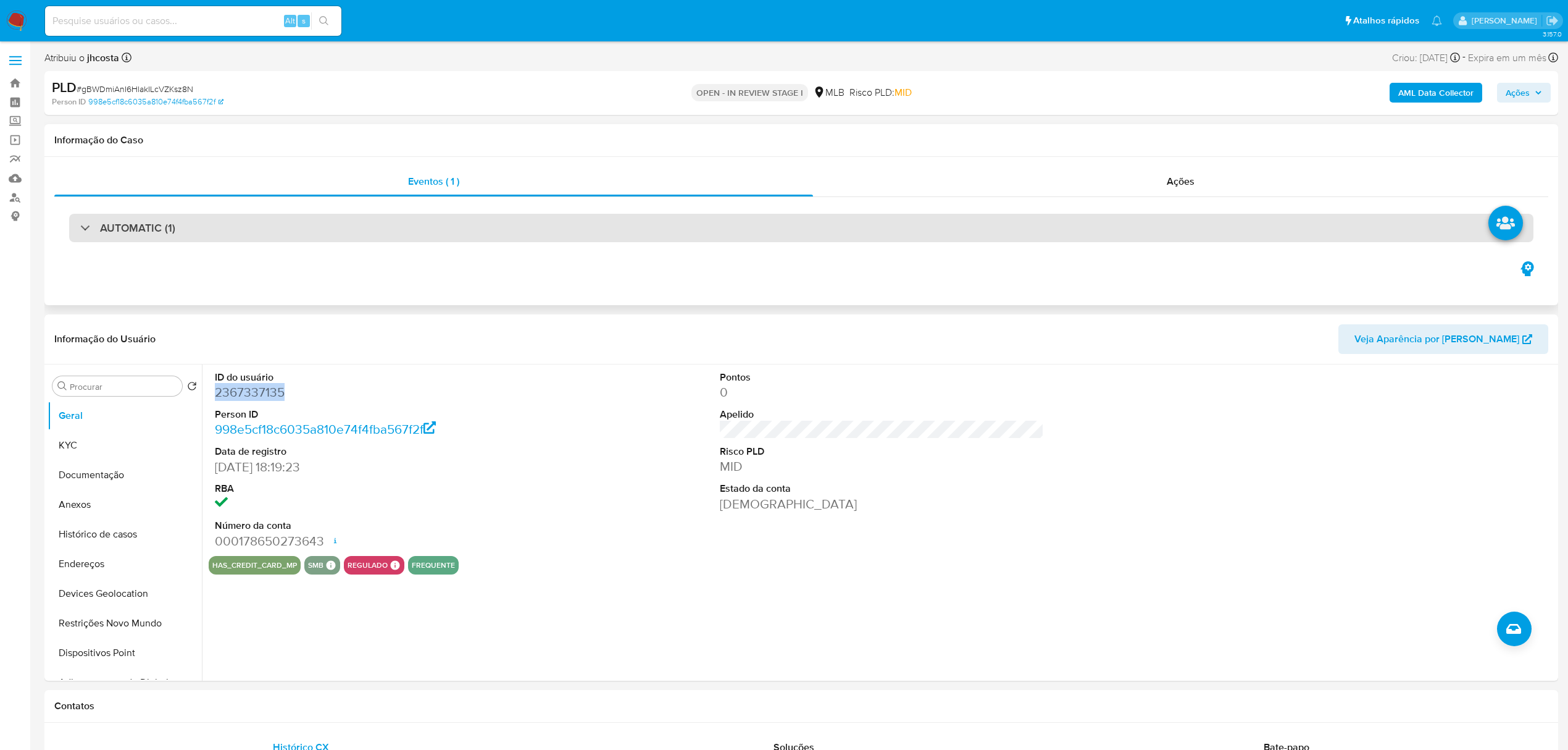
copy dd "2367337135"
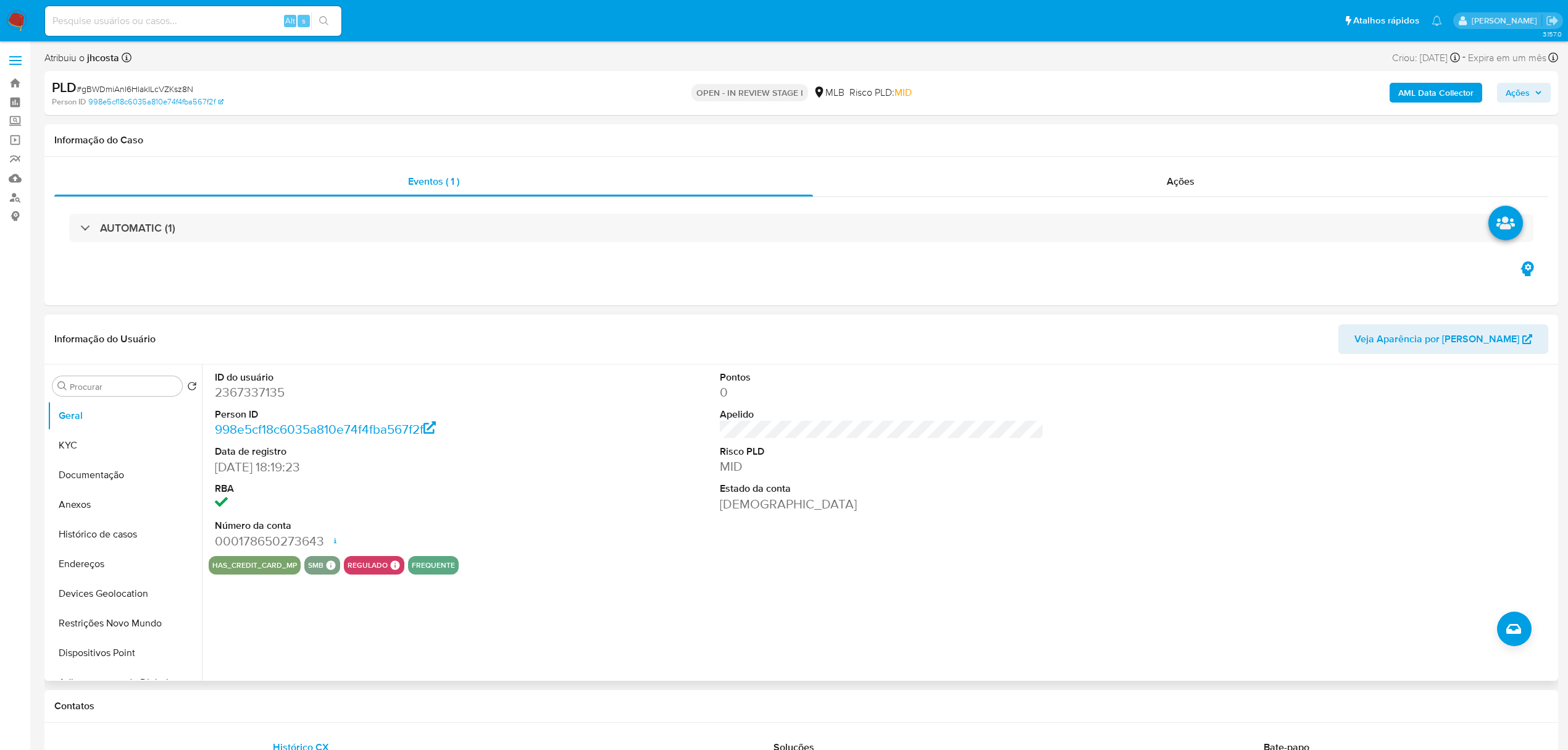
click at [502, 475] on dl "ID do usuário 2367337135 Person ID 998e5cf18c6035a810e74f4fba567f2f Data de reg…" at bounding box center [376, 460] width 324 height 179
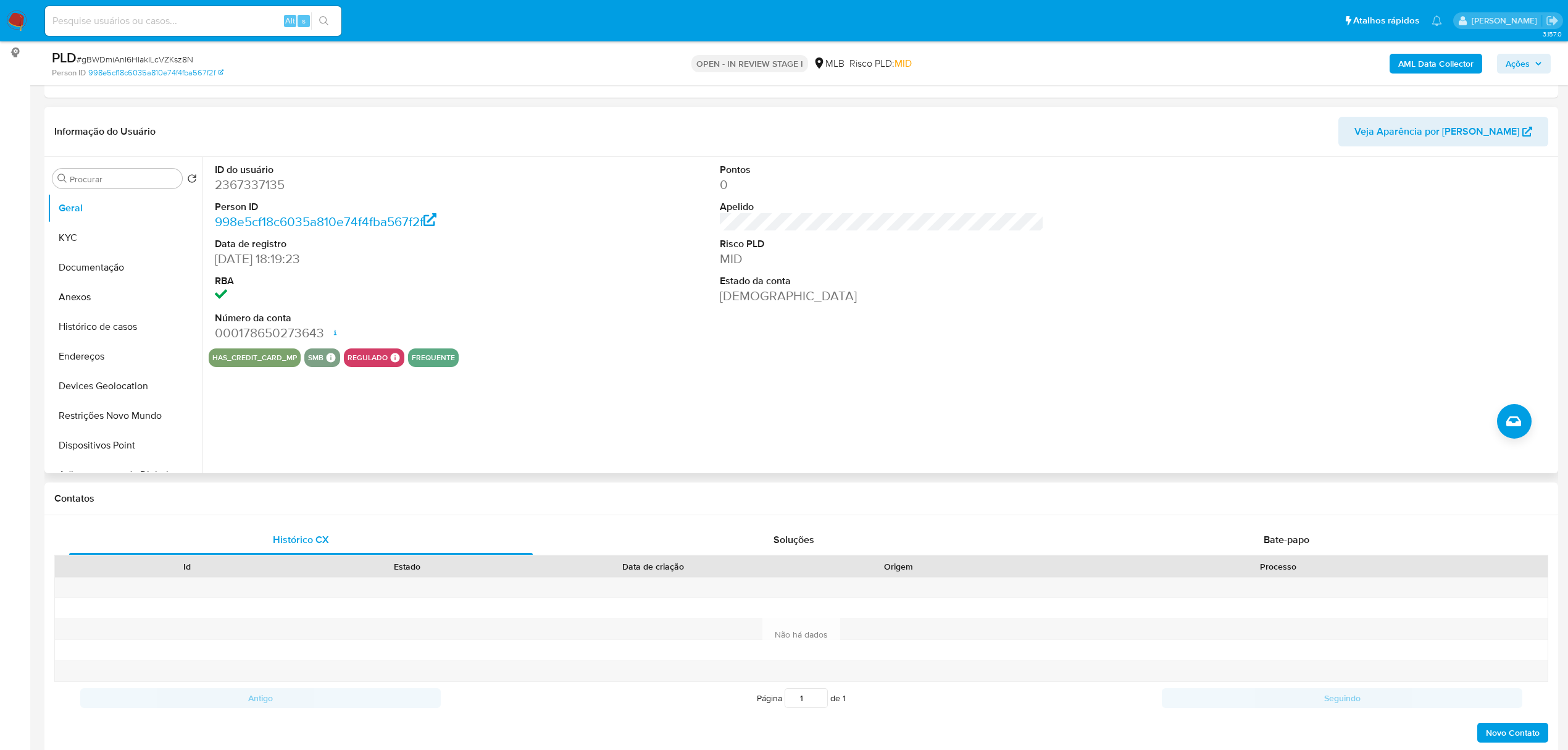
scroll to position [164, 0]
click at [109, 233] on button "KYC" at bounding box center [120, 236] width 144 height 29
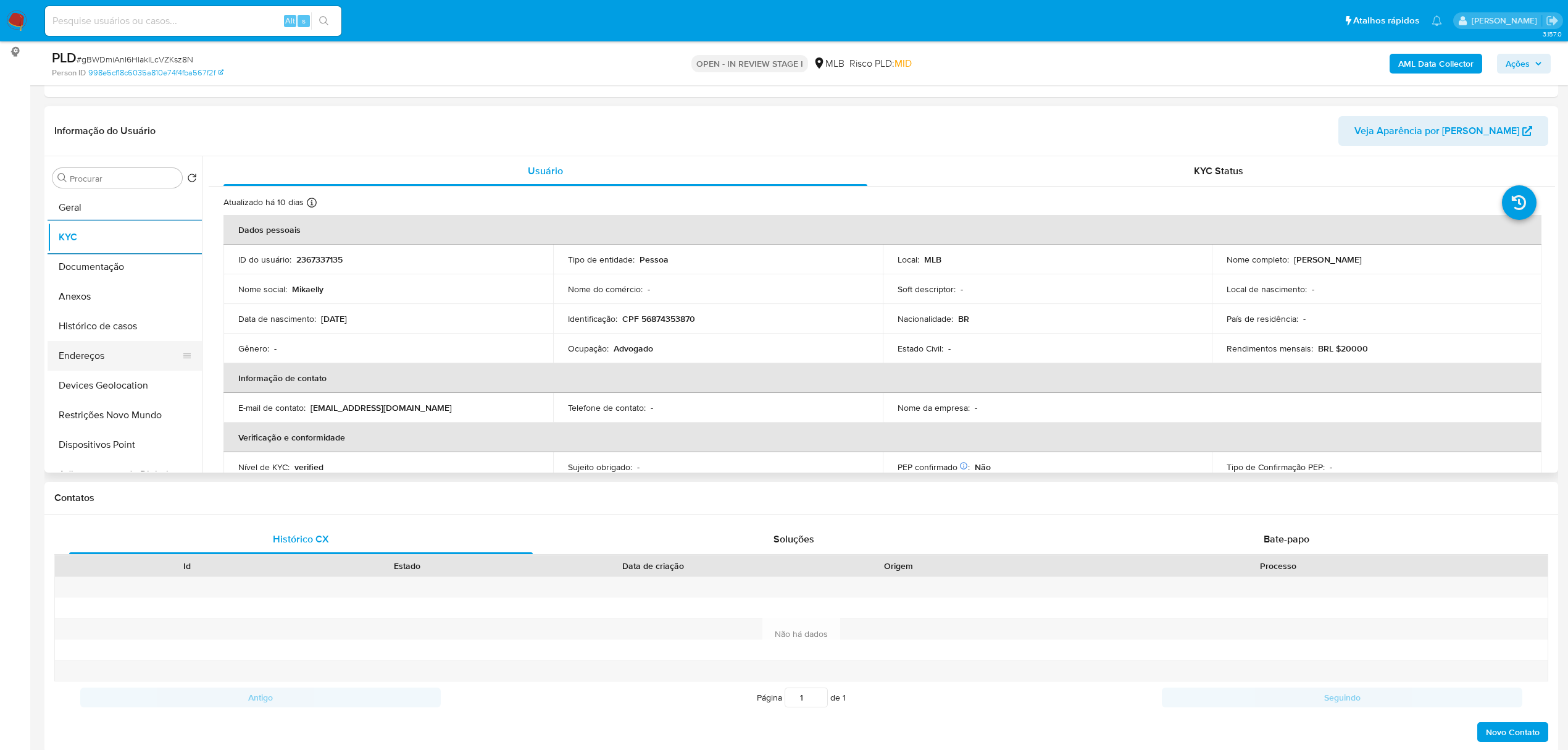
click at [131, 356] on button "Endereços" at bounding box center [120, 355] width 144 height 29
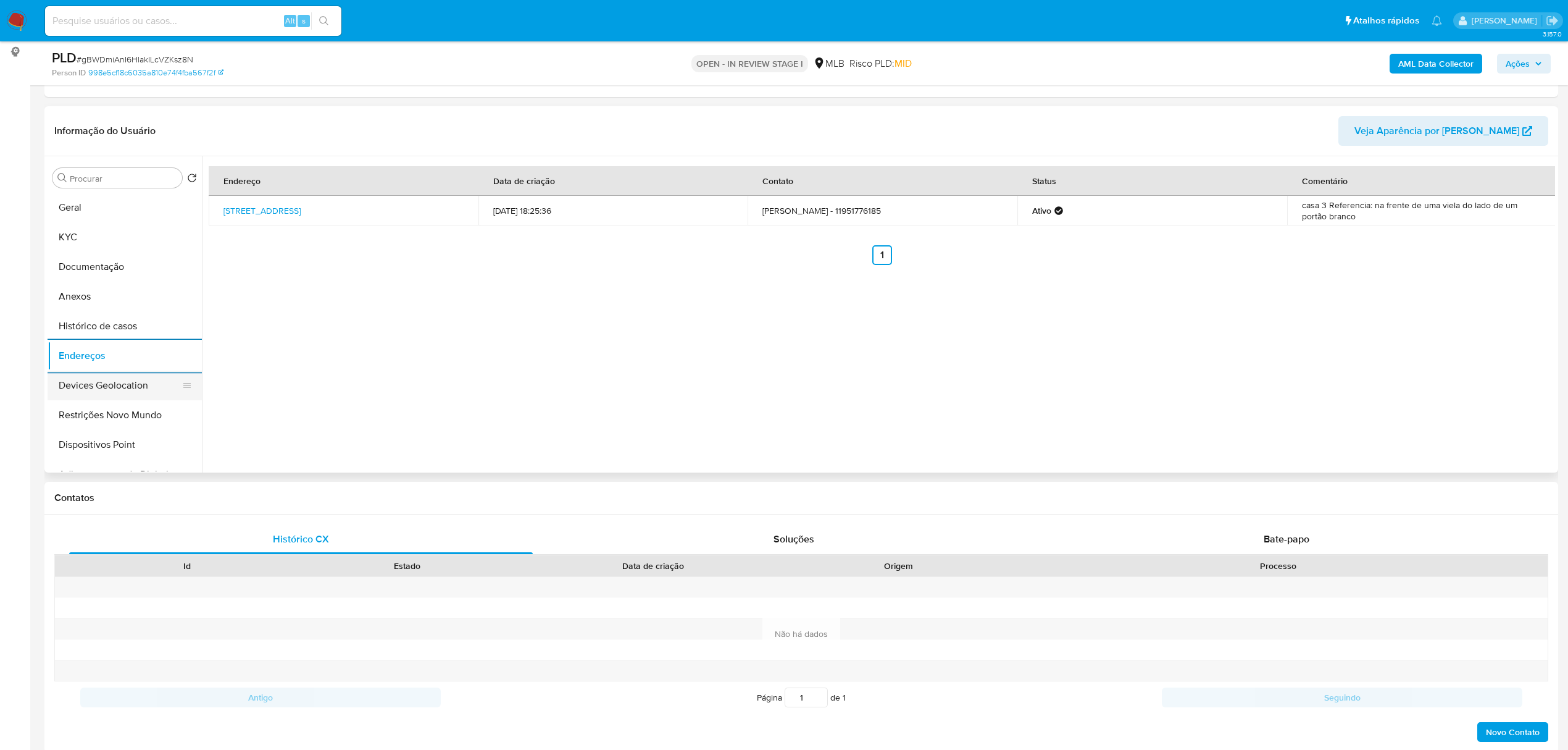
click at [149, 389] on button "Devices Geolocation" at bounding box center [120, 385] width 144 height 29
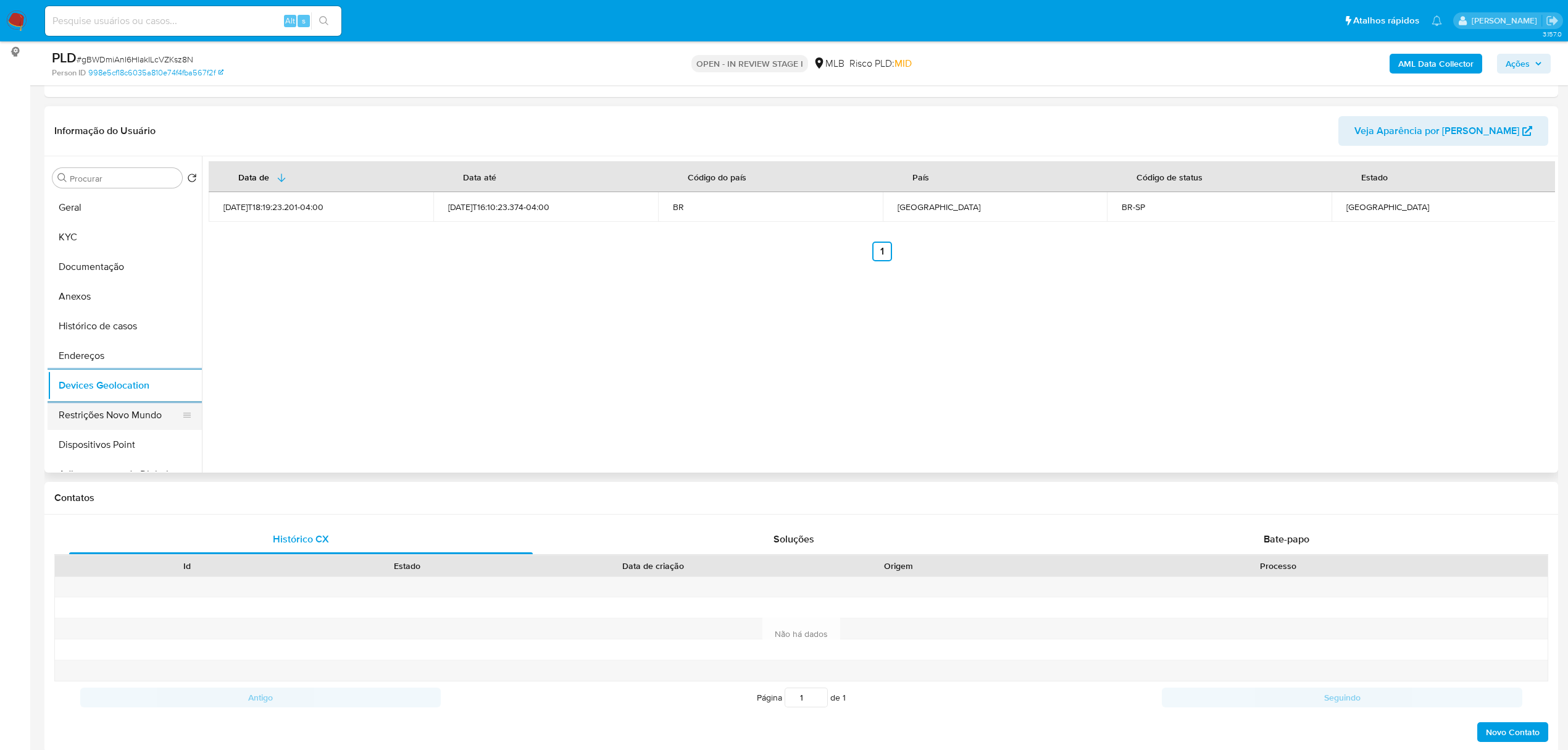
click at [90, 409] on button "Restrições Novo Mundo" at bounding box center [120, 415] width 144 height 29
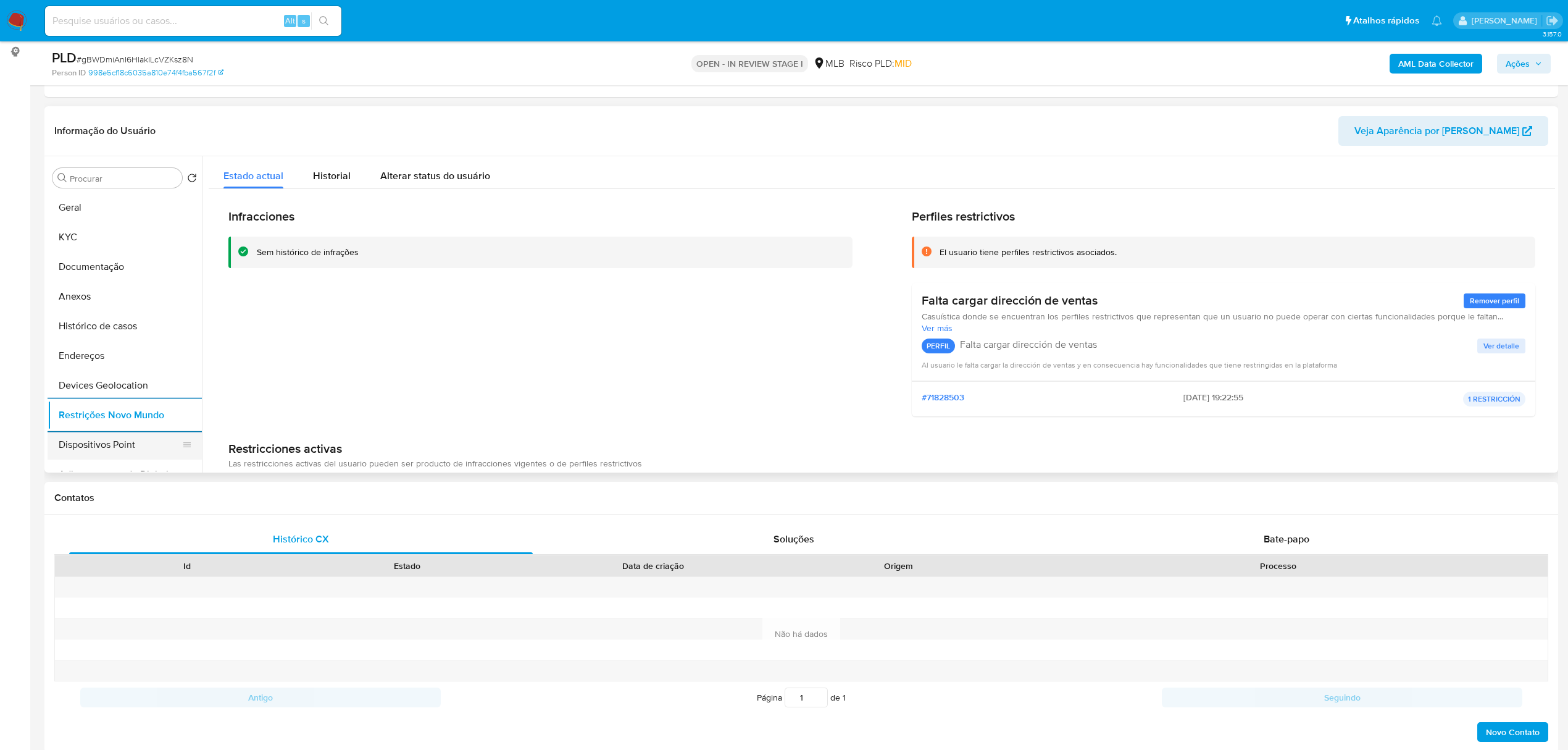
click at [102, 452] on button "Dispositivos Point" at bounding box center [120, 444] width 144 height 29
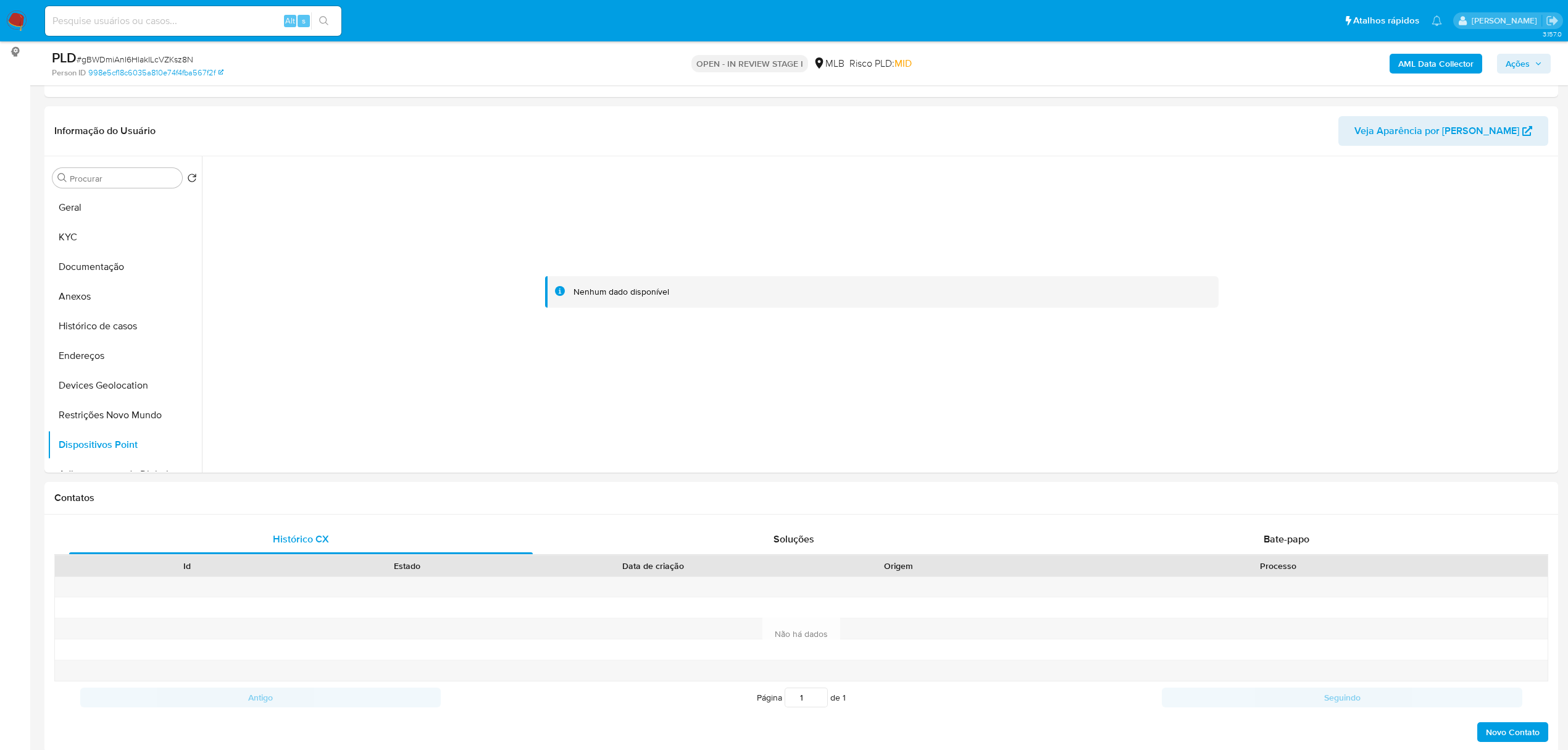
click at [1421, 59] on b "AML Data Collector" at bounding box center [1436, 64] width 75 height 20
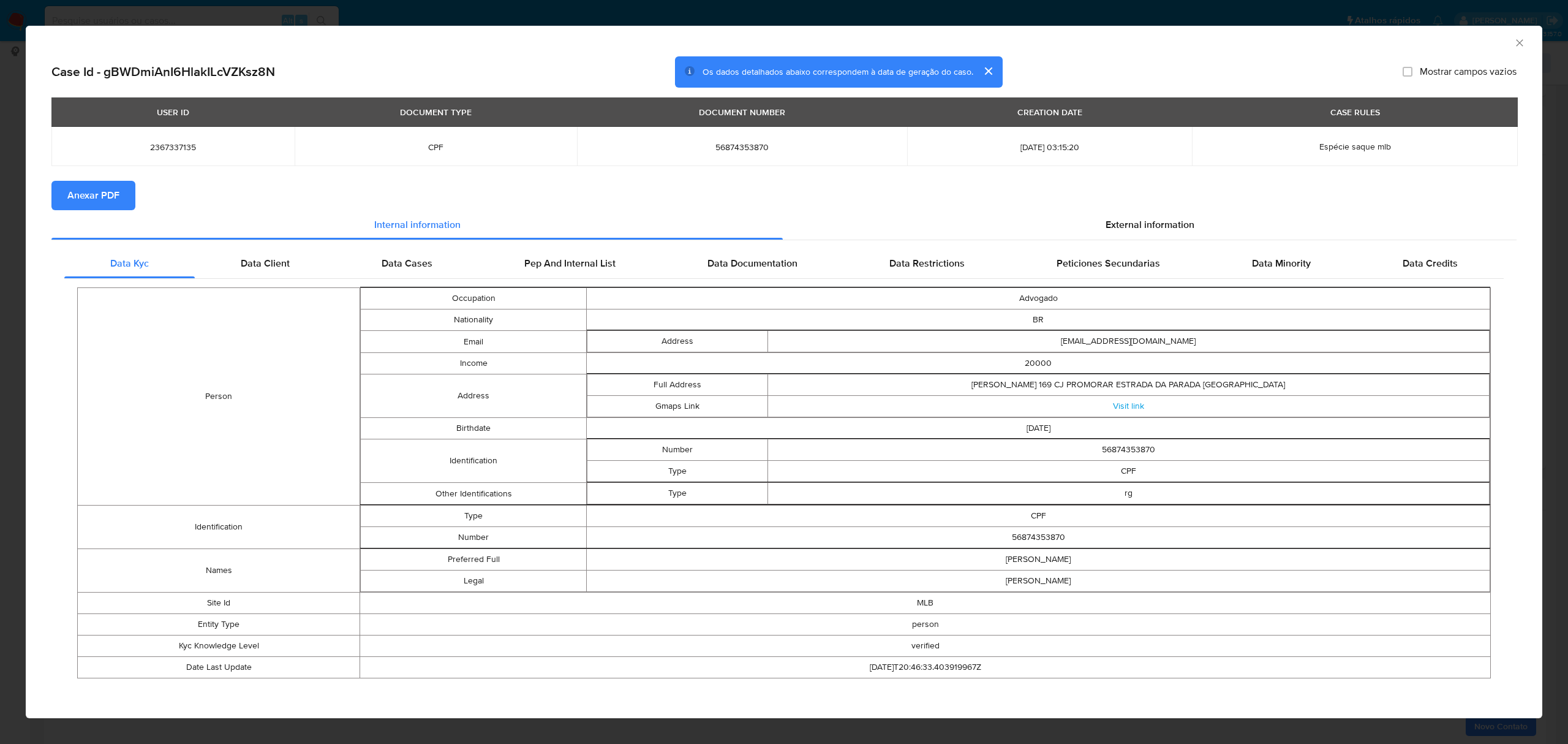
click at [76, 197] on span "Anexar PDF" at bounding box center [93, 195] width 52 height 27
click at [1123, 234] on div "External information" at bounding box center [1149, 227] width 734 height 29
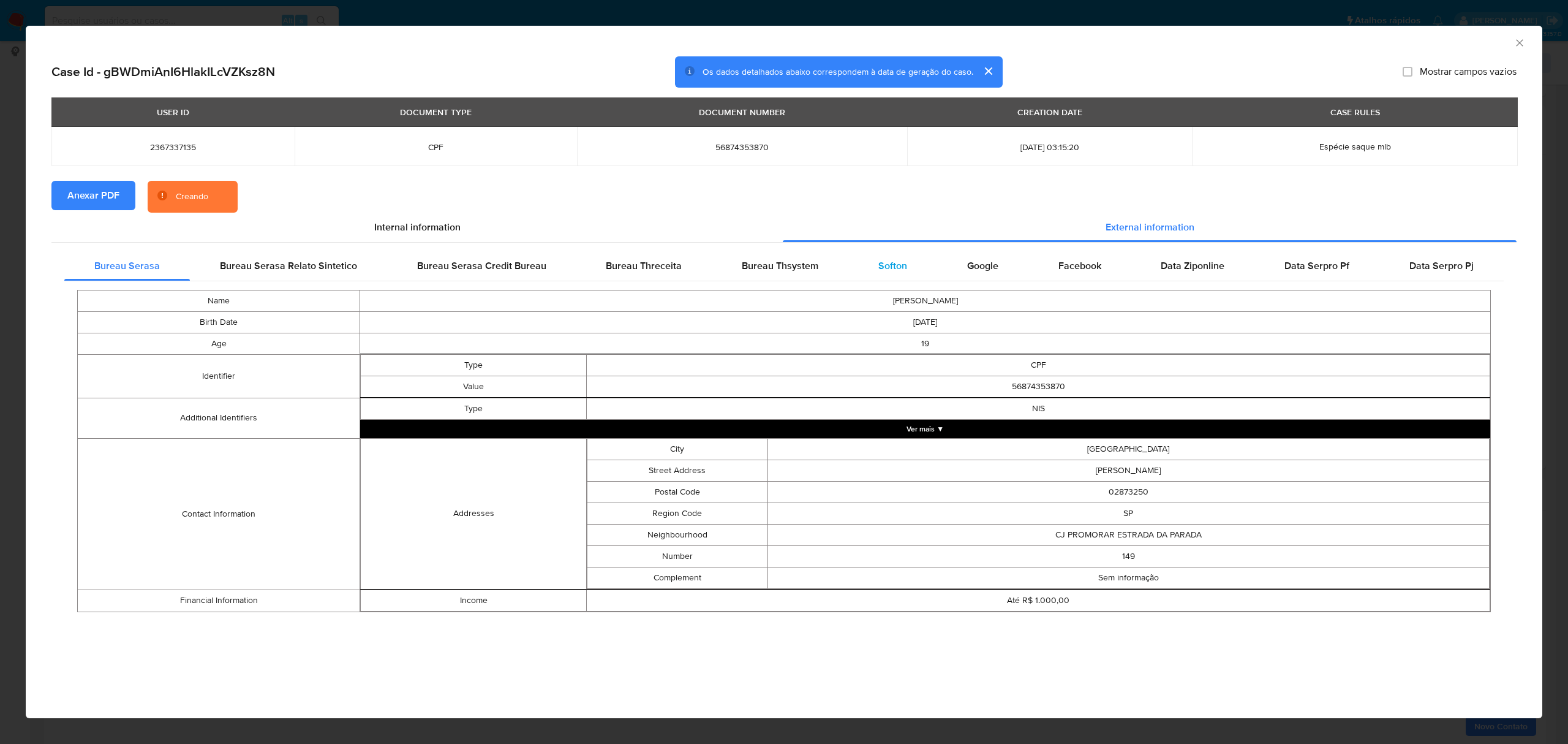
click at [889, 267] on span "Softon" at bounding box center [892, 265] width 29 height 14
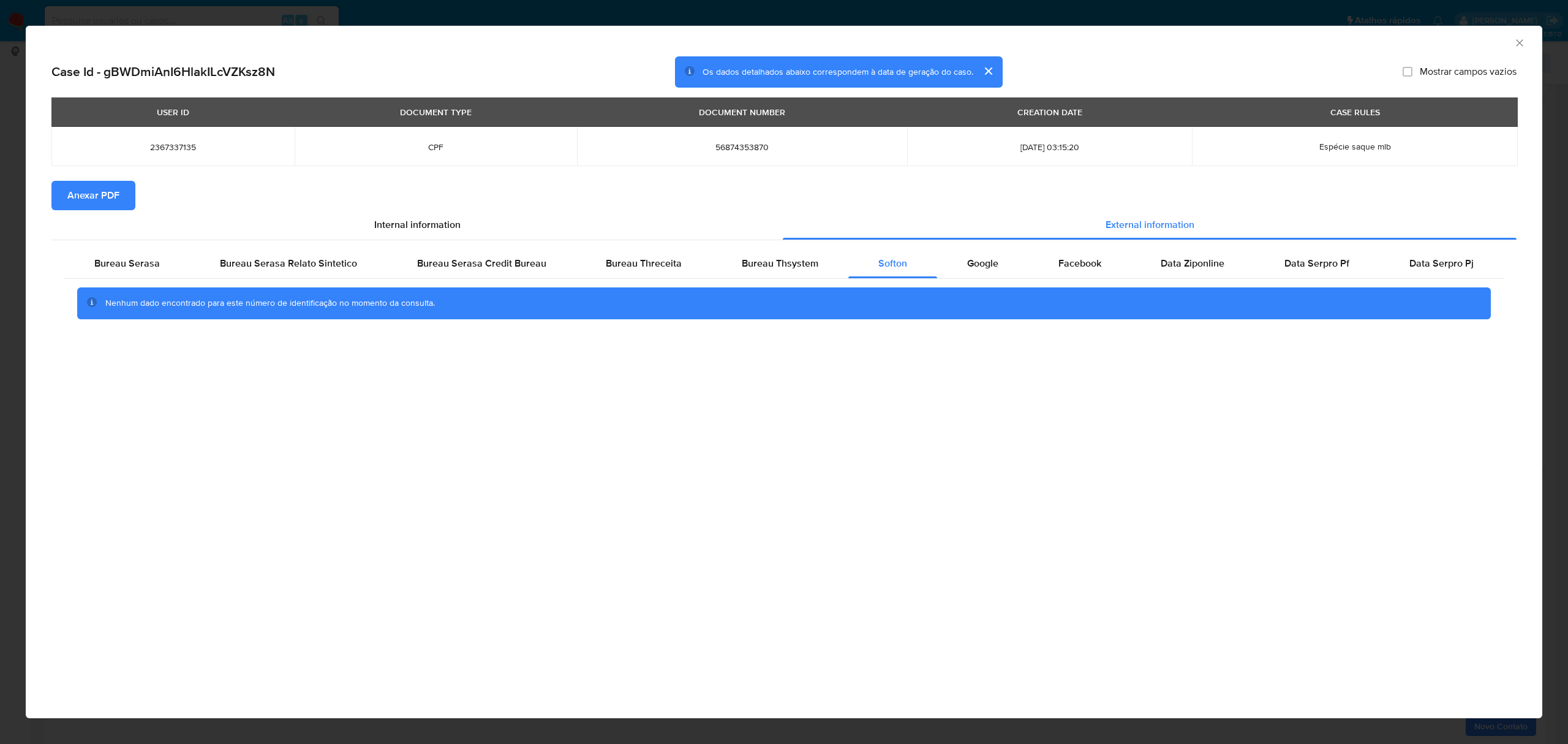
click at [1517, 42] on icon "Fechar a janela" at bounding box center [1519, 42] width 12 height 12
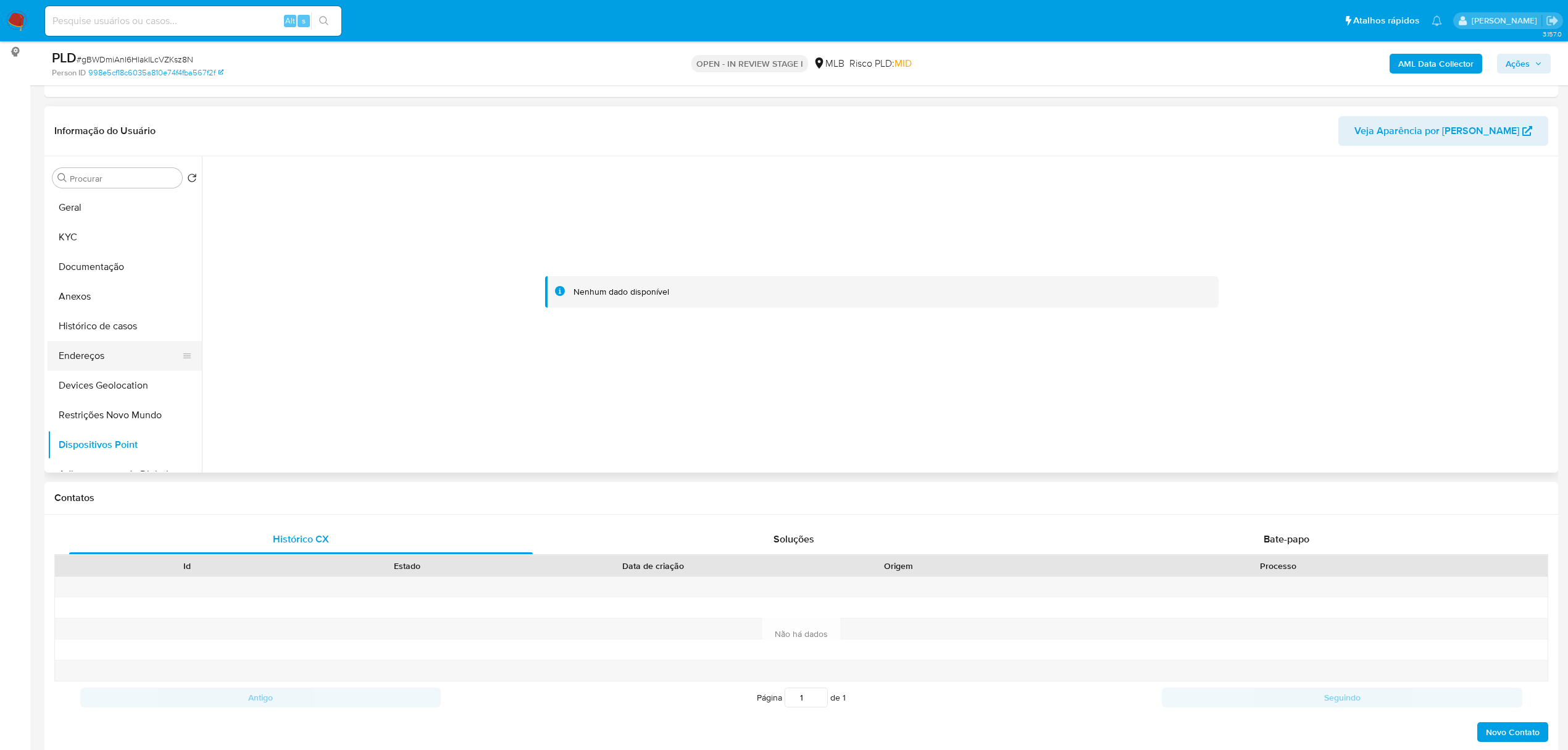
click at [95, 349] on button "Endereços" at bounding box center [120, 355] width 144 height 29
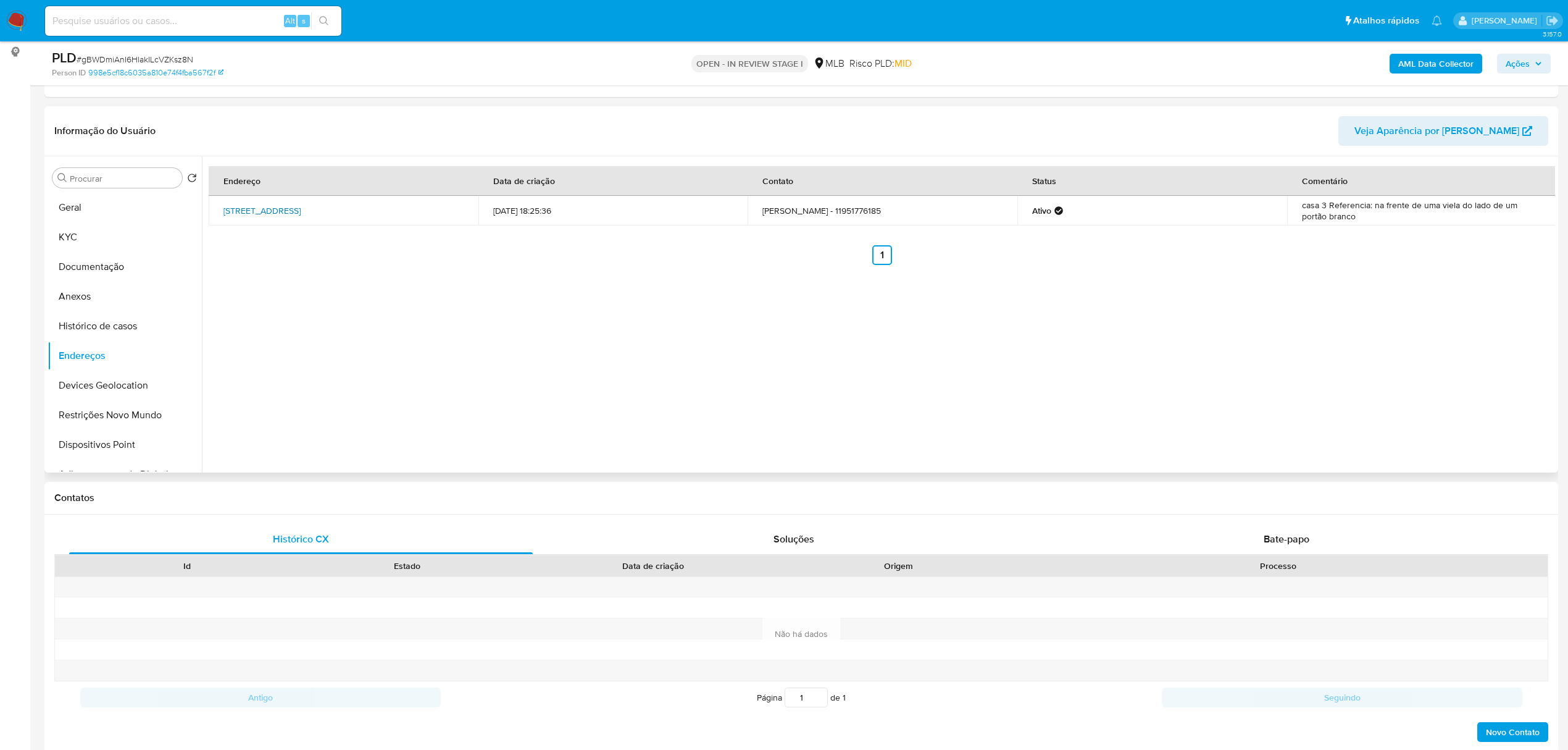
drag, startPoint x: 227, startPoint y: 205, endPoint x: 435, endPoint y: 203, distance: 208.0
click at [435, 203] on td "Rua Rômulo Naldi 149, São Paulo, São Paulo, 02873250, Brasil 149" at bounding box center [343, 210] width 270 height 29
copy link "Rua Rômulo Naldi 149, São Paulo, São Paulo, 02873250"
click at [301, 210] on link "Rua Rômulo Naldi 149, São Paulo, São Paulo, 02873250, Brasil 149" at bounding box center [262, 210] width 77 height 13
click at [106, 241] on button "KYC" at bounding box center [120, 236] width 144 height 29
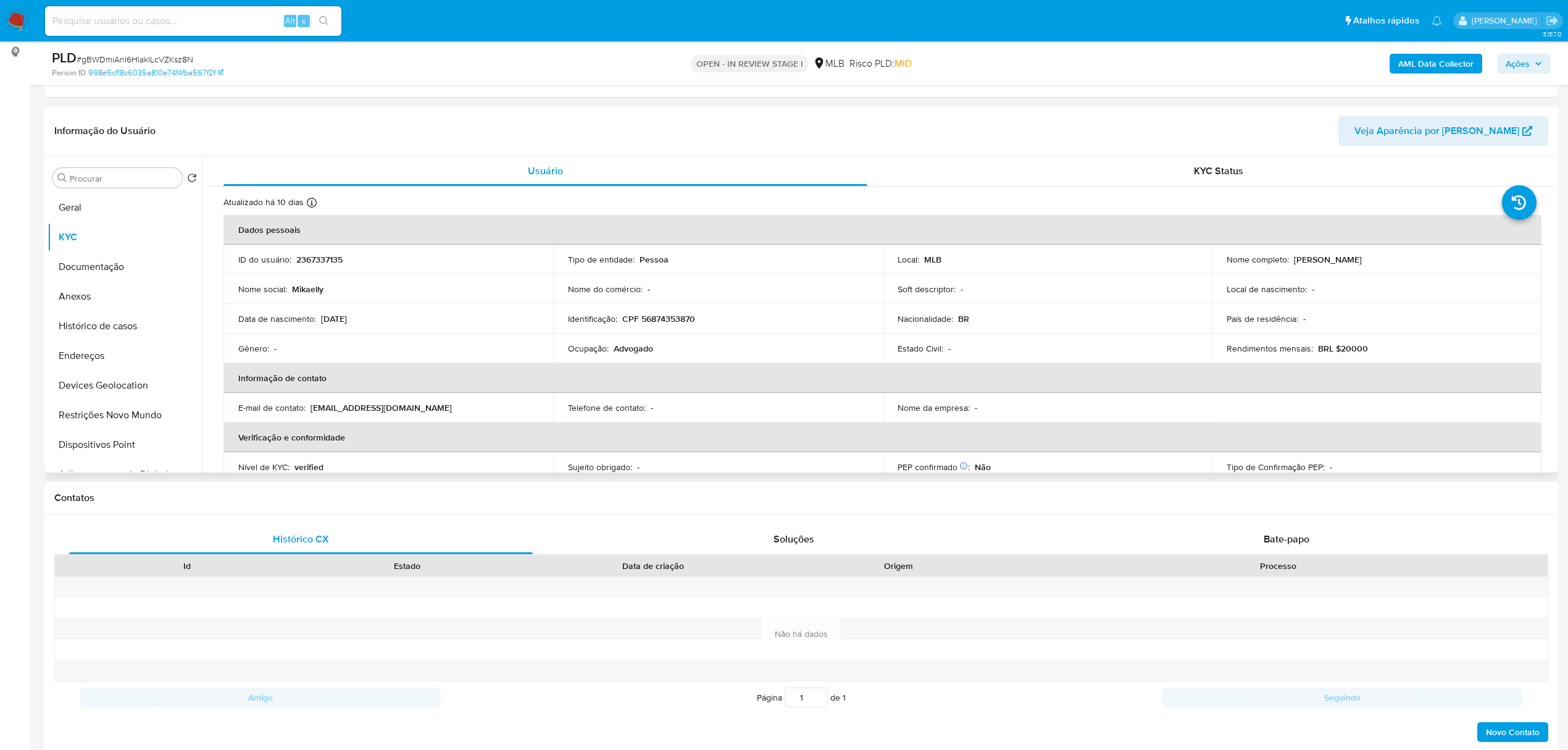
click at [677, 317] on p "CPF 56874353870" at bounding box center [658, 318] width 73 height 11
copy p "56874353870"
click at [109, 265] on button "Documentação" at bounding box center [120, 266] width 144 height 29
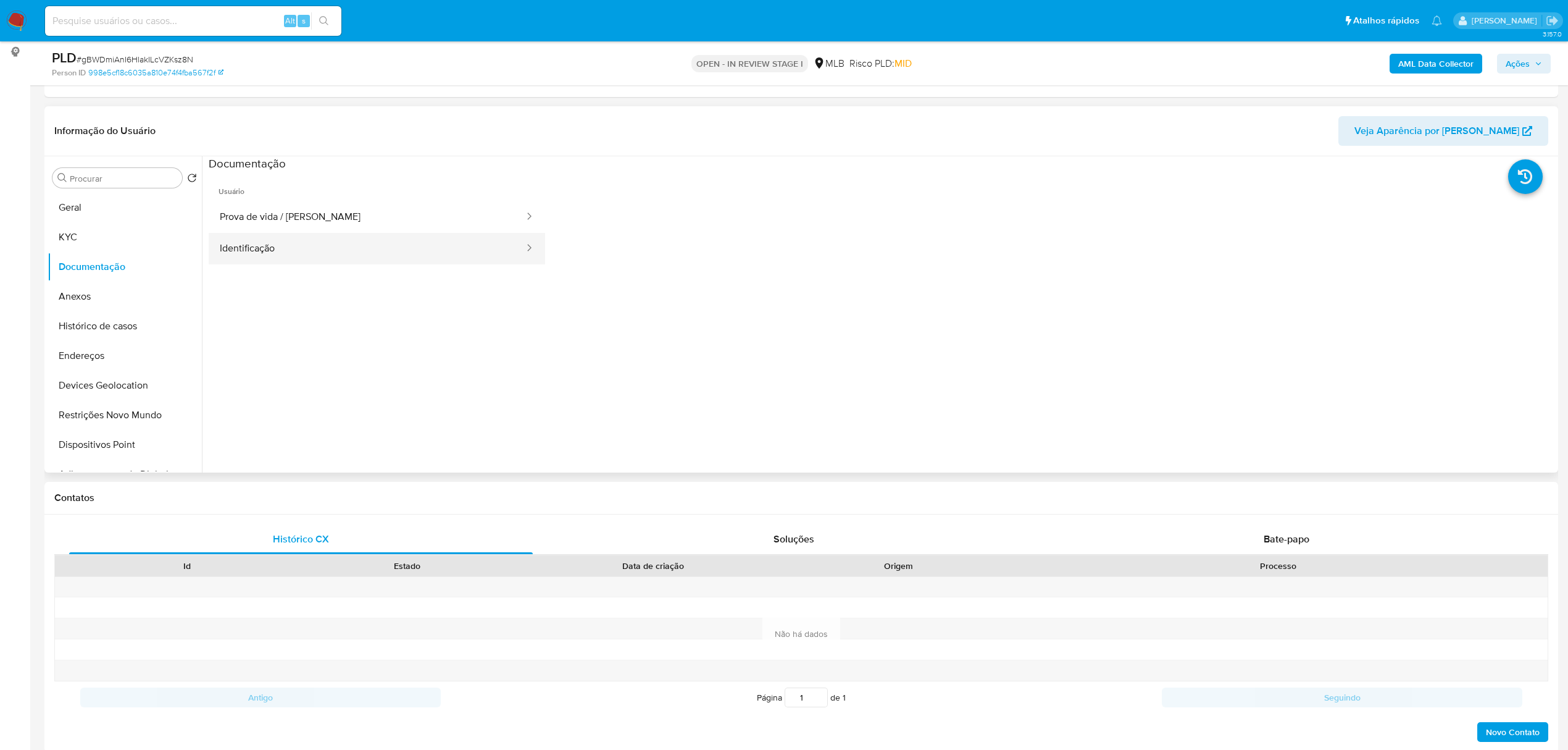
click at [374, 251] on button "Identificação" at bounding box center [367, 249] width 317 height 32
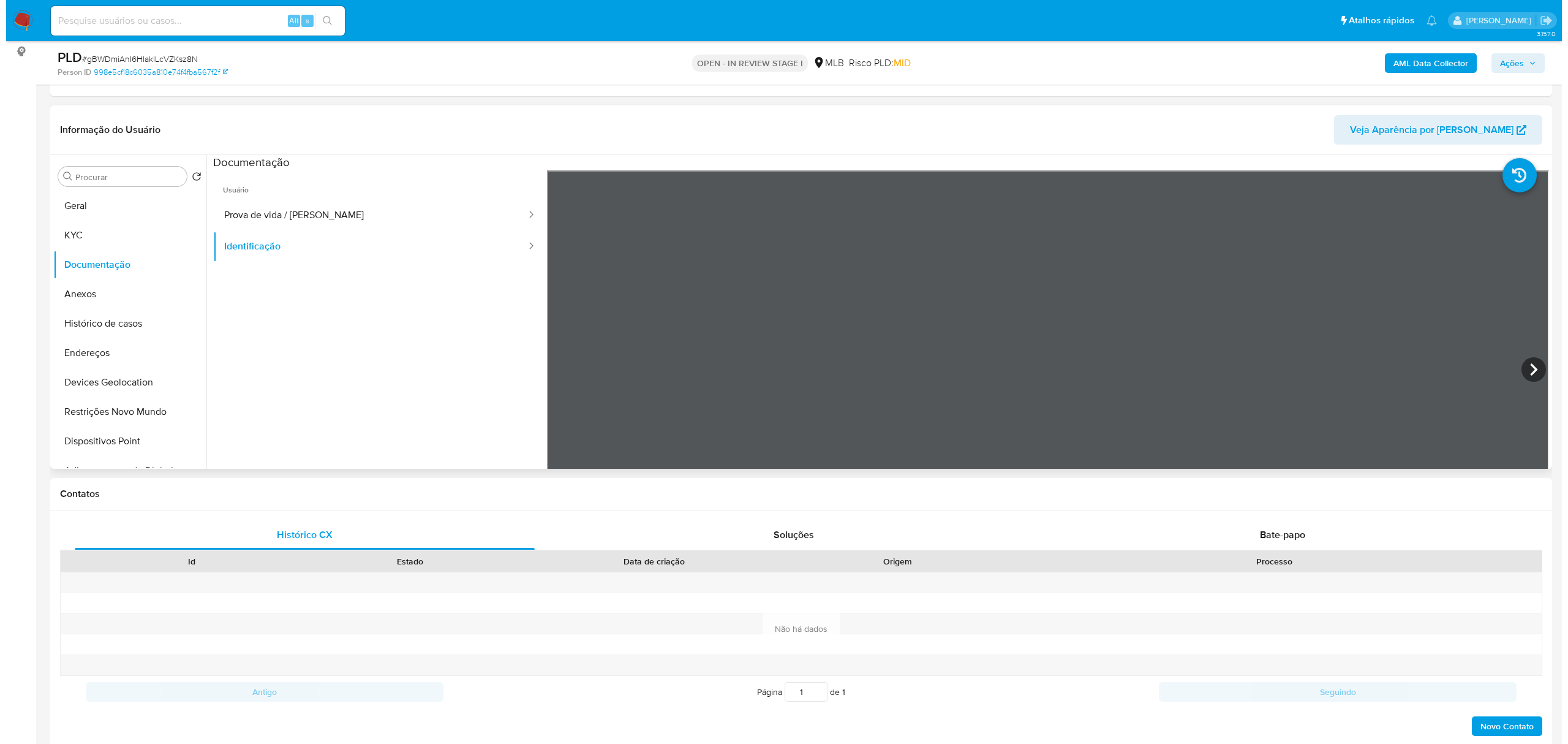
scroll to position [245, 0]
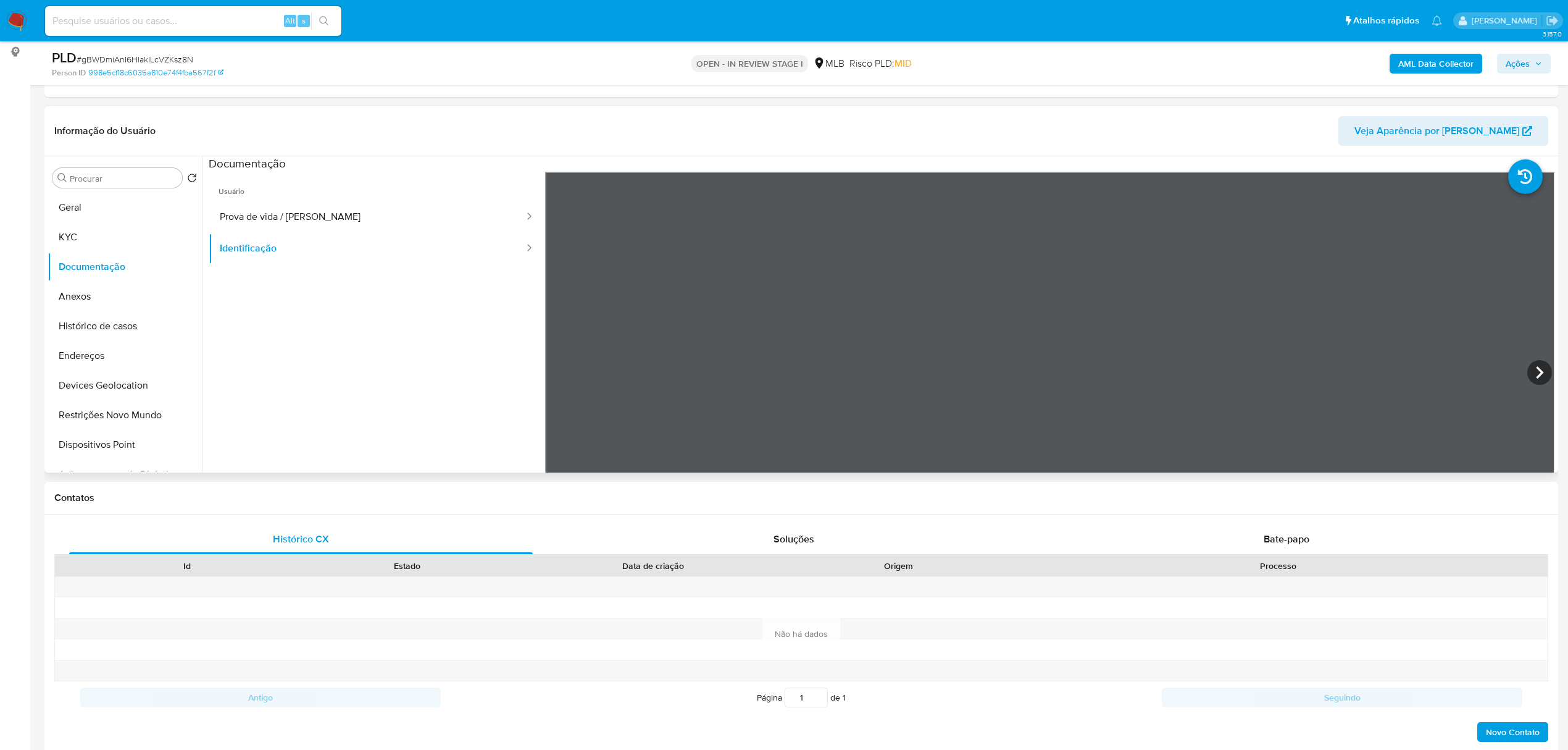
click at [1544, 371] on icon at bounding box center [1539, 372] width 24 height 24
click at [50, 234] on button "KYC" at bounding box center [120, 236] width 144 height 29
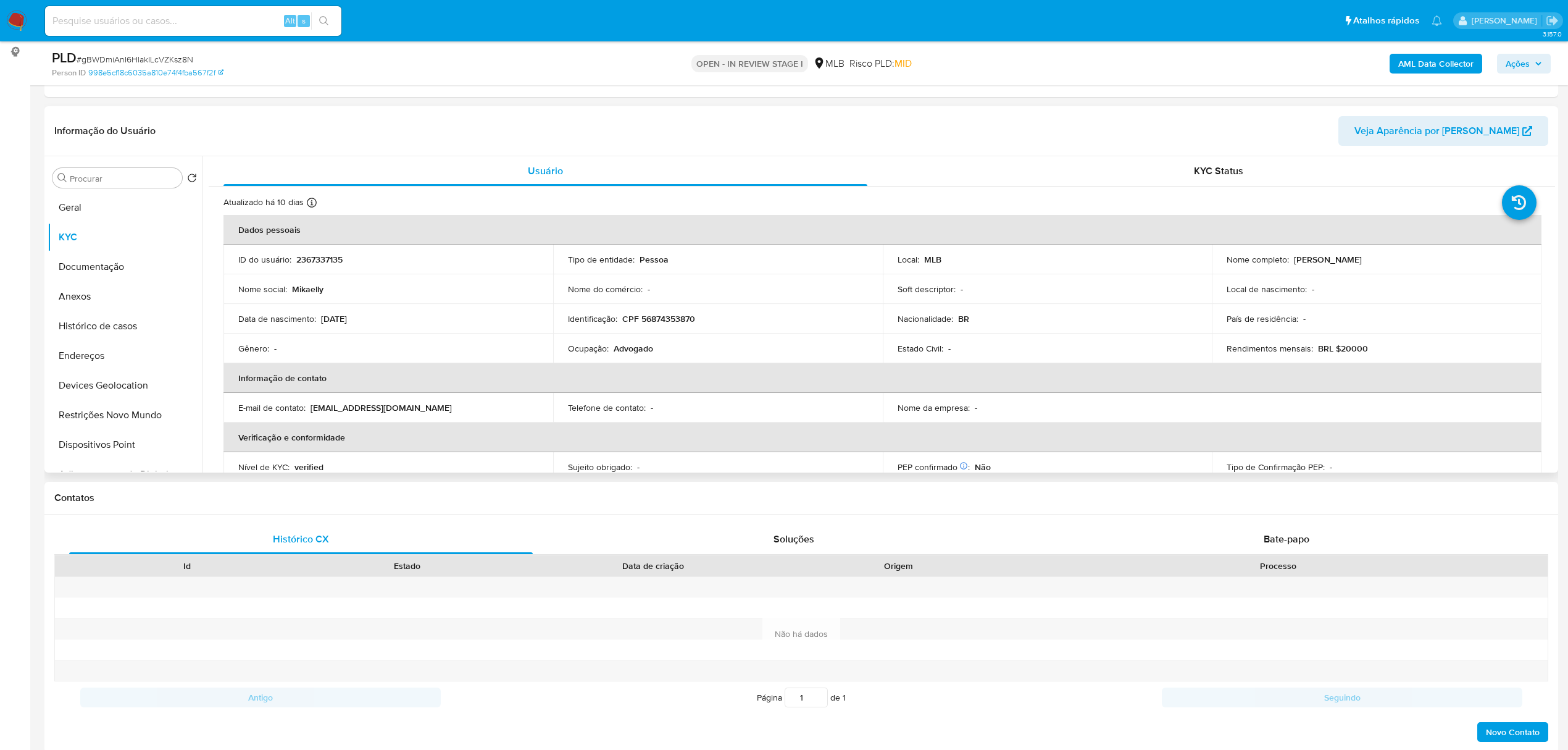
click at [665, 313] on p "CPF 56874353870" at bounding box center [658, 318] width 73 height 11
copy p "56874353870"
drag, startPoint x: 1290, startPoint y: 258, endPoint x: 1393, endPoint y: 243, distance: 104.1
click at [1423, 254] on div "Nome completo : Mikaelly Dos Santos Cardoso" at bounding box center [1376, 259] width 300 height 11
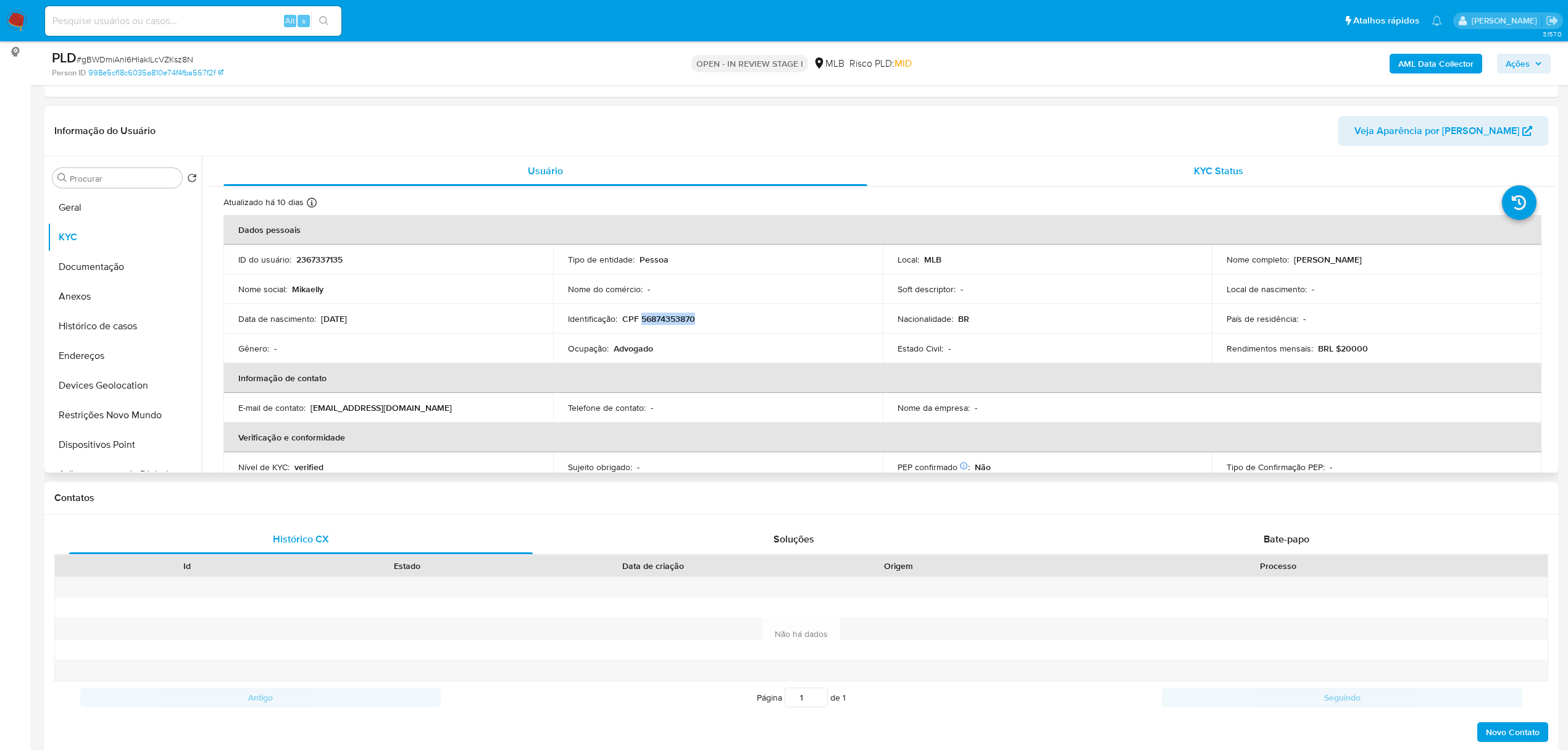
copy p "Mikaelly Dos Santos Cardoso"
click at [105, 275] on button "Documentação" at bounding box center [120, 266] width 144 height 29
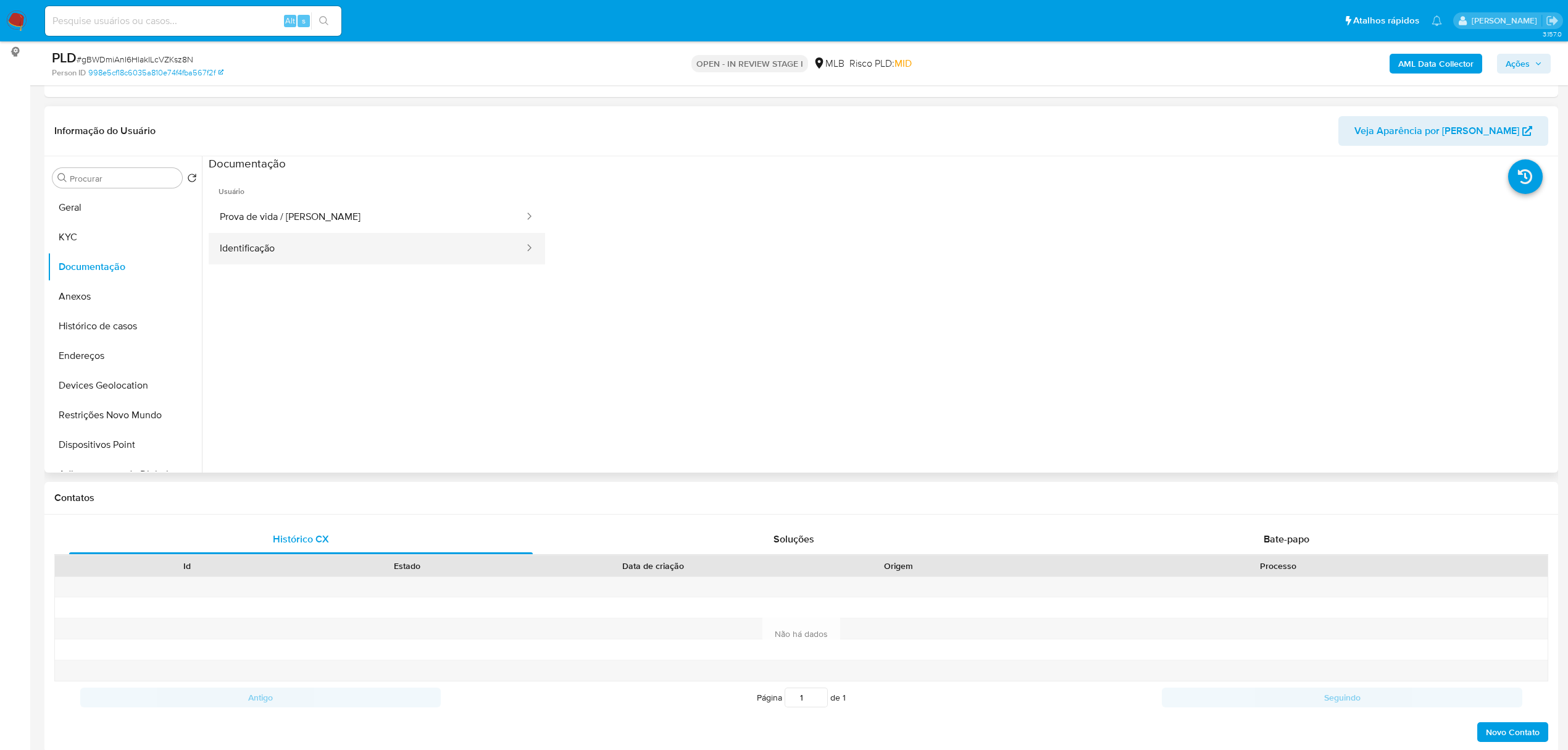
click at [295, 258] on button "Identificação" at bounding box center [367, 249] width 317 height 32
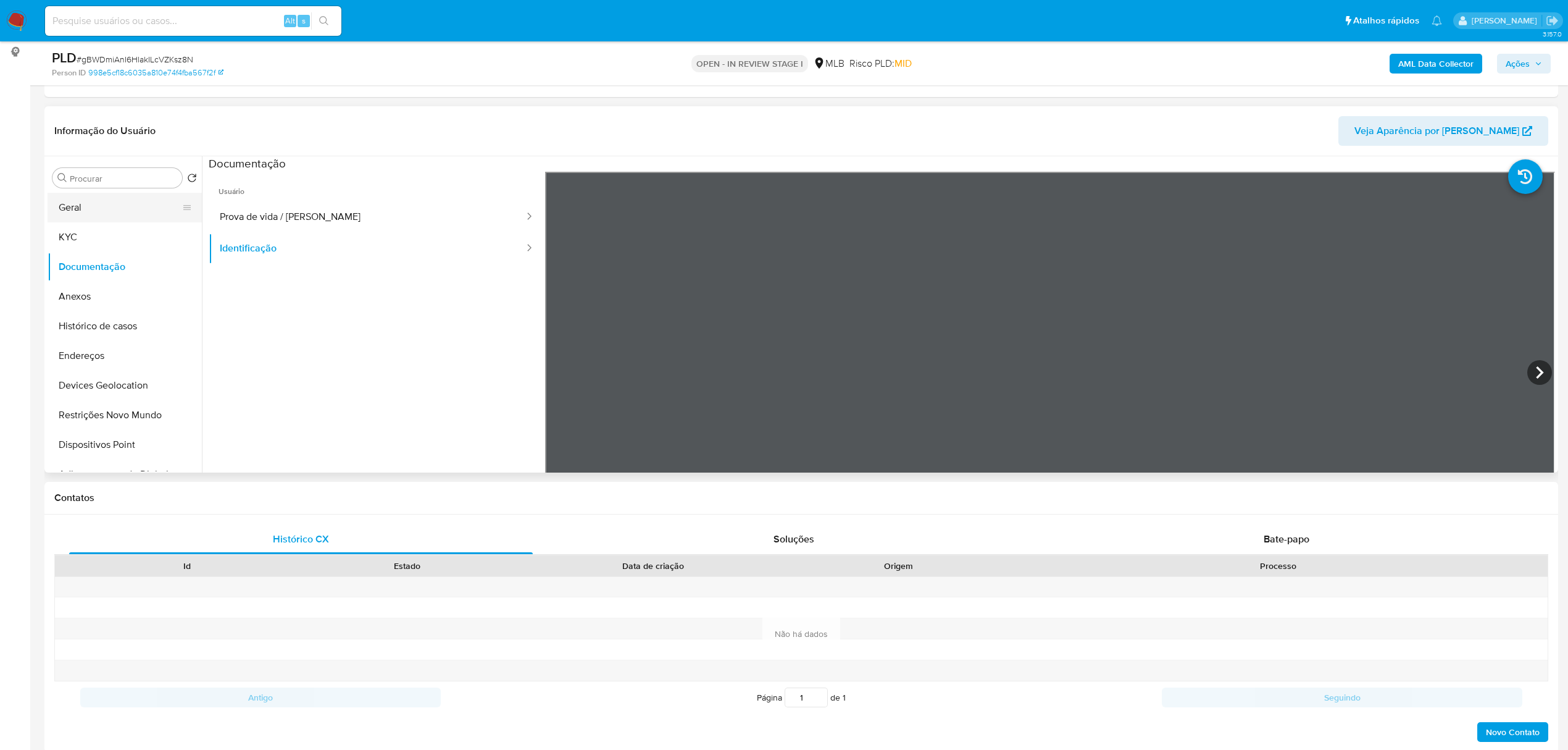
click at [97, 211] on button "Geral" at bounding box center [120, 207] width 144 height 29
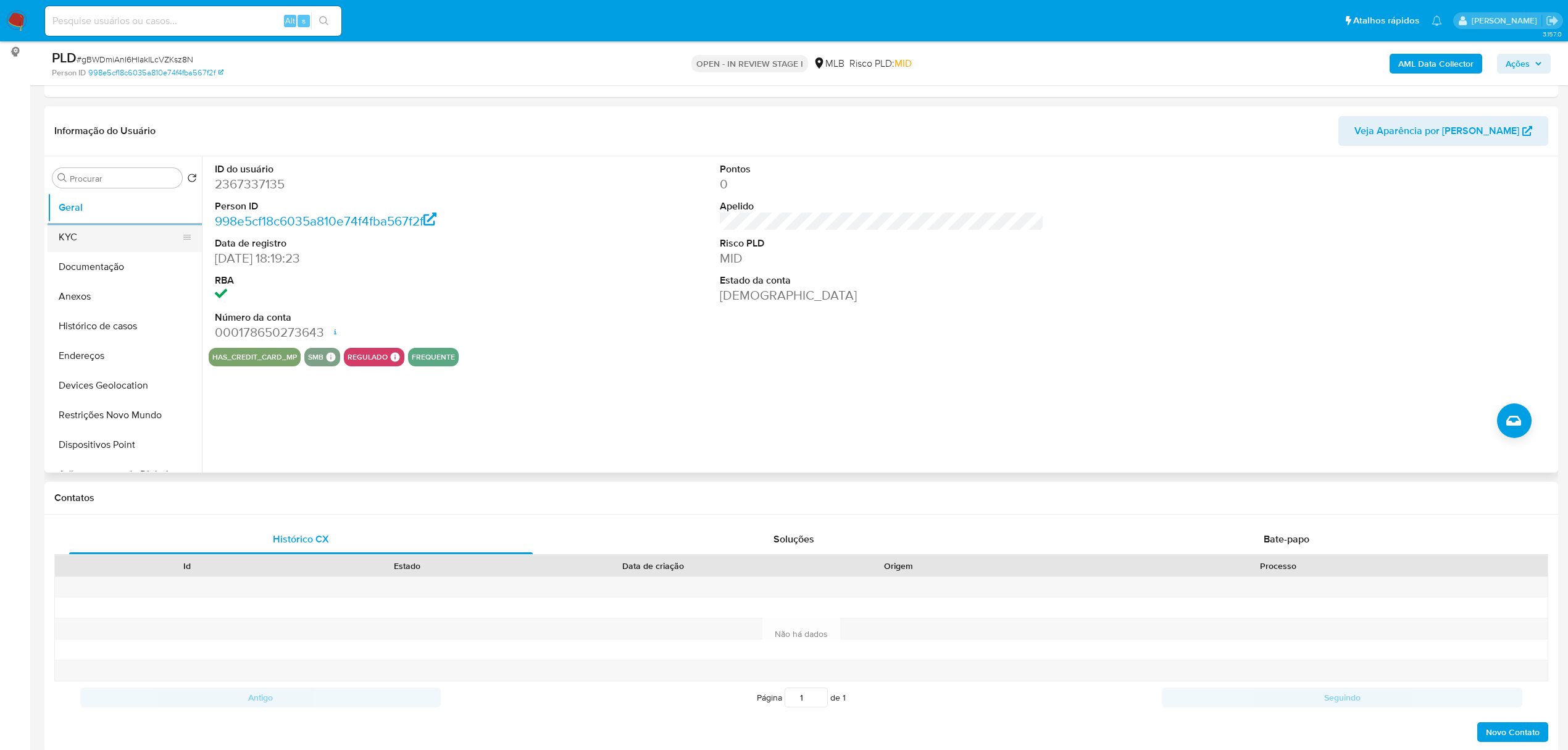
click at [156, 246] on button "KYC" at bounding box center [120, 236] width 144 height 29
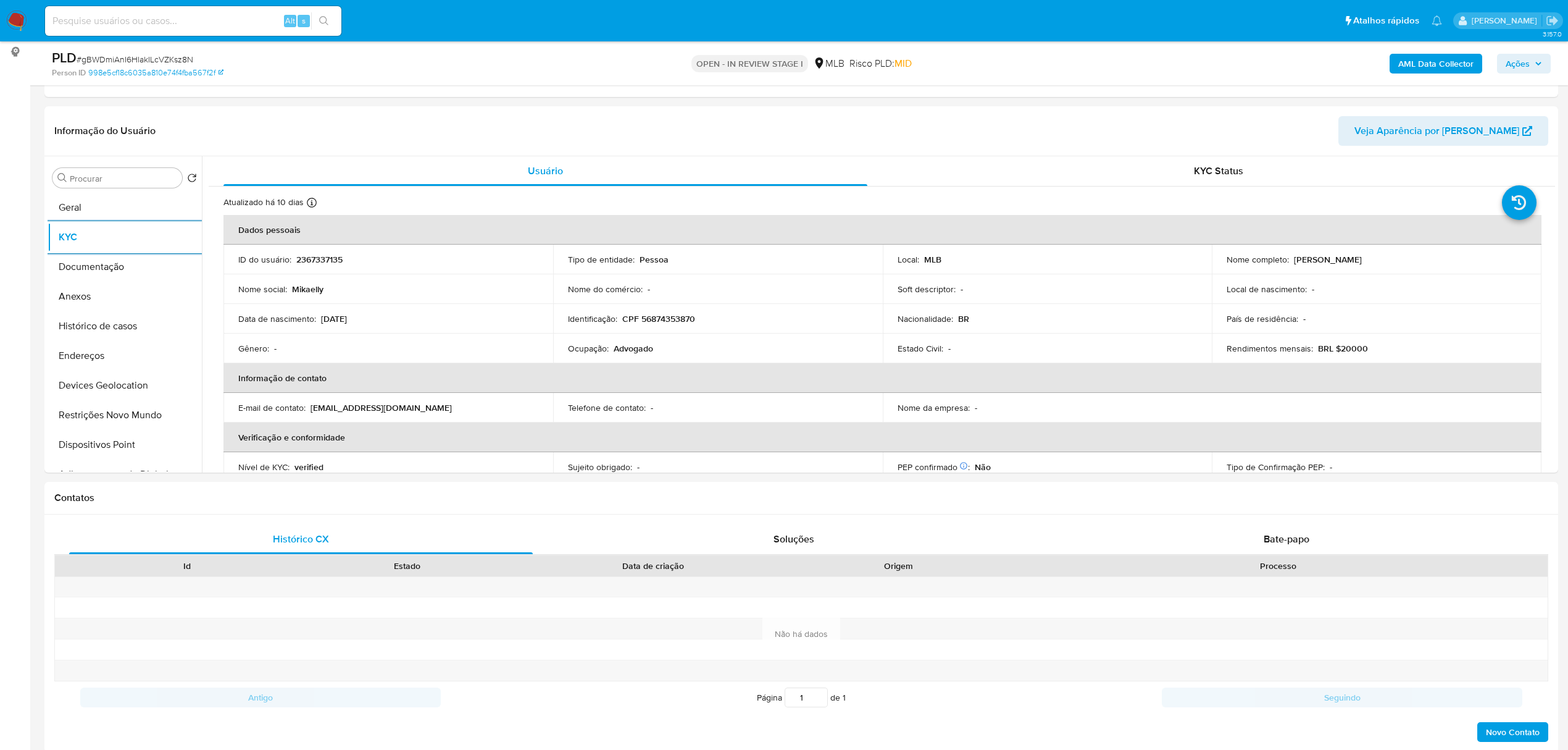
click at [1524, 62] on span "Ações" at bounding box center [1517, 64] width 24 height 20
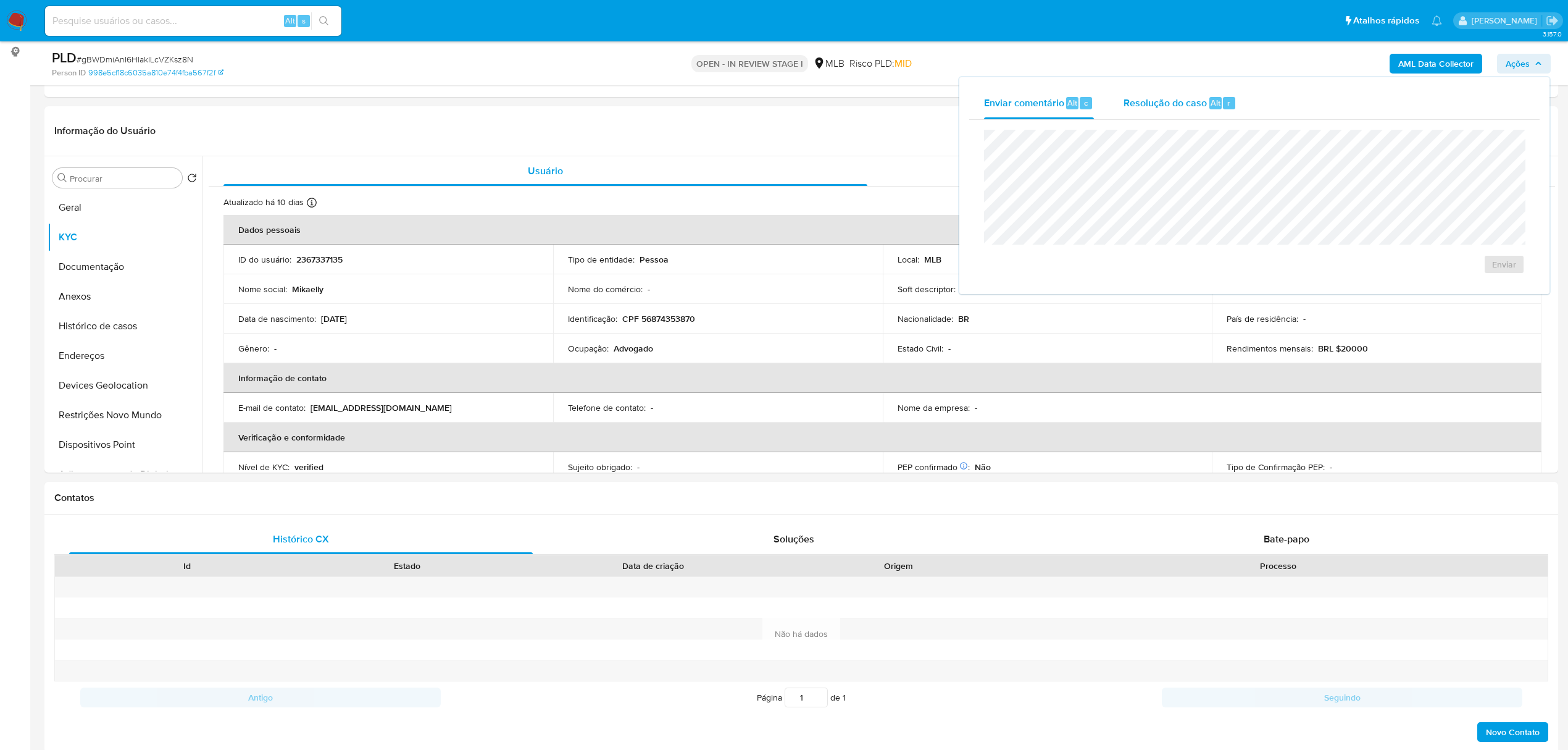
click at [1181, 109] on div "Resolução do caso Alt r" at bounding box center [1179, 103] width 113 height 32
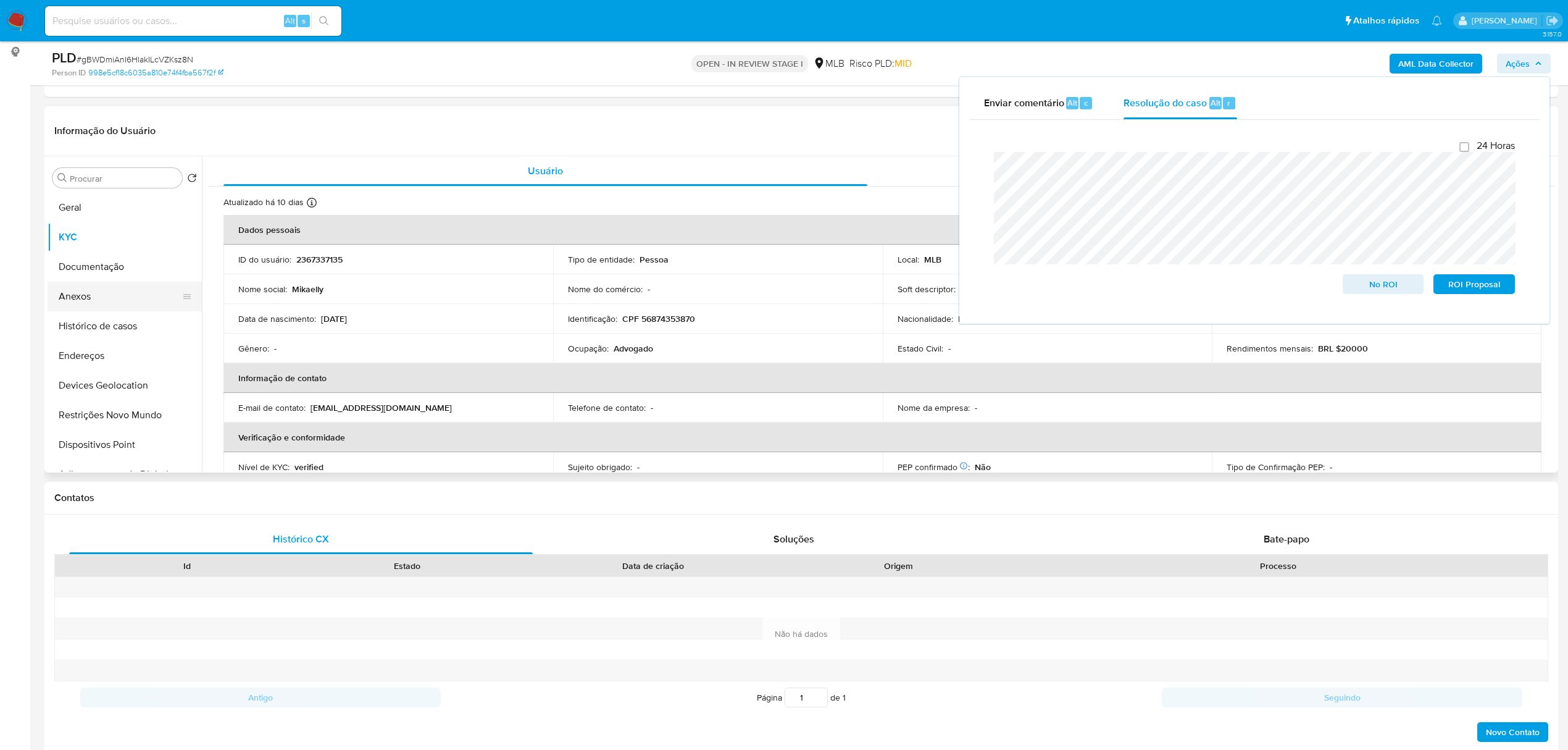
click at [92, 299] on button "Anexos" at bounding box center [120, 296] width 144 height 29
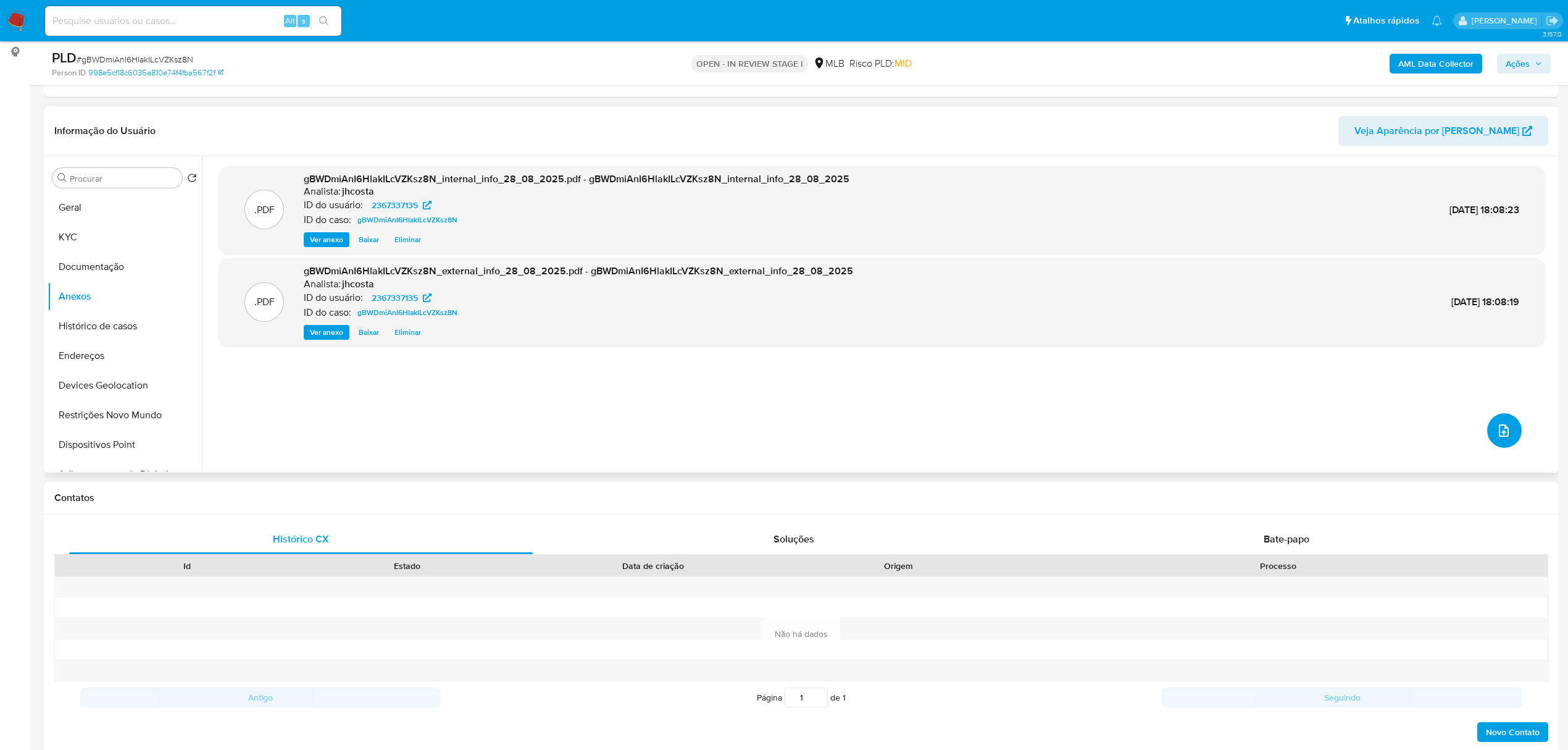
click at [1507, 431] on button "upload-file" at bounding box center [1504, 430] width 34 height 34
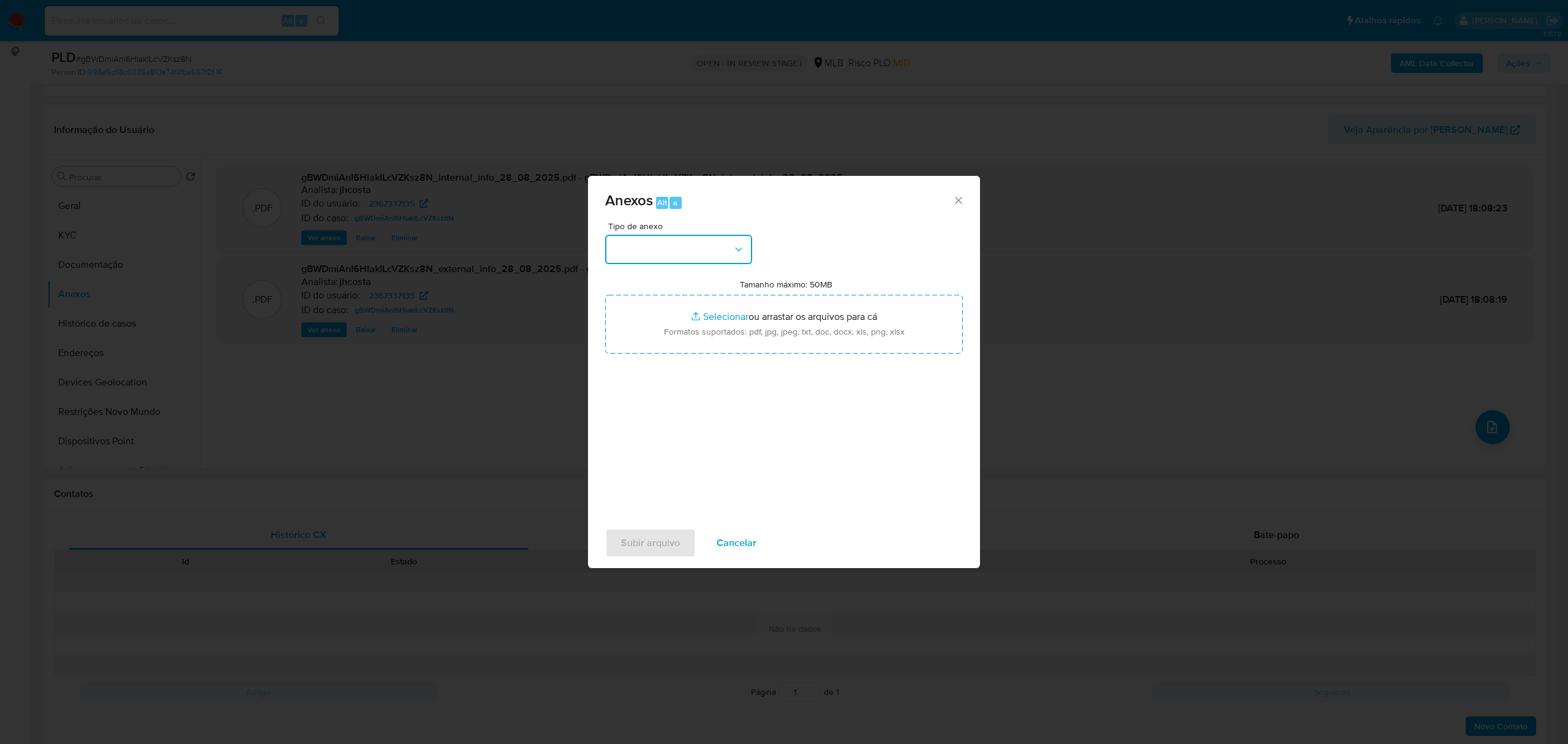
click at [730, 249] on button "button" at bounding box center [678, 249] width 147 height 29
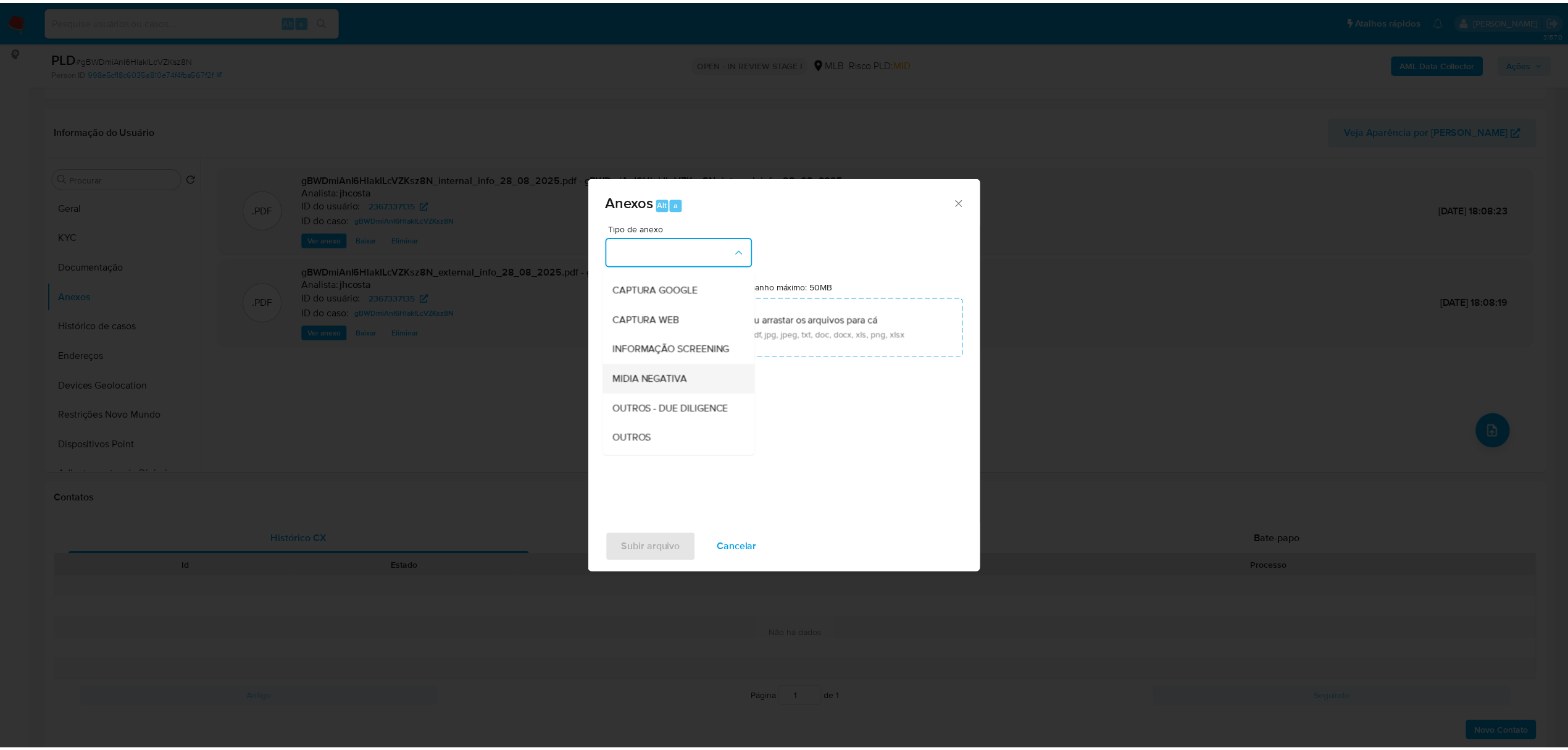
scroll to position [82, 0]
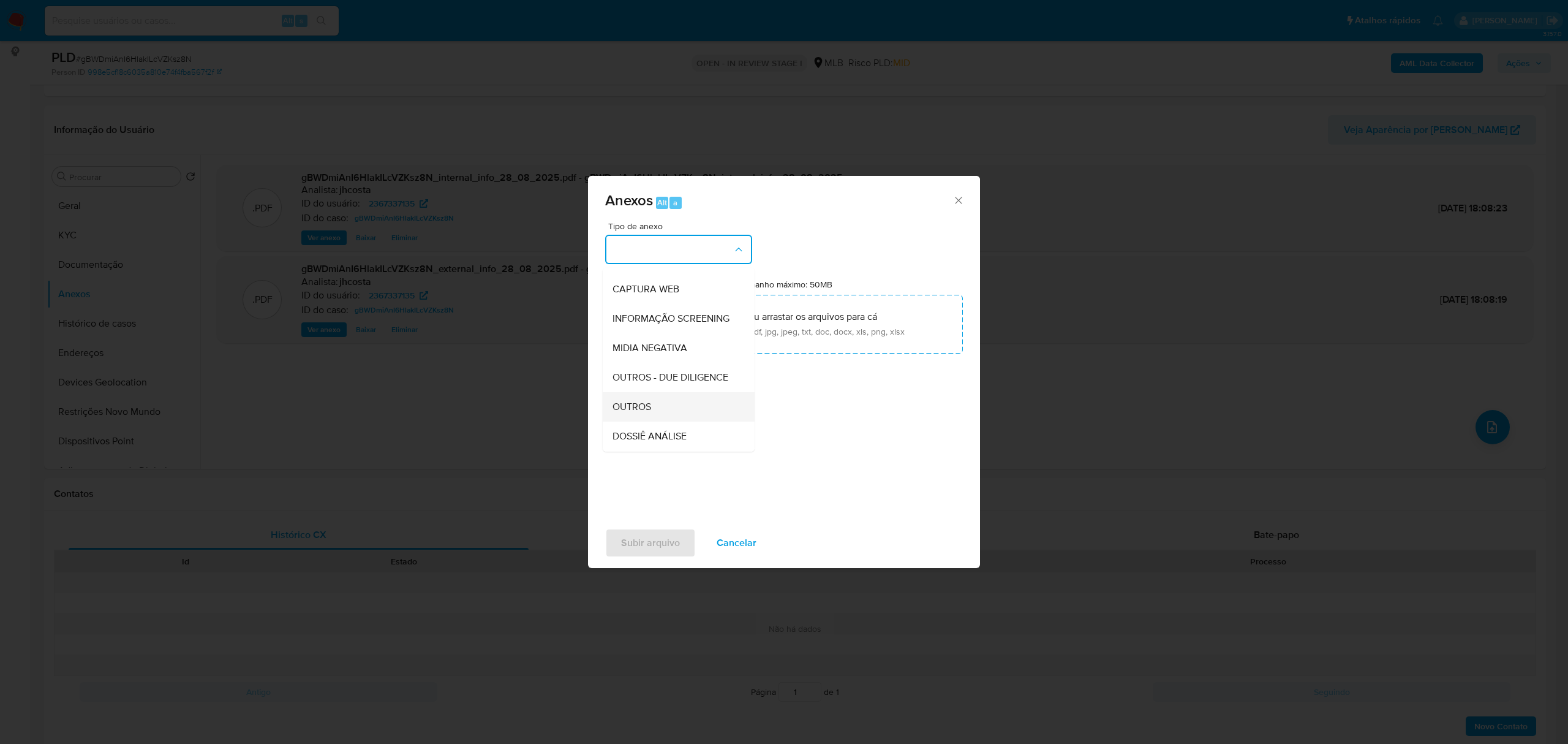
click at [640, 413] on span "OUTROS" at bounding box center [632, 406] width 38 height 12
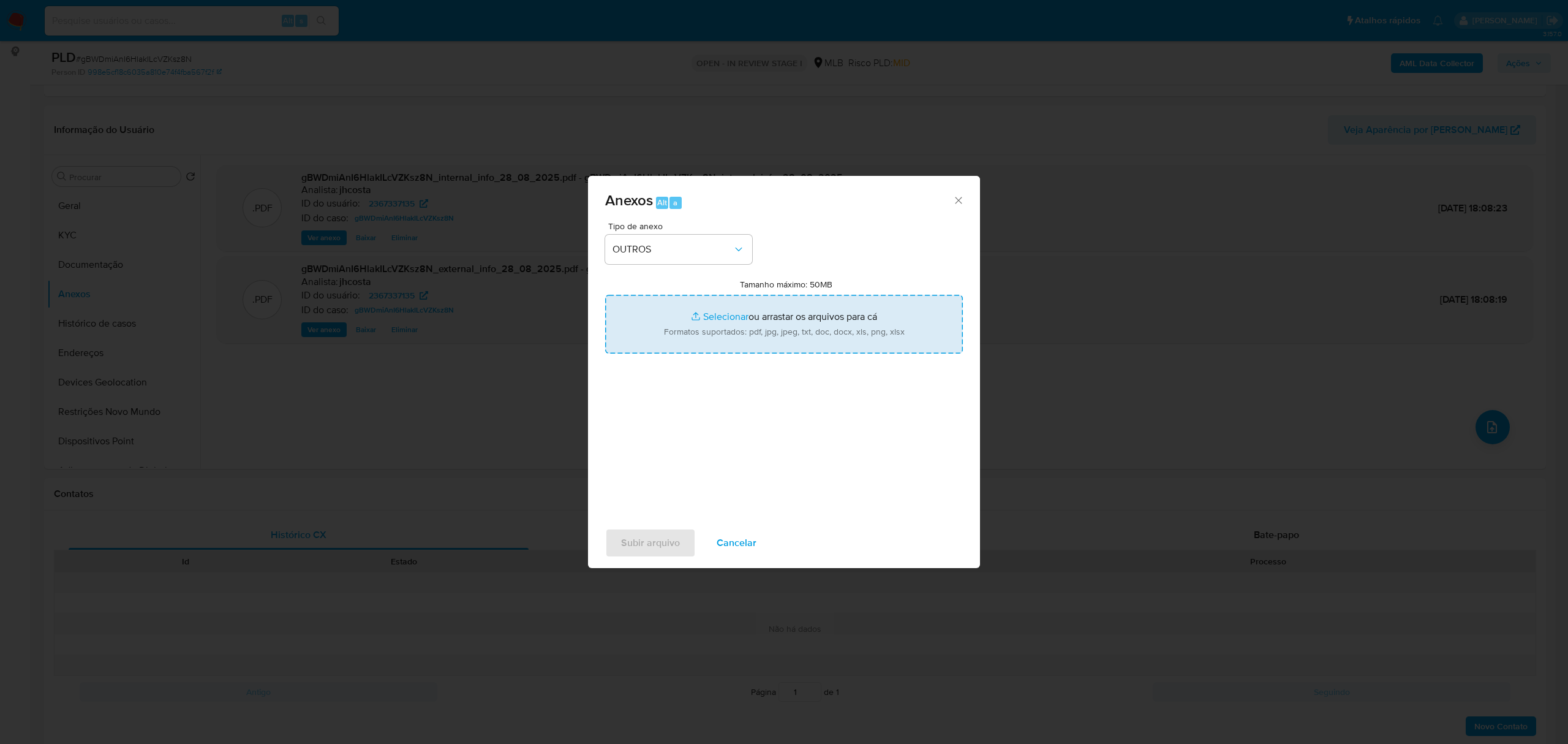
click at [760, 338] on input "Tamanho máximo: 50MB Selecionar arquivos" at bounding box center [784, 323] width 357 height 59
type input "C:\fakepath\Mulan 2367337135_2025_08_28_10_24_26.xlsx"
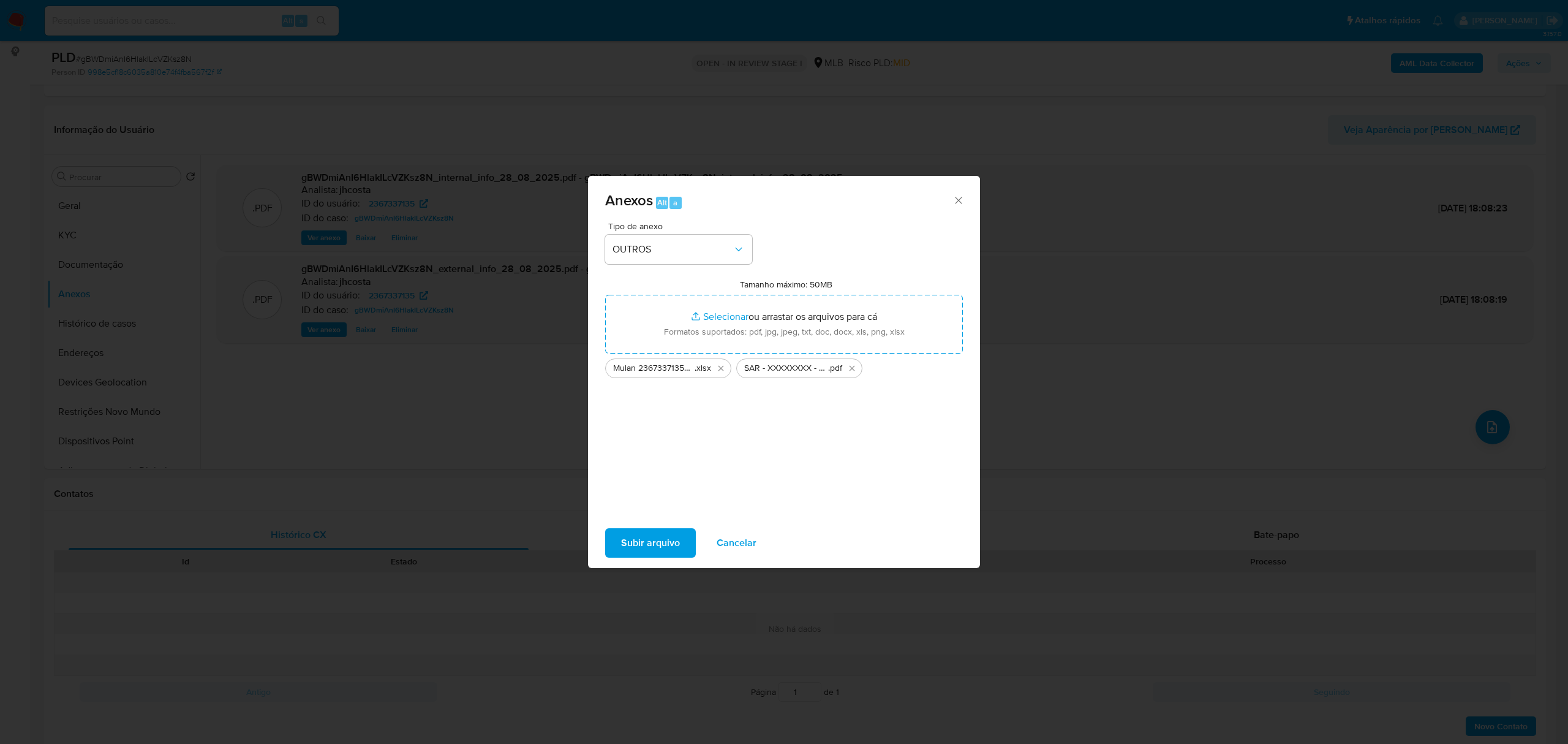
click at [645, 535] on span "Subir arquivo" at bounding box center [650, 543] width 59 height 27
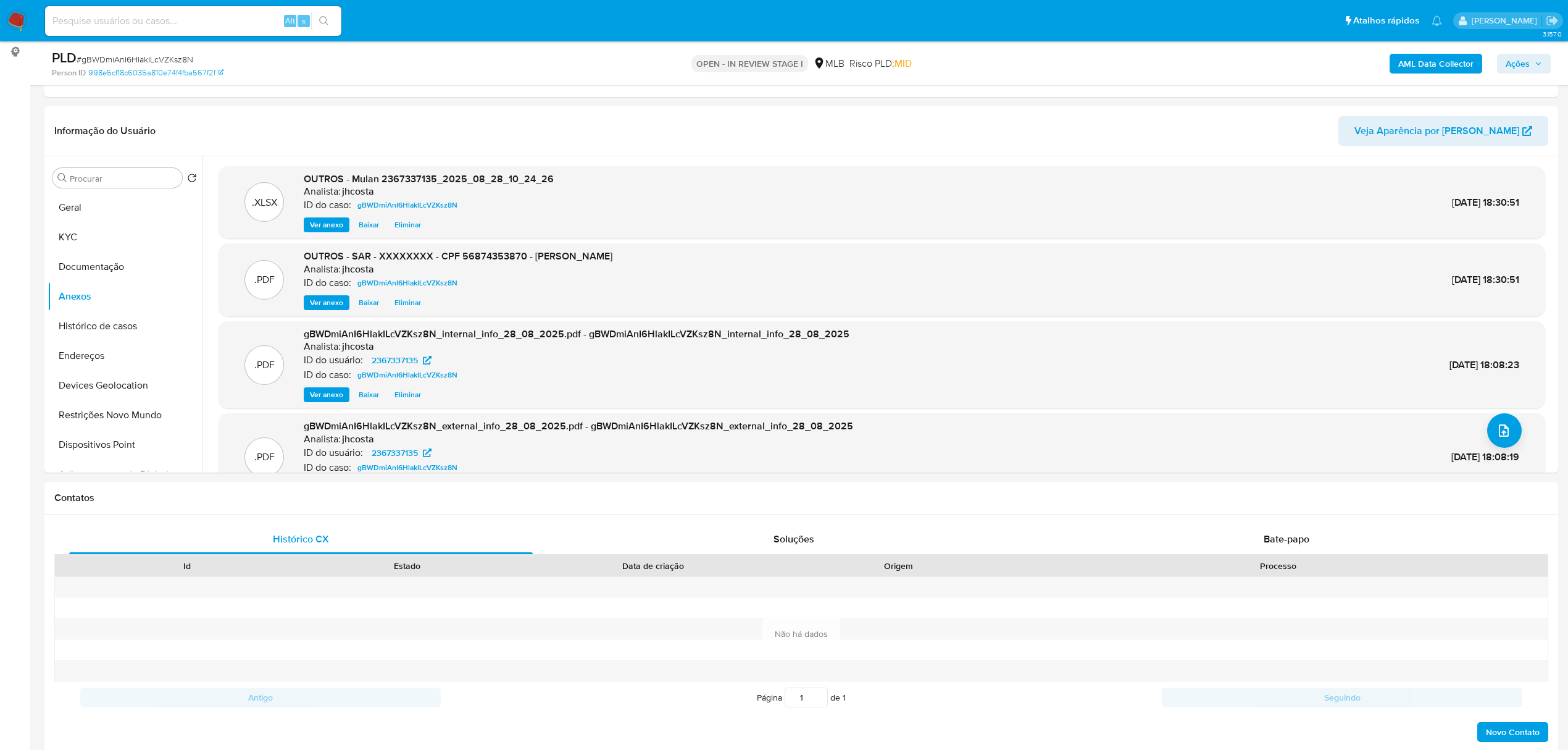
click at [1514, 62] on span "Ações" at bounding box center [1517, 64] width 24 height 20
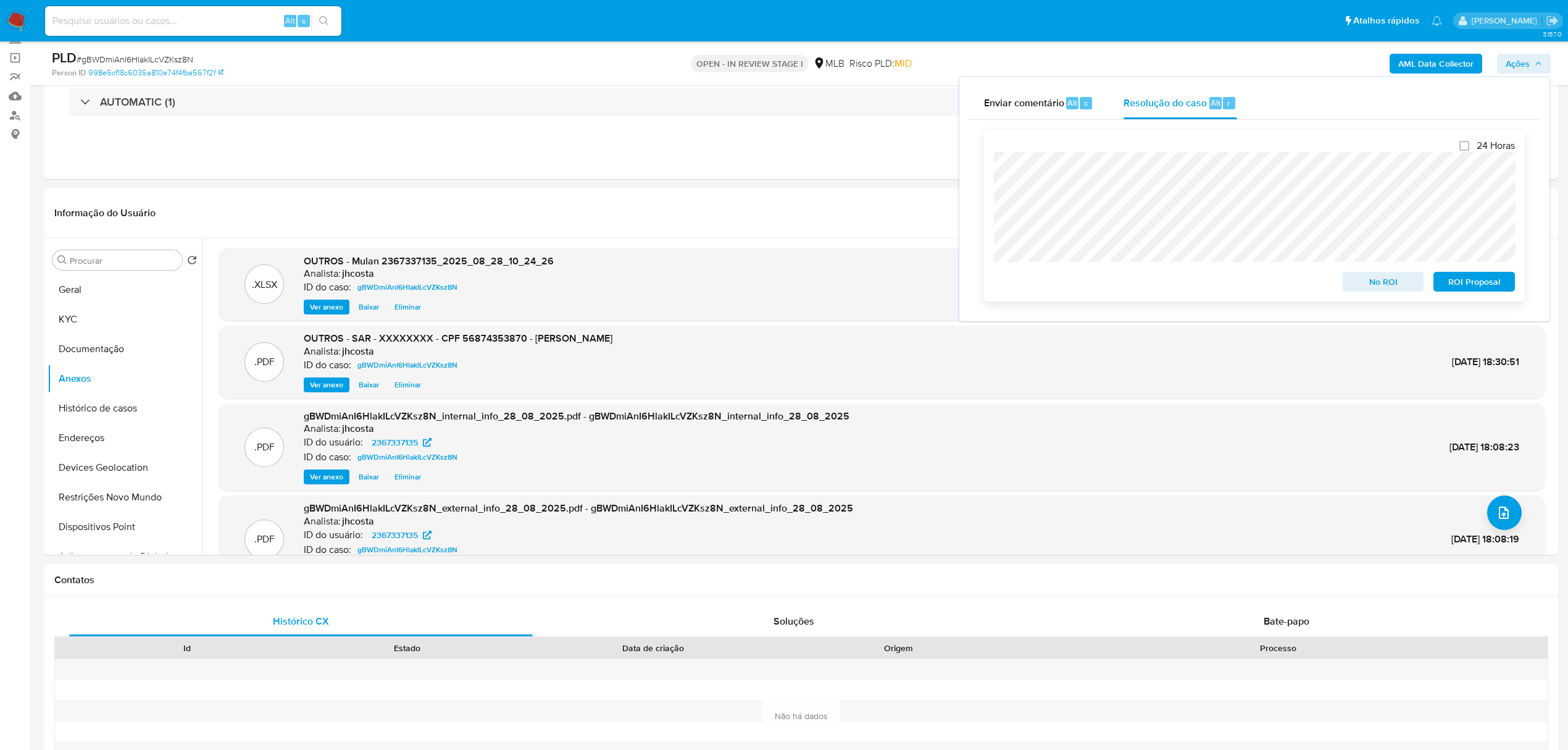
click at [1489, 279] on span "ROI Proposal" at bounding box center [1474, 282] width 64 height 18
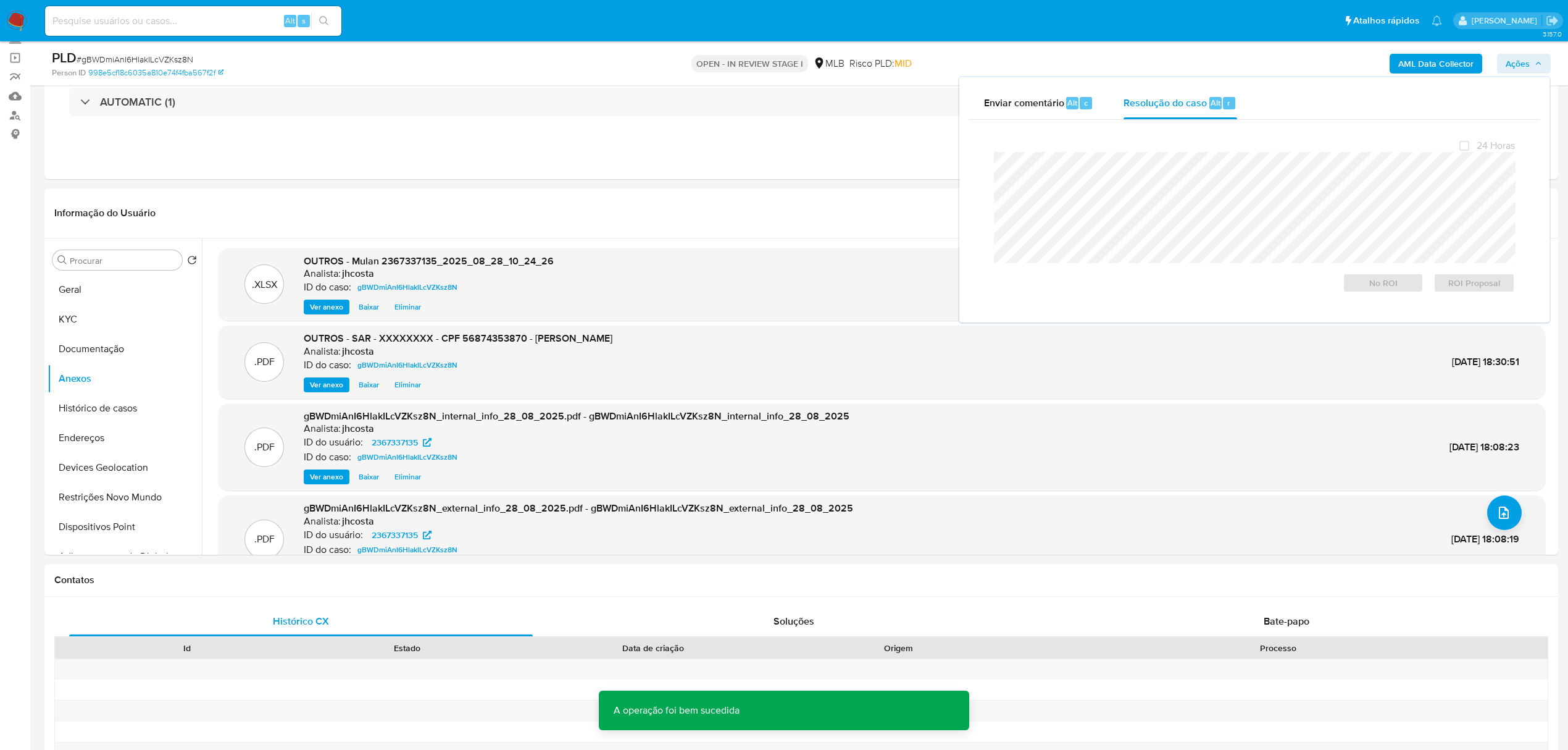
click at [168, 63] on span "# gBWDmiAnI6HlakILcVZKsz8N" at bounding box center [134, 59] width 116 height 13
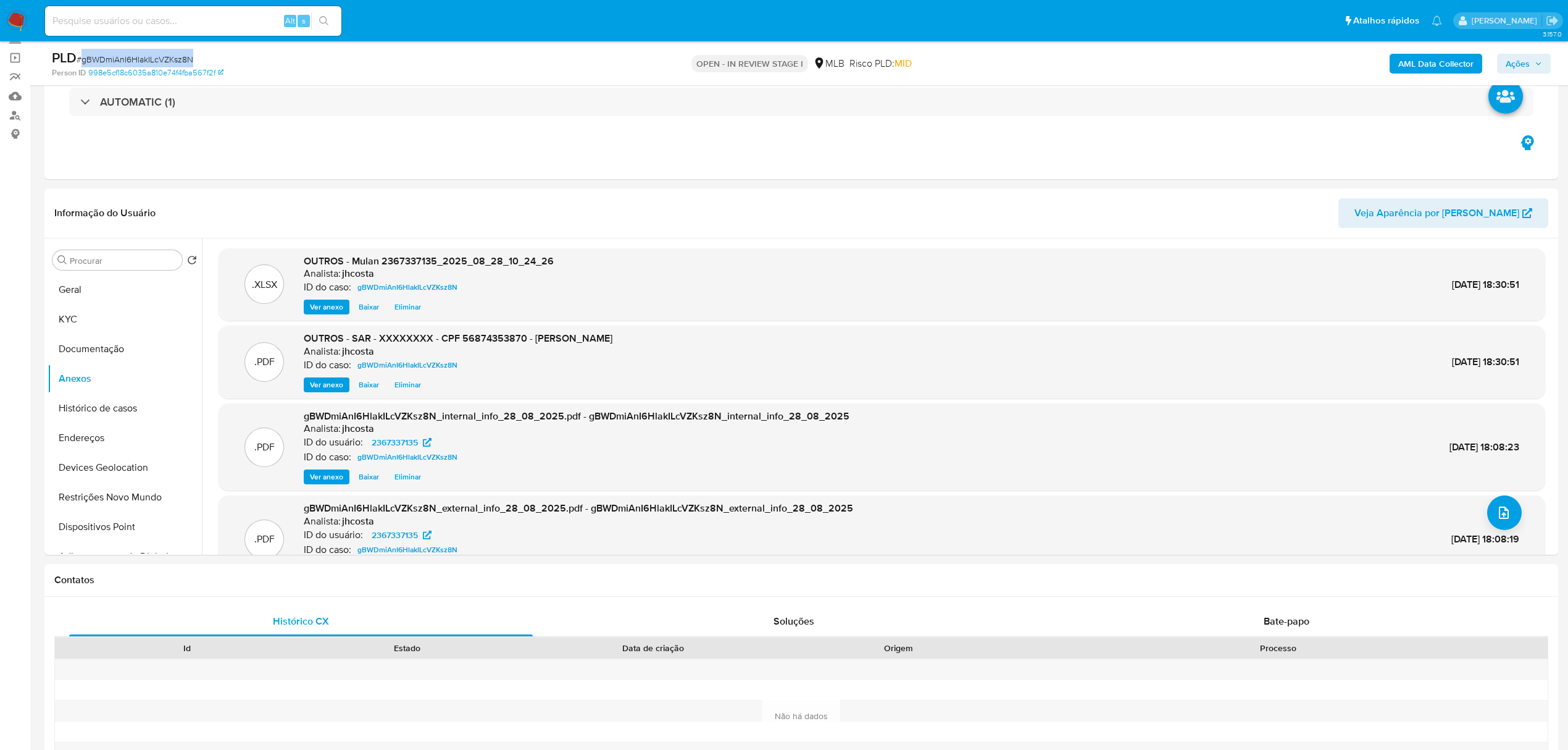
copy span "gBWDmiAnI6HlakILcVZKsz8N"
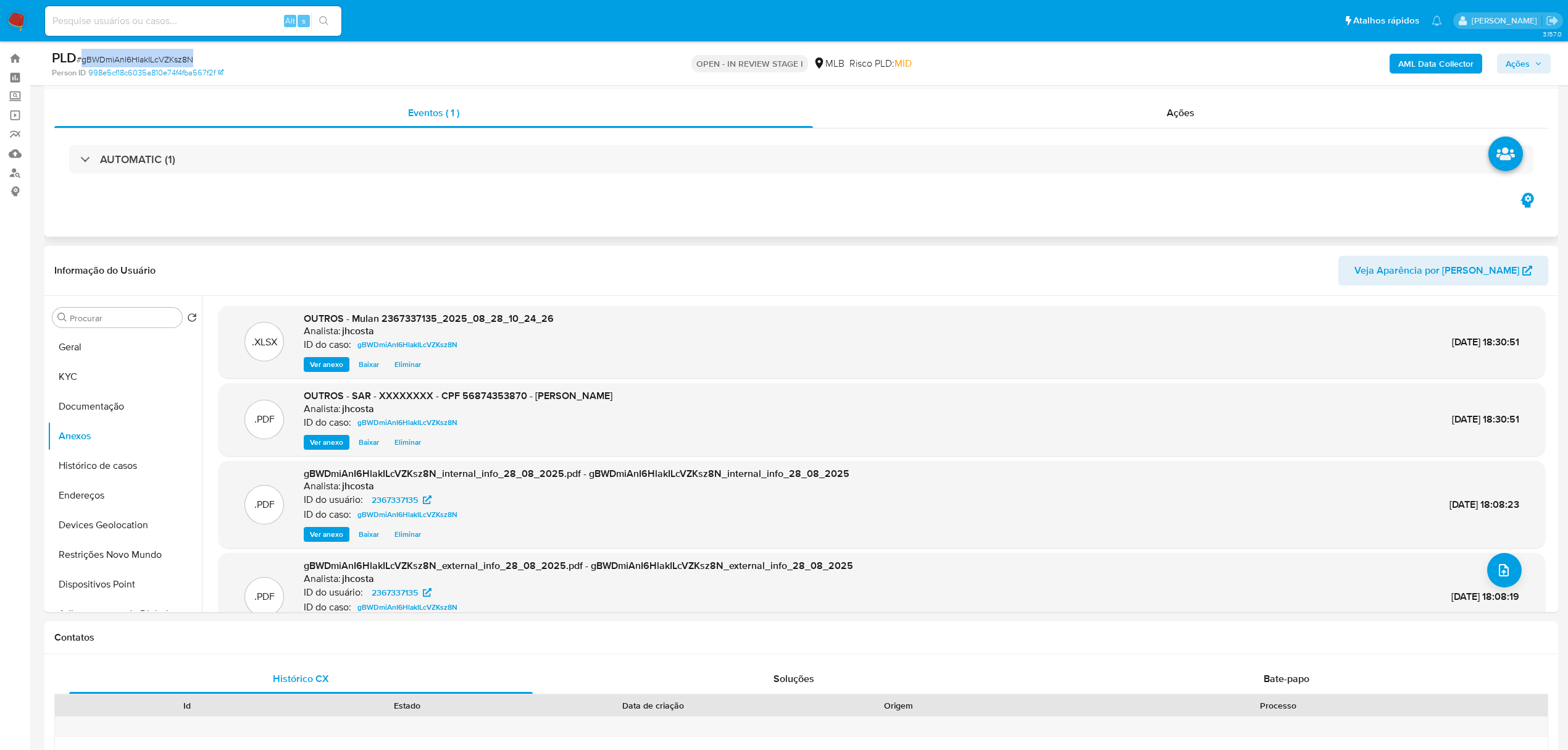
scroll to position [0, 0]
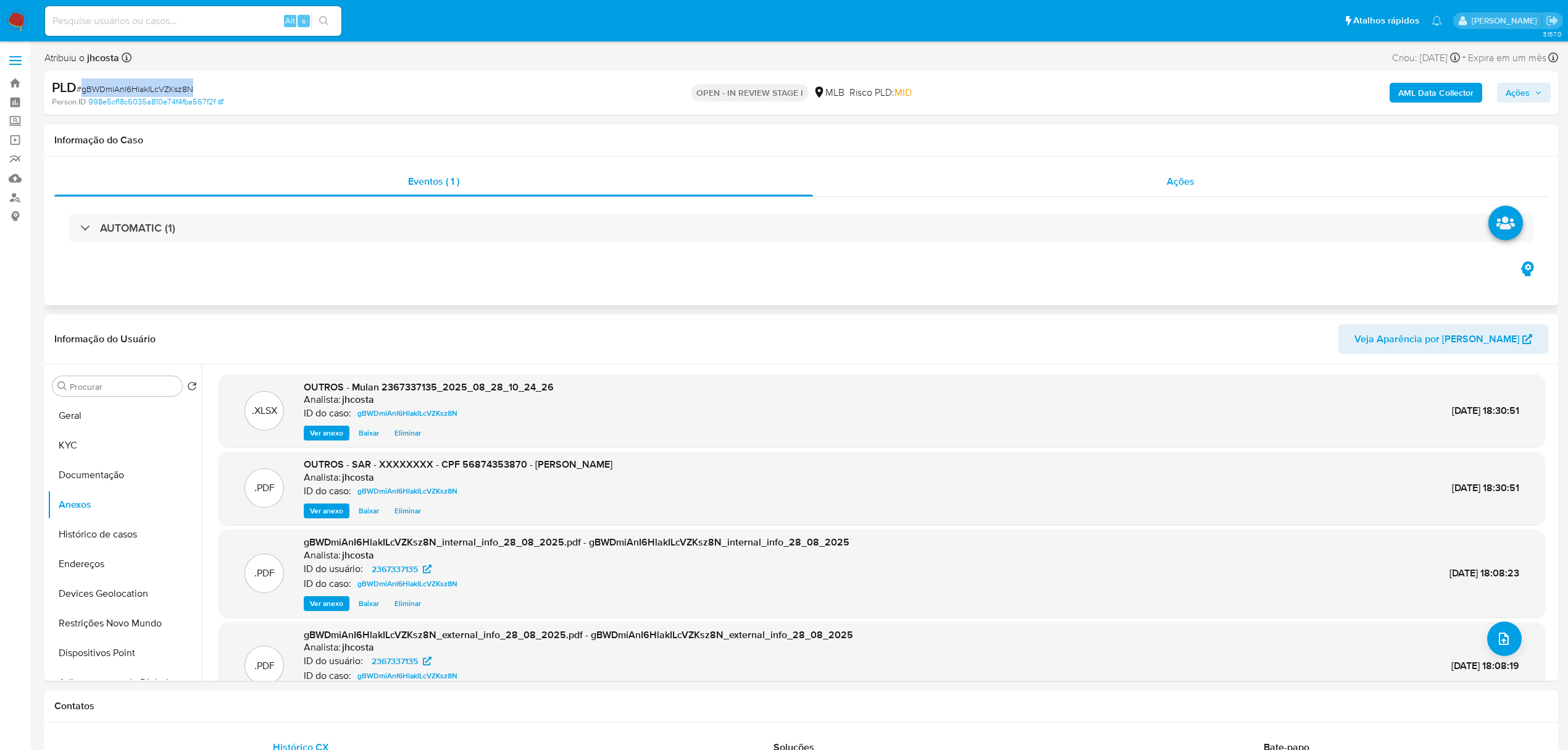
click at [1179, 176] on span "Ações" at bounding box center [1180, 181] width 28 height 14
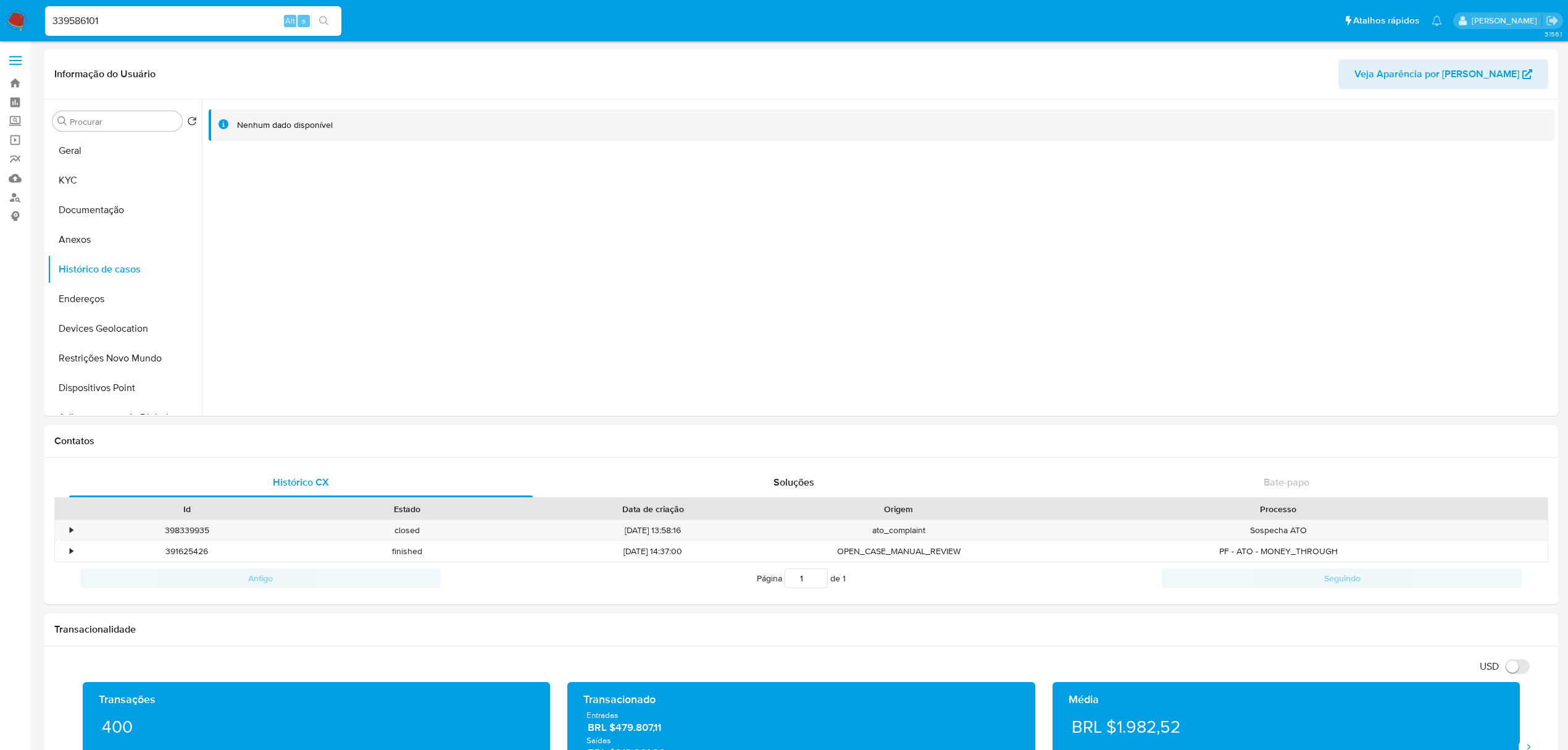
select select "10"
click at [195, 23] on input "339586101" at bounding box center [193, 20] width 297 height 16
type input "2112284526"
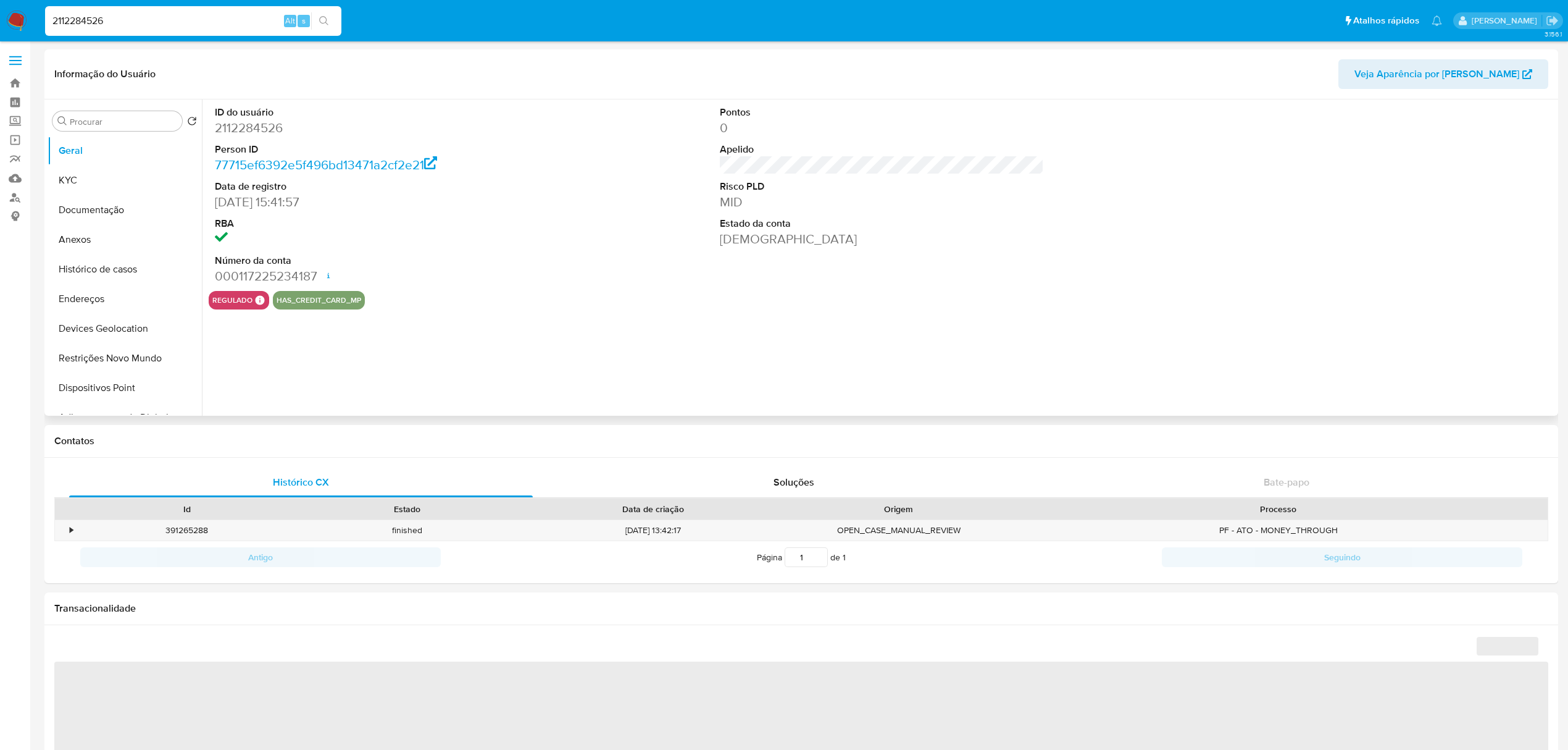
select select "10"
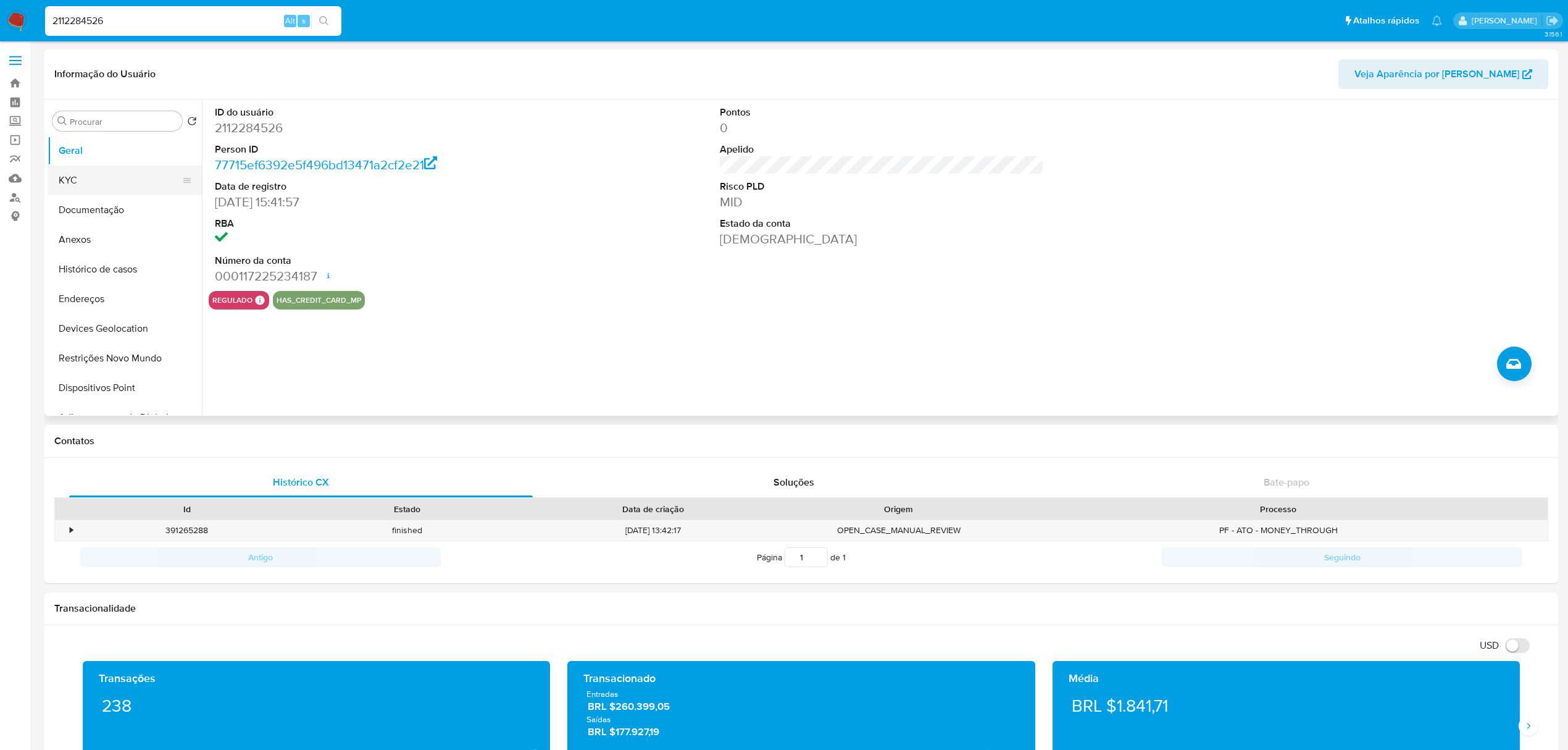
click at [73, 174] on button "KYC" at bounding box center [120, 180] width 144 height 29
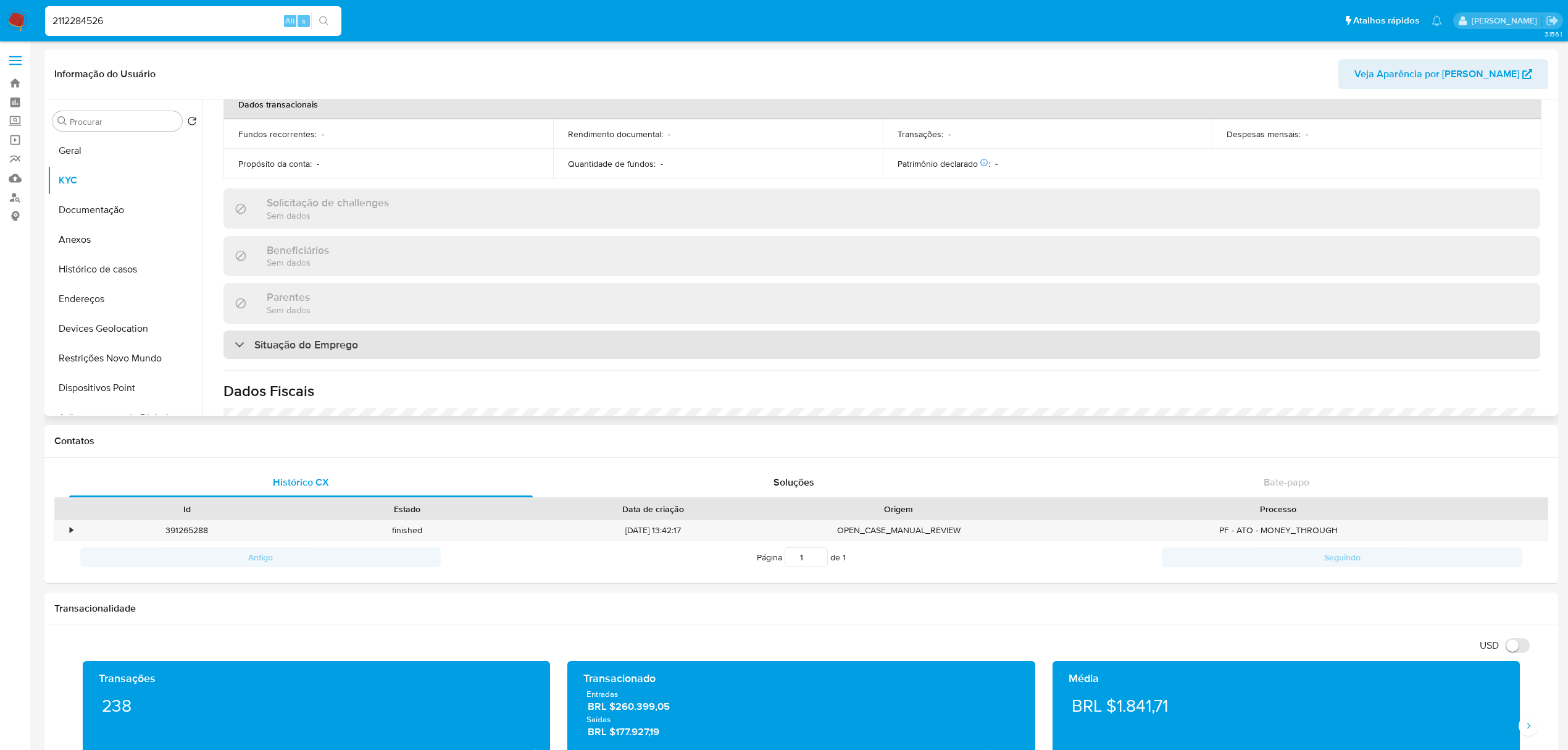
scroll to position [539, 0]
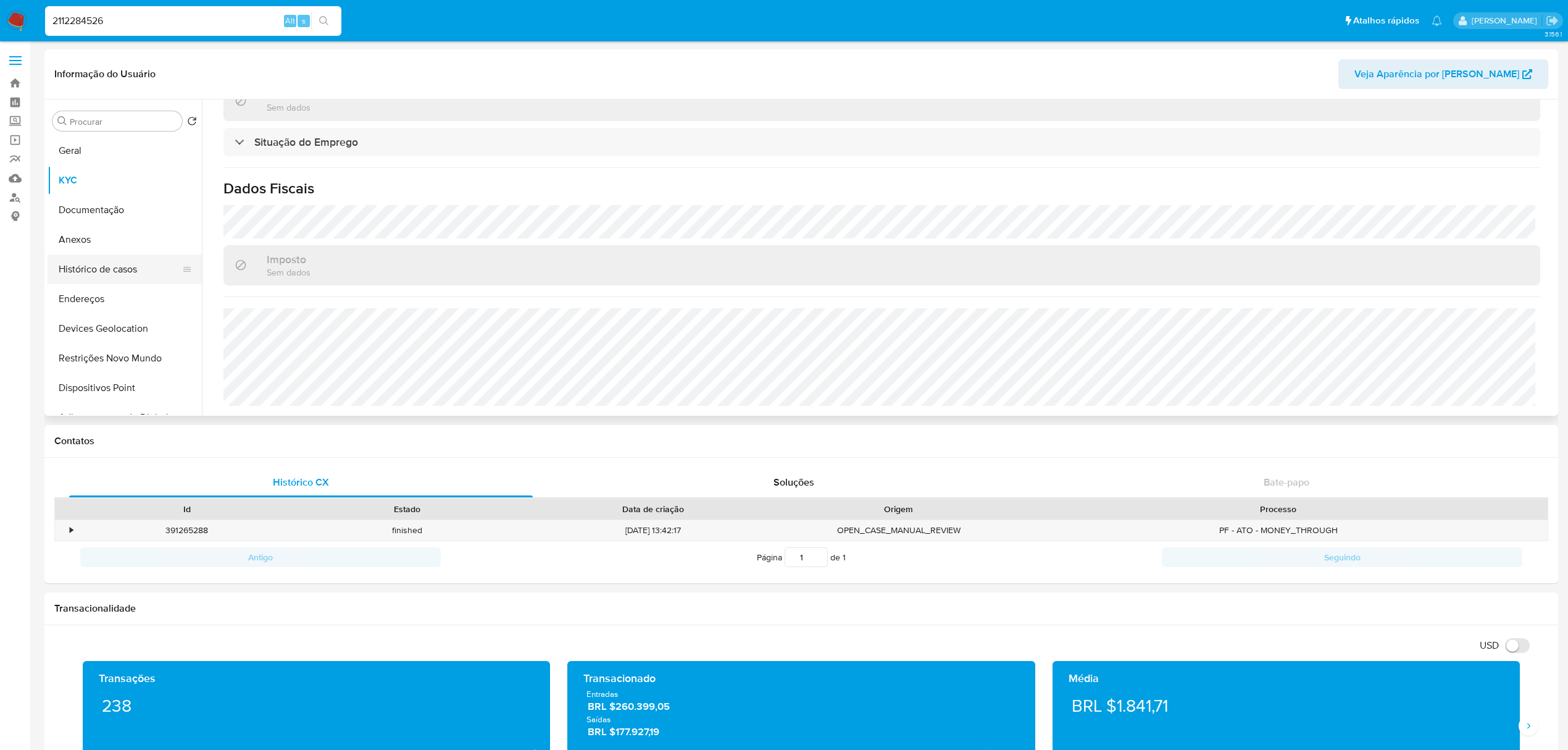
click at [100, 280] on button "Histórico de casos" at bounding box center [120, 269] width 144 height 29
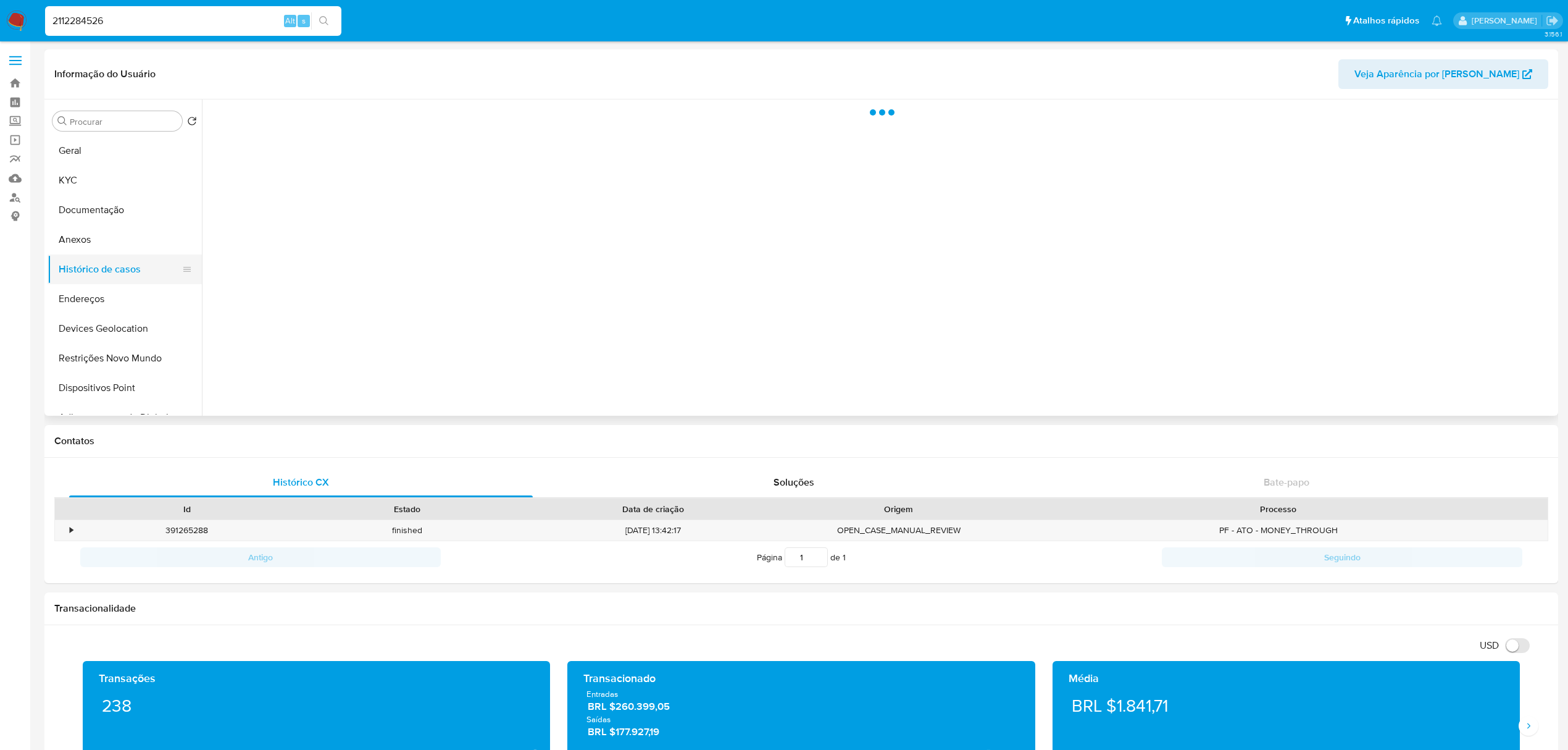
scroll to position [0, 0]
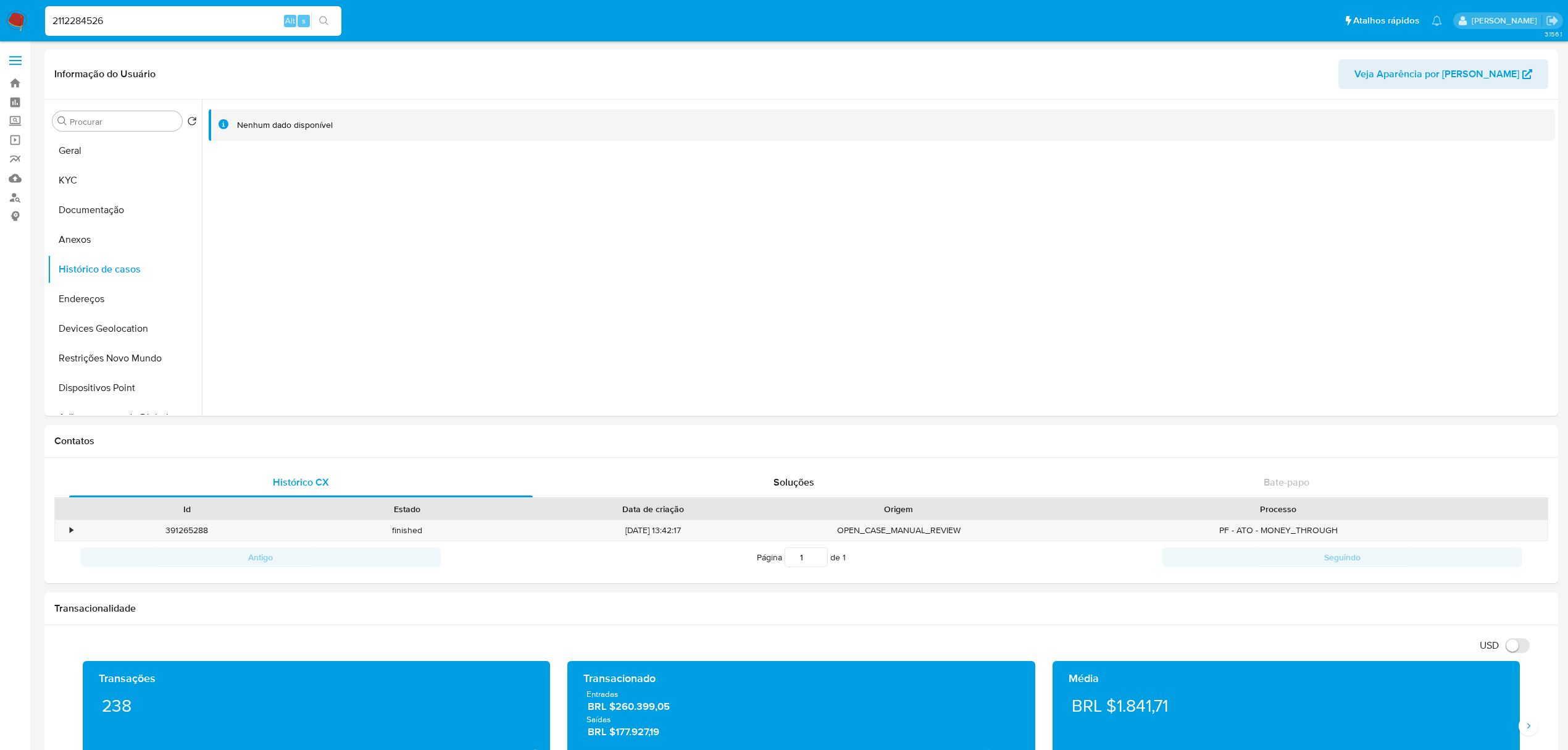
click at [169, 23] on input "2112284526" at bounding box center [193, 20] width 297 height 16
click at [178, 18] on input "2112284526" at bounding box center [193, 20] width 297 height 16
click at [131, 247] on button "Anexos" at bounding box center [120, 239] width 144 height 29
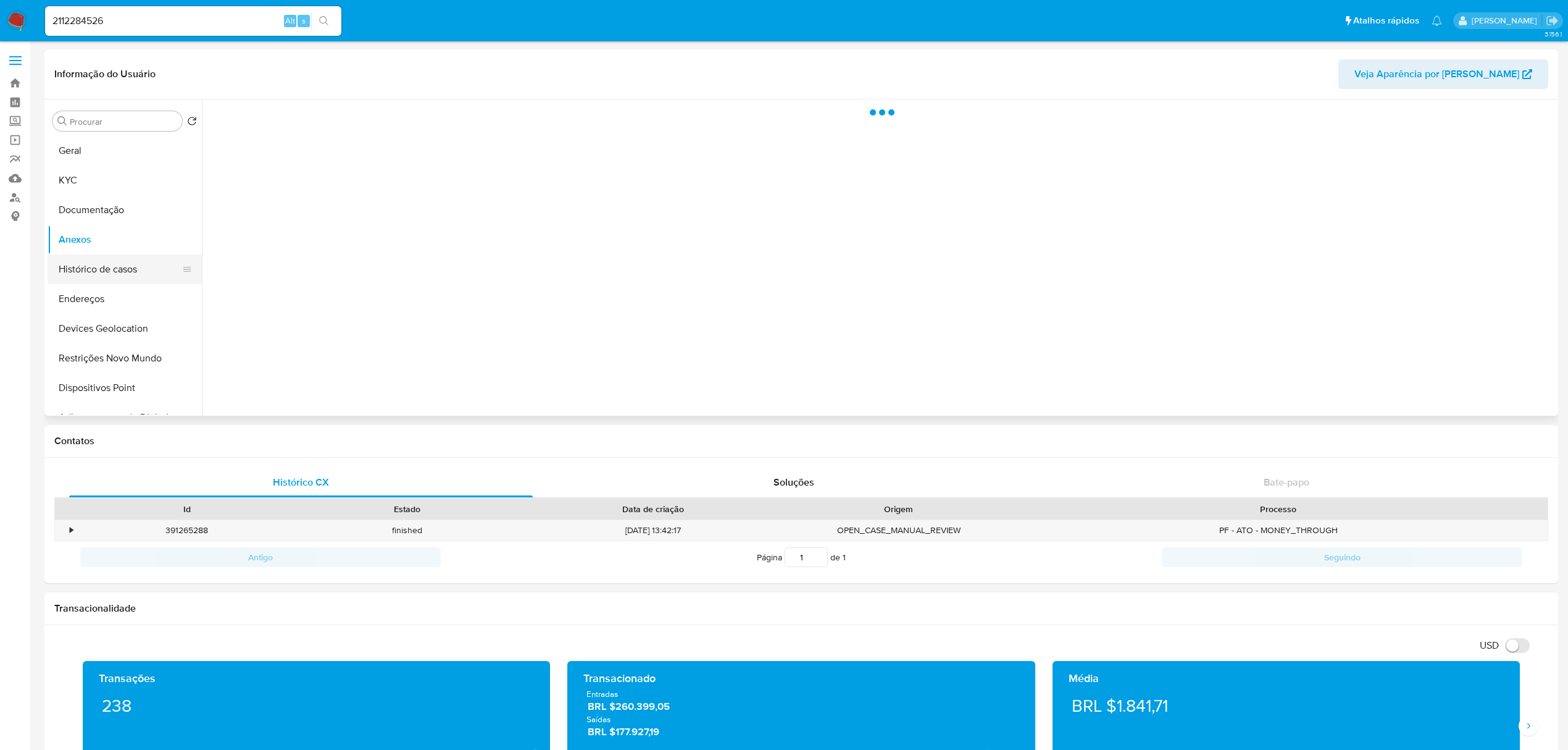
click at [125, 267] on button "Histórico de casos" at bounding box center [120, 269] width 144 height 29
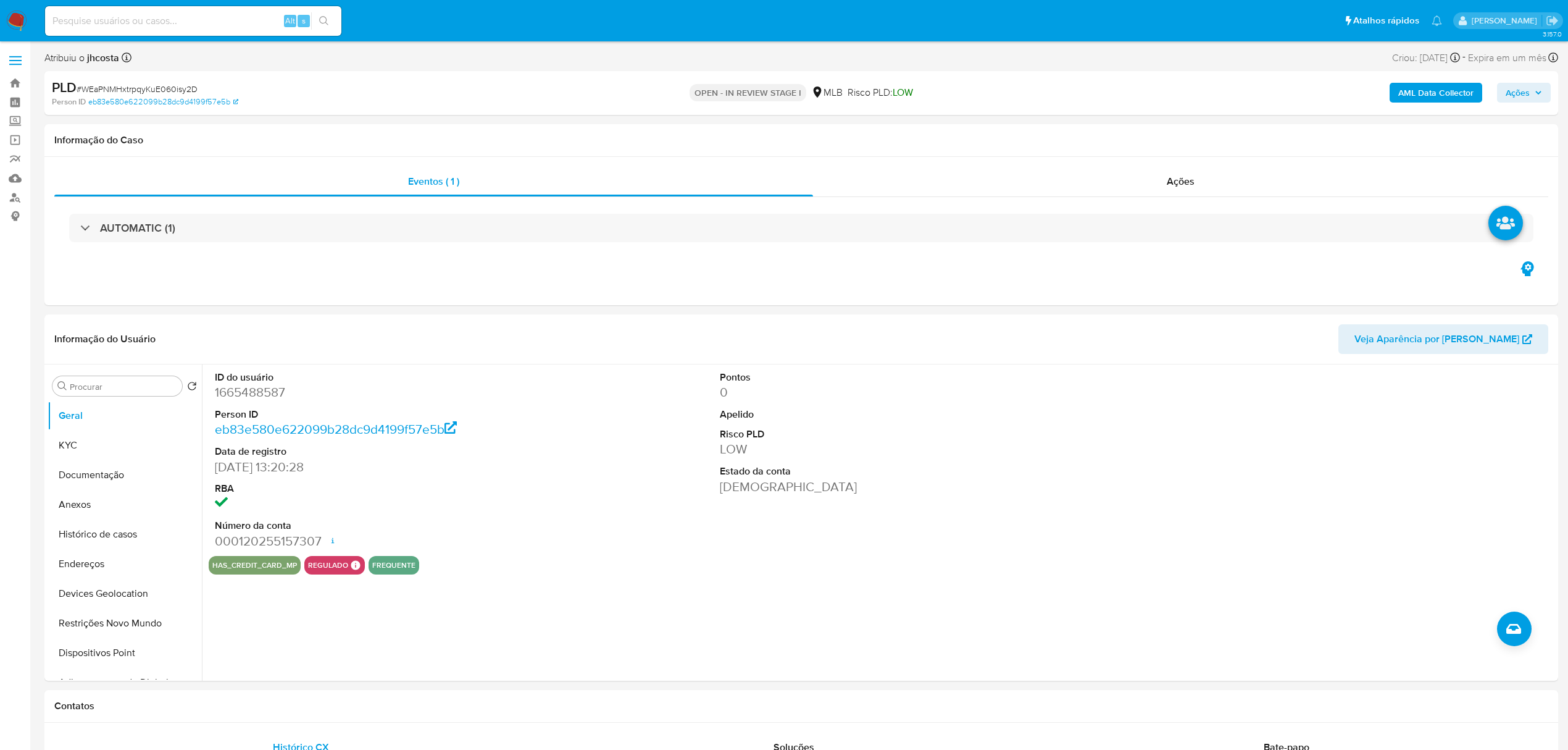
select select "10"
click at [255, 391] on dd "1665488587" at bounding box center [376, 392] width 324 height 18
copy dd "1665488587"
click at [1195, 186] on div "Ações" at bounding box center [1181, 181] width 735 height 29
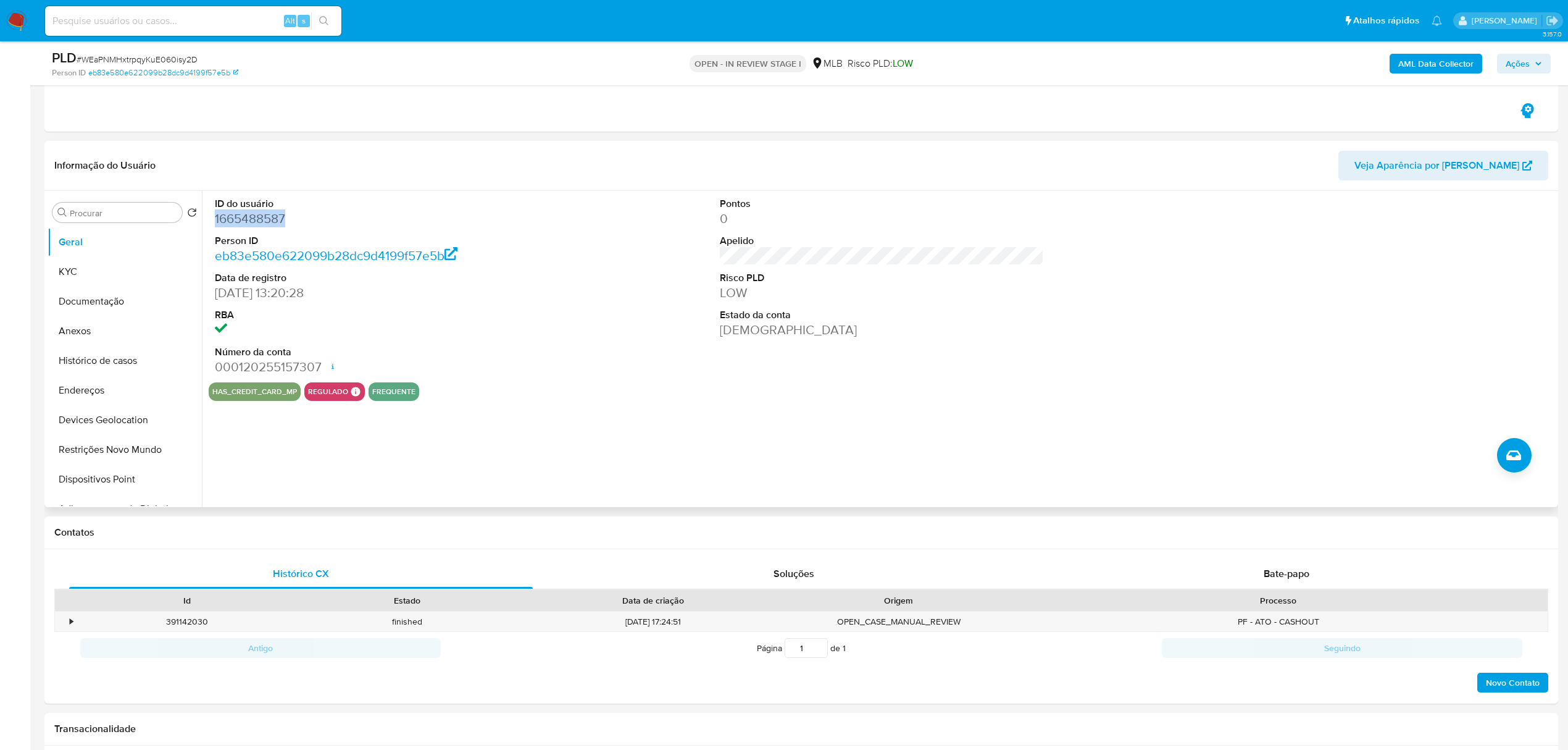
scroll to position [247, 0]
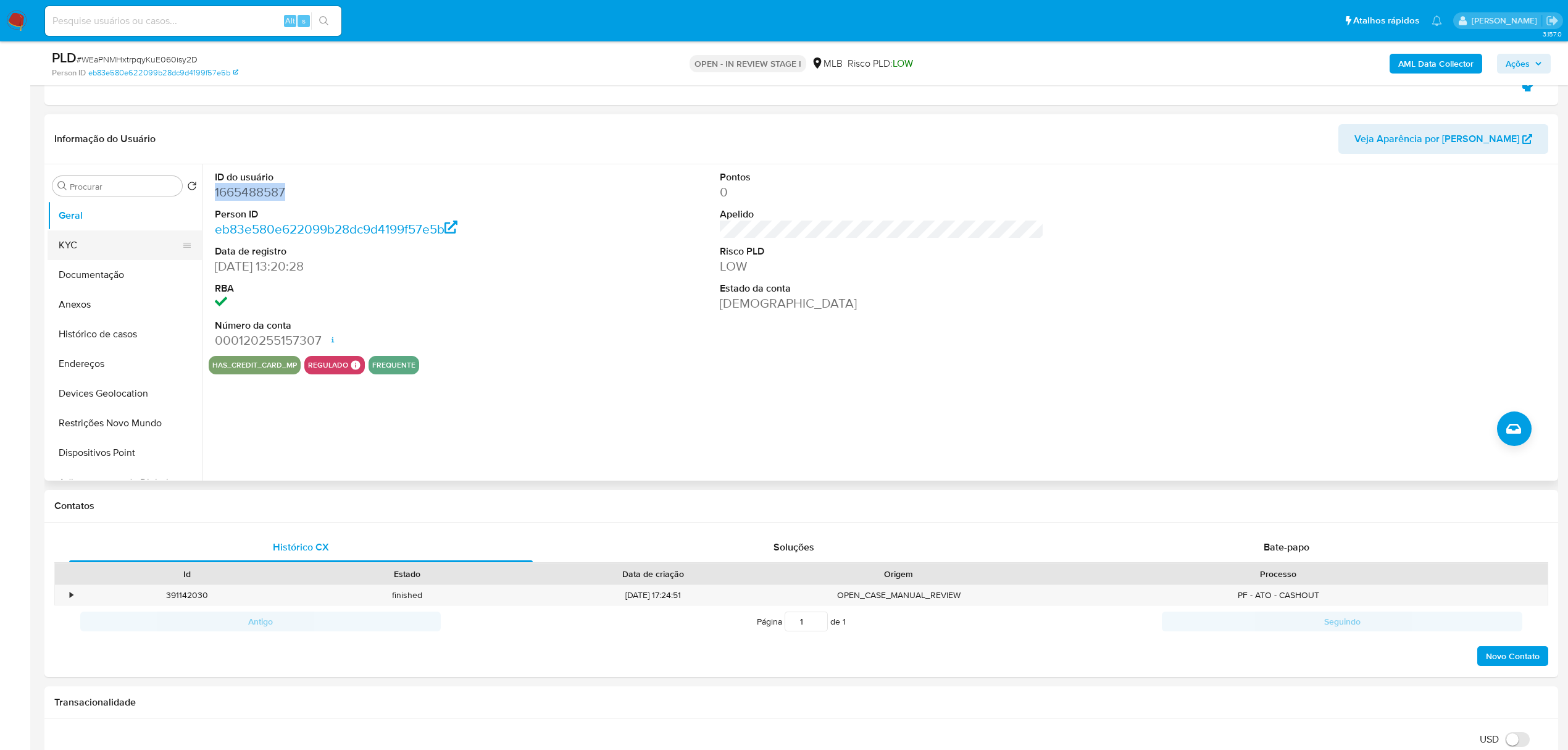
click at [115, 235] on button "KYC" at bounding box center [120, 245] width 144 height 29
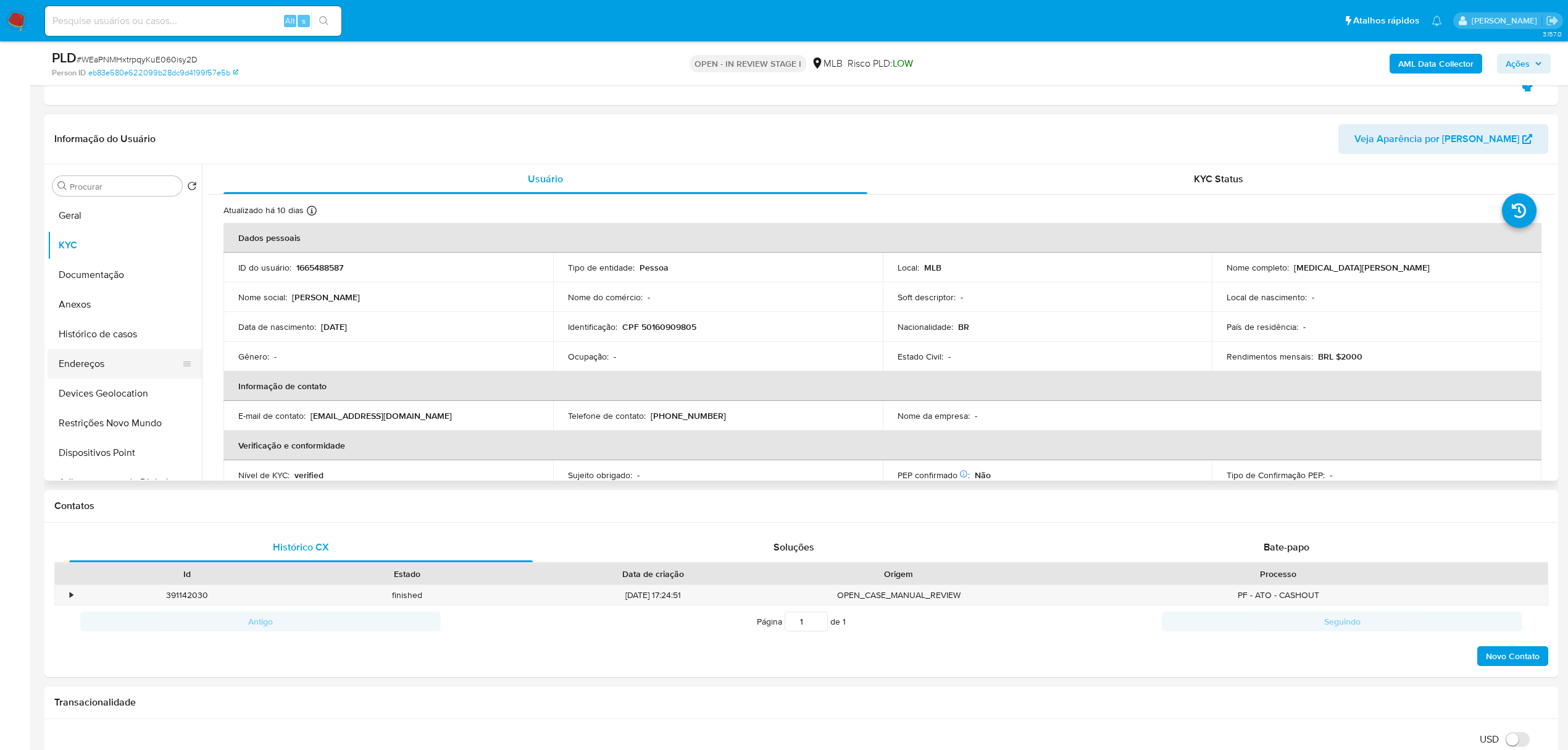
click at [124, 369] on button "Endereços" at bounding box center [120, 363] width 144 height 29
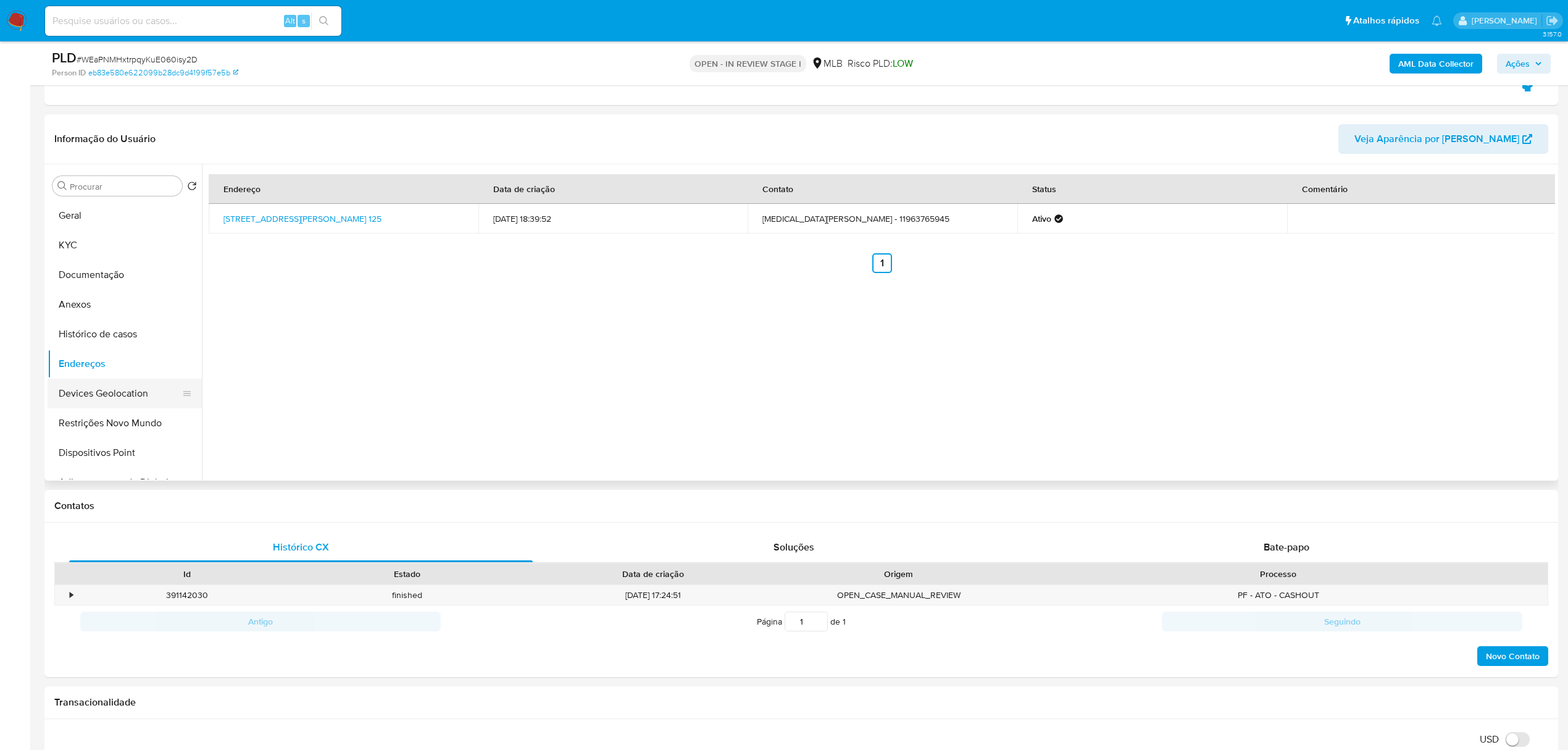
click at [152, 388] on button "Devices Geolocation" at bounding box center [120, 393] width 144 height 29
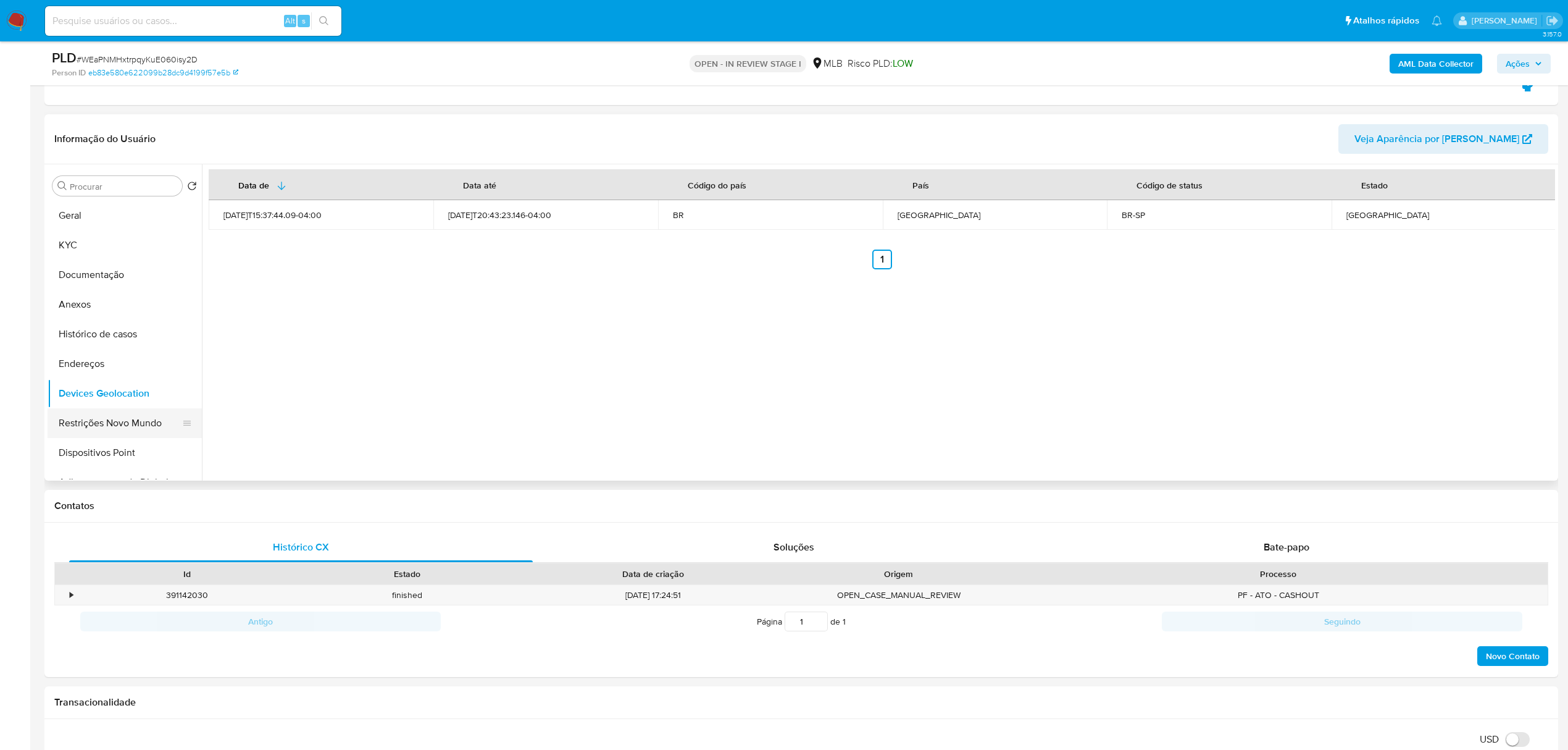
click at [157, 432] on button "Restrições Novo Mundo" at bounding box center [120, 422] width 144 height 29
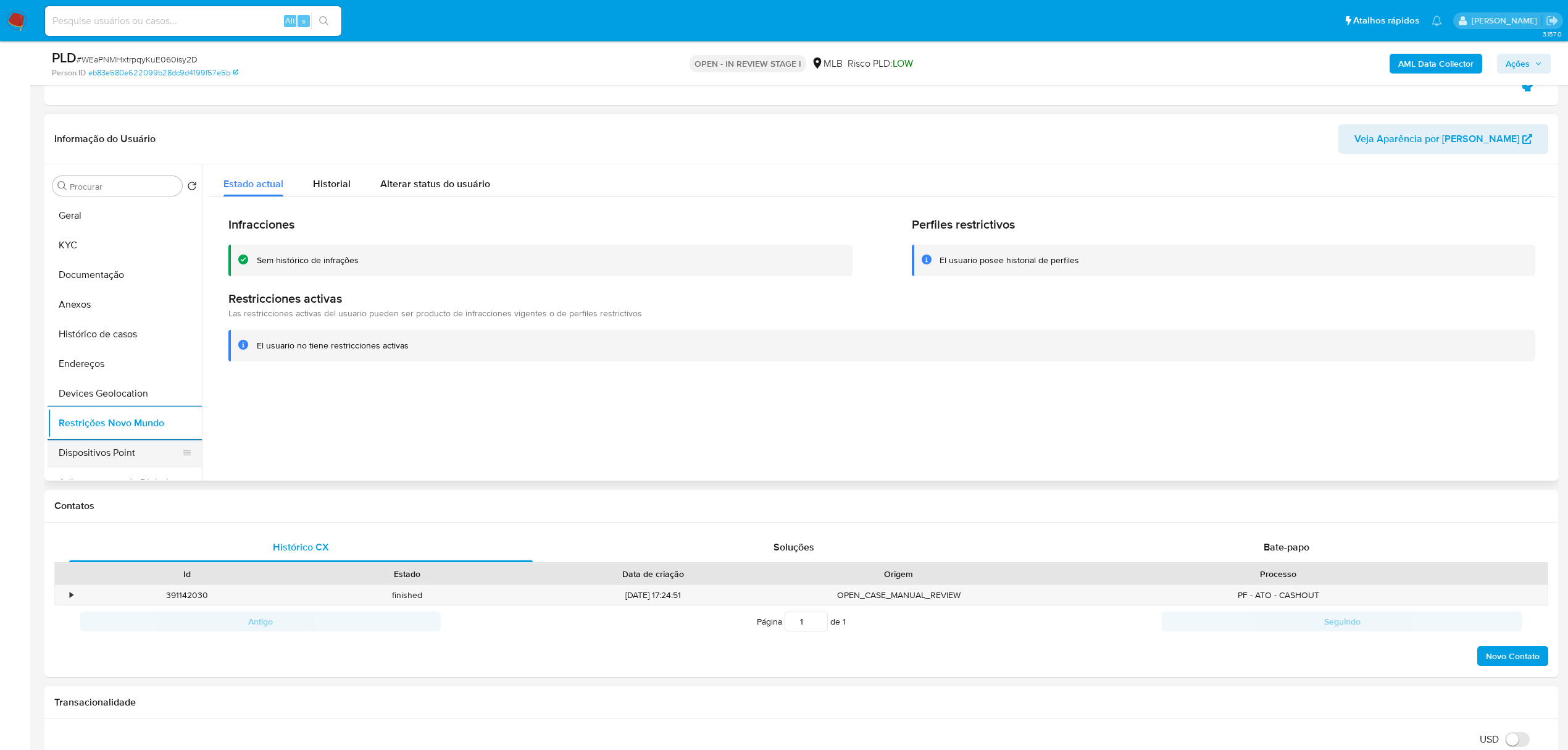
click at [141, 462] on button "Dispositivos Point" at bounding box center [120, 453] width 144 height 29
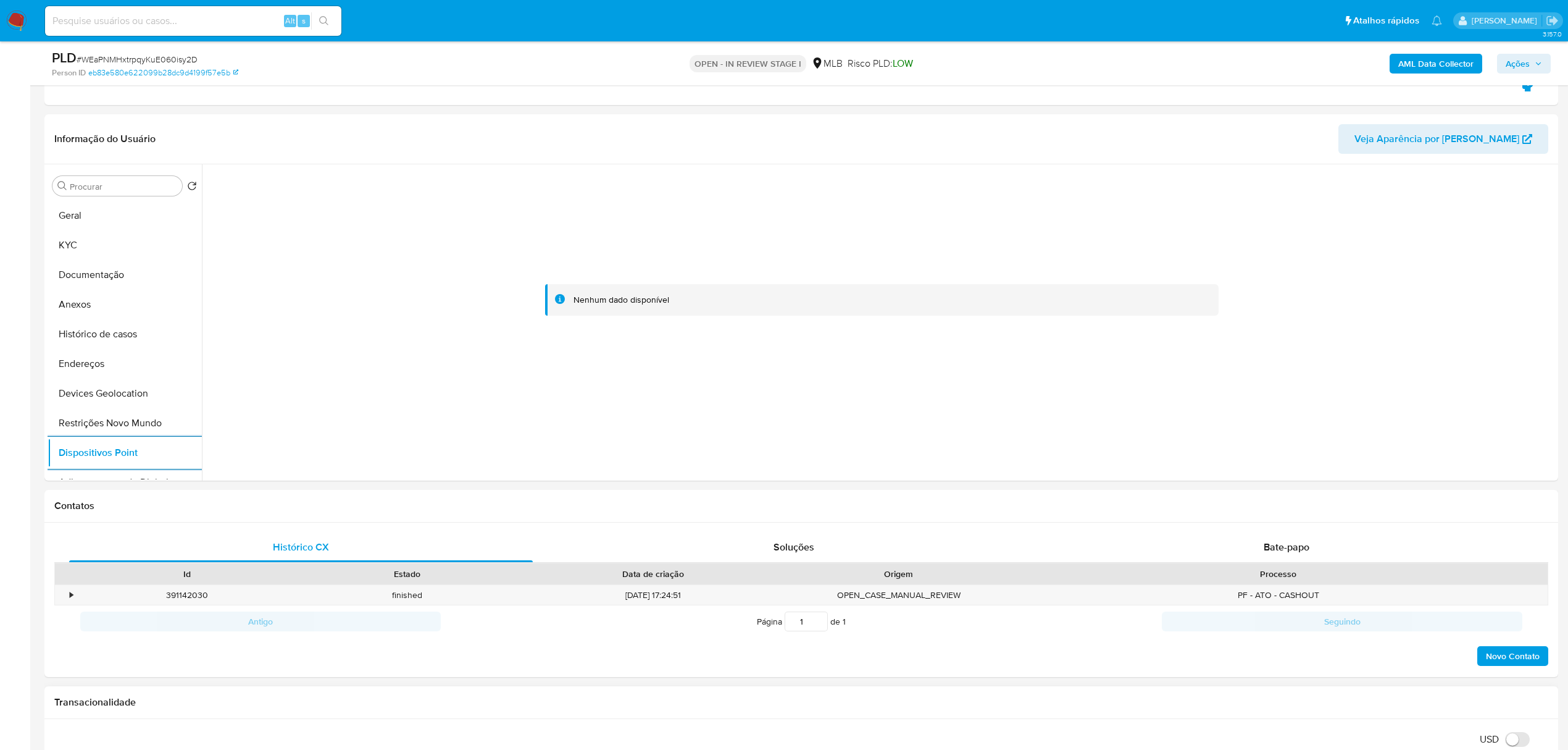
scroll to position [18, 0]
click at [1443, 65] on b "AML Data Collector" at bounding box center [1436, 64] width 75 height 20
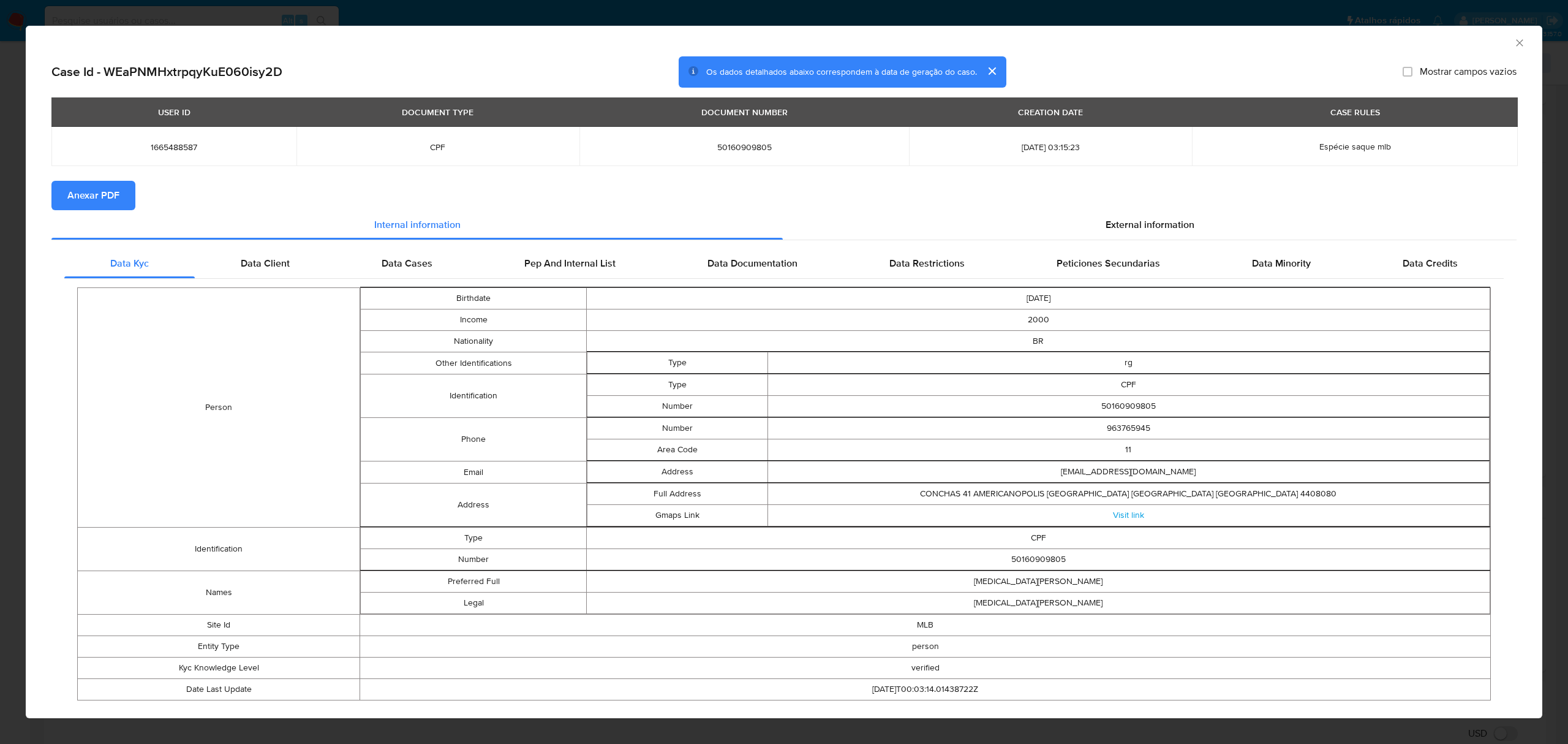
click at [111, 189] on span "Anexar PDF" at bounding box center [93, 195] width 52 height 27
click at [1113, 228] on span "External information" at bounding box center [1149, 227] width 89 height 14
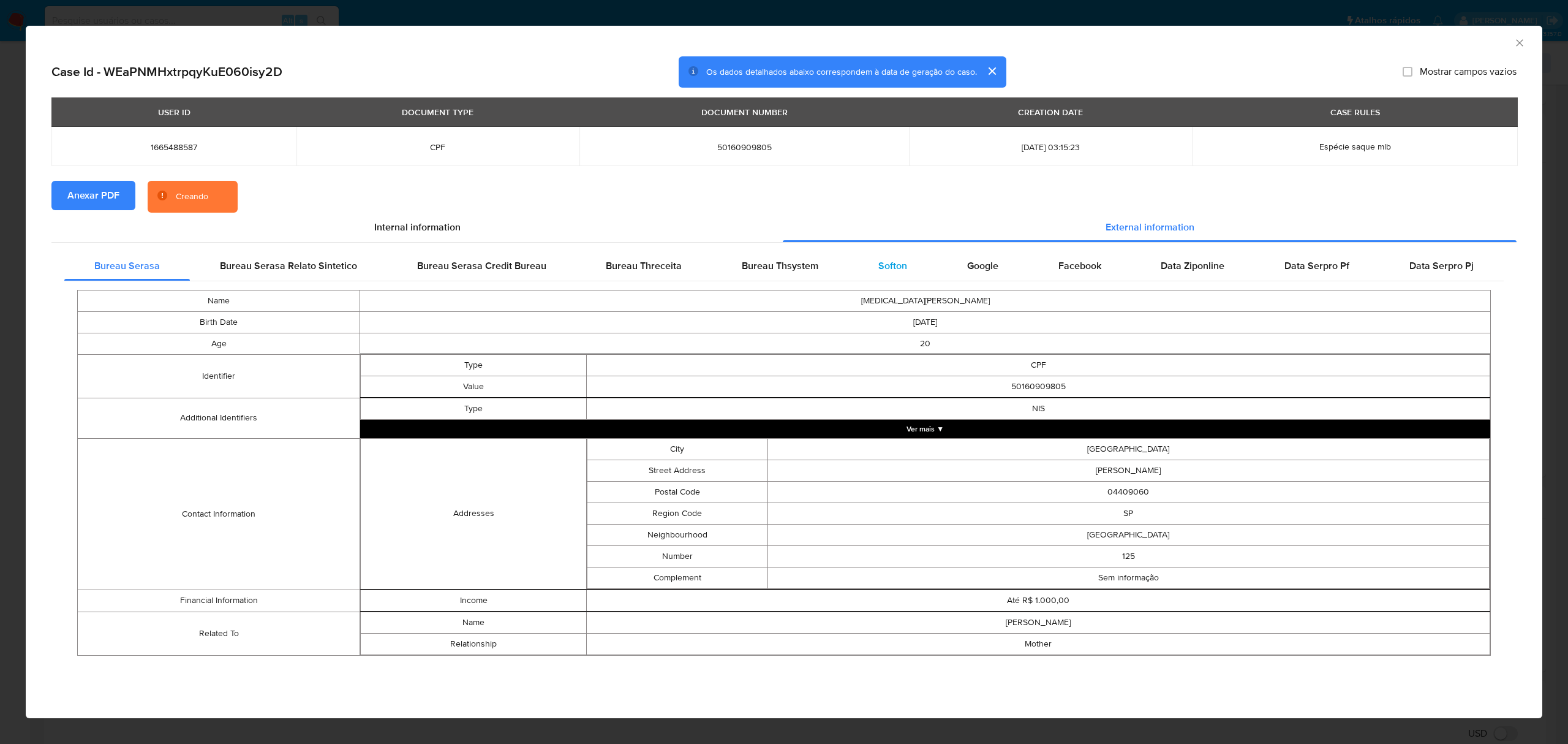
click at [897, 262] on span "Softon" at bounding box center [892, 265] width 29 height 14
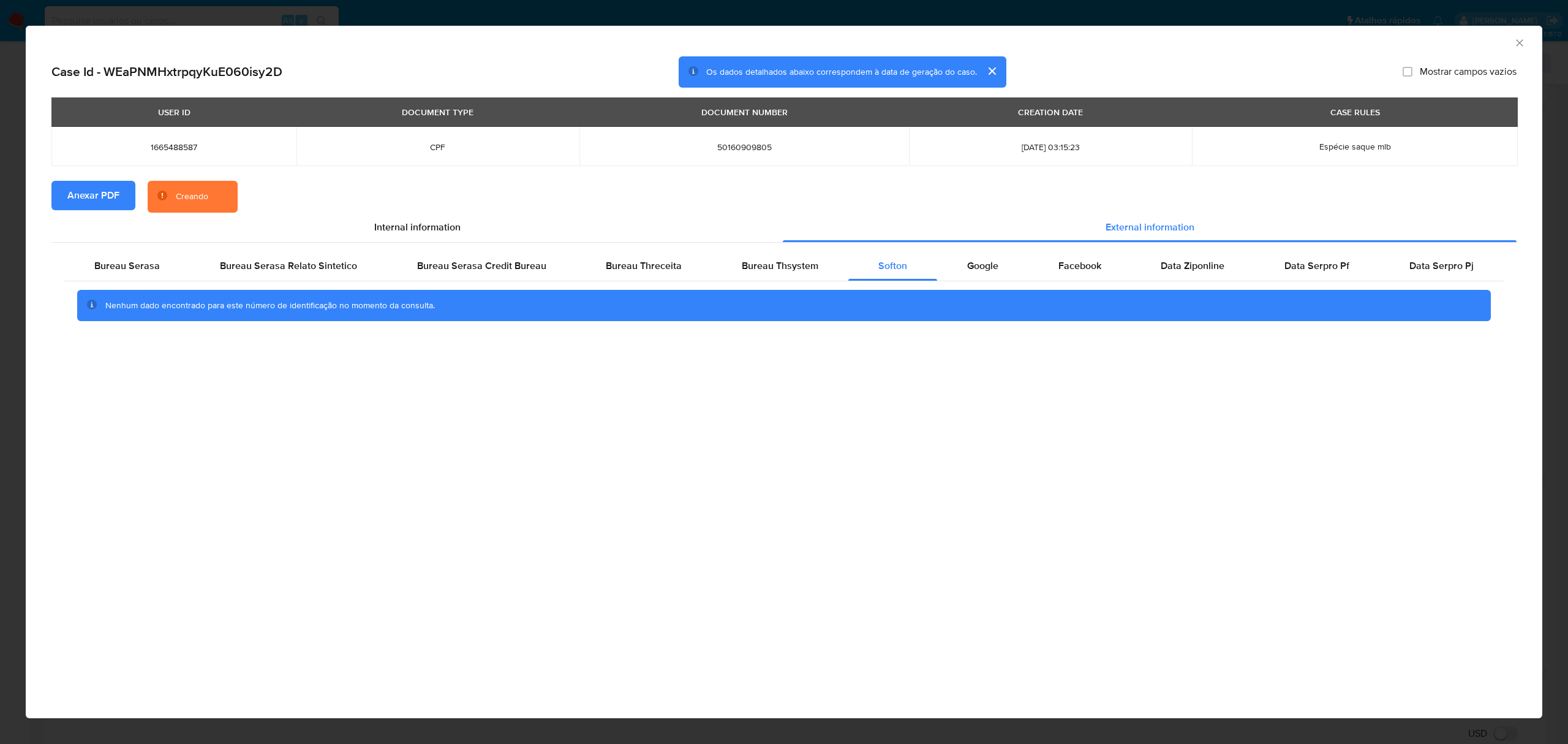
click at [1521, 42] on icon "Fechar a janela" at bounding box center [1519, 42] width 12 height 12
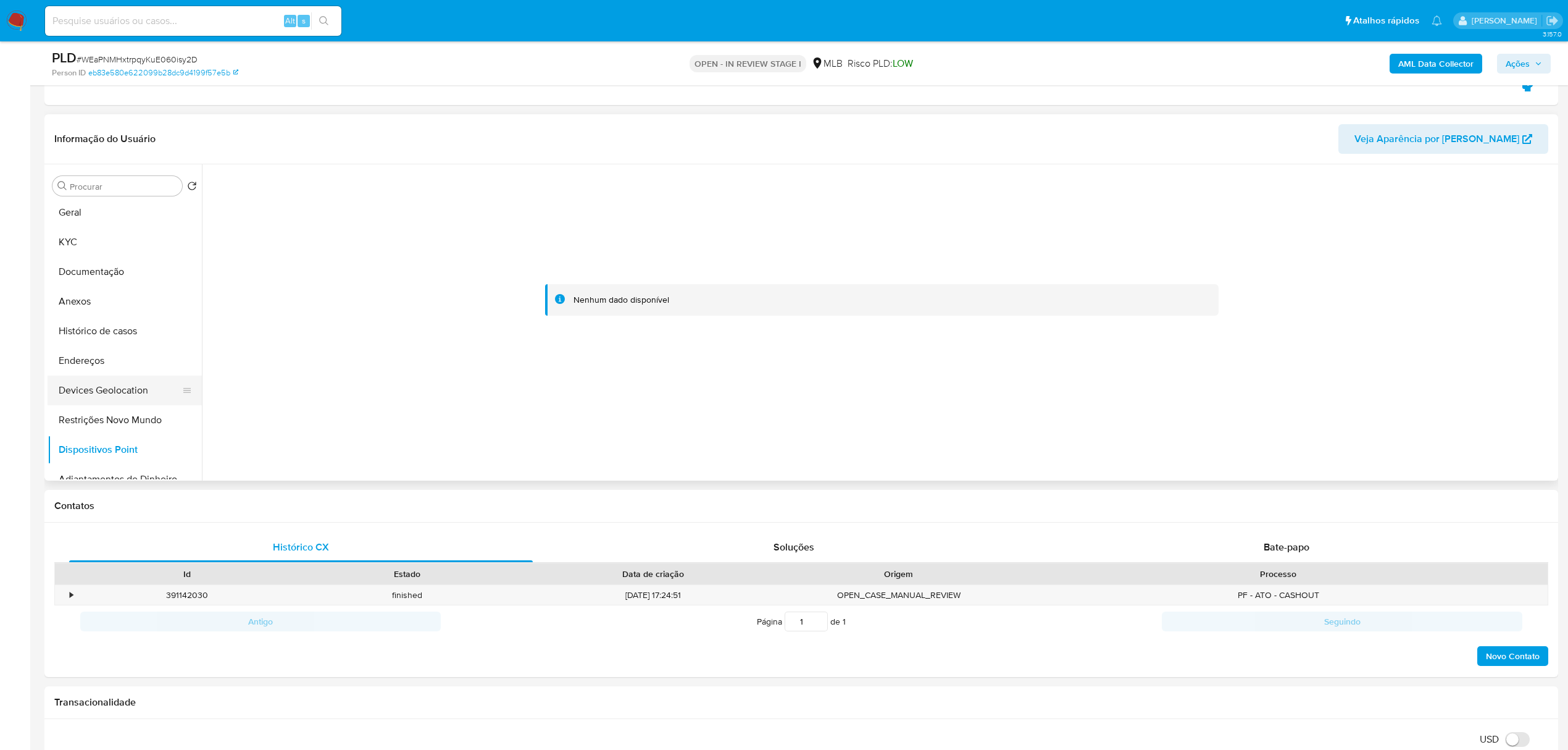
scroll to position [0, 0]
click at [105, 370] on button "Endereços" at bounding box center [120, 363] width 144 height 29
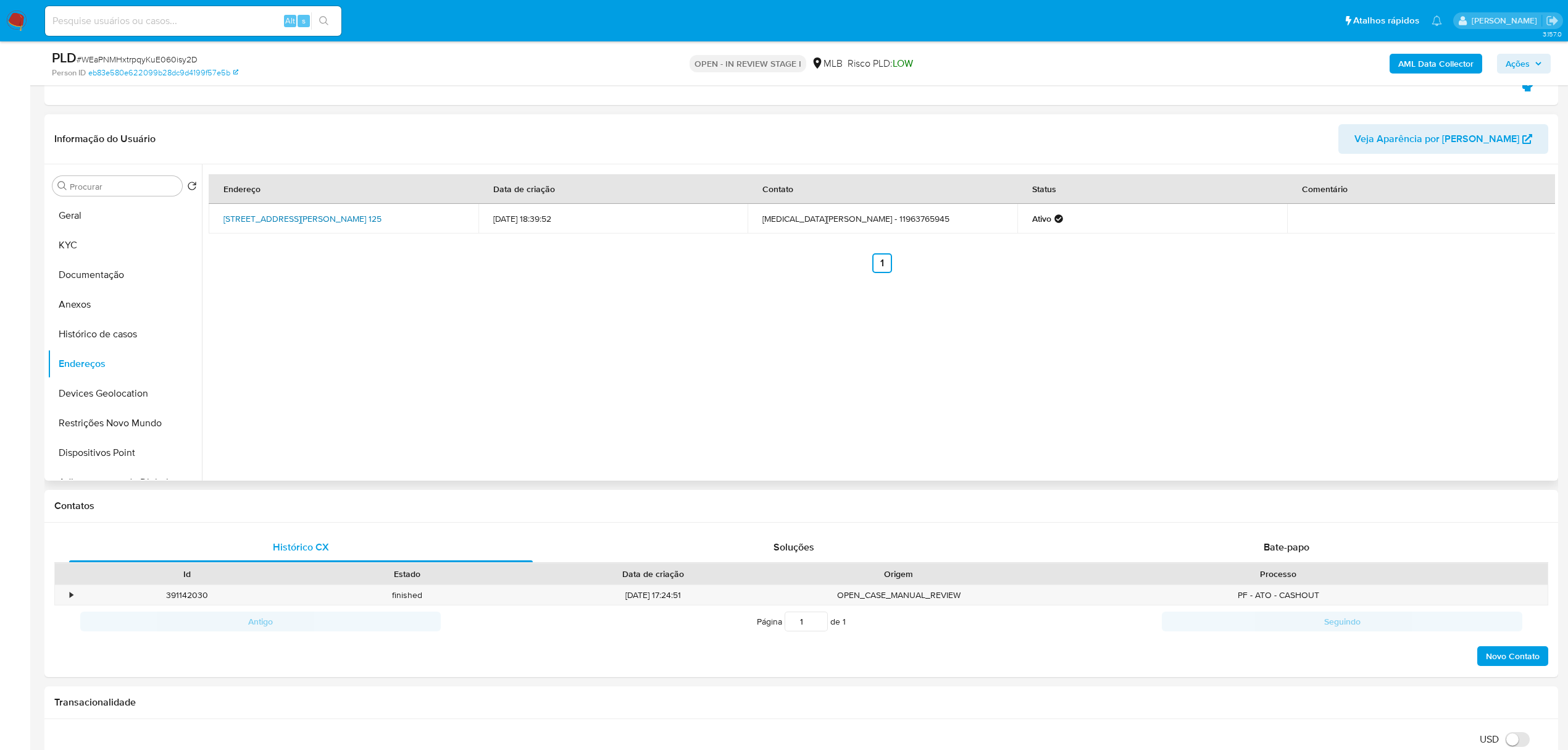
drag, startPoint x: 219, startPoint y: 213, endPoint x: 290, endPoint y: 230, distance: 73.0
click at [290, 230] on td "Rua Doutor Nestor Sampaio Penteado 125, São Paulo, São Paulo, 04409060, Brasil …" at bounding box center [343, 218] width 270 height 29
copy link "Rua Doutor Nestor Sampaio Penteado 125, São Paulo, São Paulo, 04409060"
click at [285, 225] on link "Rua Doutor Nestor Sampaio Penteado 125, São Paulo, São Paulo, 04409060, Brasil …" at bounding box center [302, 219] width 158 height 13
click at [110, 255] on button "KYC" at bounding box center [120, 245] width 144 height 29
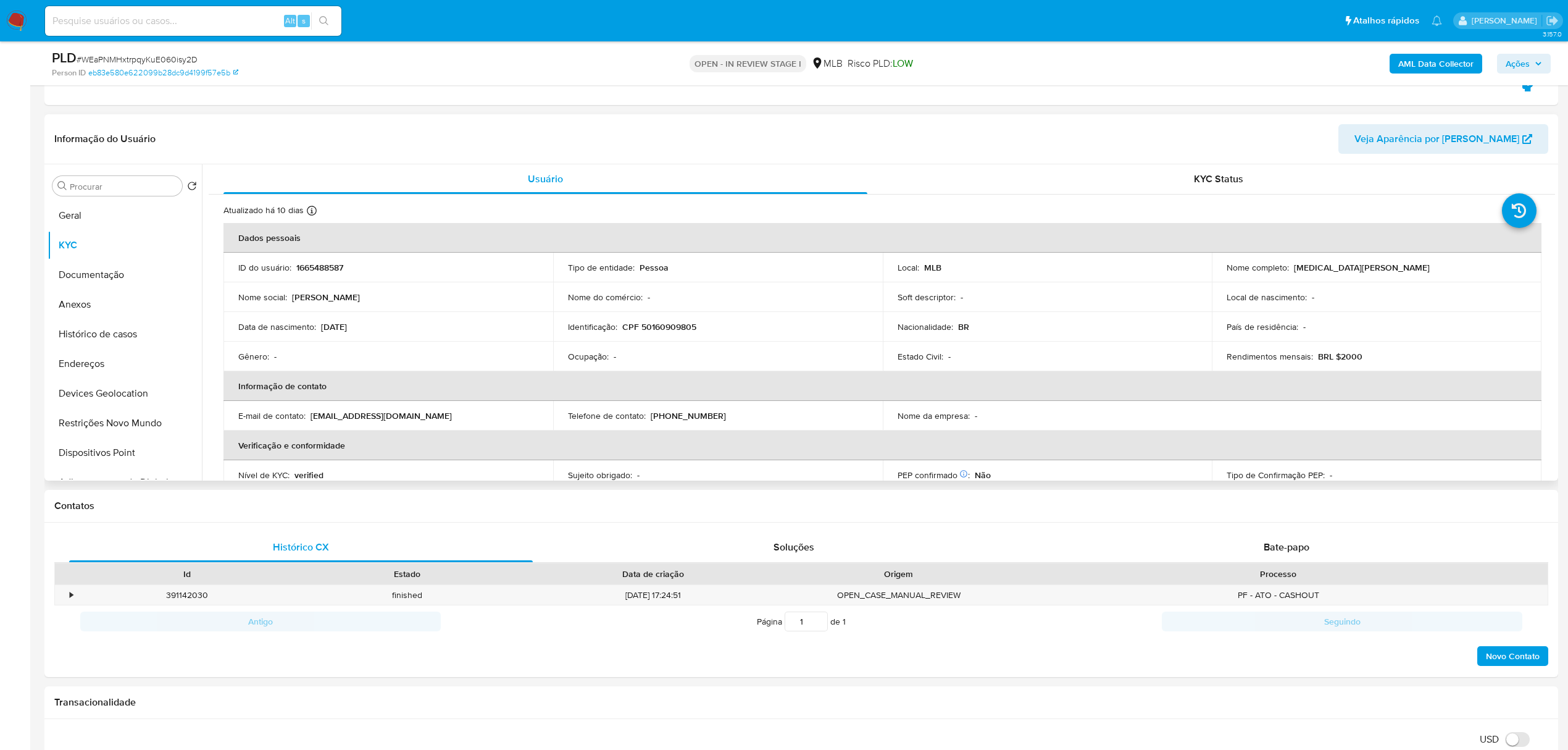
click at [672, 328] on p "CPF 50160909805" at bounding box center [659, 326] width 74 height 11
copy p "50160909805"
click at [118, 282] on button "Documentação" at bounding box center [120, 274] width 144 height 29
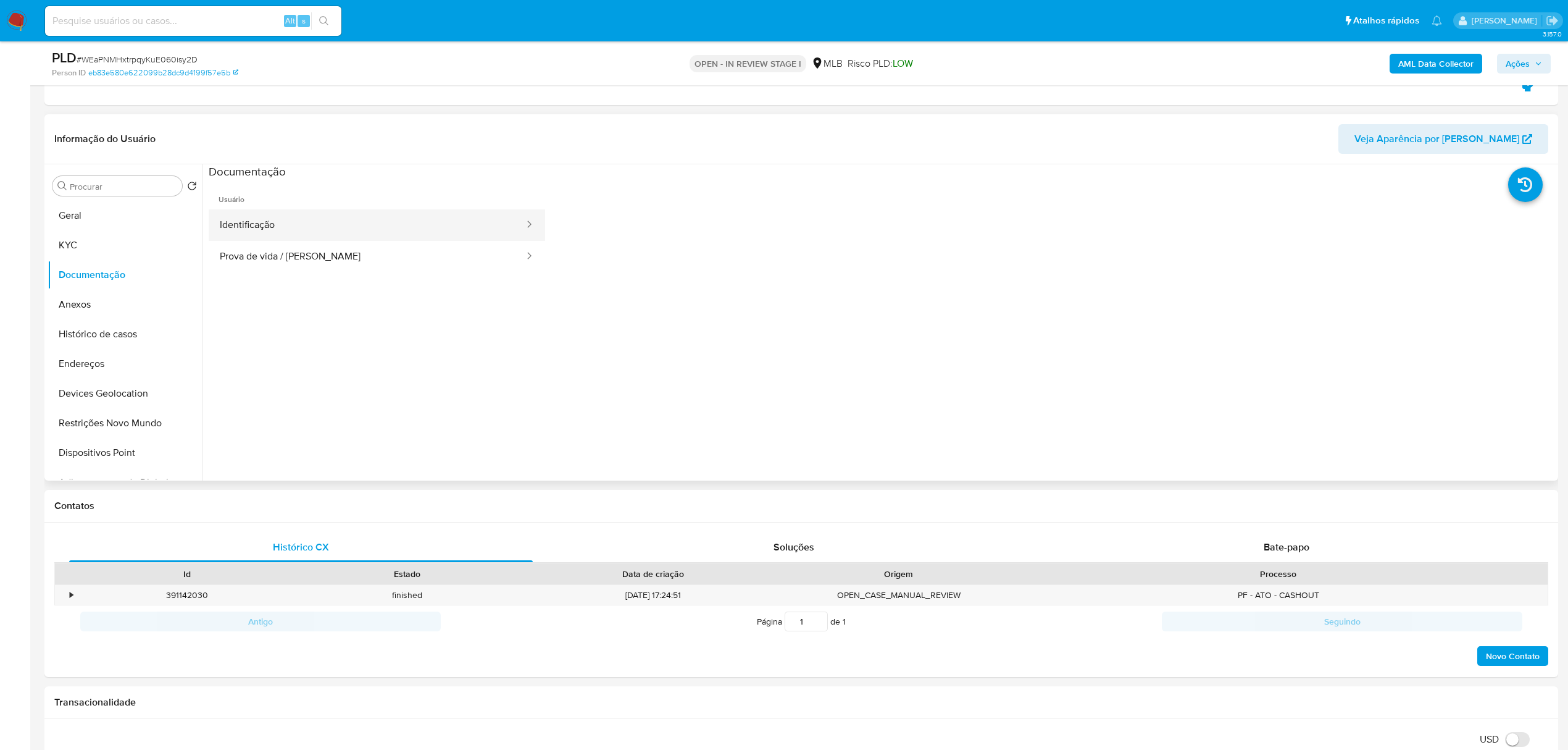
click at [294, 220] on button "Identificação" at bounding box center [367, 225] width 317 height 32
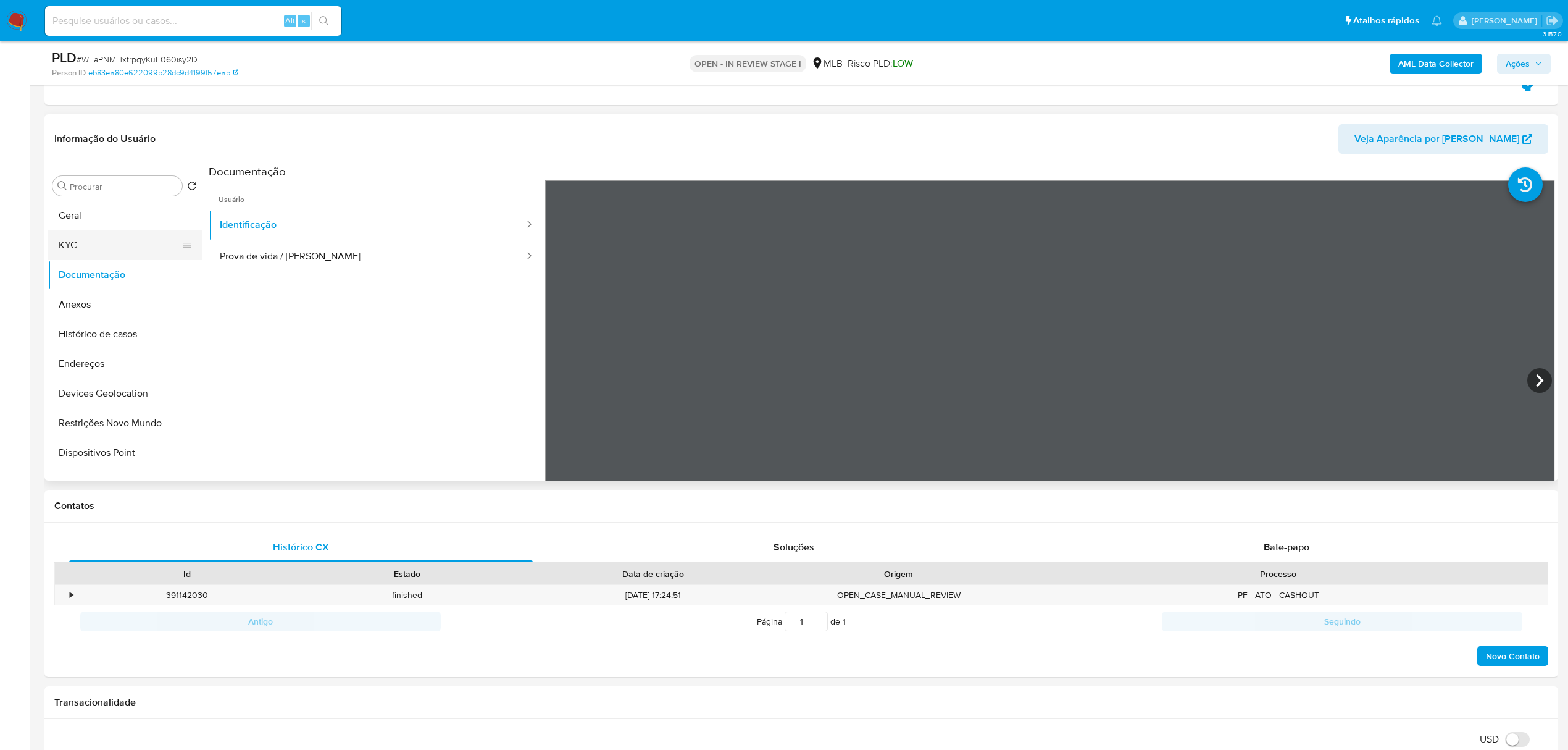
click at [88, 246] on button "KYC" at bounding box center [120, 245] width 144 height 29
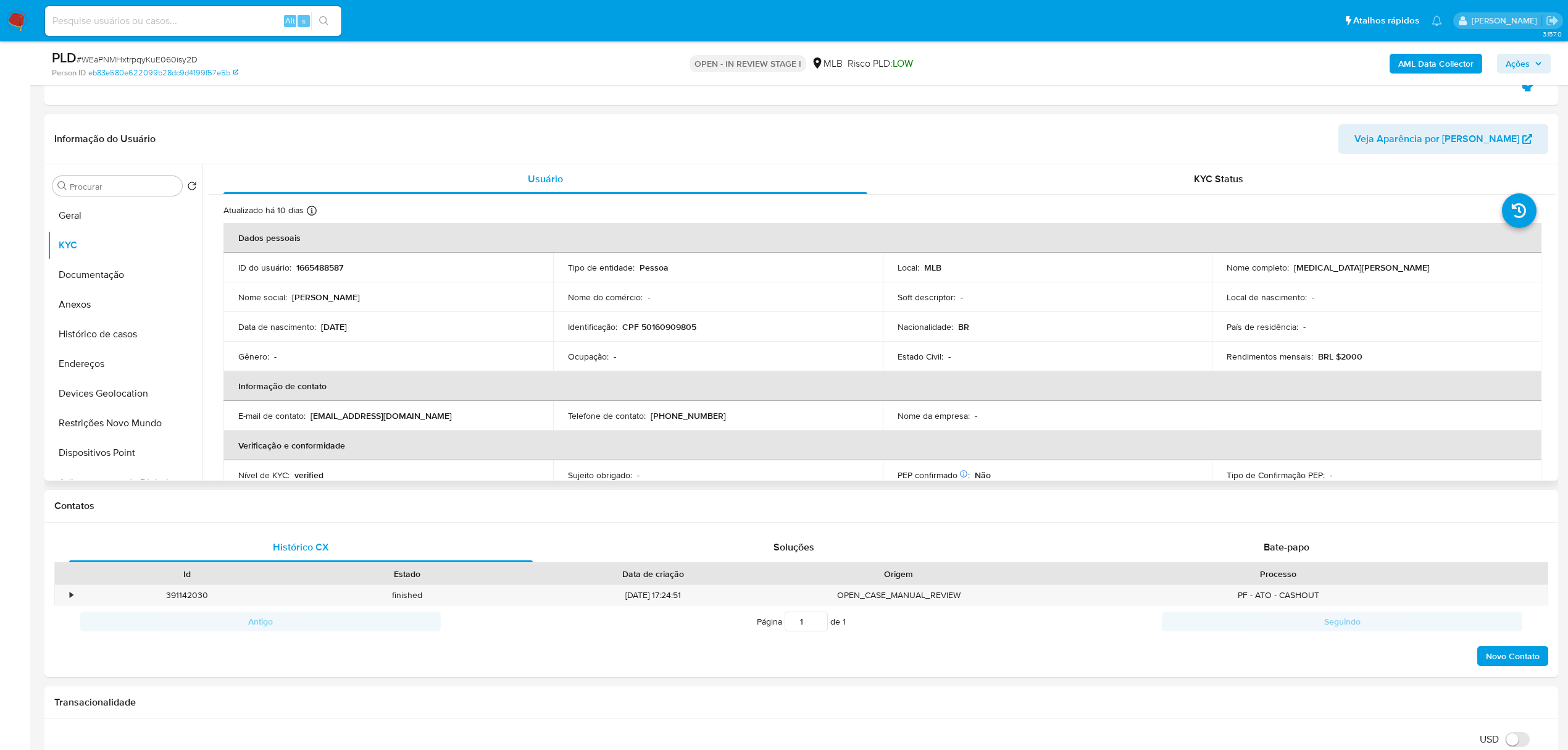
click at [662, 324] on p "CPF 50160909805" at bounding box center [659, 326] width 74 height 11
click at [662, 323] on p "CPF 50160909805" at bounding box center [659, 326] width 74 height 11
copy p "50160909805"
drag, startPoint x: 1290, startPoint y: 266, endPoint x: 1428, endPoint y: 243, distance: 139.9
click at [1453, 270] on div "Nome completo : Yasmin Bertholdo Guimaraes" at bounding box center [1376, 266] width 300 height 11
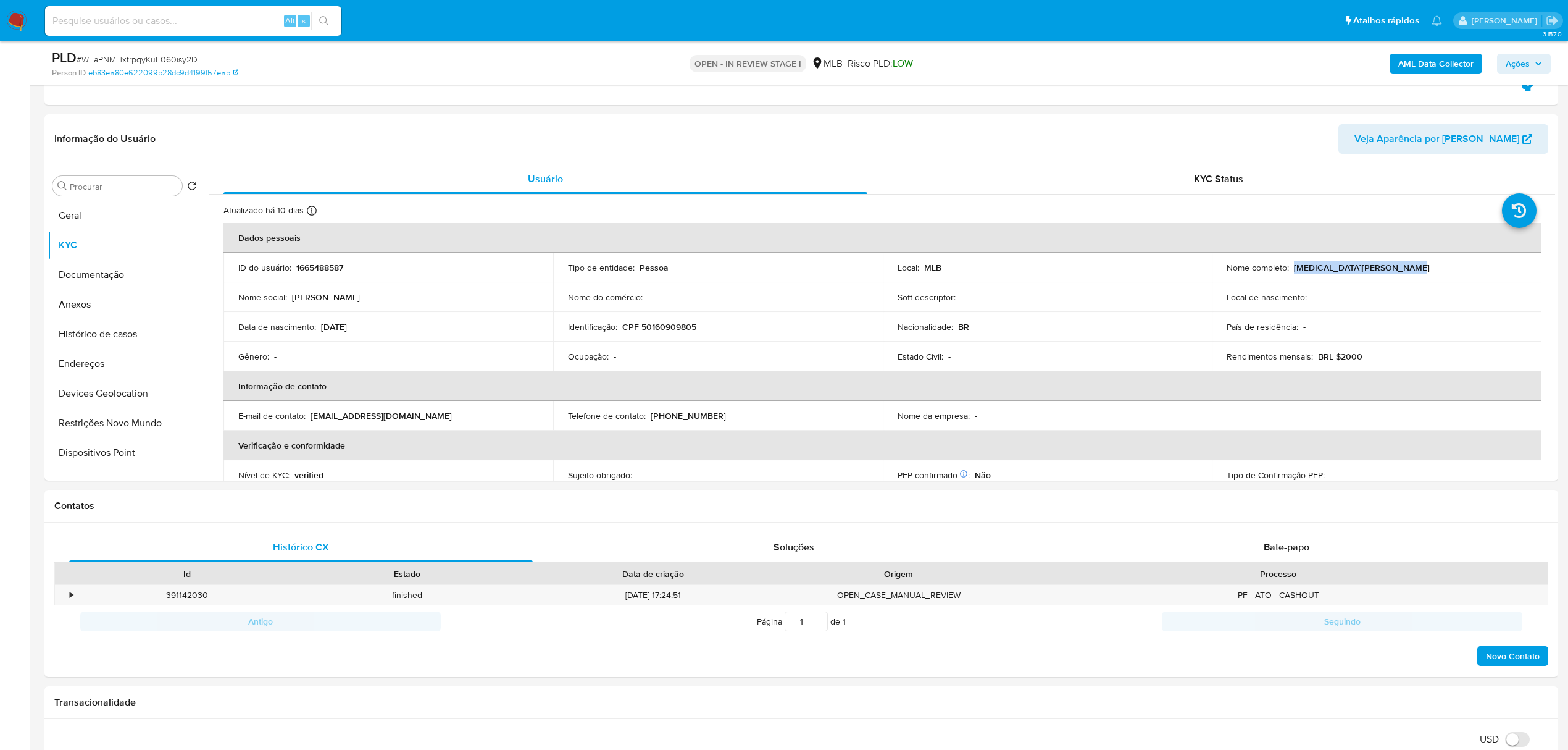
copy p "Yasmin Bertholdo Guimaraes"
click at [121, 273] on button "Documentação" at bounding box center [120, 274] width 144 height 29
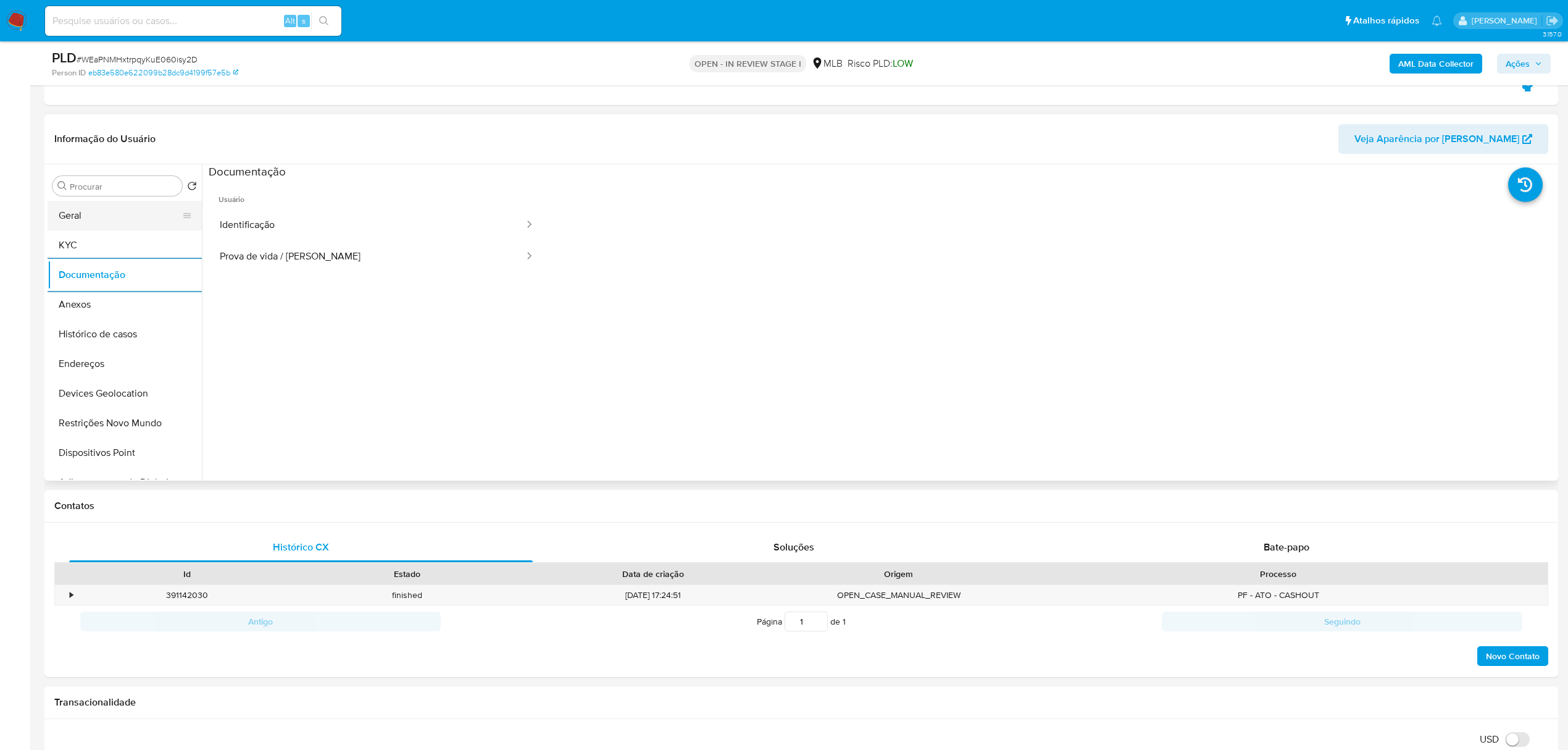
click at [77, 217] on button "Geral" at bounding box center [120, 215] width 144 height 29
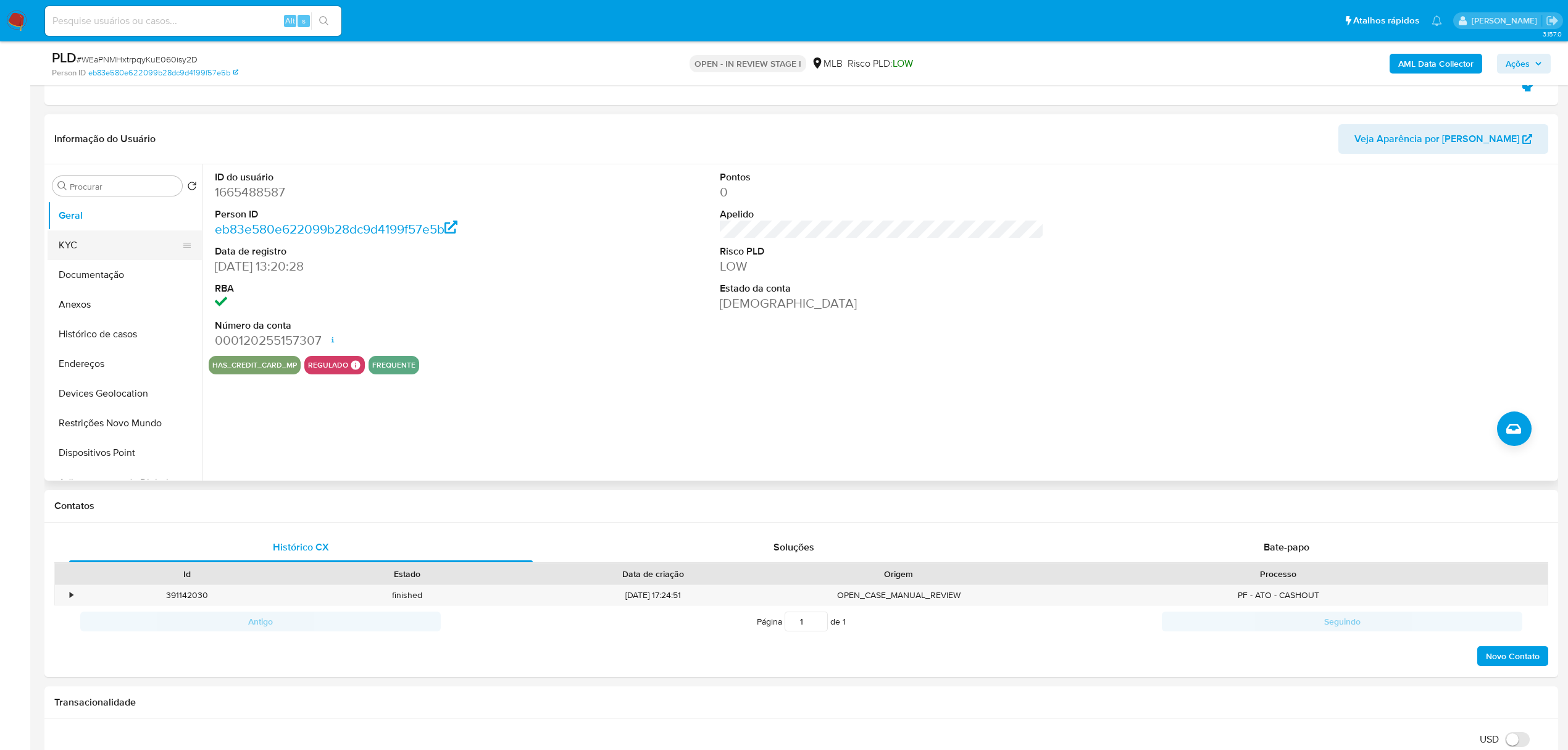
click at [104, 246] on button "KYC" at bounding box center [120, 245] width 144 height 29
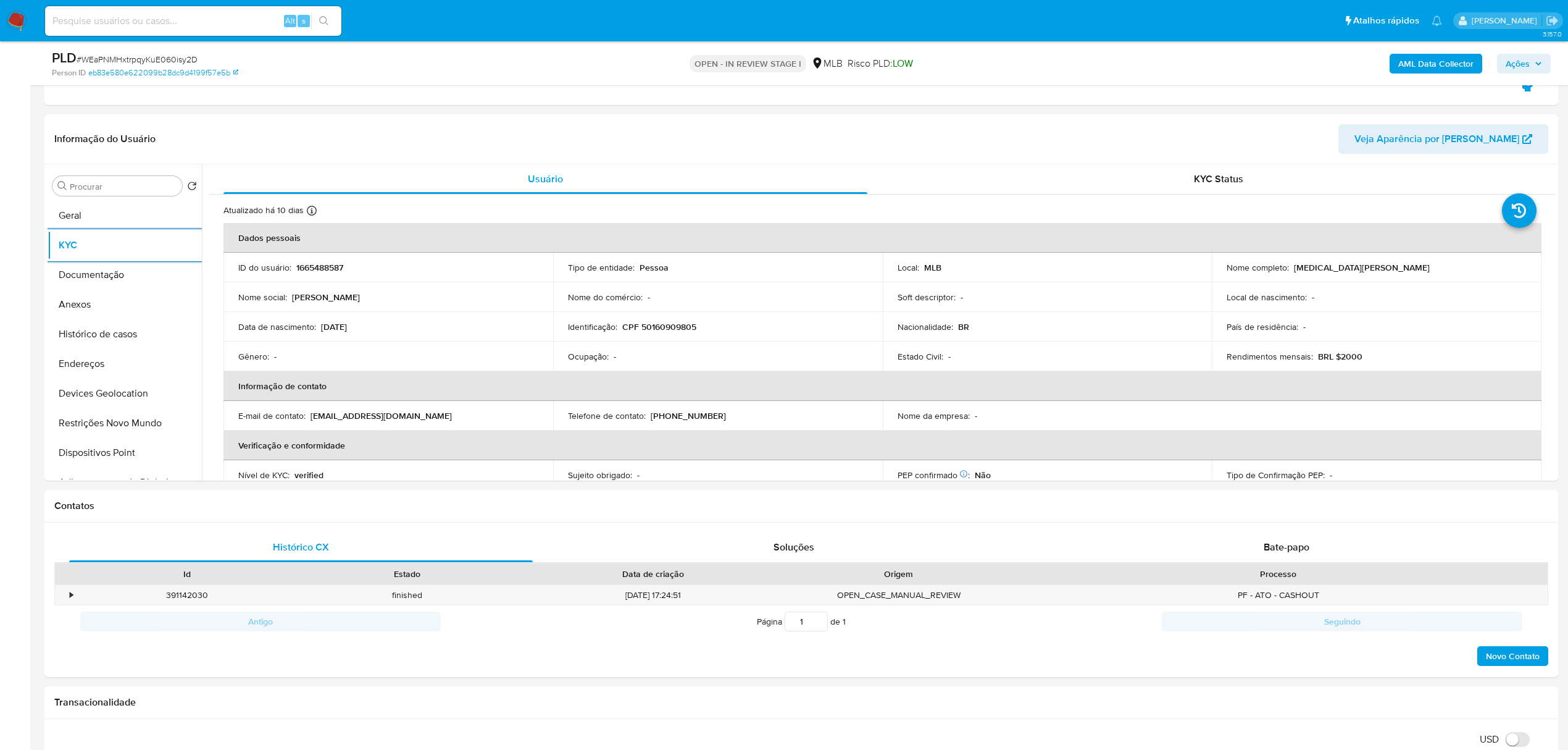
click at [1516, 70] on span "Ações" at bounding box center [1517, 64] width 24 height 20
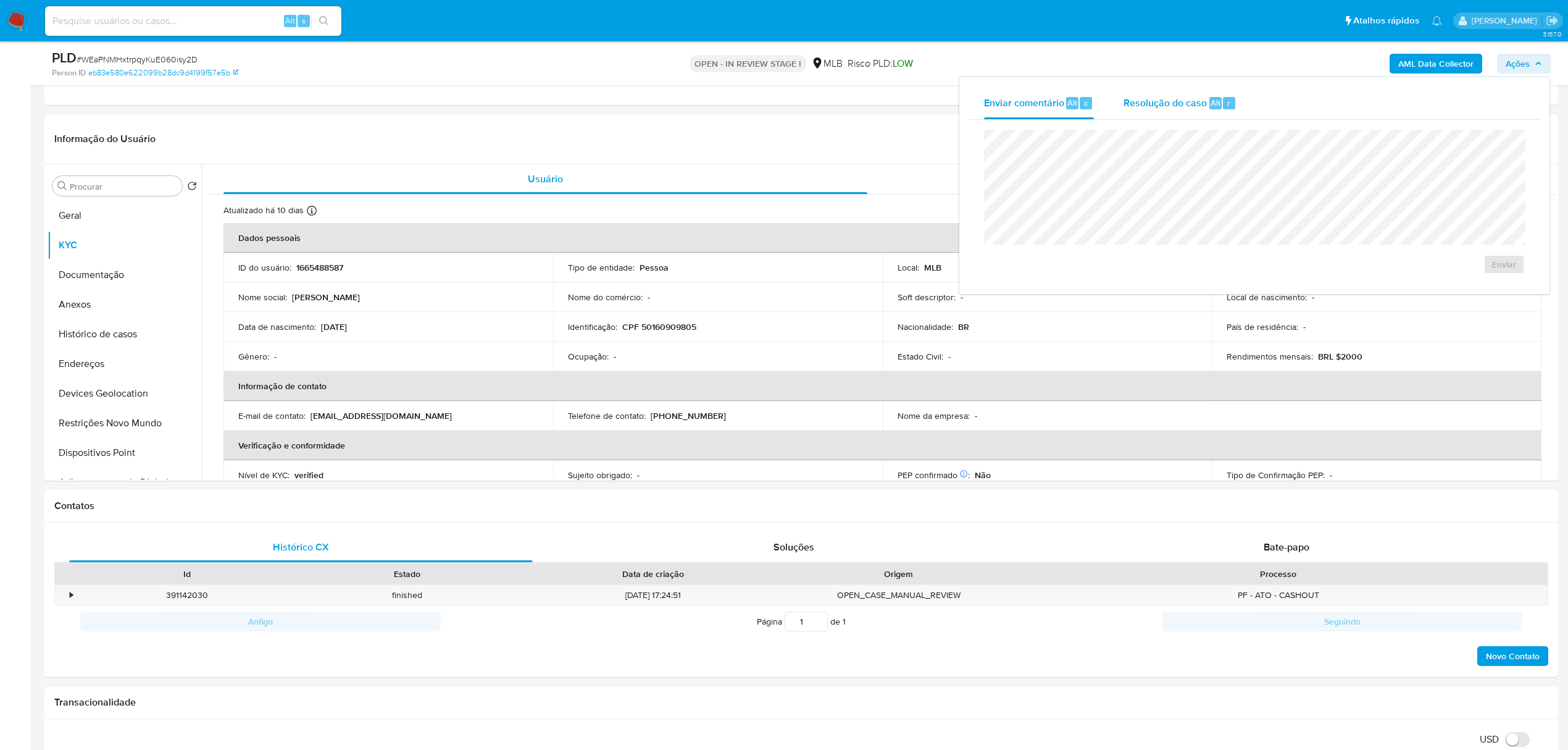
click at [1168, 105] on span "Resolução do caso" at bounding box center [1164, 101] width 83 height 14
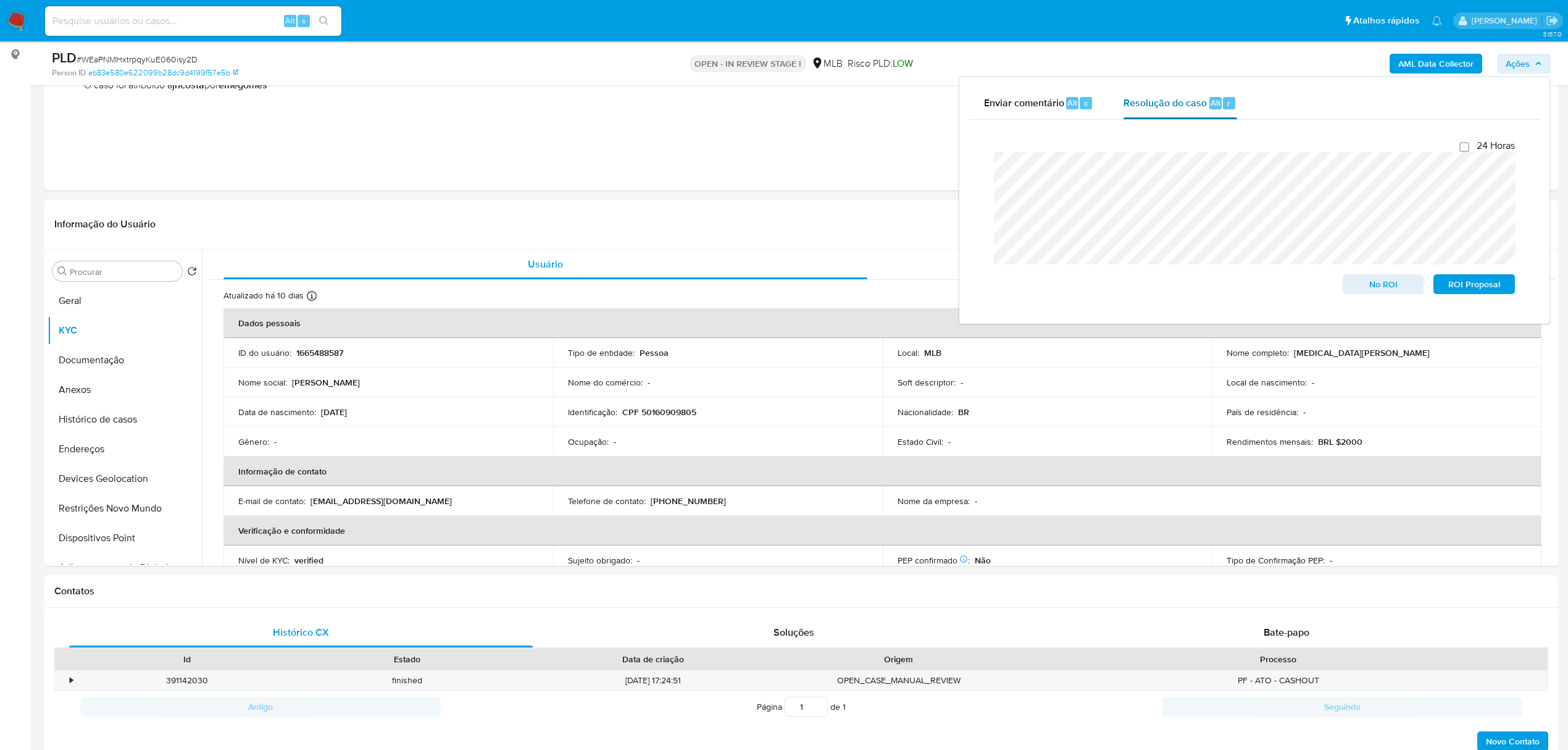
scroll to position [82, 0]
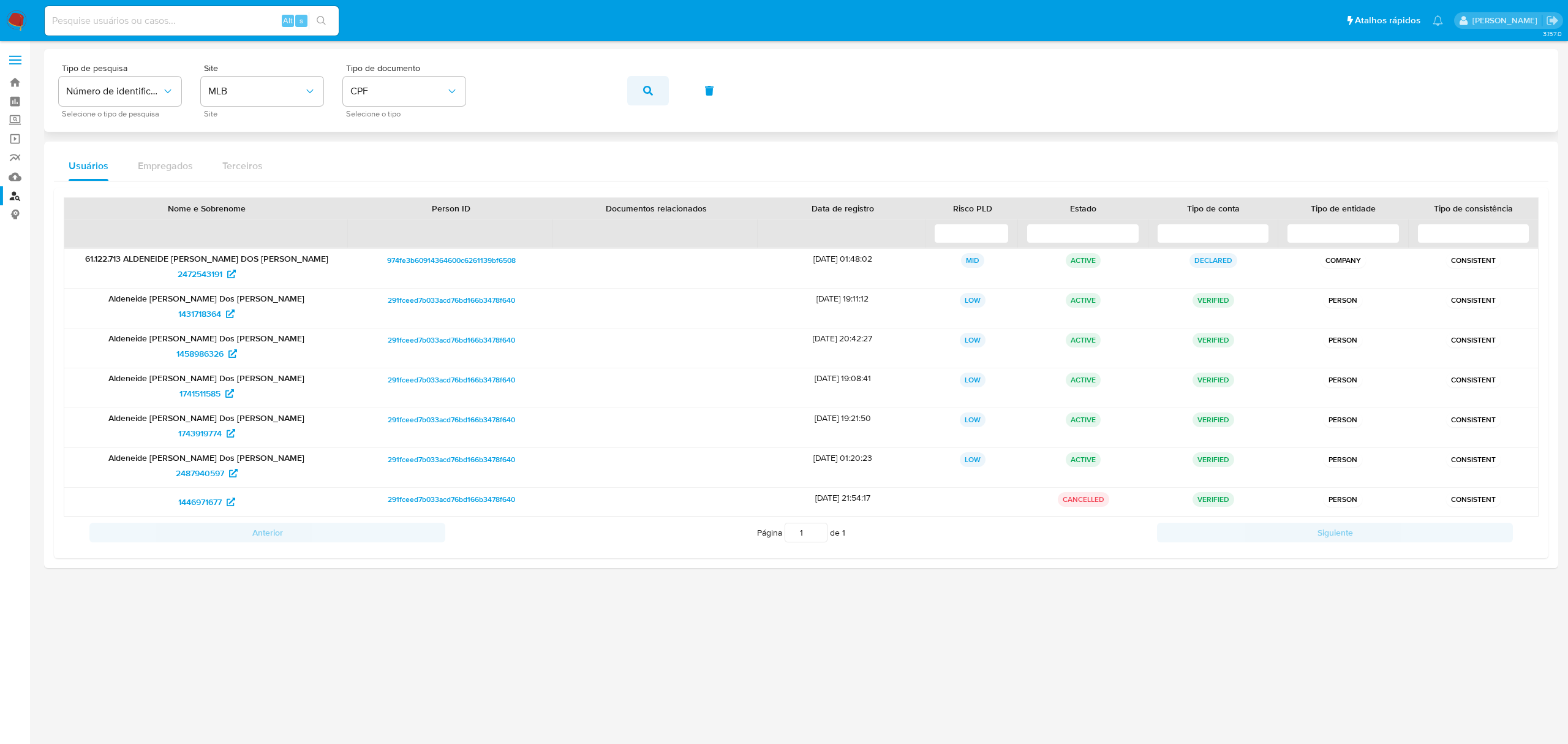
click at [651, 84] on span "button" at bounding box center [648, 91] width 10 height 27
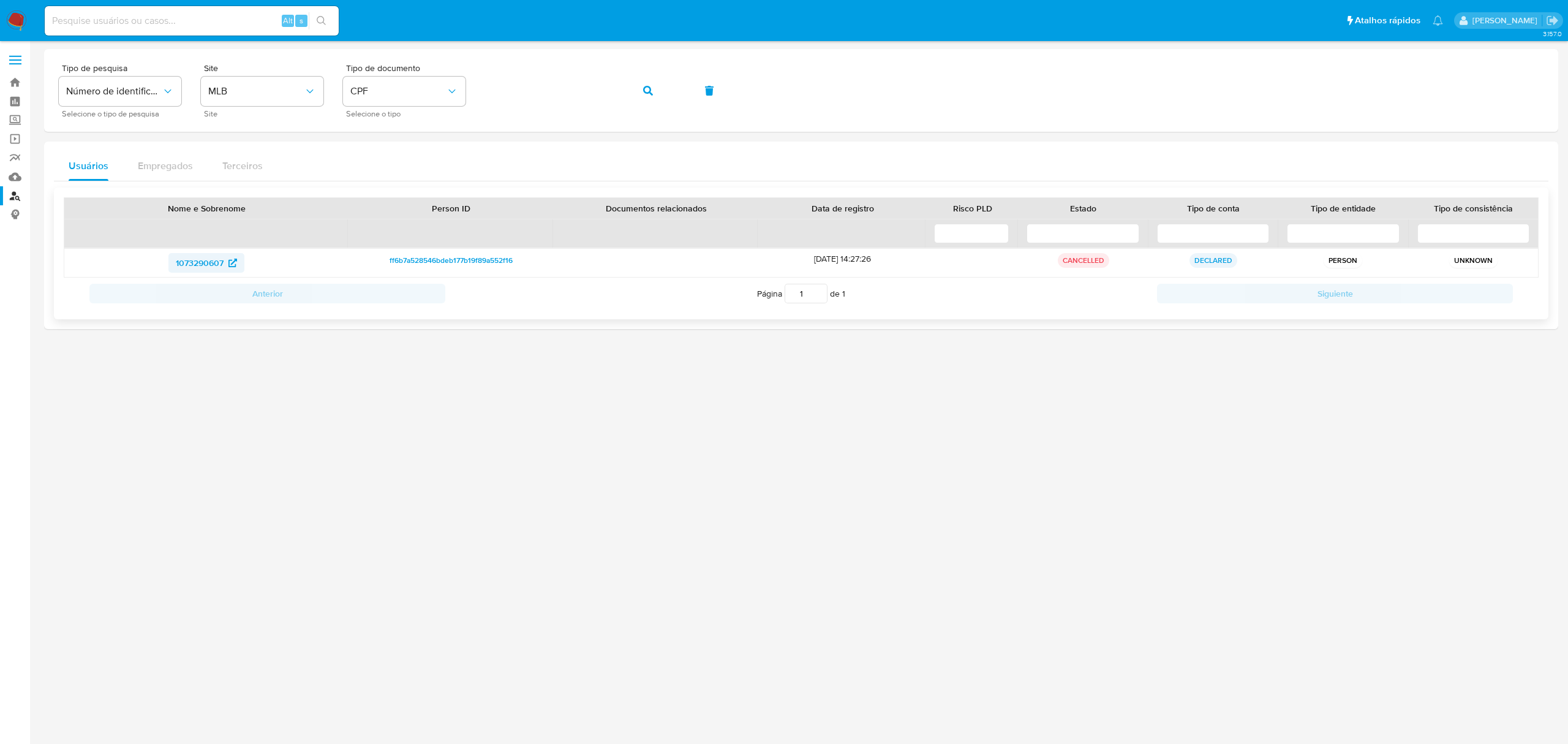
click at [199, 259] on span "1073290607" at bounding box center [199, 263] width 47 height 20
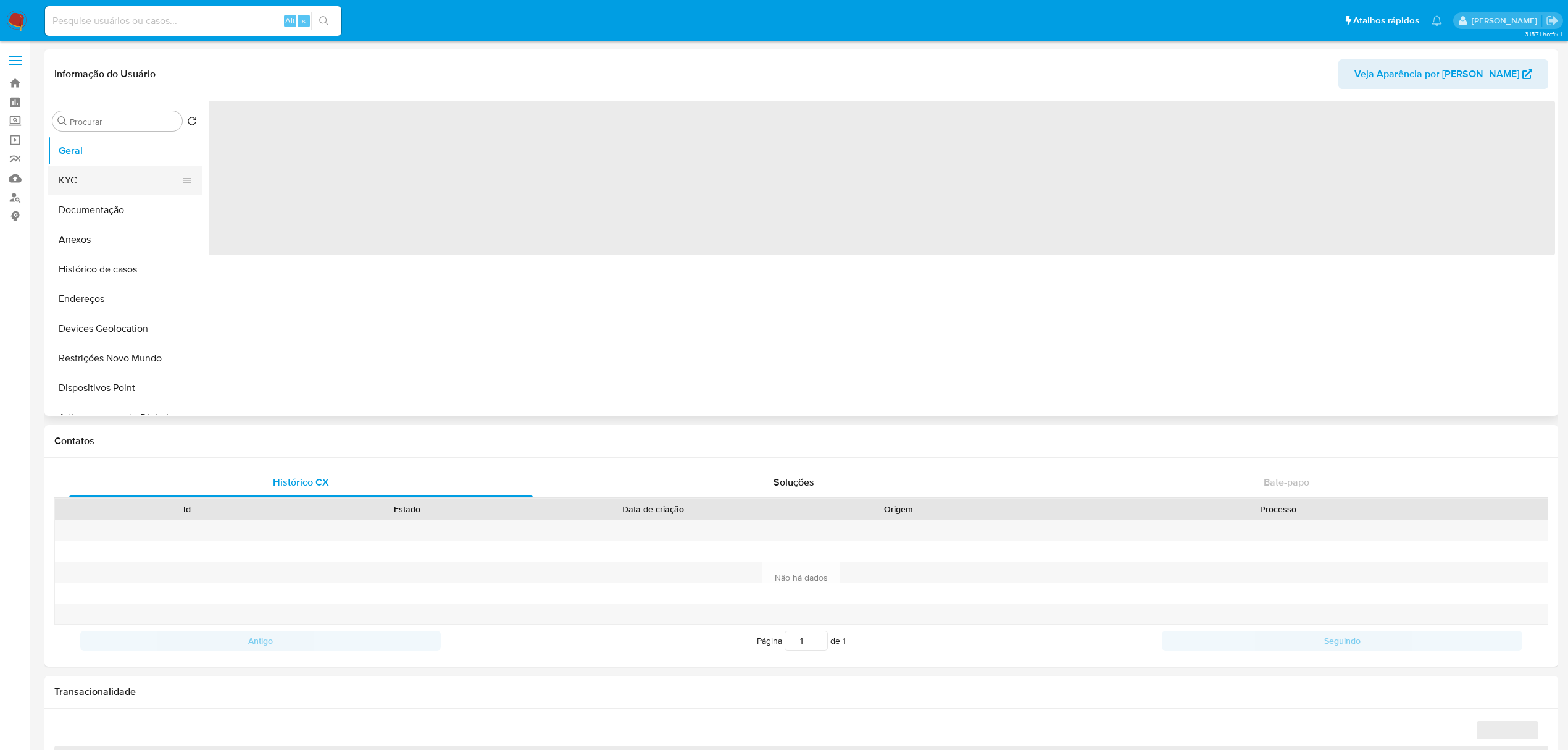
click at [97, 176] on button "KYC" at bounding box center [120, 180] width 144 height 29
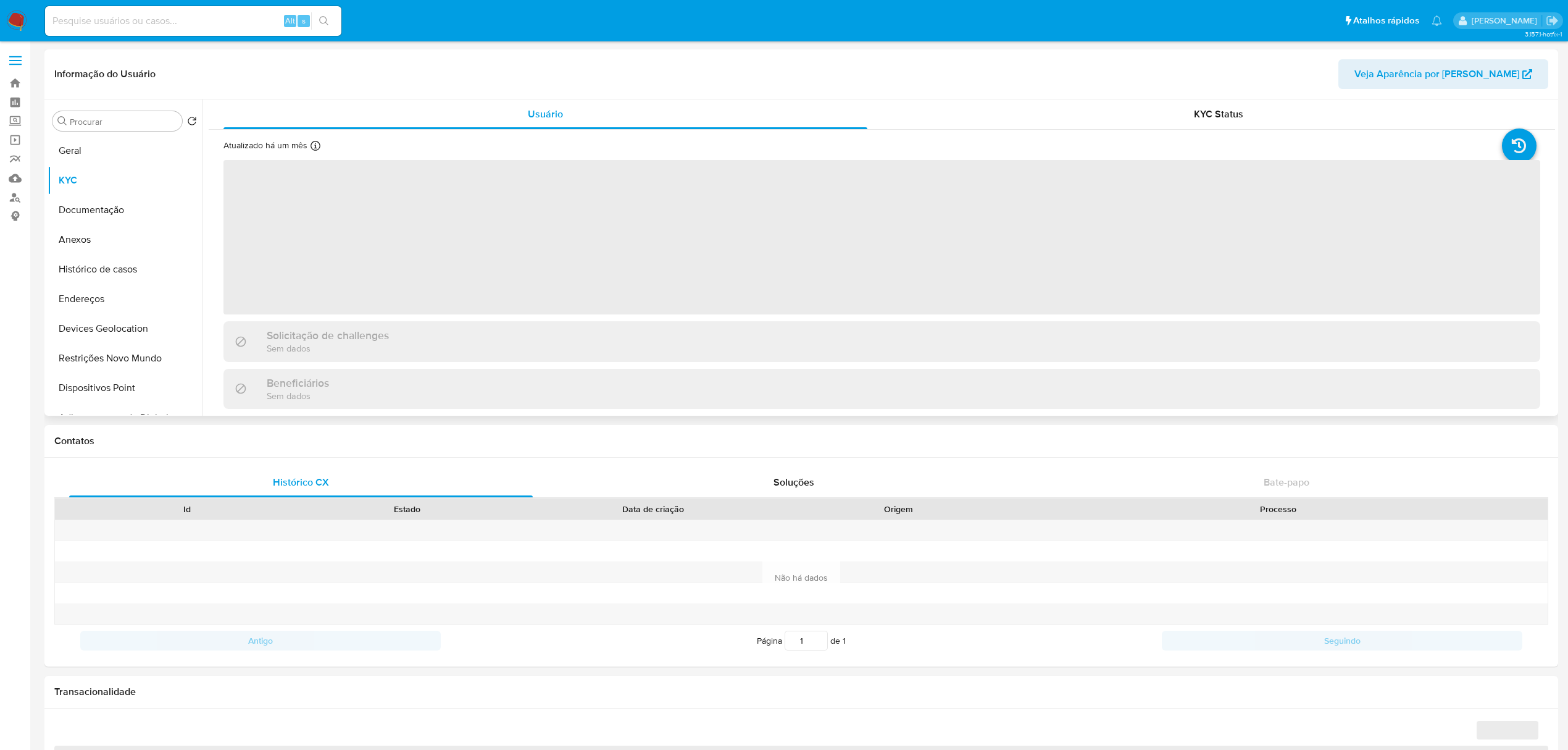
select select "10"
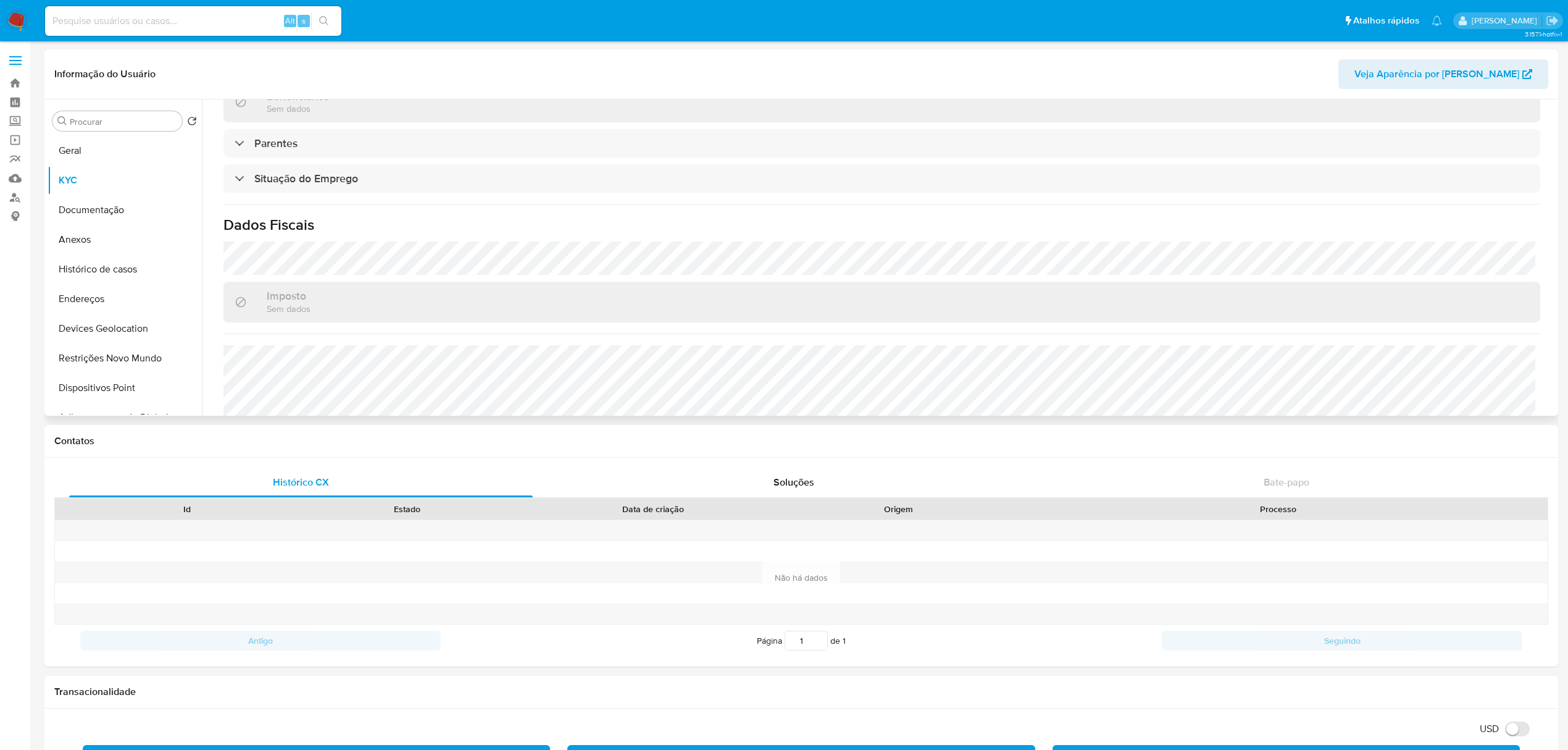
scroll to position [527, 0]
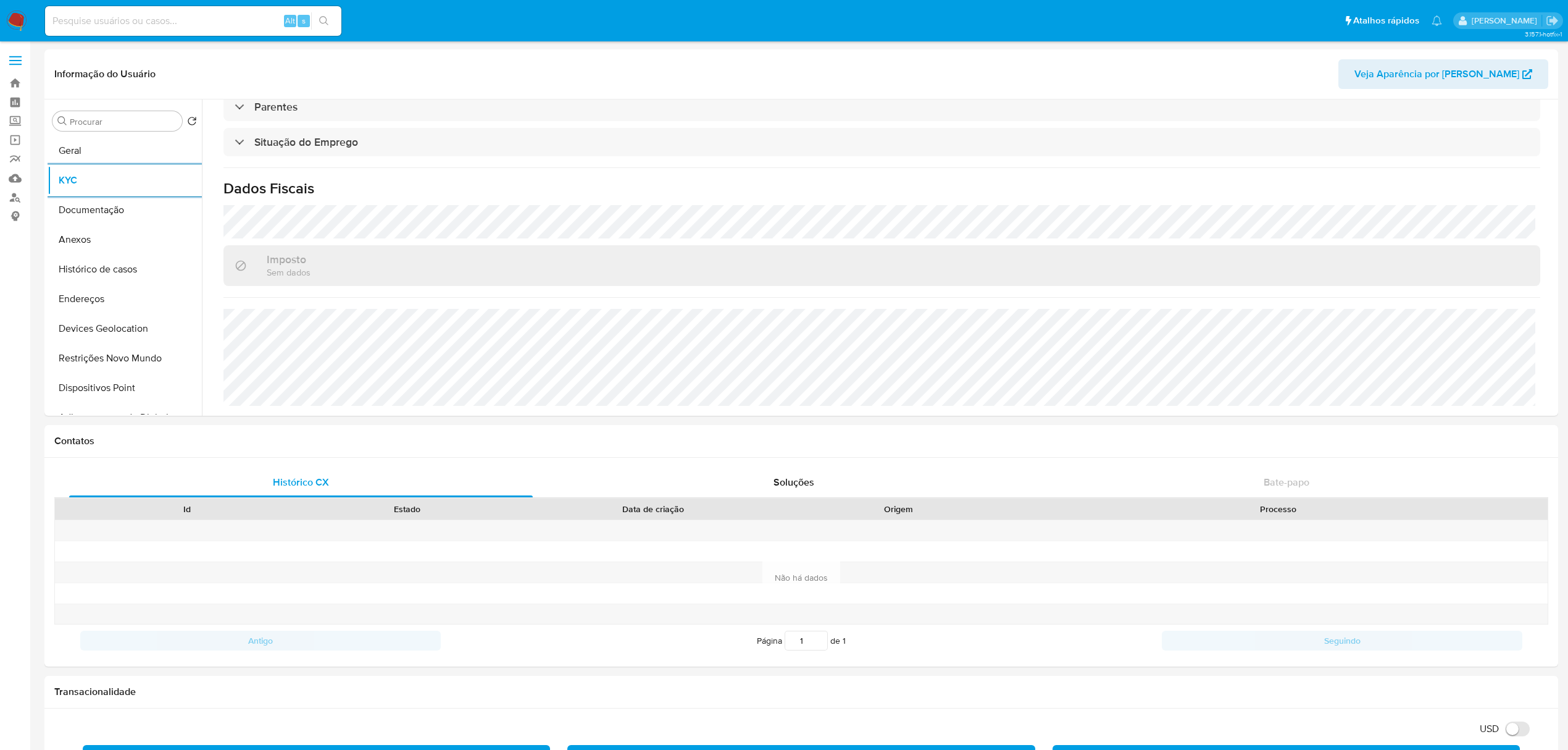
click at [198, 18] on input at bounding box center [193, 20] width 297 height 16
paste input "1916989986"
type input "1916989986"
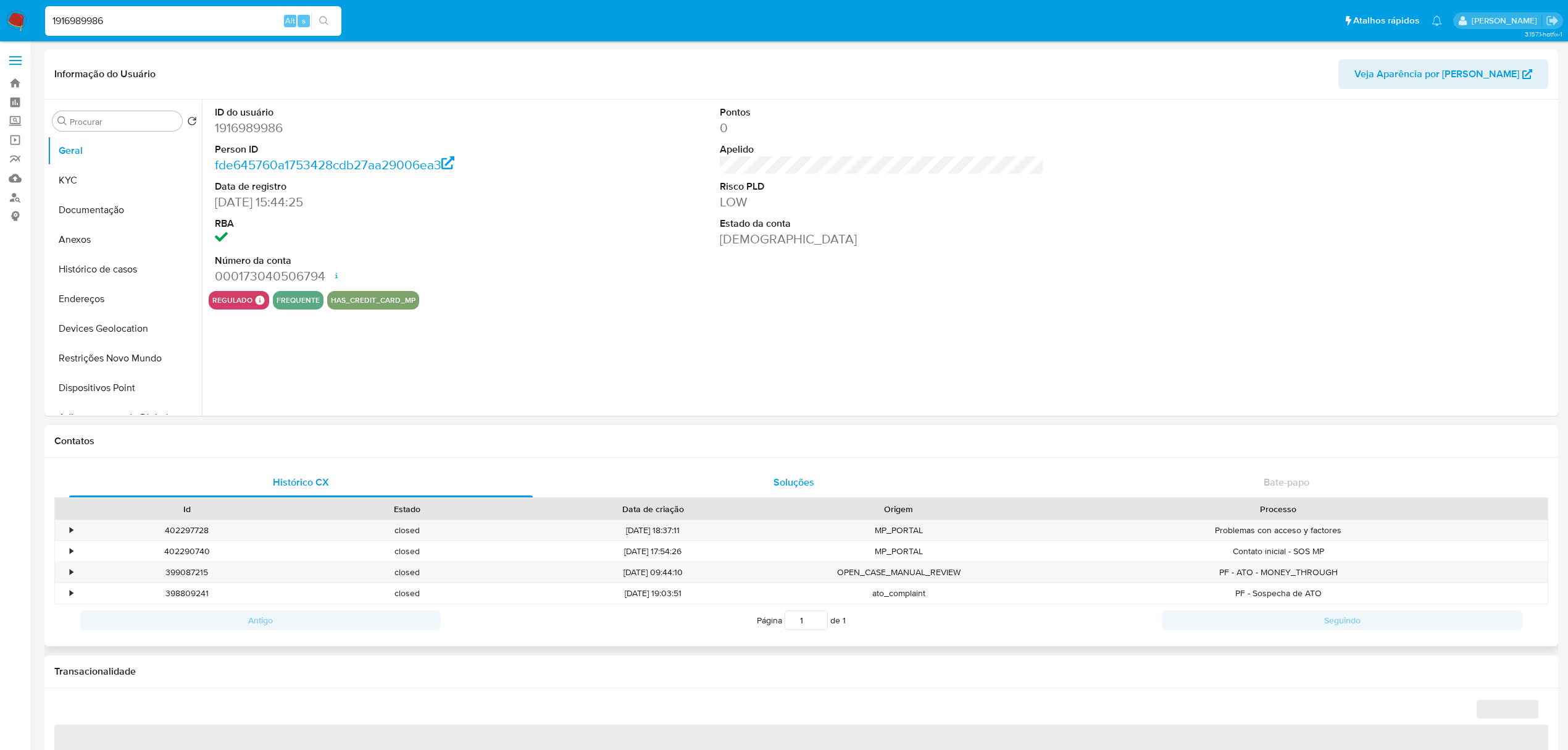
select select "10"
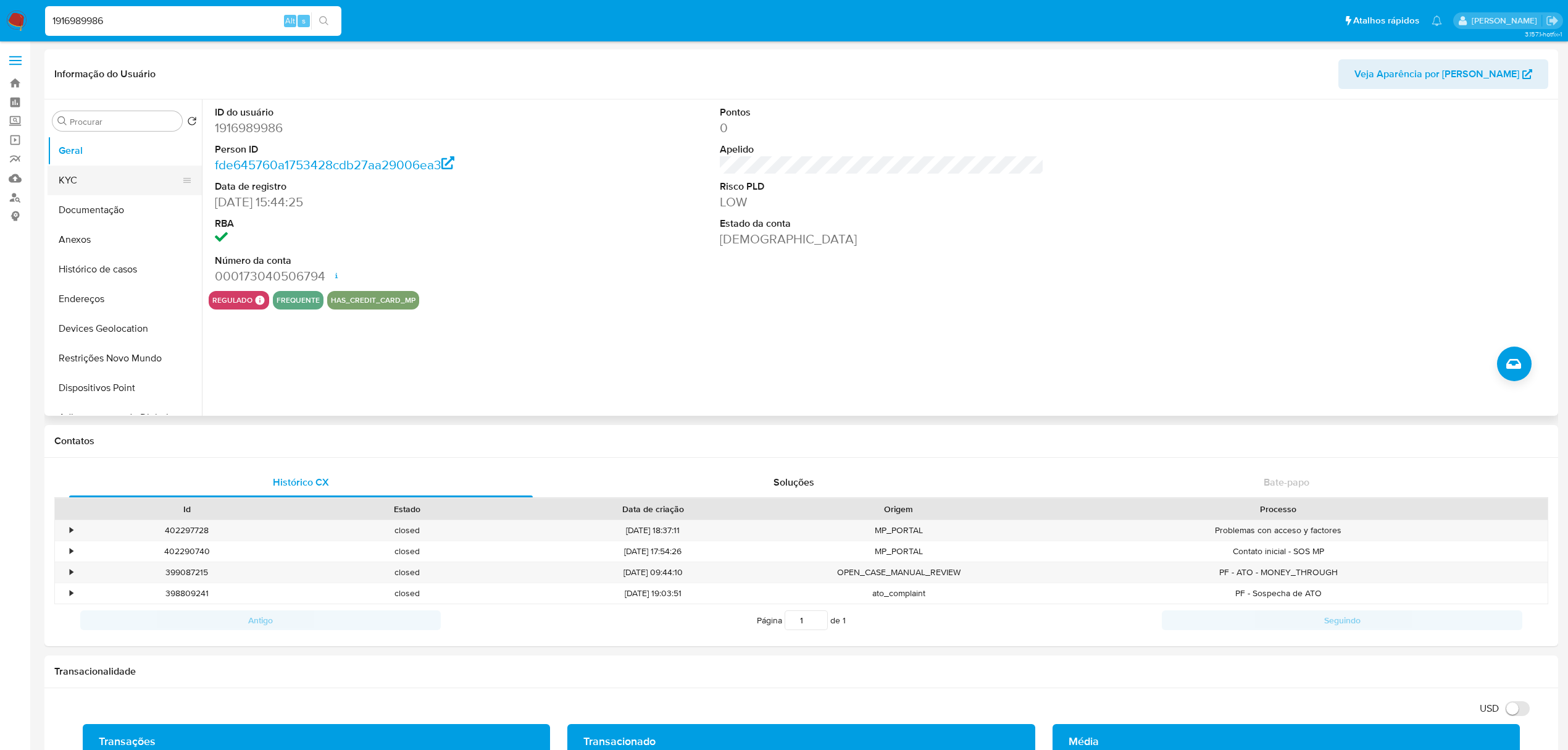
click at [71, 184] on button "KYC" at bounding box center [120, 180] width 144 height 29
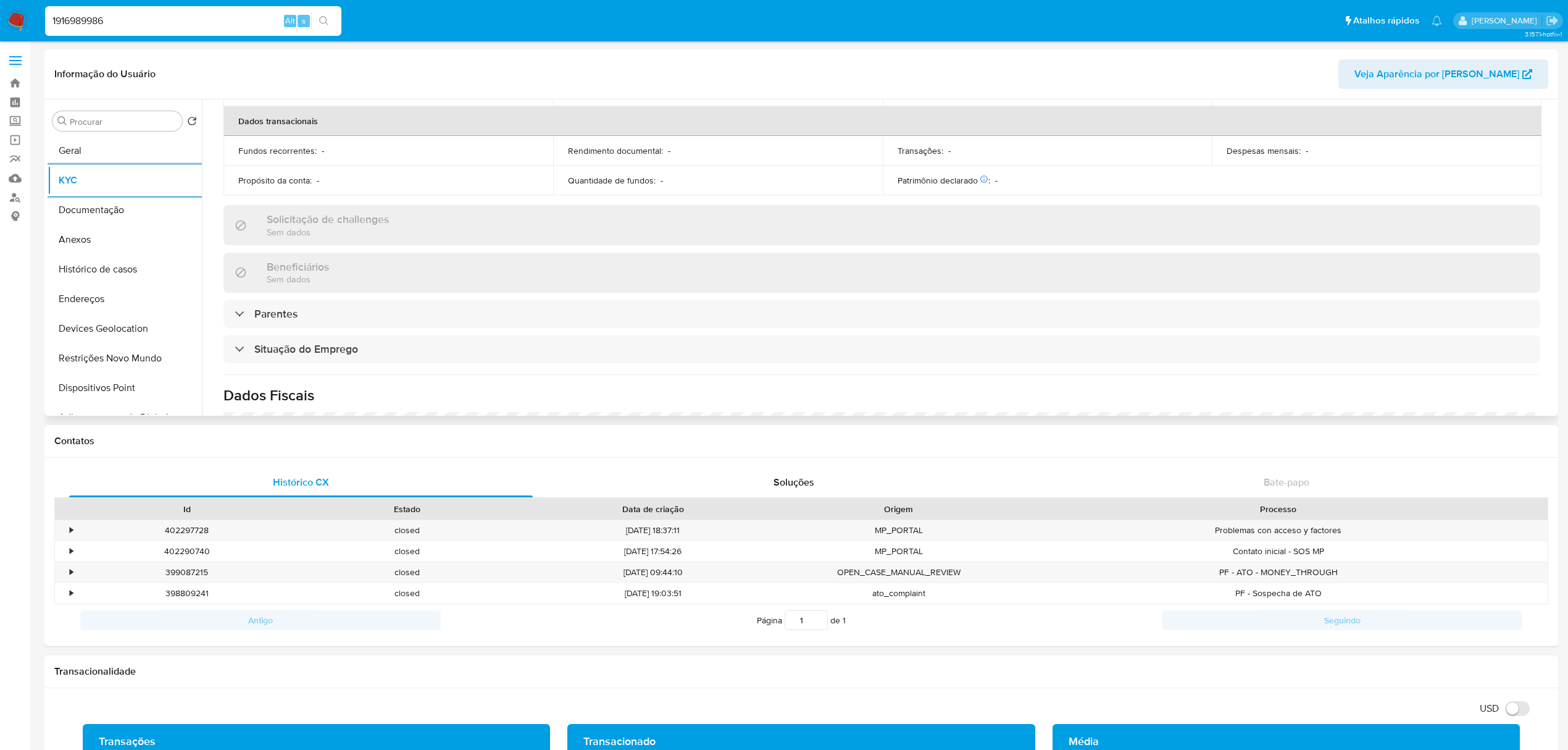
scroll to position [115, 0]
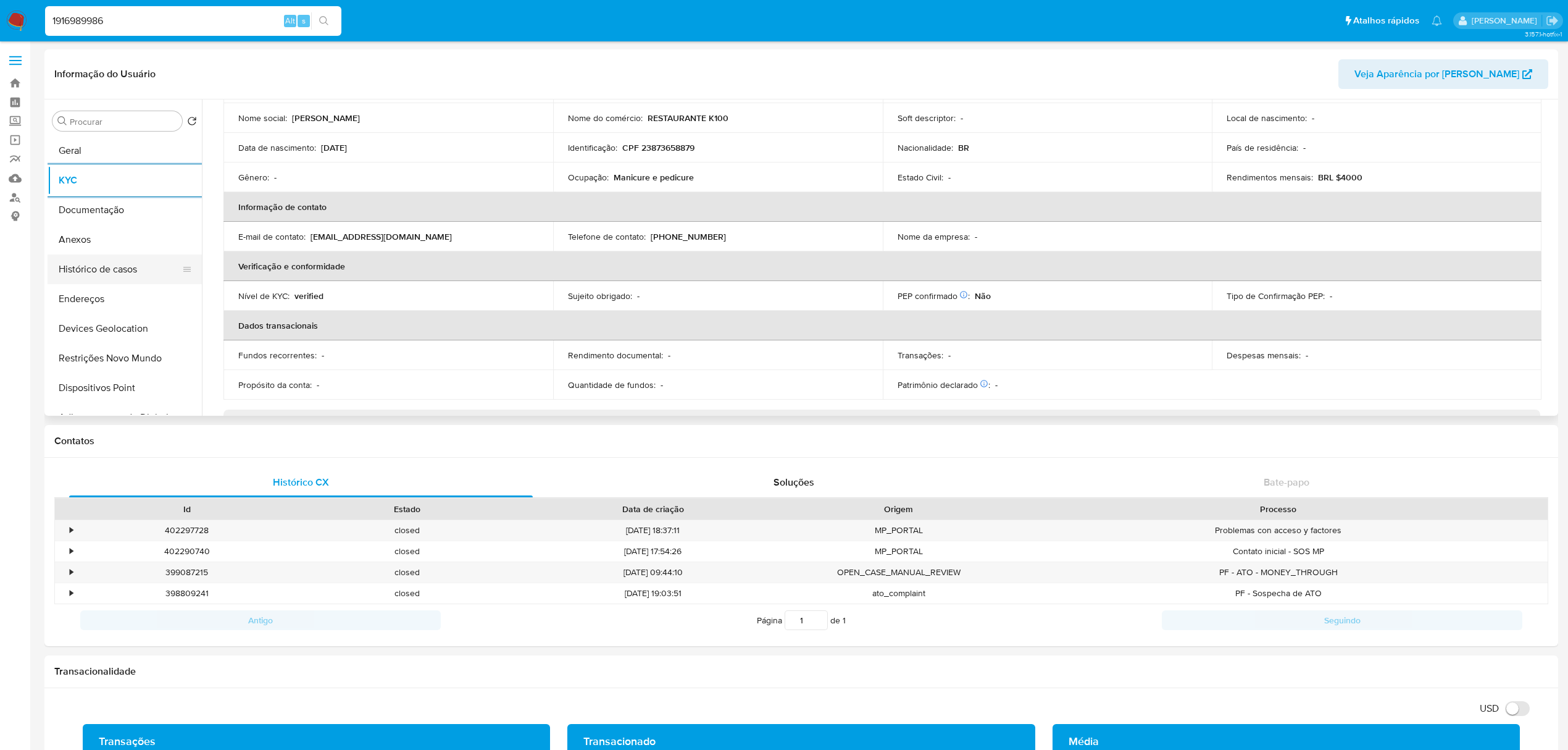
click at [142, 266] on button "Histórico de casos" at bounding box center [120, 269] width 144 height 29
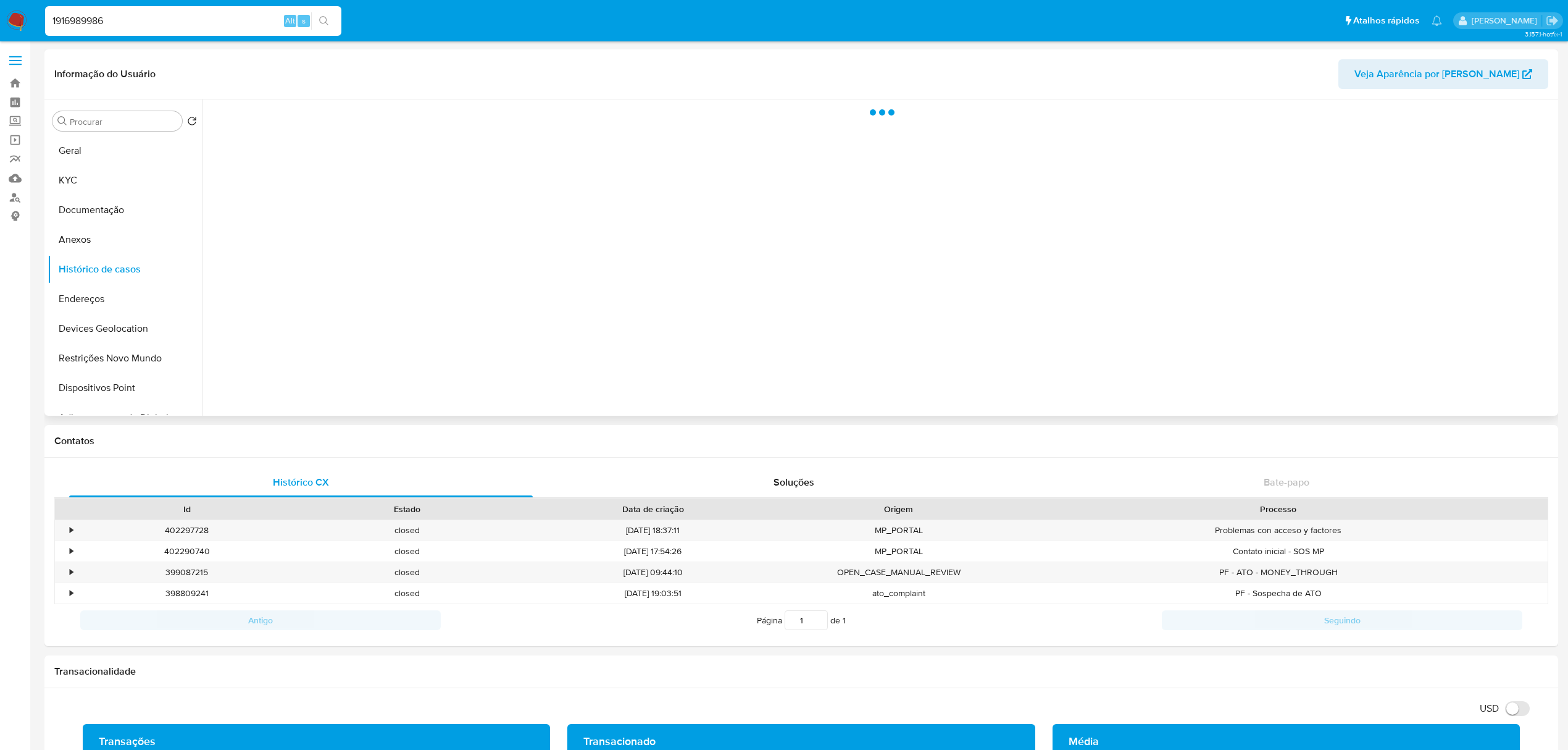
scroll to position [0, 0]
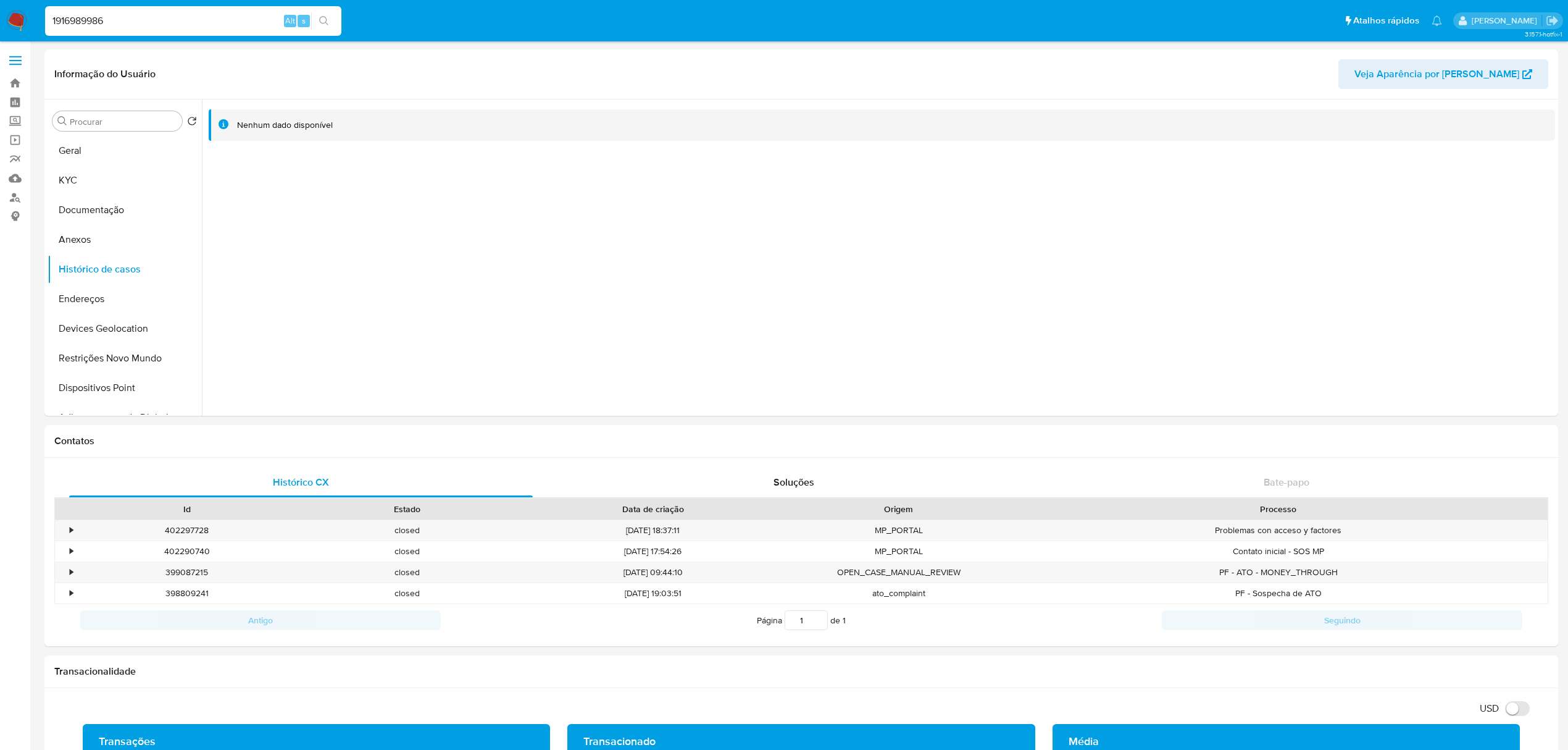
click at [124, 33] on div "1916989986 Alt s" at bounding box center [193, 20] width 297 height 29
click at [122, 28] on input "1916989986" at bounding box center [193, 20] width 297 height 16
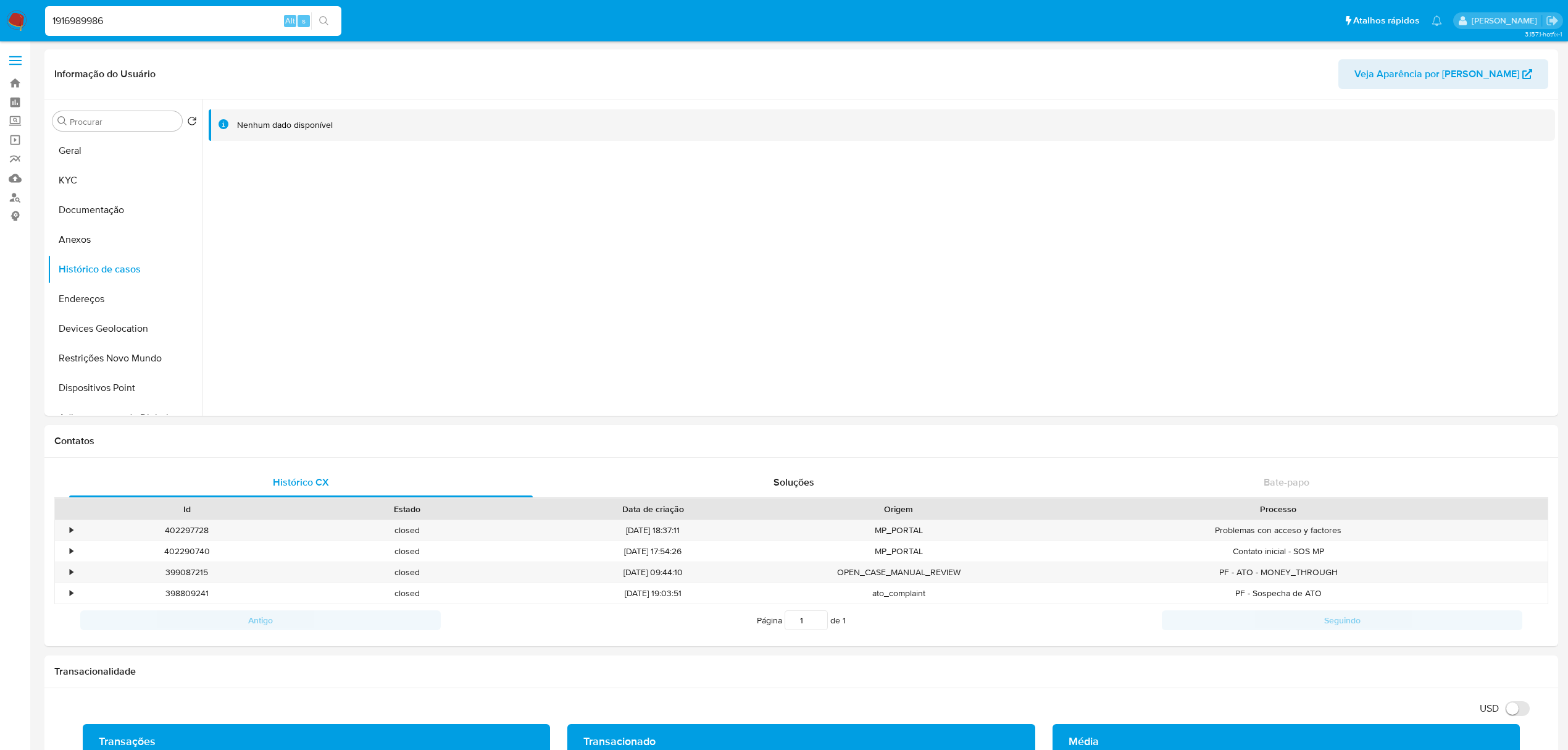
paste input "303800568"
type input "303800568"
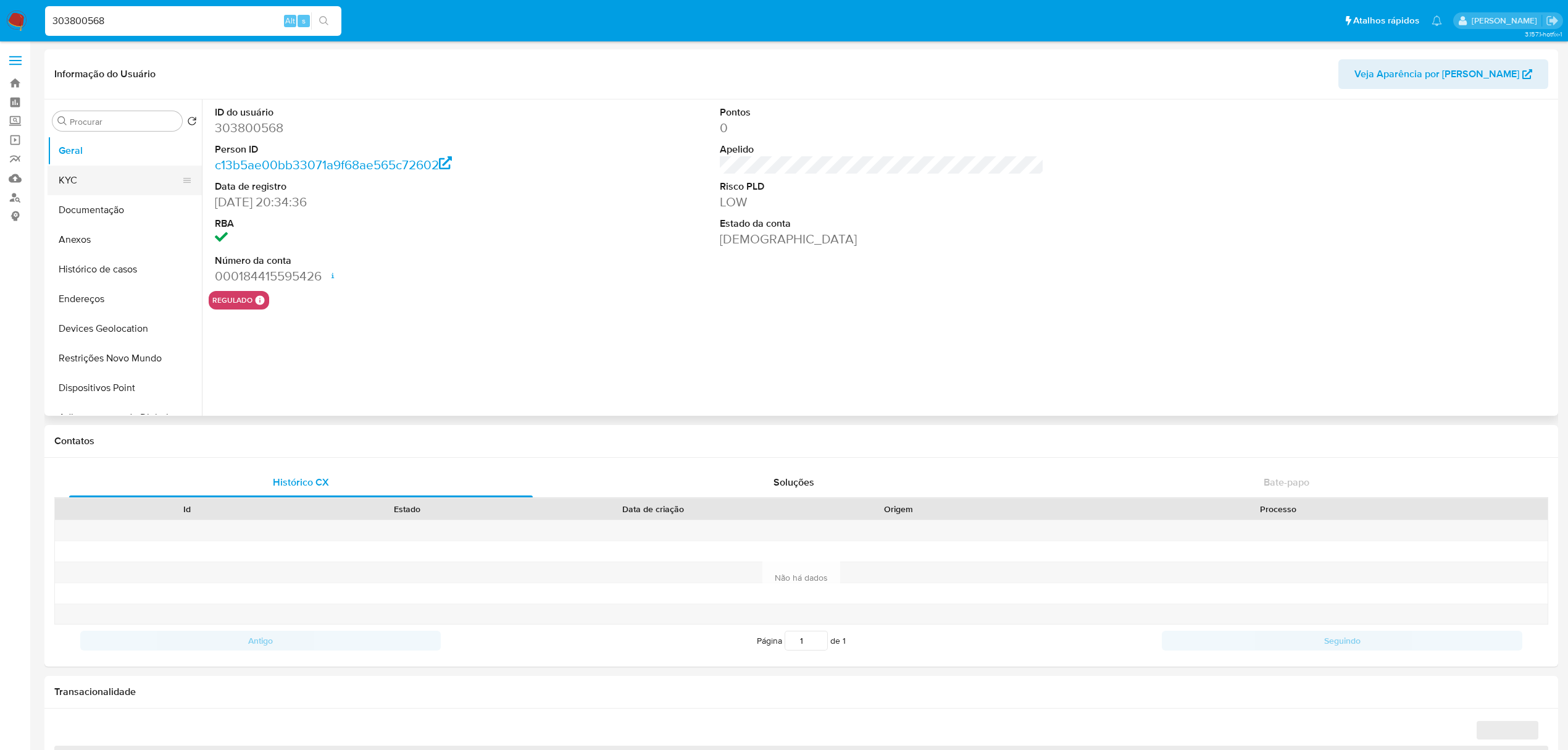
select select "10"
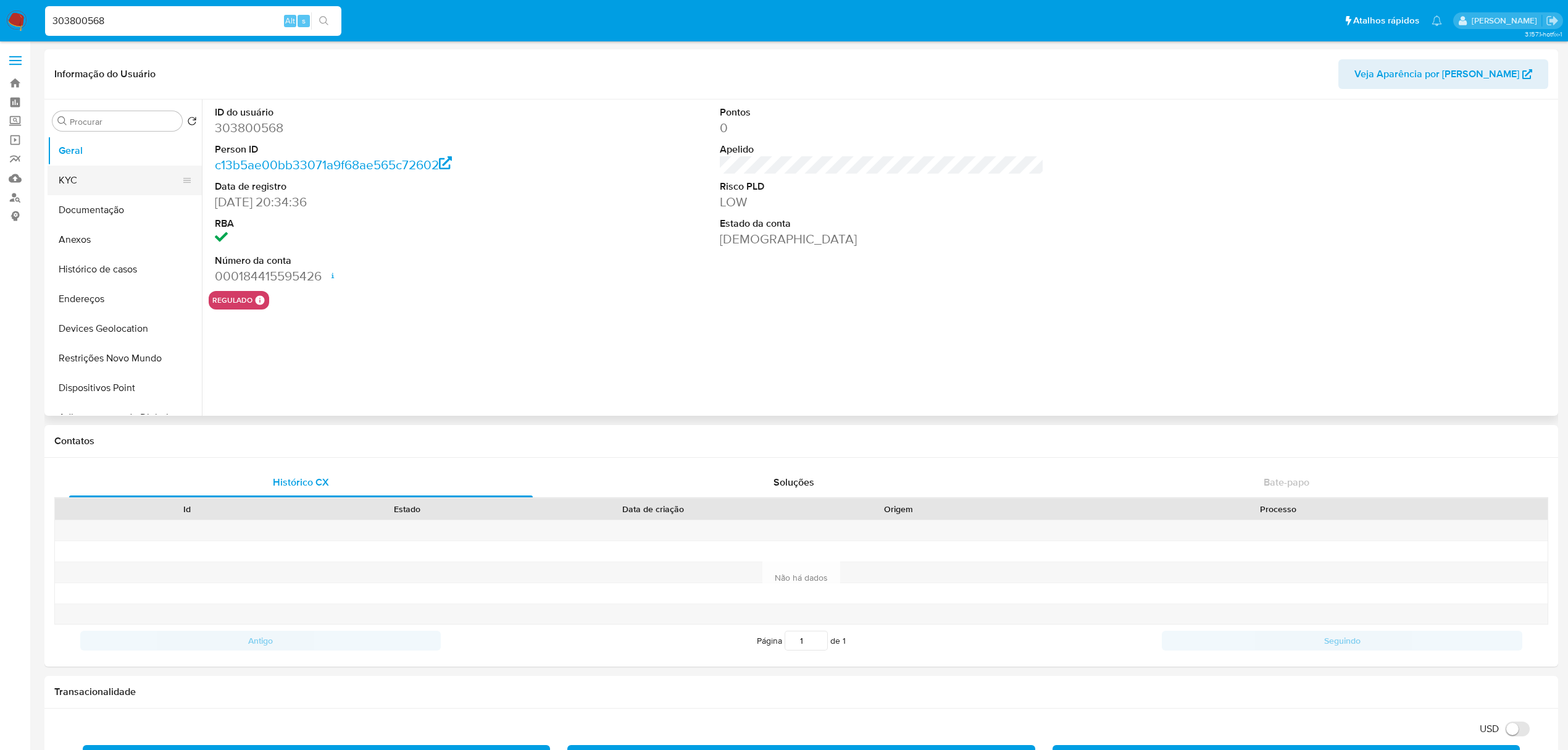
click at [112, 179] on button "KYC" at bounding box center [120, 180] width 144 height 29
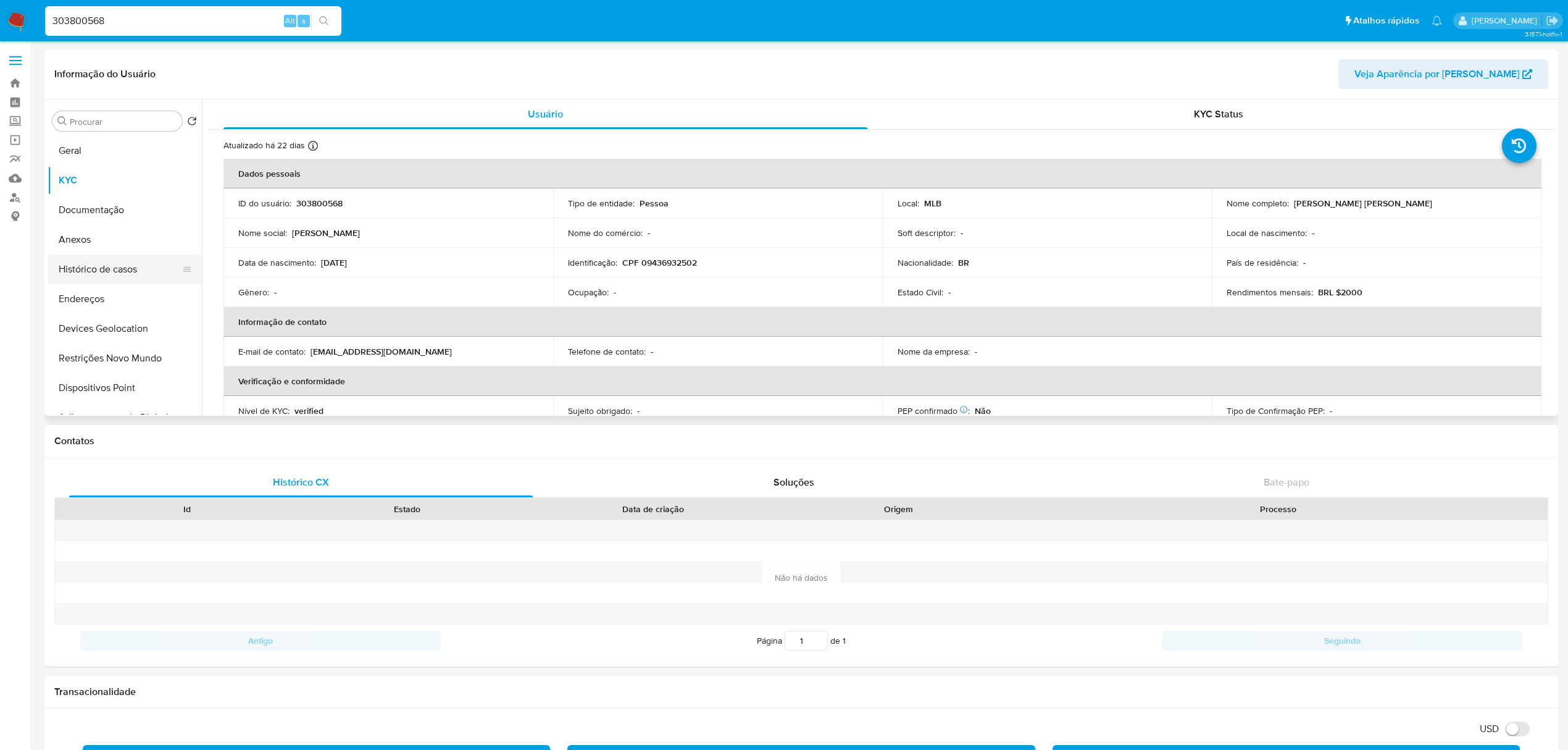
click at [128, 280] on button "Histórico de casos" at bounding box center [120, 269] width 144 height 29
